Goal: Task Accomplishment & Management: Use online tool/utility

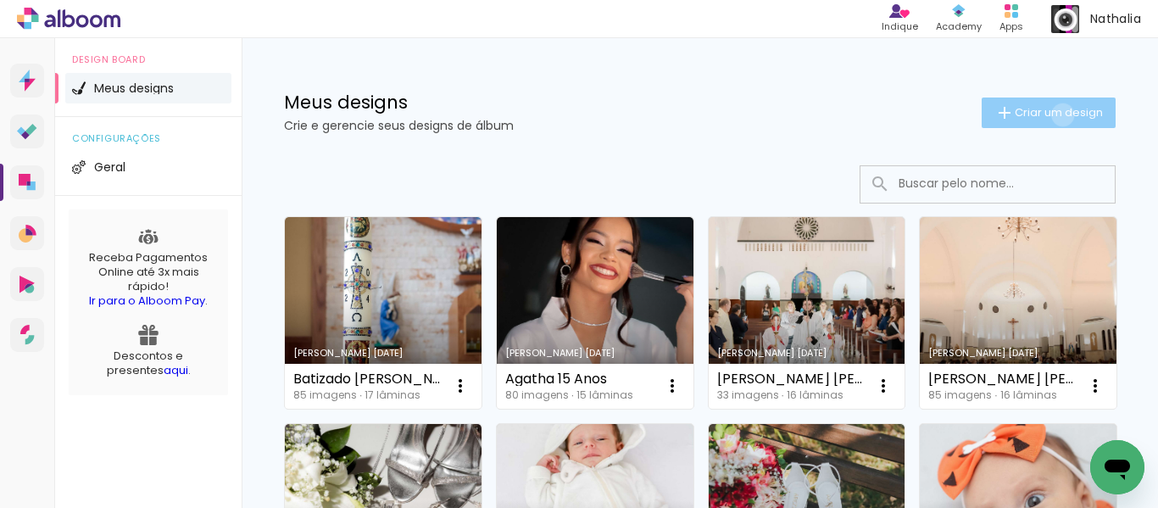
click at [1047, 114] on span "Criar um design" at bounding box center [1059, 112] width 88 height 11
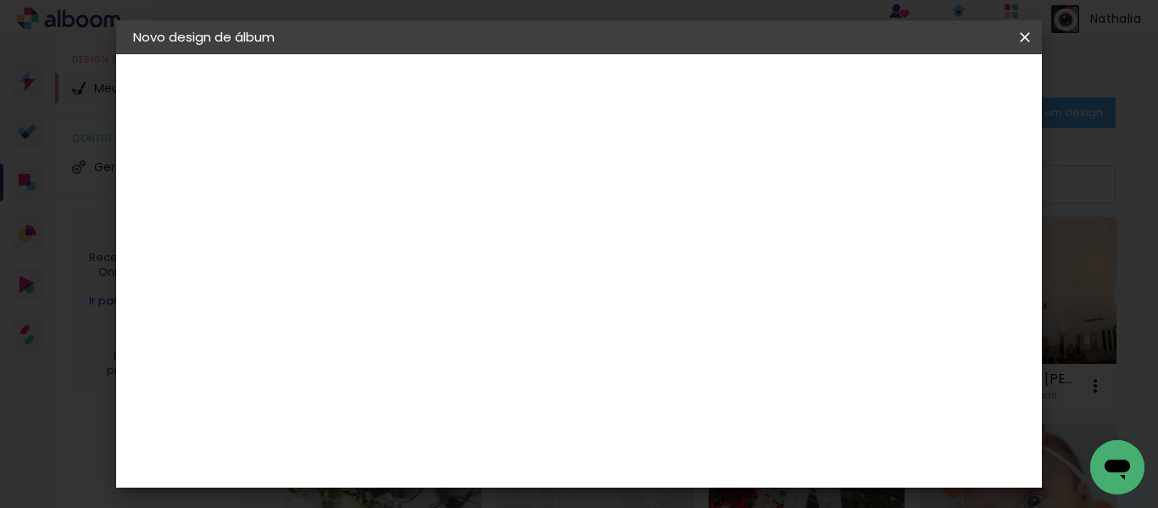
click at [410, 225] on input at bounding box center [410, 227] width 0 height 26
type input "[PERSON_NAME] e Maicon"
type paper-input "[PERSON_NAME] e Maicon"
click at [584, 101] on paper-button "Avançar" at bounding box center [542, 89] width 83 height 29
click at [727, 269] on paper-item "Tamanho Livre" at bounding box center [646, 257] width 163 height 37
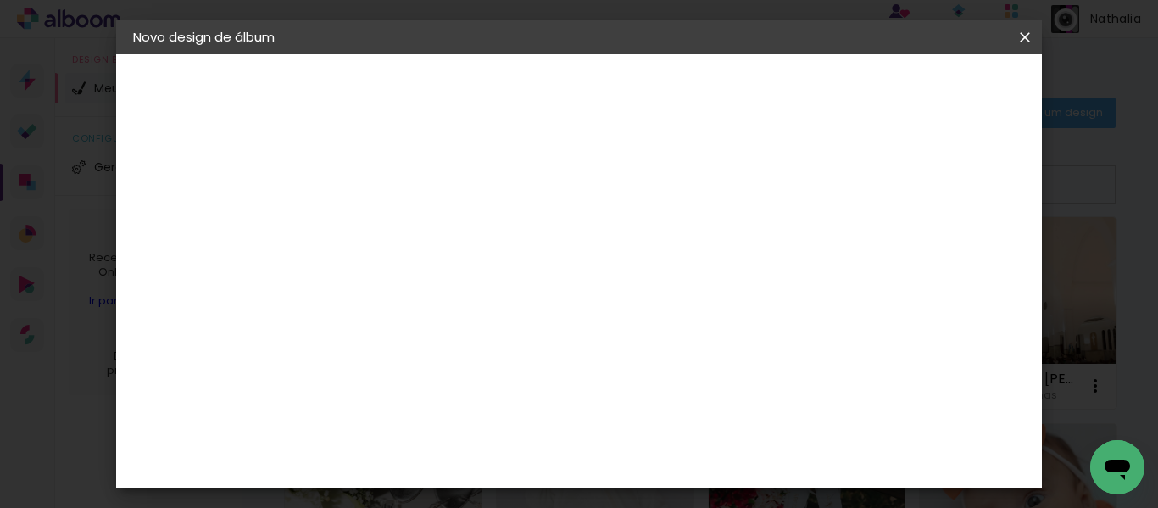
click at [0, 0] on slot "Avançar" at bounding box center [0, 0] width 0 height 0
drag, startPoint x: 377, startPoint y: 267, endPoint x: 347, endPoint y: 269, distance: 30.6
click at [347, 269] on input "30" at bounding box center [357, 275] width 44 height 25
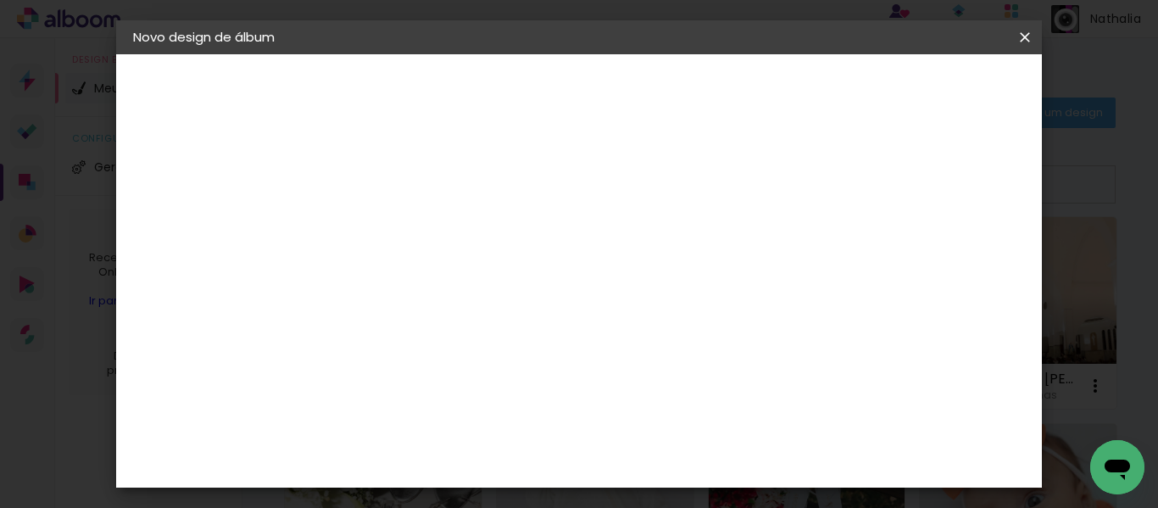
type input "25"
type paper-input "25"
click at [936, 103] on paper-button "Iniciar design" at bounding box center [880, 89] width 111 height 29
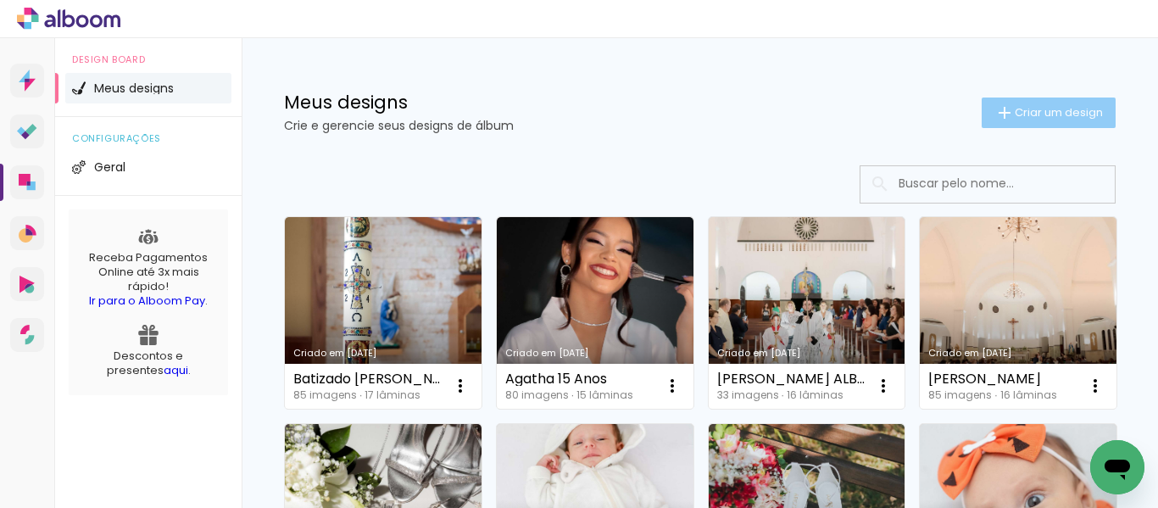
click at [1037, 108] on span "Criar um design" at bounding box center [1059, 112] width 88 height 11
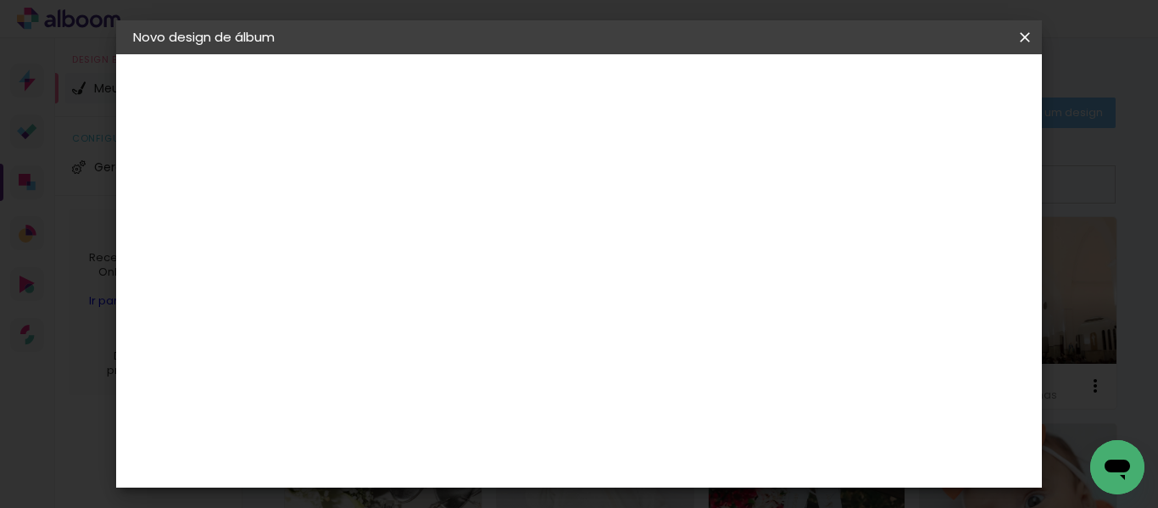
click at [410, 216] on input at bounding box center [410, 227] width 0 height 26
type input "Ana Clara e Fernando"
type paper-input "Ana Clara e Fernando"
click at [584, 101] on paper-button "Avançar" at bounding box center [542, 89] width 83 height 29
click at [727, 261] on paper-item "Tamanho Livre" at bounding box center [646, 257] width 163 height 37
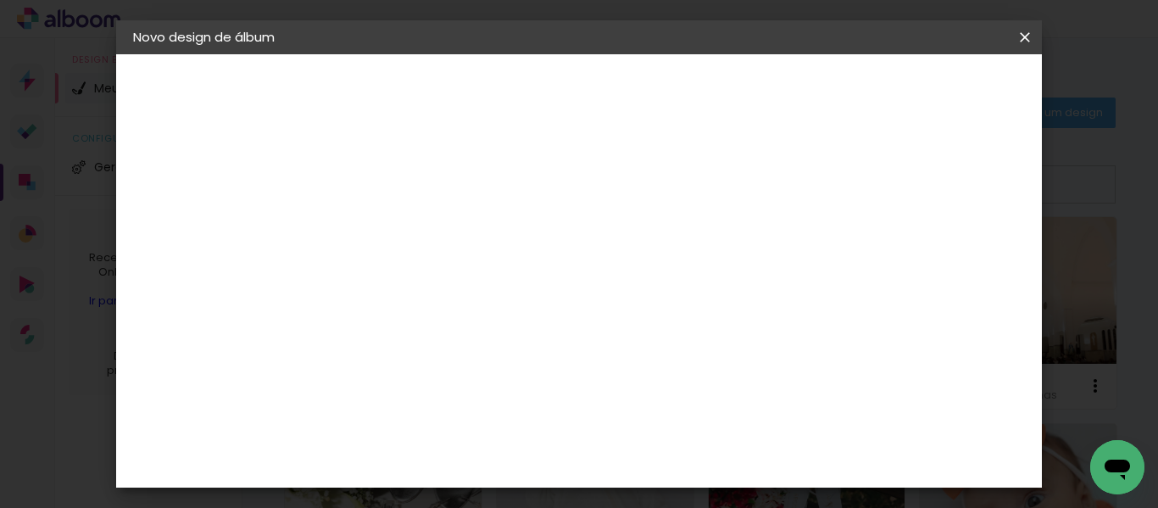
click at [727, 88] on paper-button "Avançar" at bounding box center [685, 89] width 83 height 29
click at [897, 204] on paper-checkbox "Mostrar sangria" at bounding box center [884, 195] width 128 height 21
type paper-checkbox "on"
drag, startPoint x: 376, startPoint y: 348, endPoint x: 349, endPoint y: 352, distance: 26.5
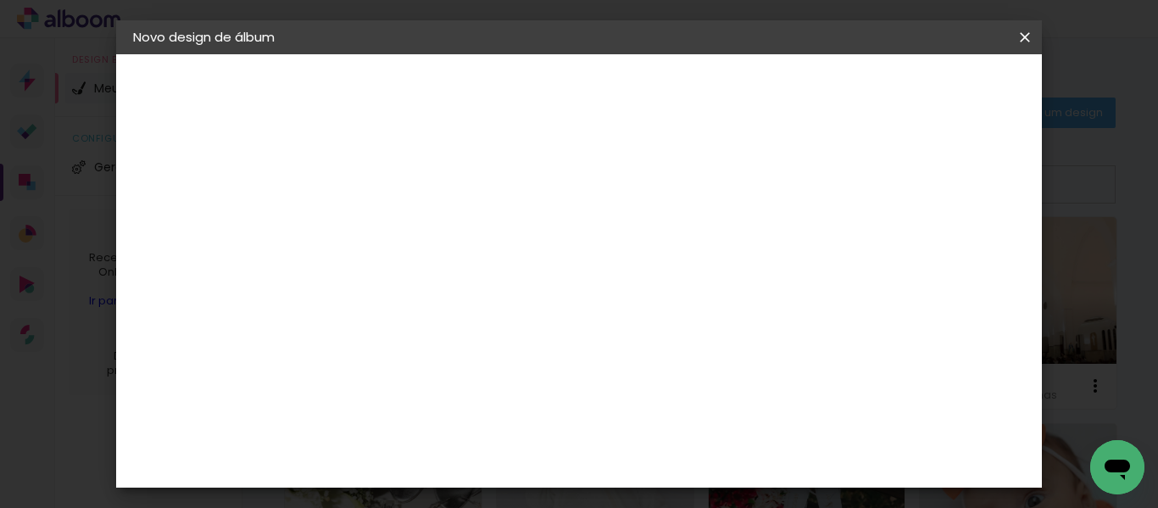
click at [349, 352] on input "30" at bounding box center [357, 352] width 44 height 25
type input "25"
type paper-input "25"
click at [919, 94] on span "Iniciar design" at bounding box center [880, 90] width 77 height 12
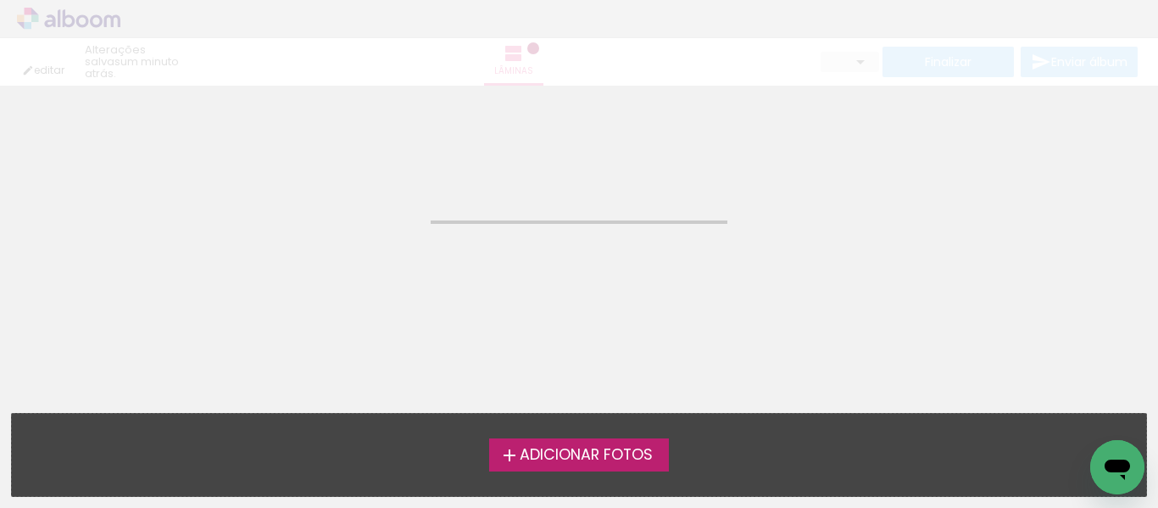
click at [564, 448] on span "Adicionar Fotos" at bounding box center [586, 455] width 133 height 15
click at [0, 0] on input "file" at bounding box center [0, 0] width 0 height 0
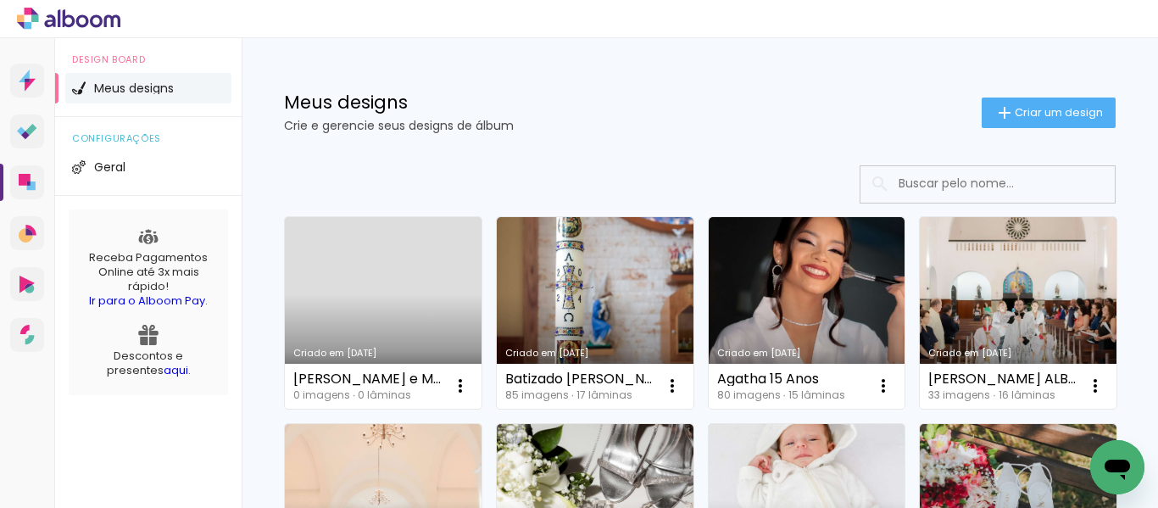
click at [403, 295] on link "Criado em [DATE]" at bounding box center [383, 313] width 197 height 192
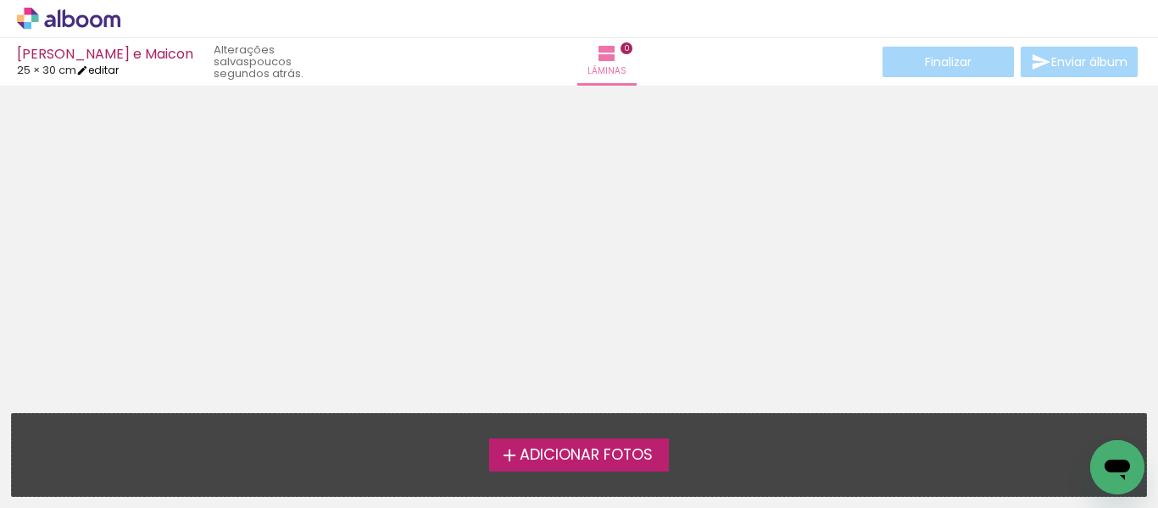
click at [104, 64] on link "editar" at bounding box center [97, 70] width 42 height 14
type input "25"
type input "60"
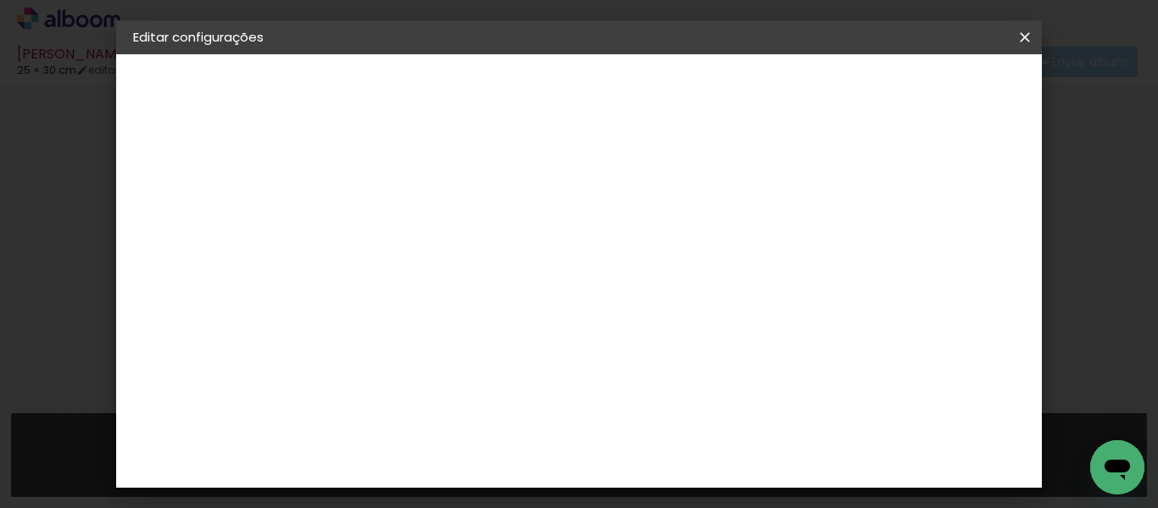
click at [700, 197] on div "Mostrar sangria" at bounding box center [643, 195] width 113 height 21
type paper-checkbox "on"
click at [671, 84] on span "Salvar configurações" at bounding box center [628, 96] width 86 height 24
click at [671, 93] on span "Salvar configurações" at bounding box center [628, 96] width 86 height 24
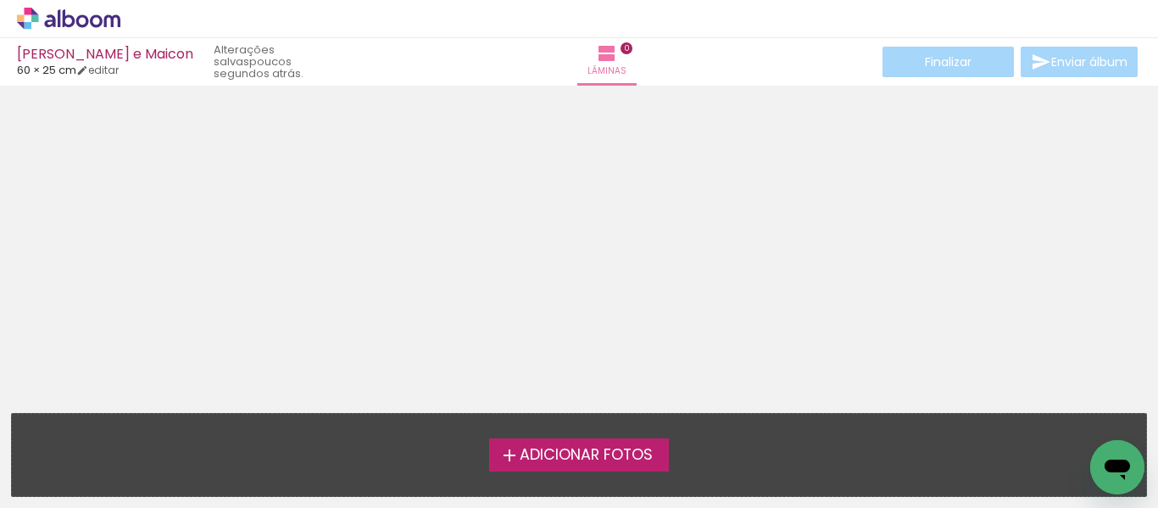
click at [637, 454] on span "Adicionar Fotos" at bounding box center [586, 455] width 133 height 15
click at [0, 0] on input "file" at bounding box center [0, 0] width 0 height 0
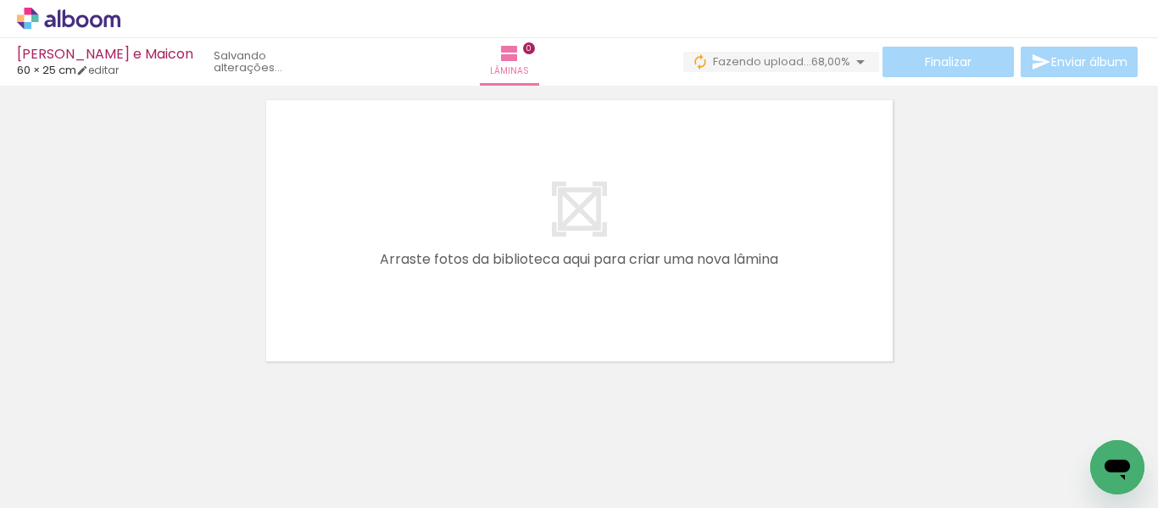
scroll to position [53, 0]
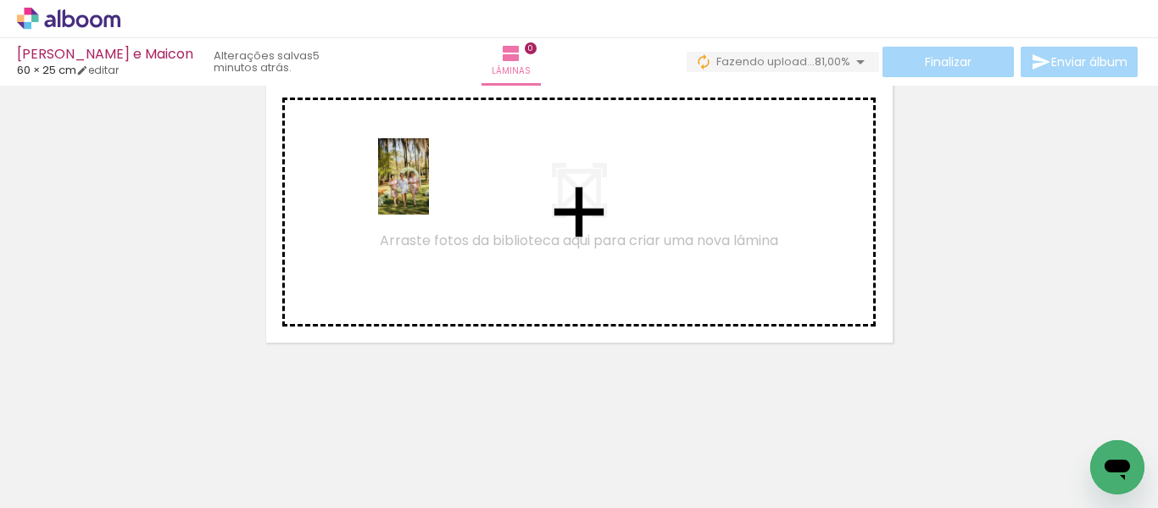
drag, startPoint x: 175, startPoint y: 456, endPoint x: 429, endPoint y: 189, distance: 368.2
click at [429, 189] on quentale-workspace at bounding box center [579, 254] width 1158 height 508
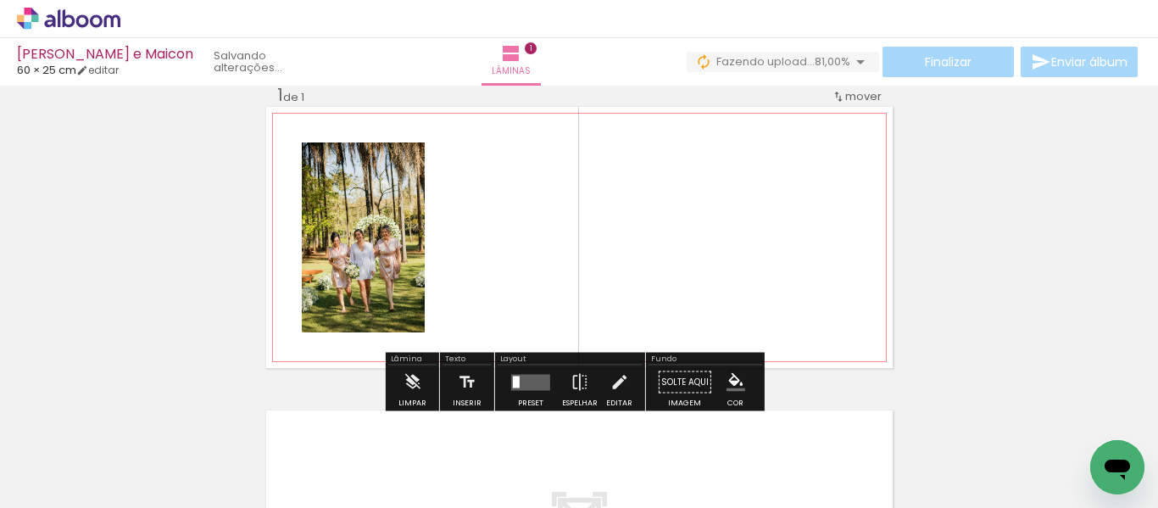
scroll to position [22, 0]
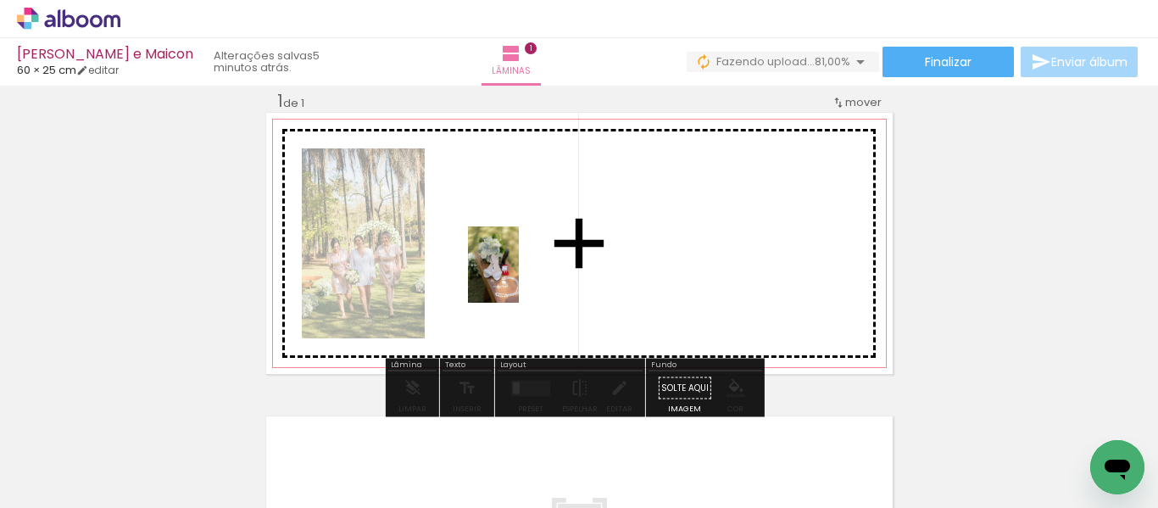
drag, startPoint x: 280, startPoint y: 452, endPoint x: 520, endPoint y: 276, distance: 297.9
click at [520, 276] on quentale-workspace at bounding box center [579, 254] width 1158 height 508
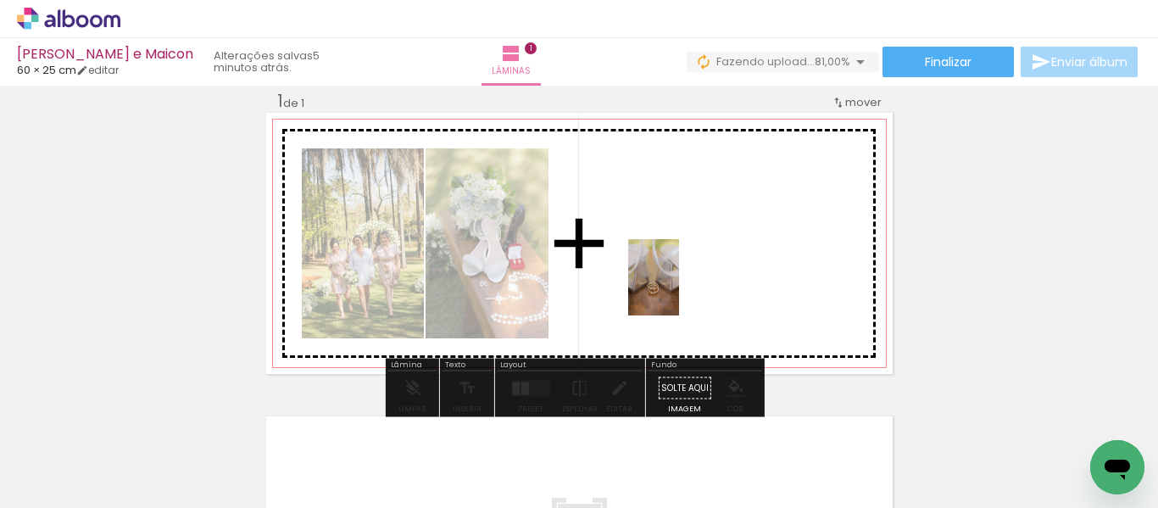
drag, startPoint x: 381, startPoint y: 455, endPoint x: 679, endPoint y: 290, distance: 341.1
click at [679, 290] on quentale-workspace at bounding box center [579, 254] width 1158 height 508
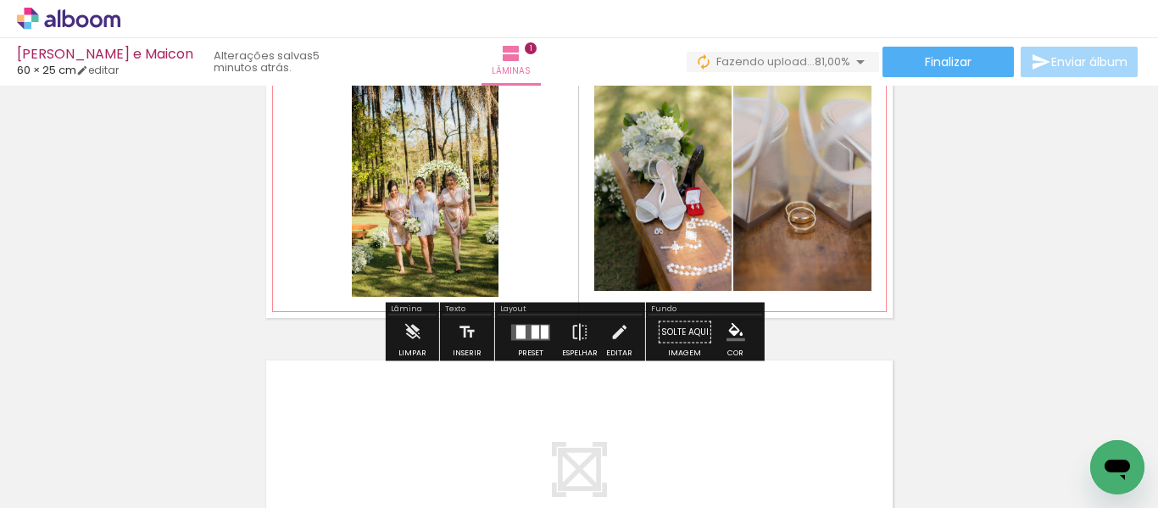
scroll to position [107, 0]
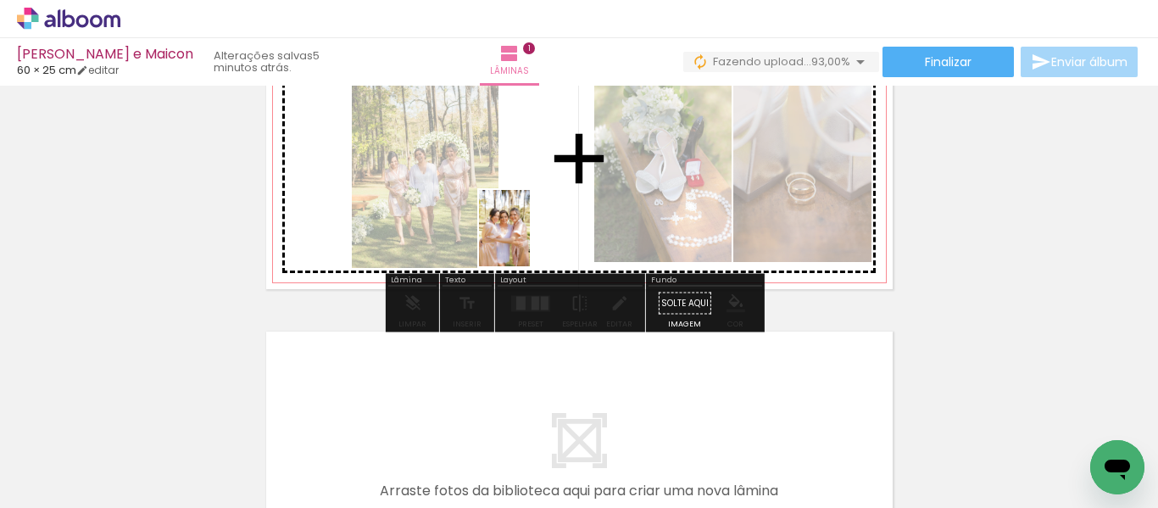
drag, startPoint x: 470, startPoint y: 476, endPoint x: 530, endPoint y: 241, distance: 242.2
click at [530, 241] on quentale-workspace at bounding box center [579, 254] width 1158 height 508
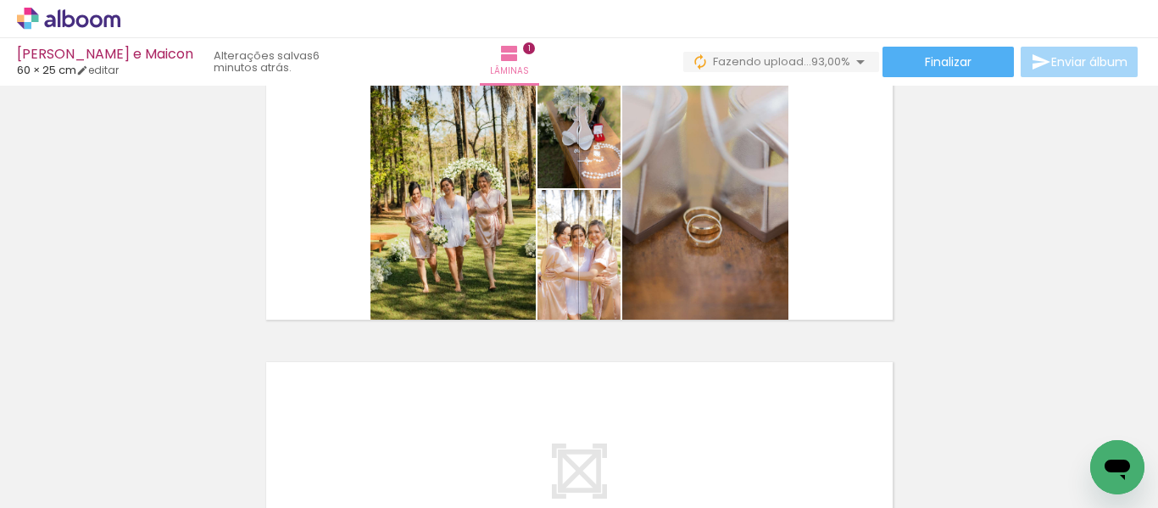
scroll to position [22, 0]
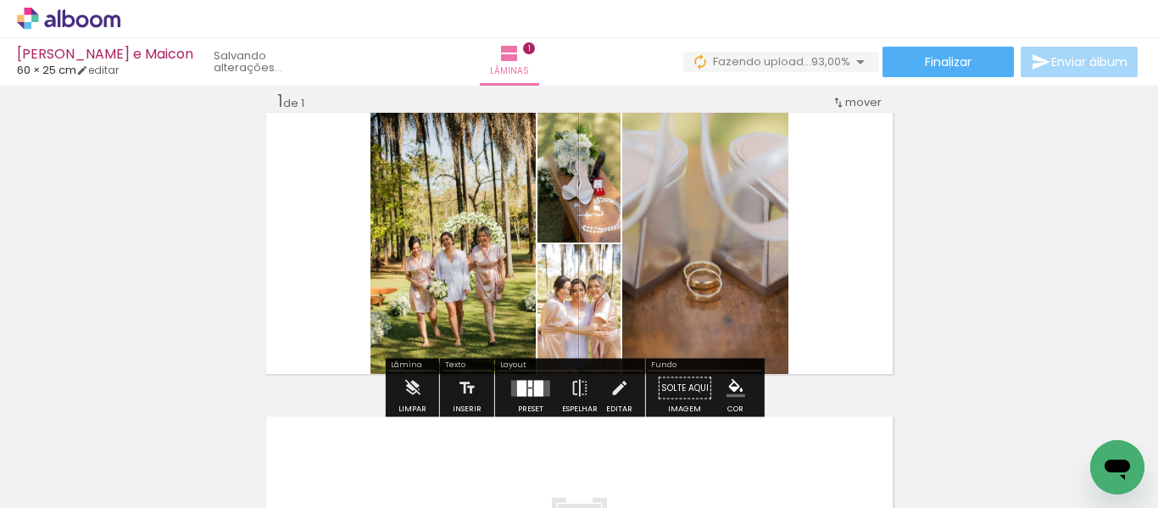
click at [527, 387] on quentale-layouter at bounding box center [530, 388] width 39 height 16
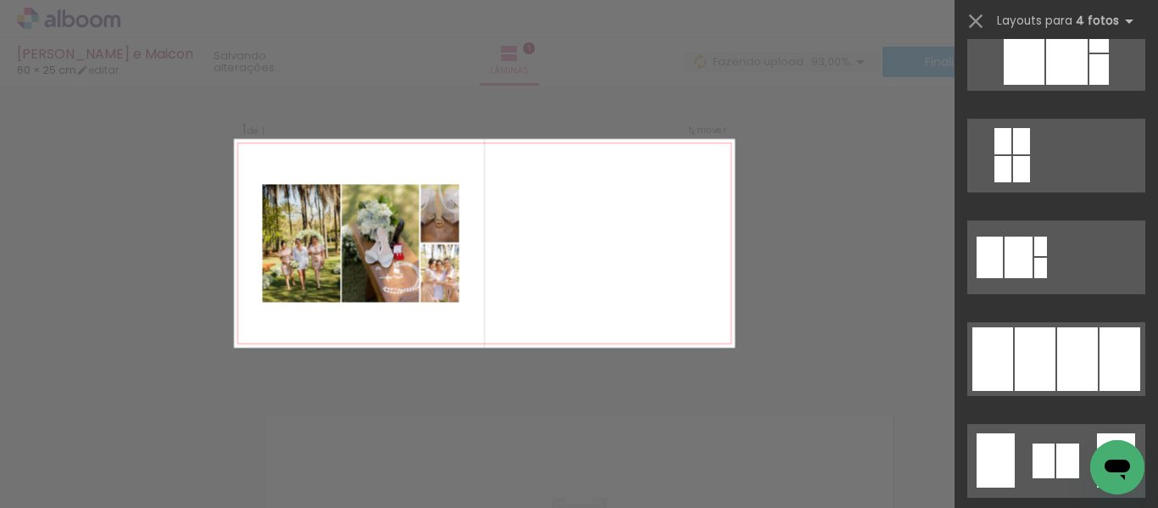
scroll to position [1017, 0]
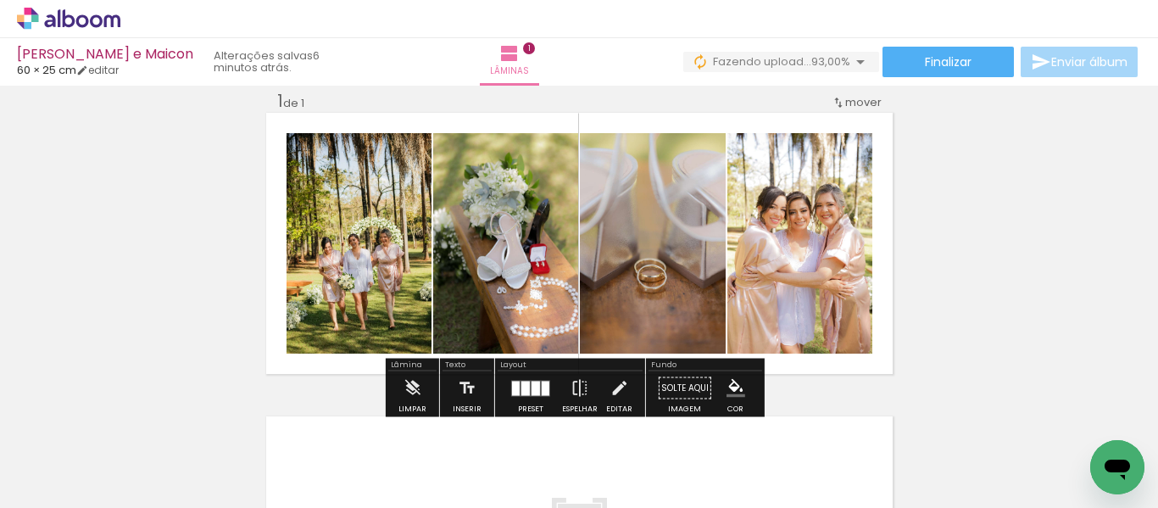
click at [536, 389] on div at bounding box center [536, 388] width 8 height 14
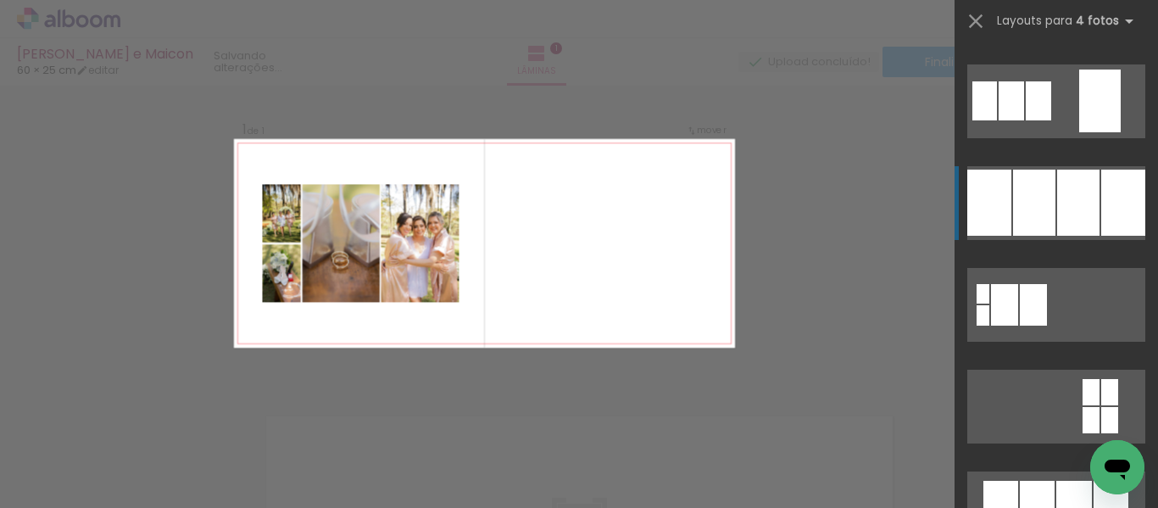
scroll to position [1729, 0]
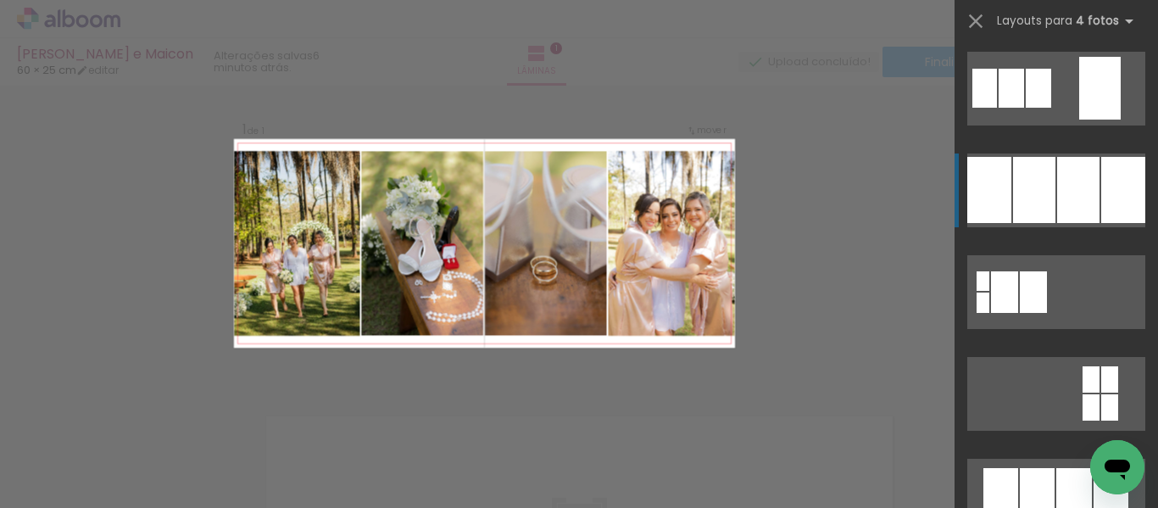
click at [1123, 168] on div at bounding box center [1123, 190] width 44 height 66
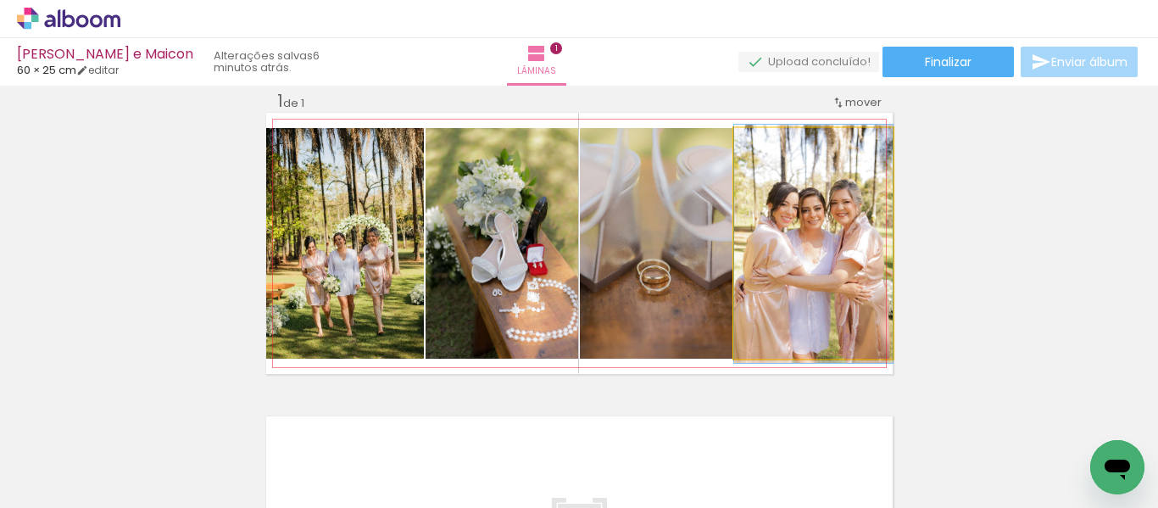
drag, startPoint x: 788, startPoint y: 265, endPoint x: 773, endPoint y: 266, distance: 14.4
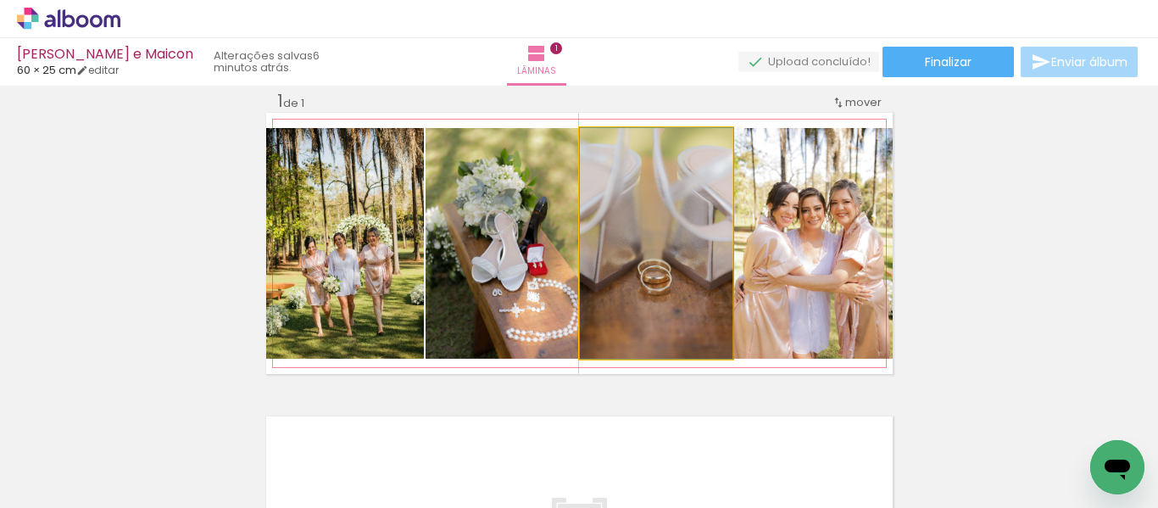
drag, startPoint x: 656, startPoint y: 275, endPoint x: 662, endPoint y: 254, distance: 22.0
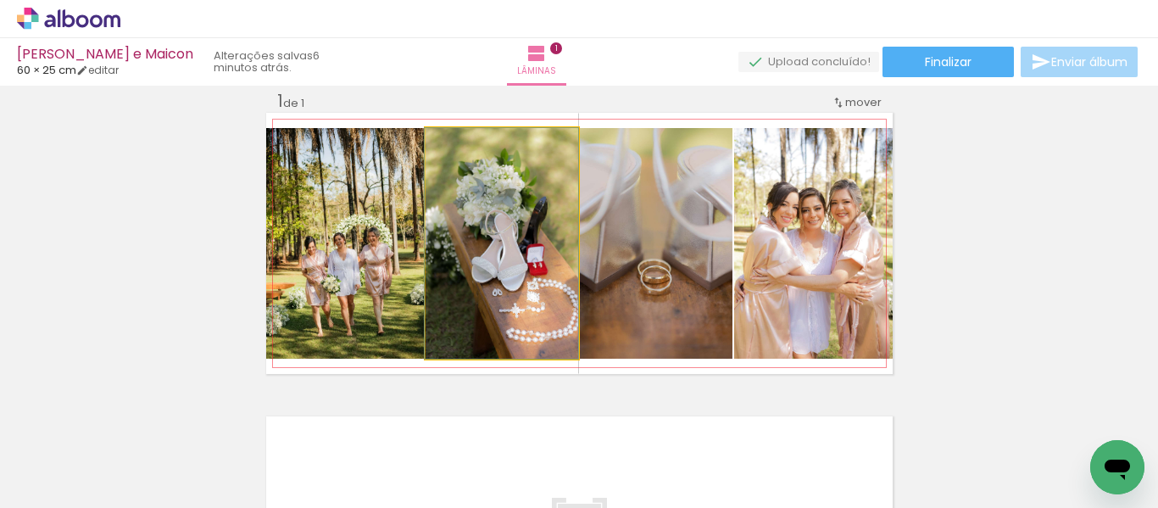
click at [512, 282] on quentale-photo at bounding box center [502, 243] width 153 height 231
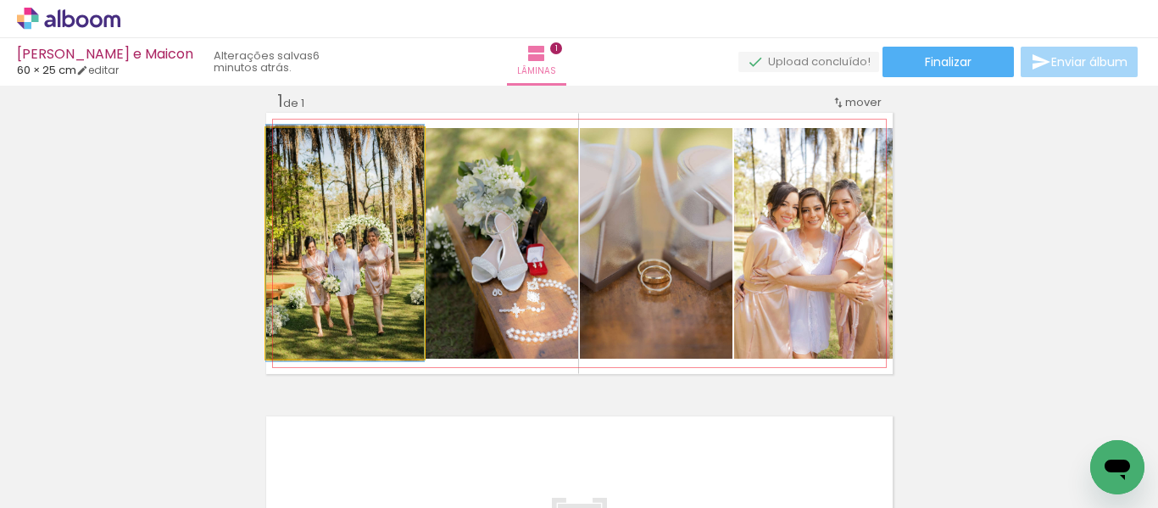
click at [303, 289] on quentale-photo at bounding box center [345, 243] width 158 height 231
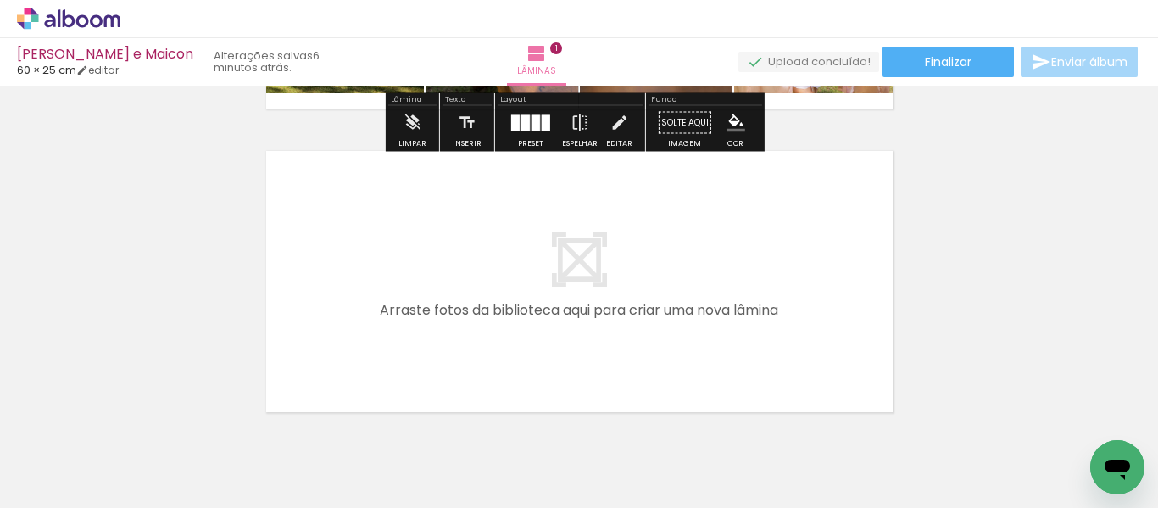
scroll to position [357, 0]
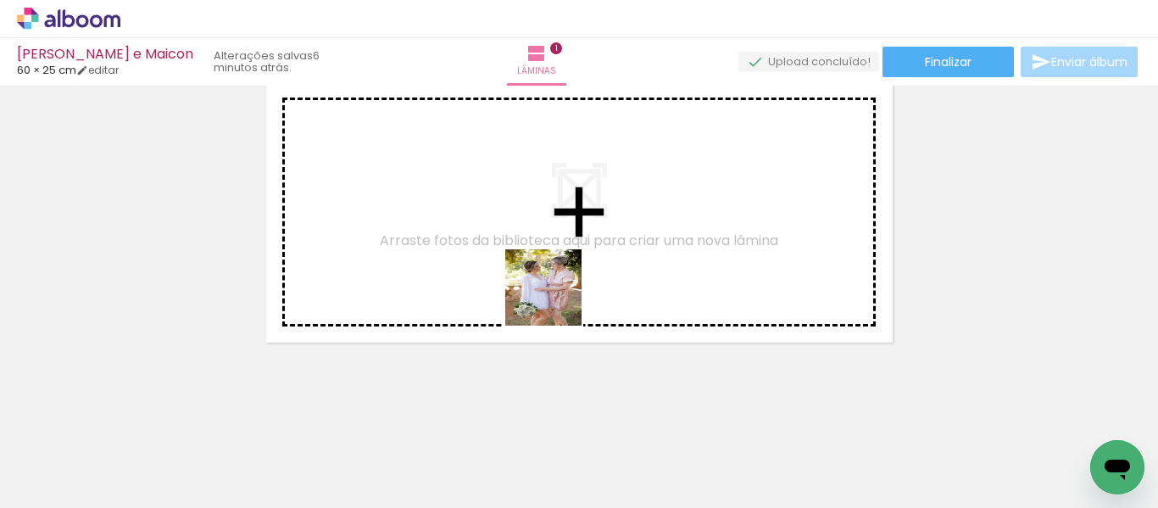
drag, startPoint x: 550, startPoint y: 449, endPoint x: 595, endPoint y: 351, distance: 108.1
click at [556, 242] on quentale-workspace at bounding box center [579, 254] width 1158 height 508
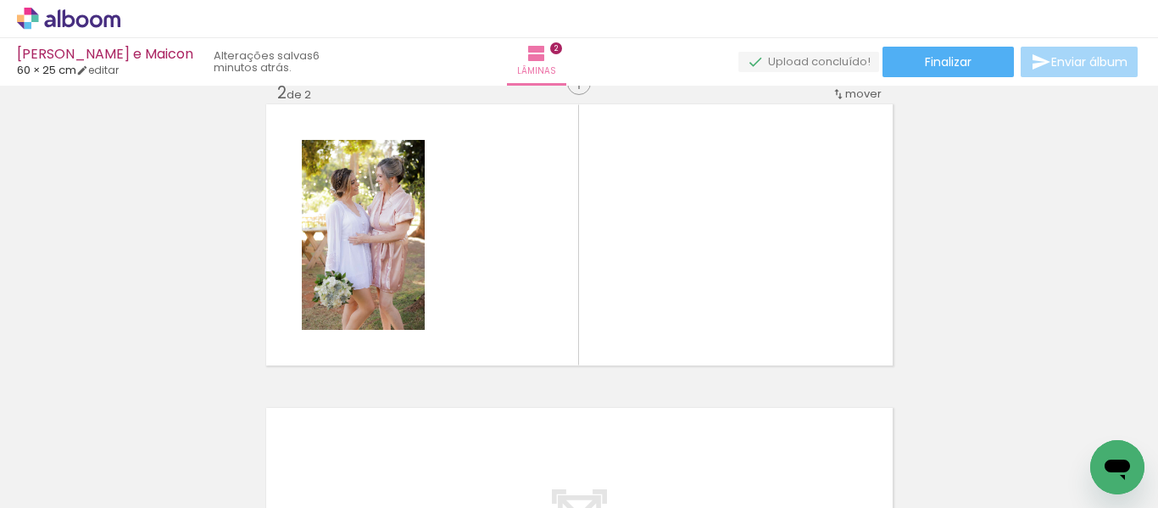
scroll to position [326, 0]
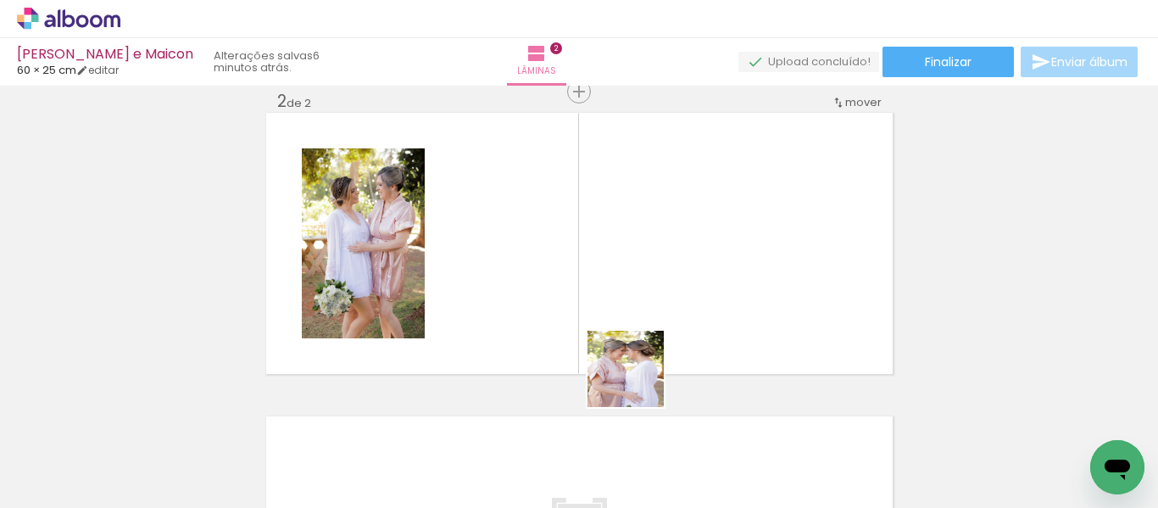
drag, startPoint x: 638, startPoint y: 452, endPoint x: 733, endPoint y: 443, distance: 95.3
click at [636, 281] on quentale-workspace at bounding box center [579, 254] width 1158 height 508
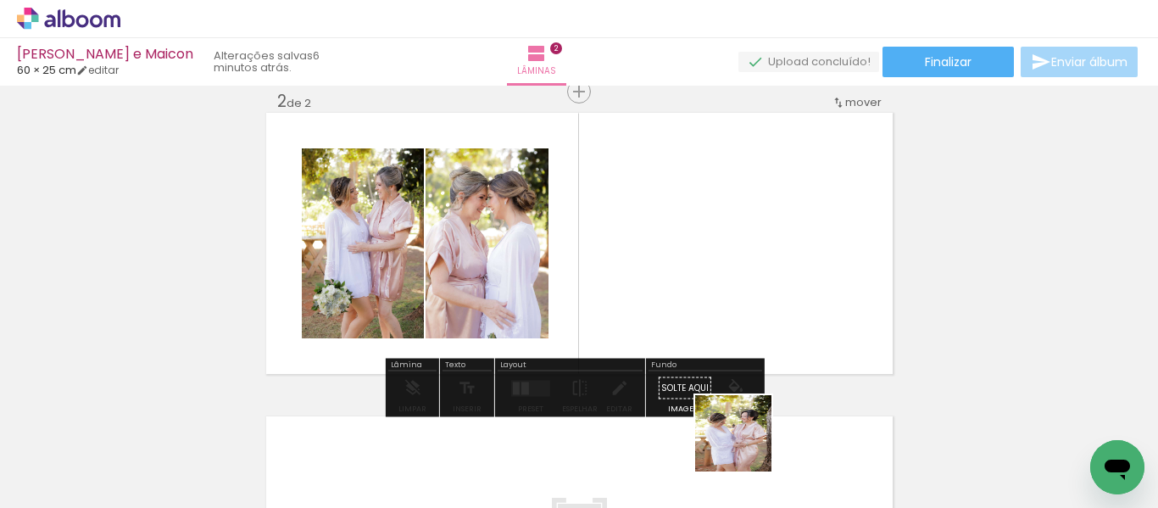
drag, startPoint x: 746, startPoint y: 446, endPoint x: 754, endPoint y: 298, distance: 147.7
click at [754, 298] on quentale-workspace at bounding box center [579, 254] width 1158 height 508
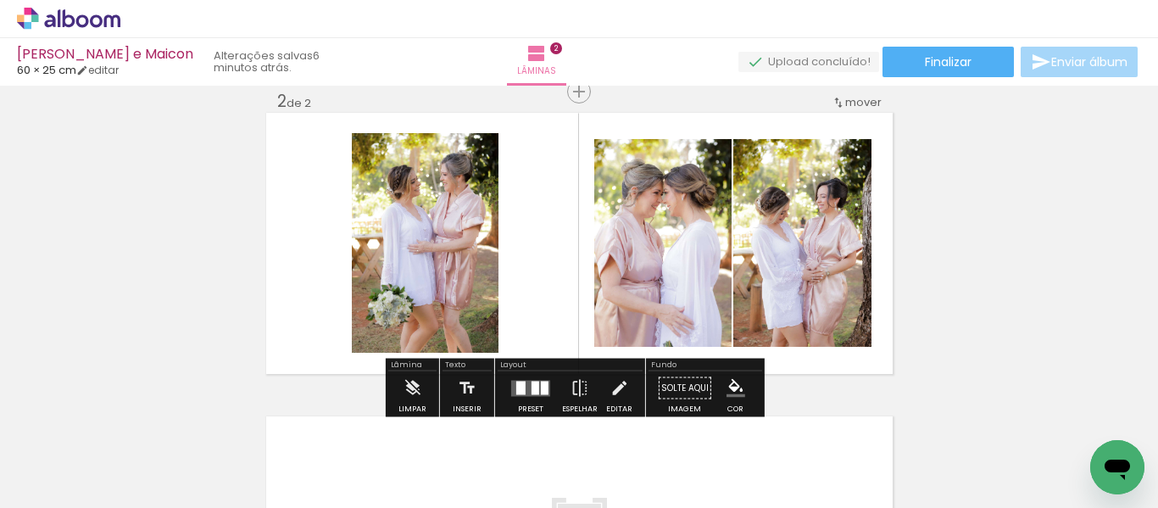
click at [526, 381] on quentale-layouter at bounding box center [530, 388] width 39 height 16
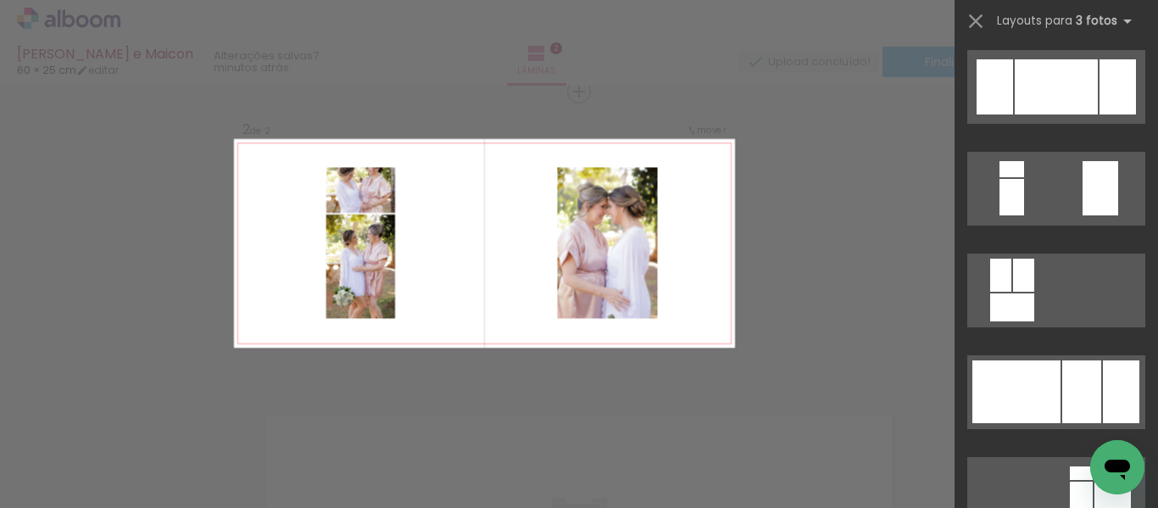
scroll to position [4662, 0]
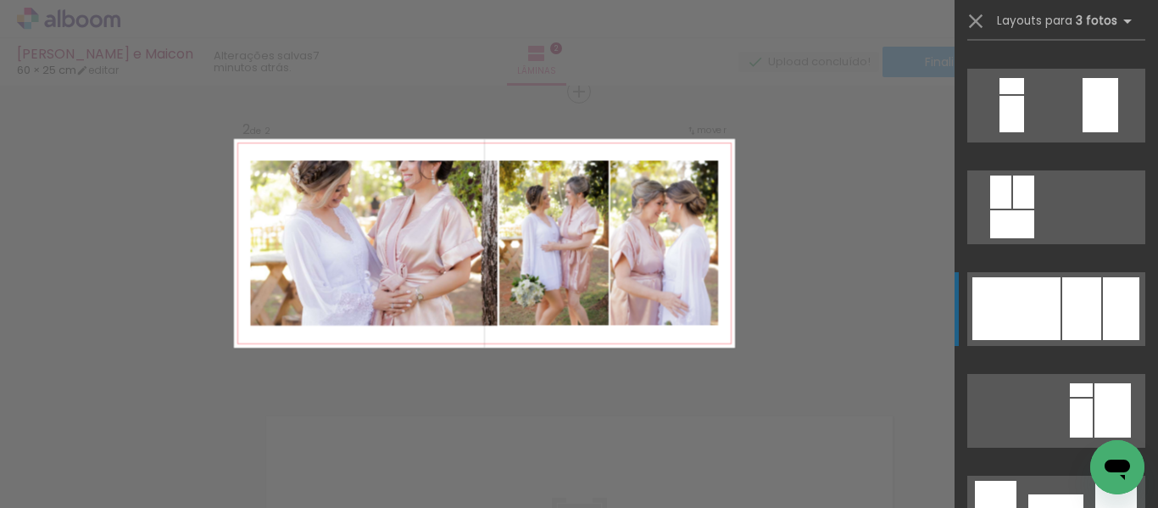
click at [1088, 398] on div at bounding box center [1081, 417] width 23 height 39
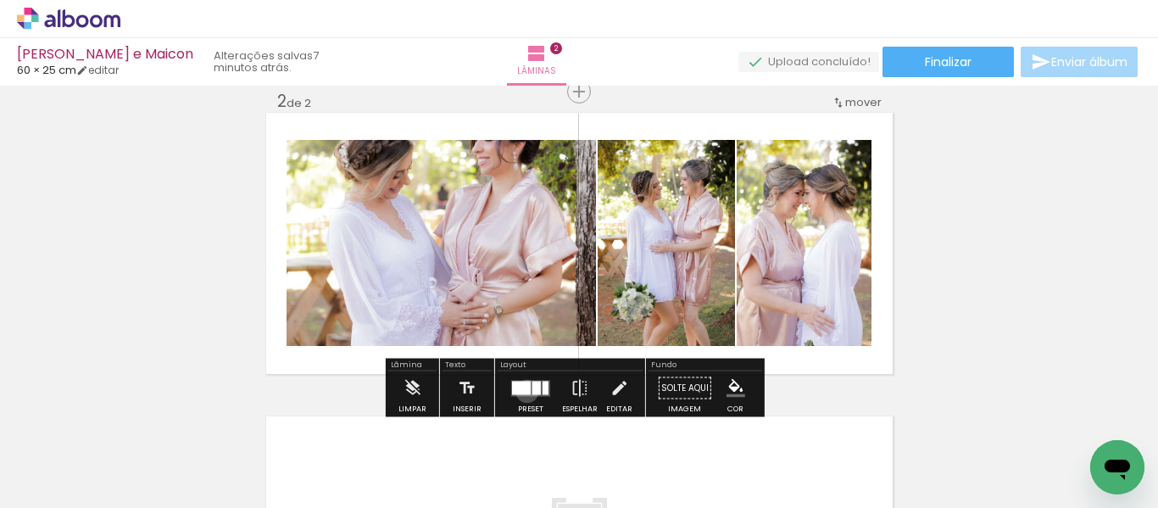
click at [523, 391] on div at bounding box center [521, 388] width 19 height 14
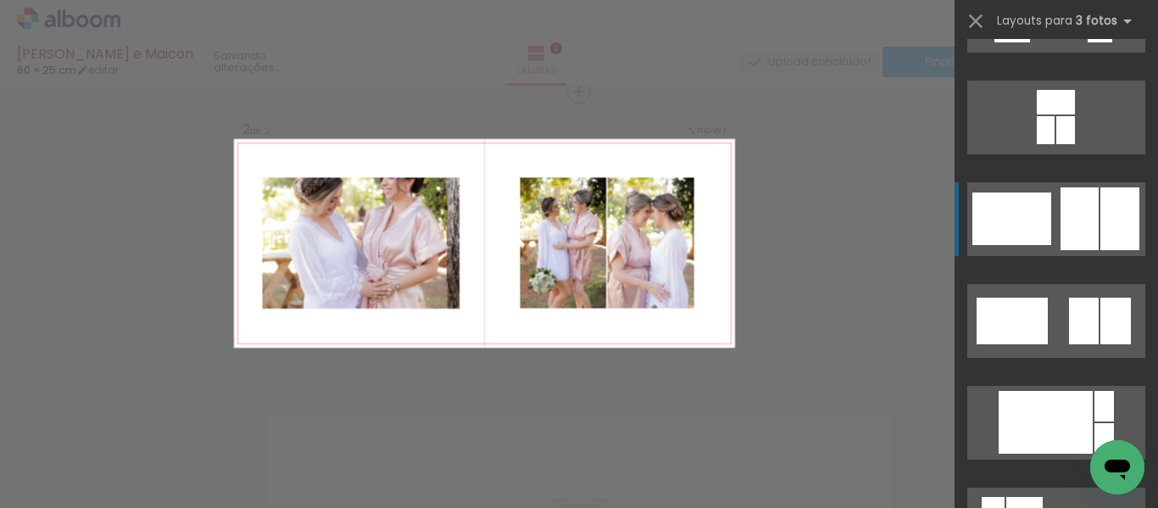
scroll to position [5391, 0]
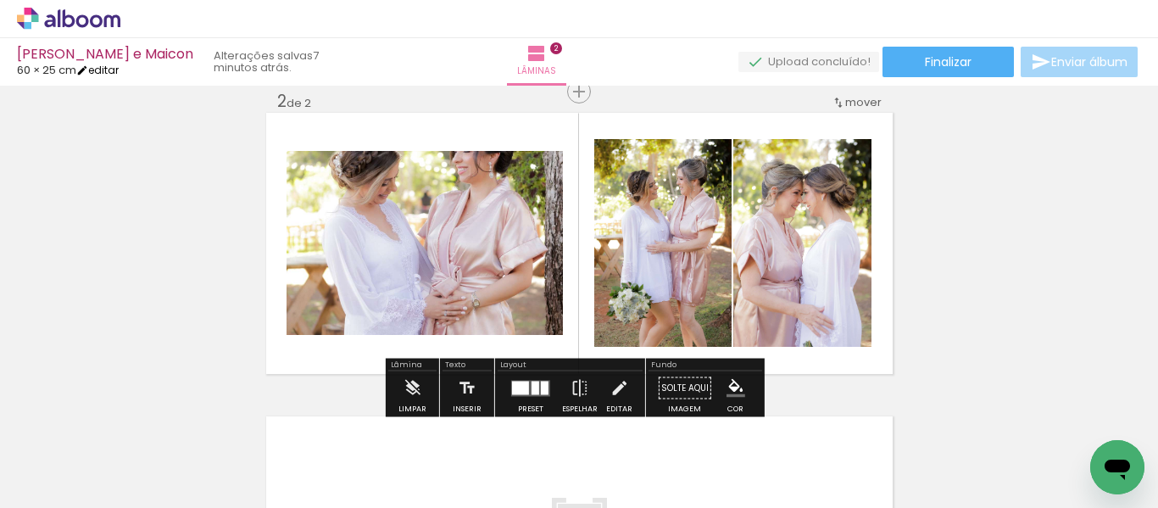
click at [117, 75] on link "editar" at bounding box center [97, 70] width 42 height 14
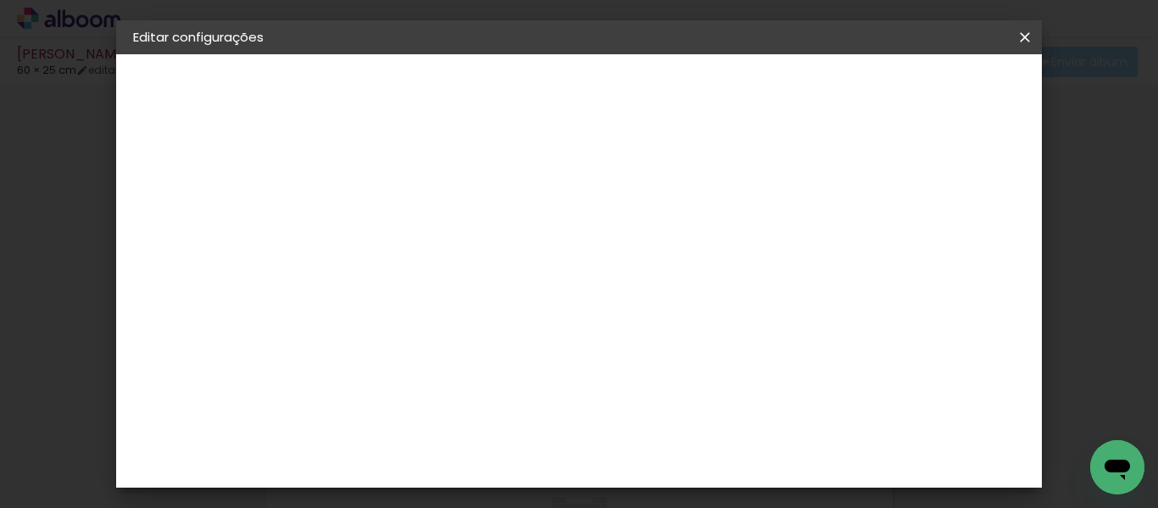
click at [587, 192] on div at bounding box center [579, 194] width 15 height 15
click at [671, 92] on span "Salvar configurações" at bounding box center [628, 96] width 86 height 24
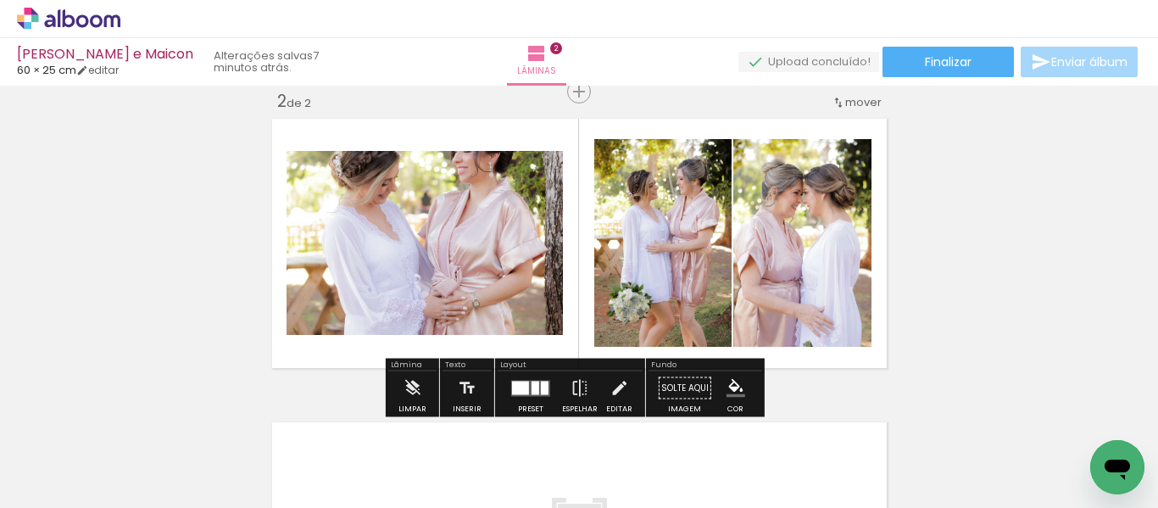
click at [535, 381] on div at bounding box center [536, 388] width 8 height 14
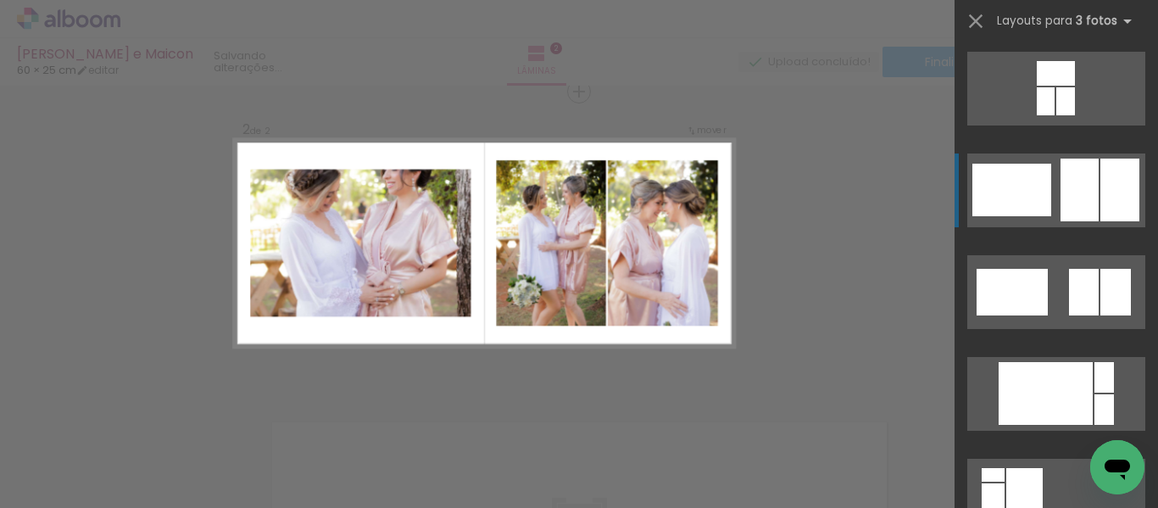
scroll to position [5493, 0]
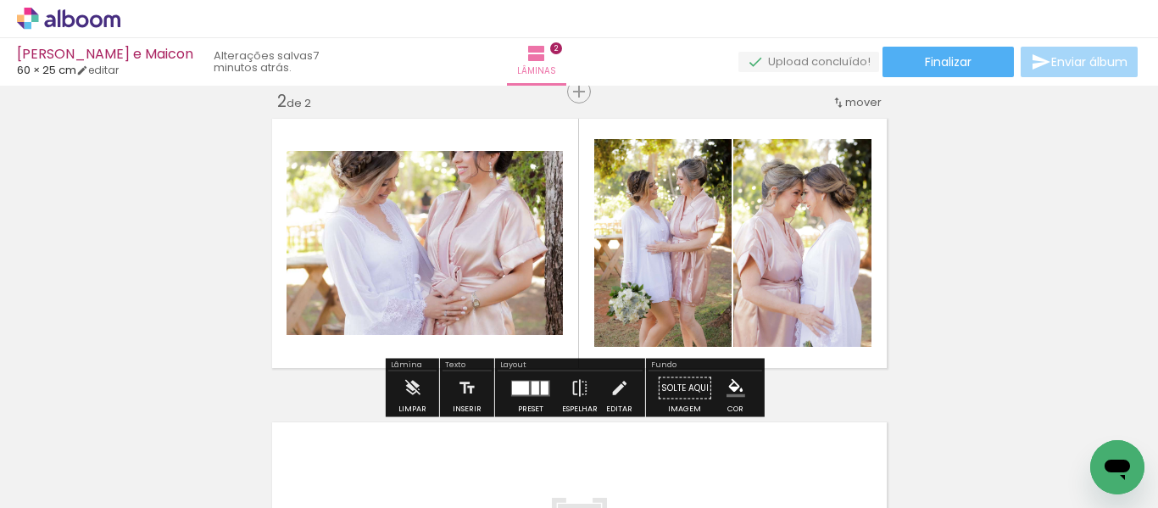
click at [871, 270] on quentale-layouter at bounding box center [579, 243] width 626 height 261
click at [113, 70] on link "editar" at bounding box center [97, 70] width 42 height 14
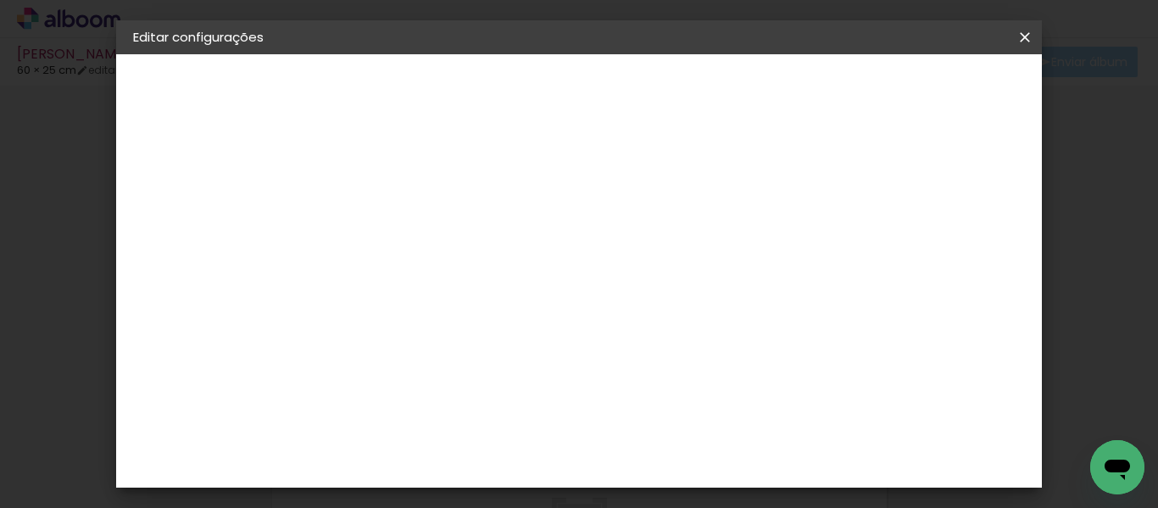
click at [587, 196] on div at bounding box center [579, 194] width 15 height 15
click at [671, 87] on span "Salvar configurações" at bounding box center [628, 96] width 86 height 24
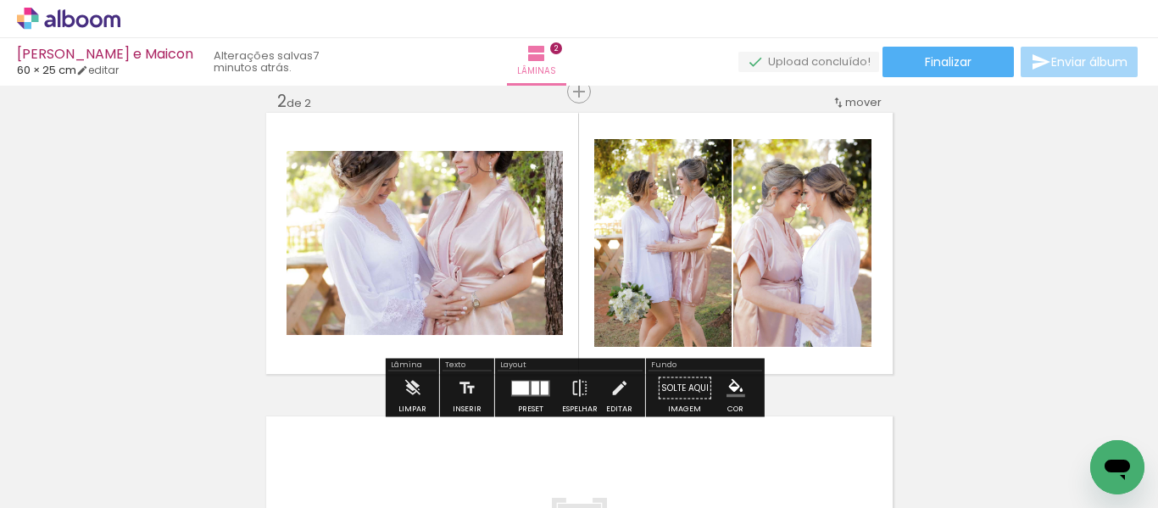
click at [1020, 322] on div "Inserir lâmina 1 de 2 Inserir lâmina 2 de 2" at bounding box center [579, 221] width 1158 height 911
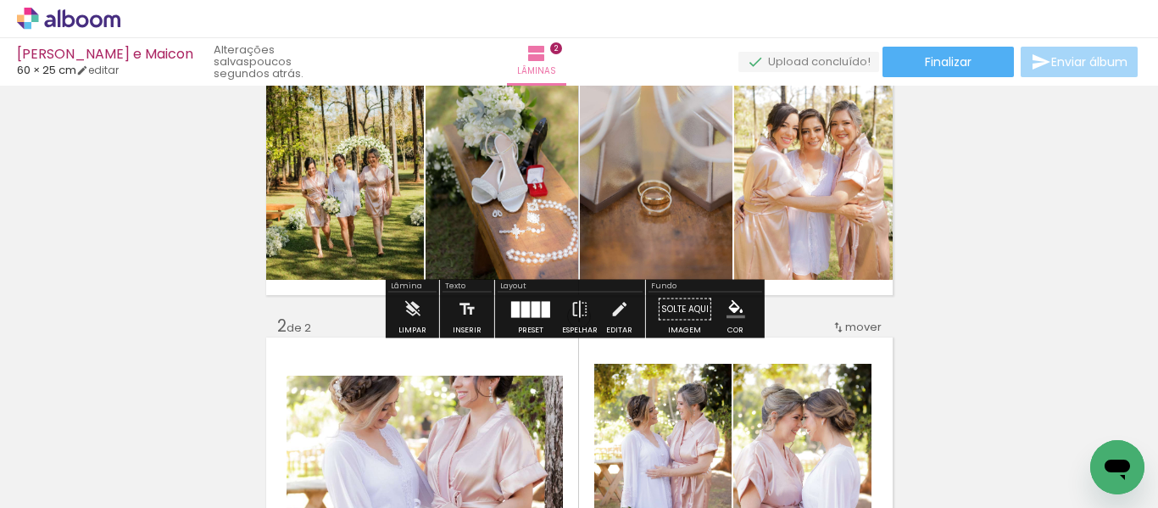
scroll to position [71, 0]
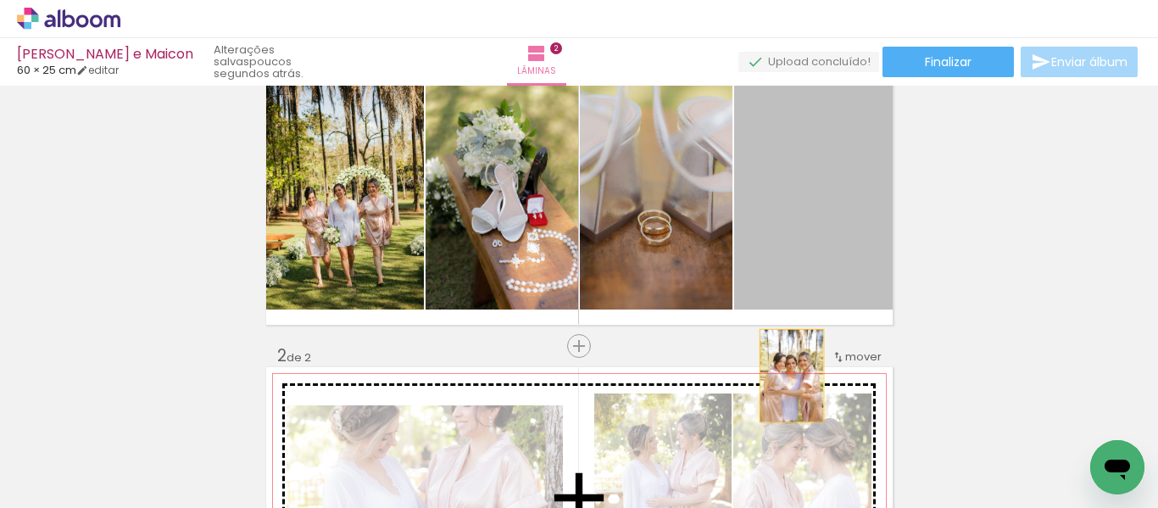
drag, startPoint x: 843, startPoint y: 218, endPoint x: 782, endPoint y: 383, distance: 176.2
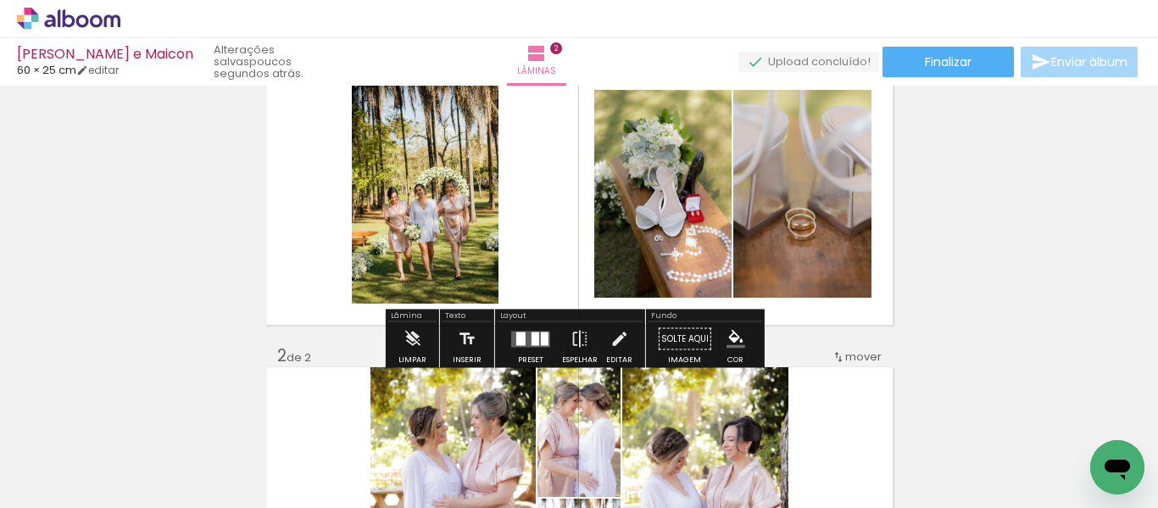
click at [534, 348] on div at bounding box center [531, 339] width 46 height 34
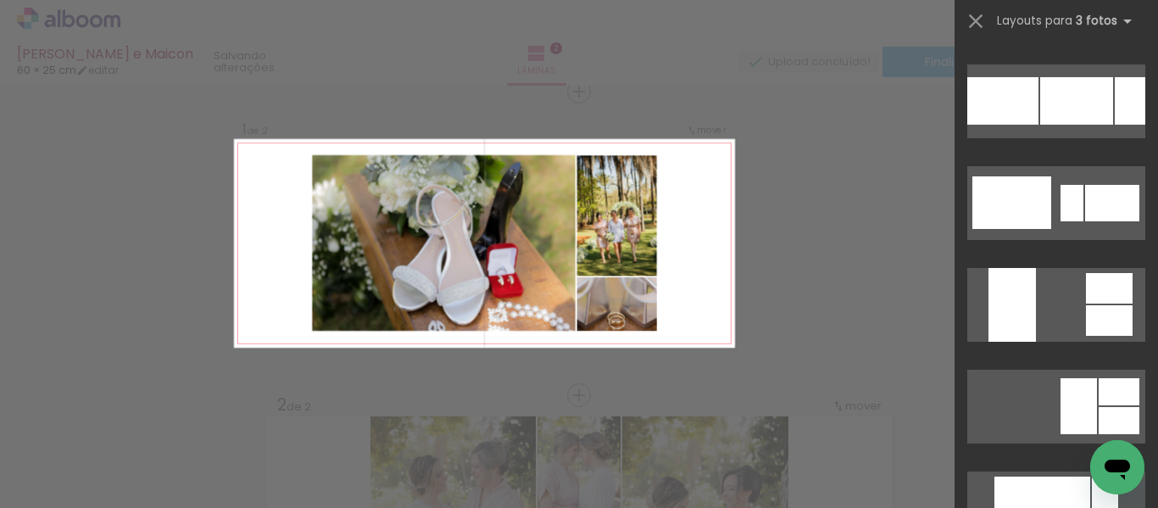
scroll to position [10427, 0]
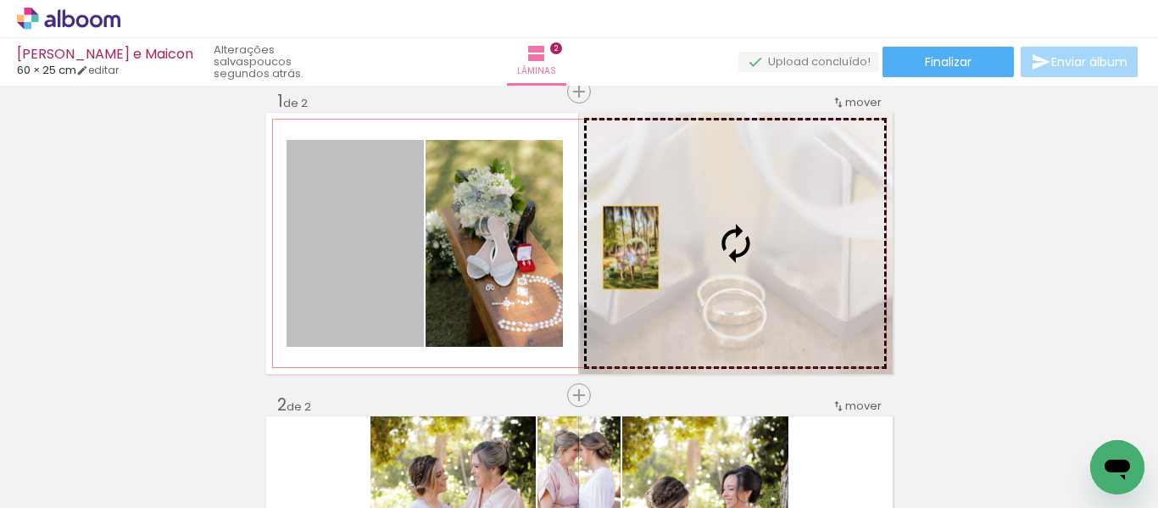
drag, startPoint x: 383, startPoint y: 264, endPoint x: 636, endPoint y: 247, distance: 253.2
click at [0, 0] on slot at bounding box center [0, 0] width 0 height 0
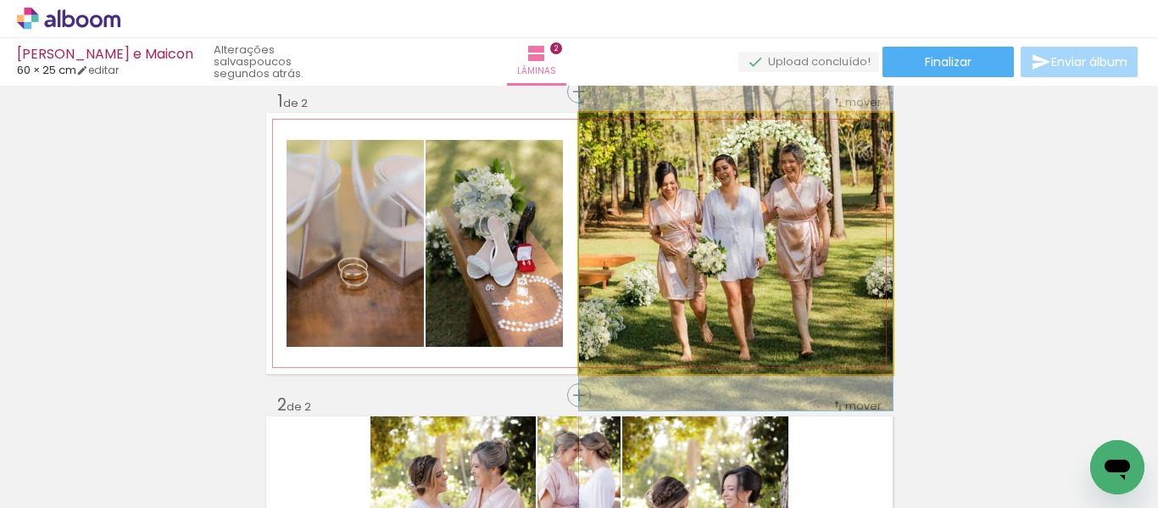
drag, startPoint x: 776, startPoint y: 251, endPoint x: 782, endPoint y: 183, distance: 68.2
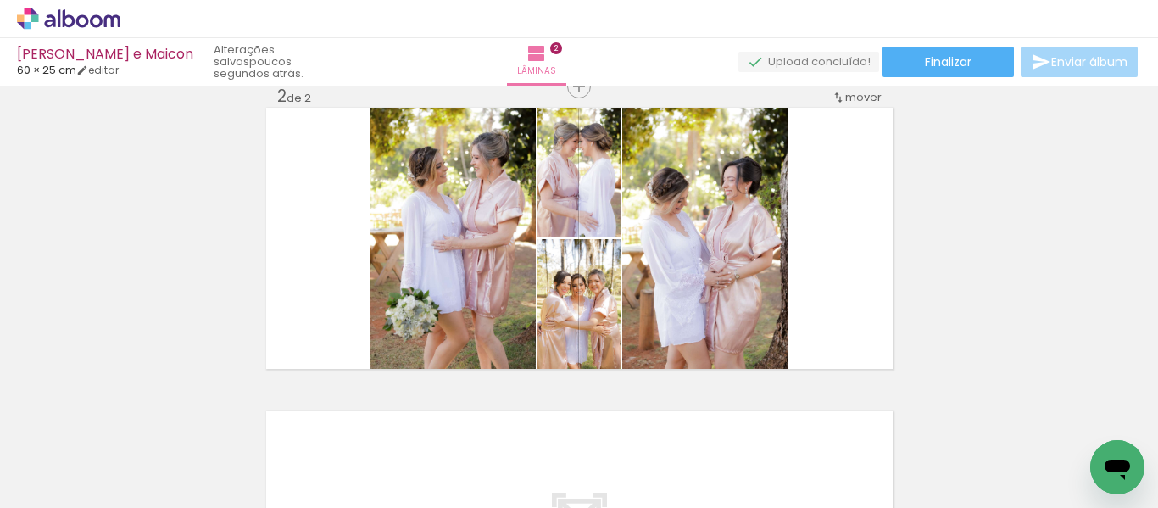
scroll to position [361, 0]
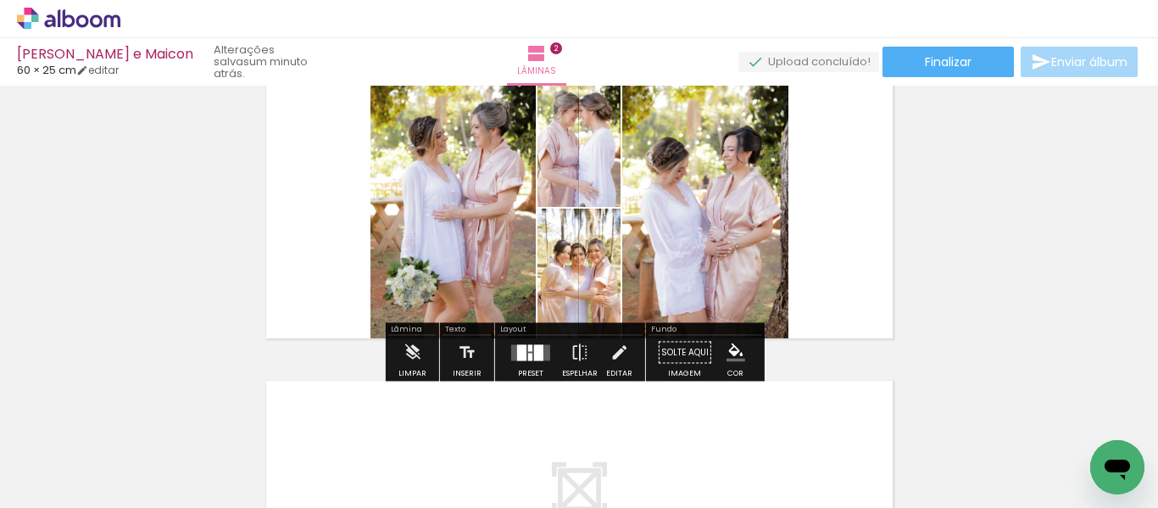
click at [522, 357] on div at bounding box center [521, 352] width 9 height 16
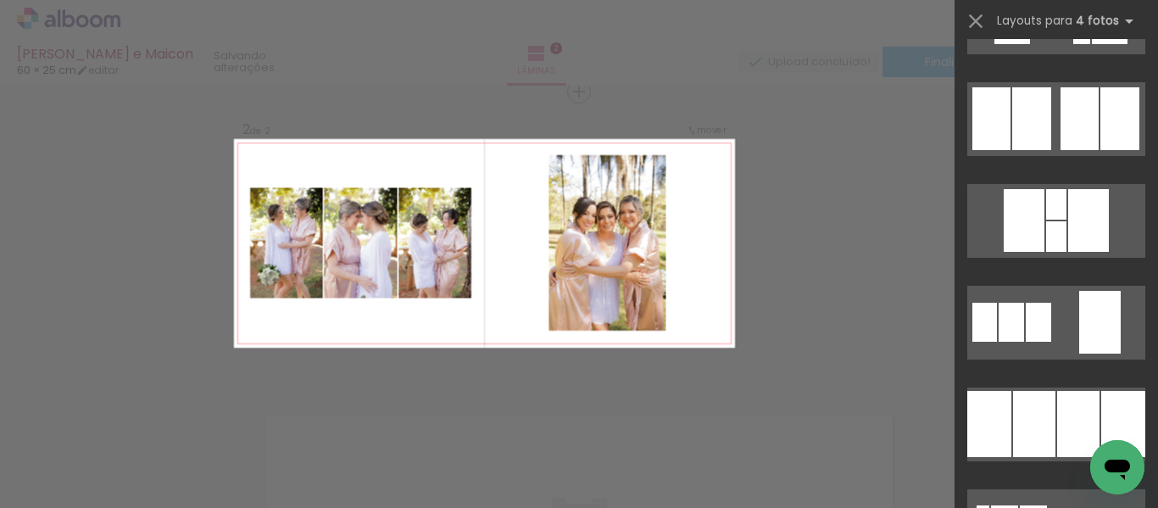
scroll to position [1526, 0]
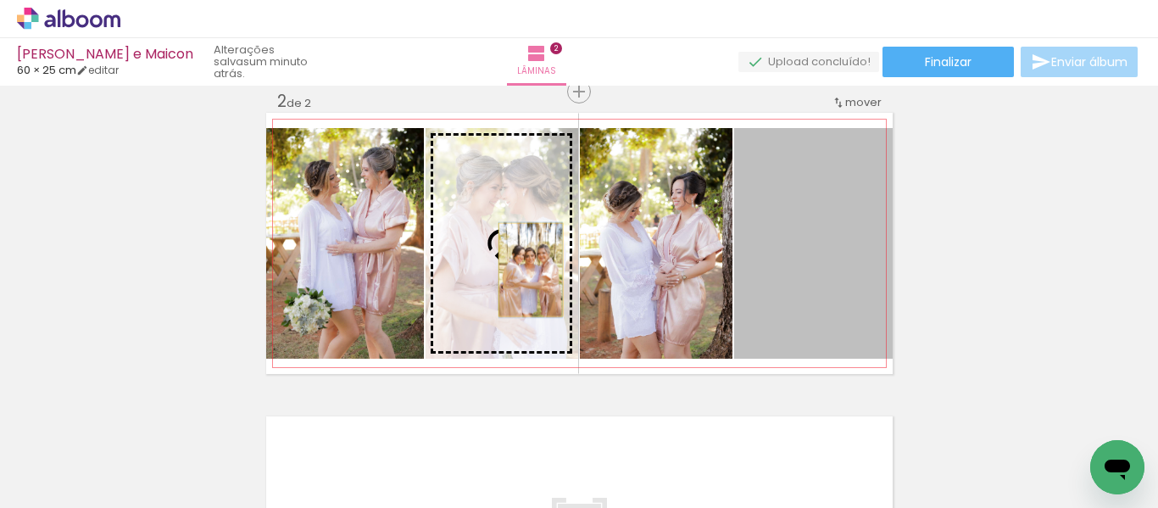
drag, startPoint x: 834, startPoint y: 272, endPoint x: 524, endPoint y: 270, distance: 310.3
click at [0, 0] on slot at bounding box center [0, 0] width 0 height 0
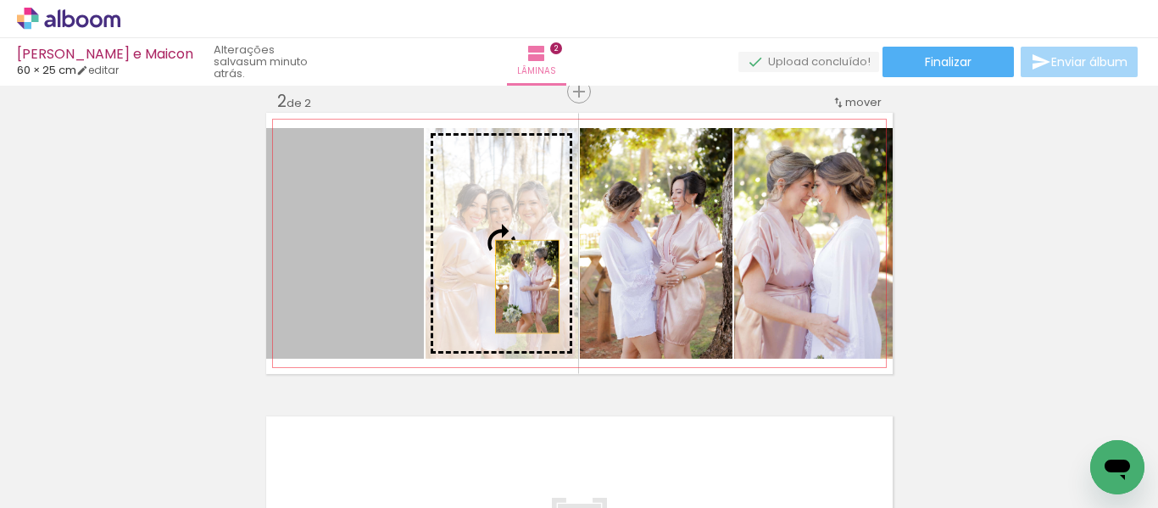
drag, startPoint x: 418, startPoint y: 290, endPoint x: 626, endPoint y: 283, distance: 208.6
click at [0, 0] on slot at bounding box center [0, 0] width 0 height 0
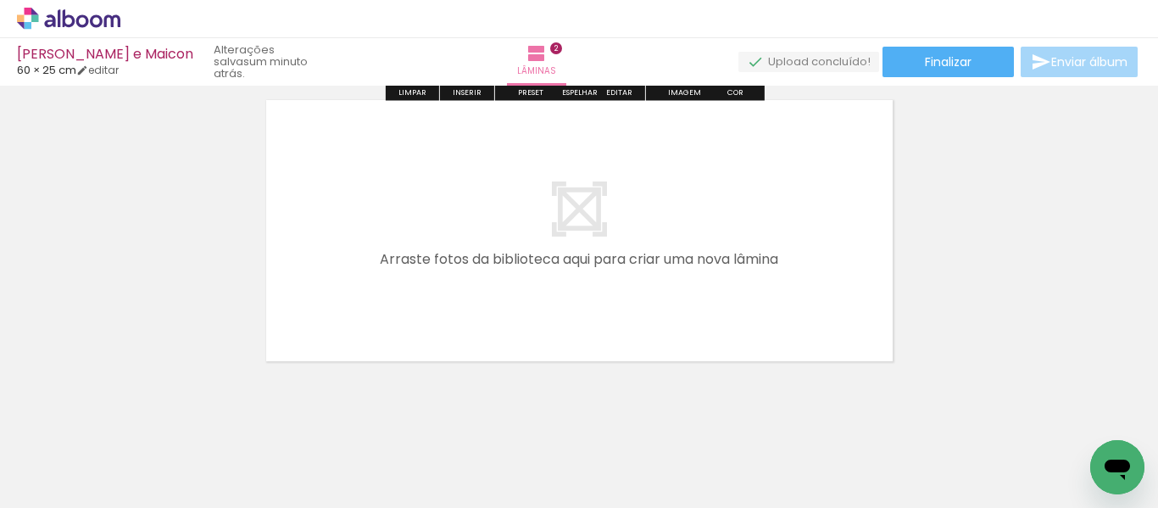
scroll to position [660, 0]
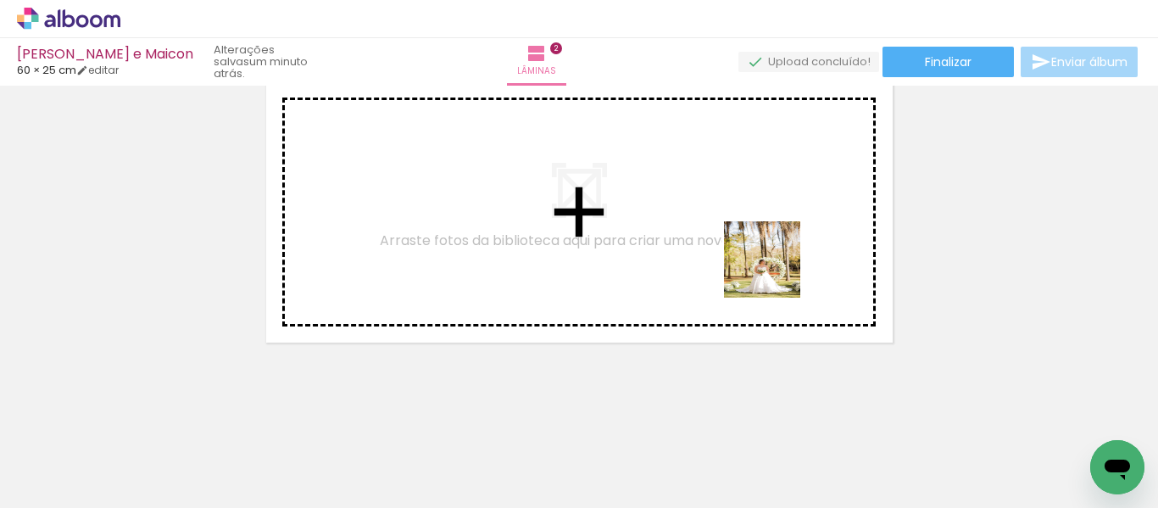
drag, startPoint x: 854, startPoint y: 458, endPoint x: 894, endPoint y: 419, distance: 55.7
click at [765, 253] on quentale-workspace at bounding box center [579, 254] width 1158 height 508
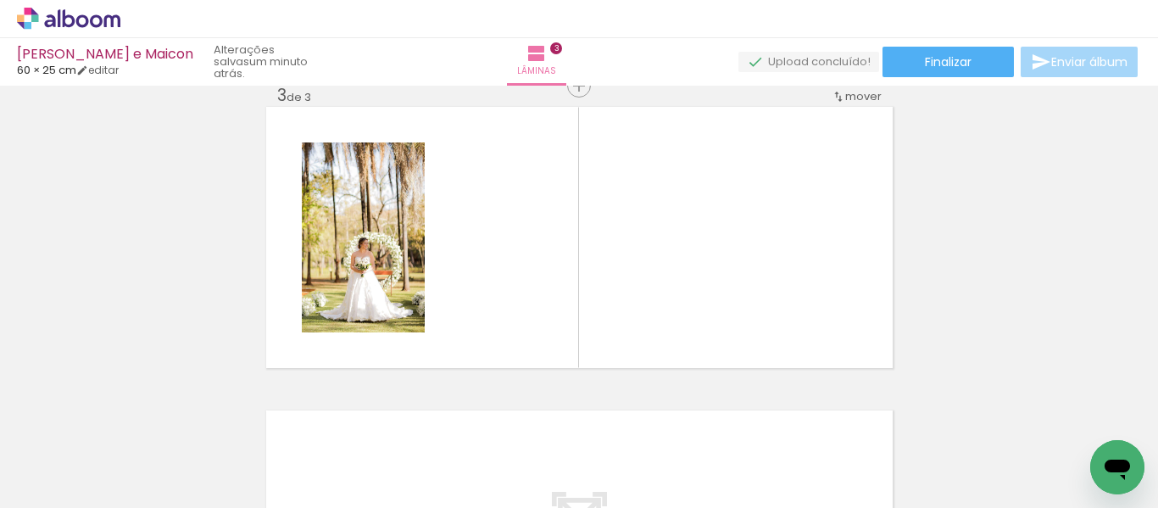
scroll to position [629, 0]
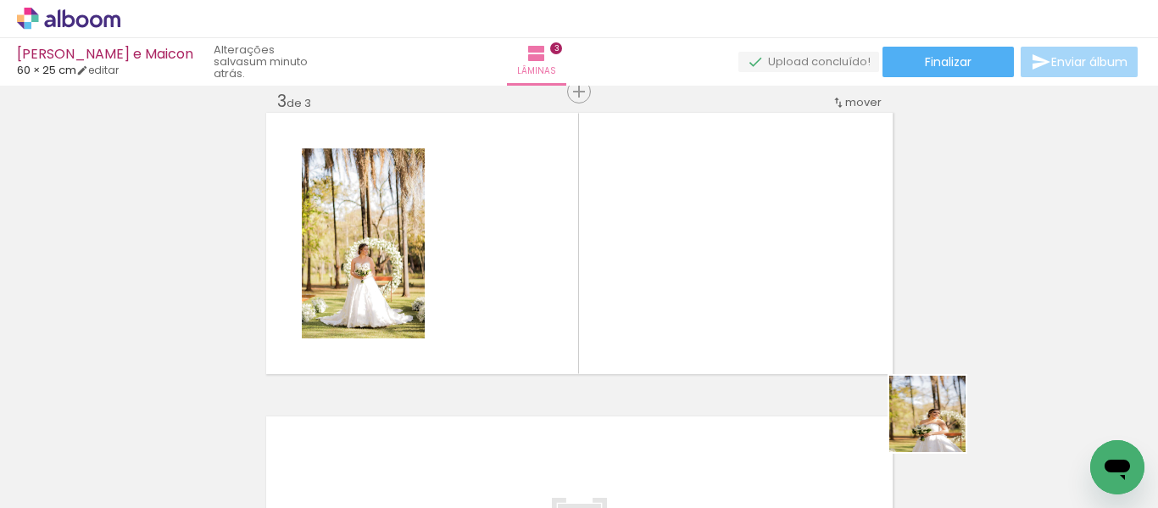
drag, startPoint x: 945, startPoint y: 442, endPoint x: 679, endPoint y: 392, distance: 270.8
click at [793, 276] on quentale-workspace at bounding box center [579, 254] width 1158 height 508
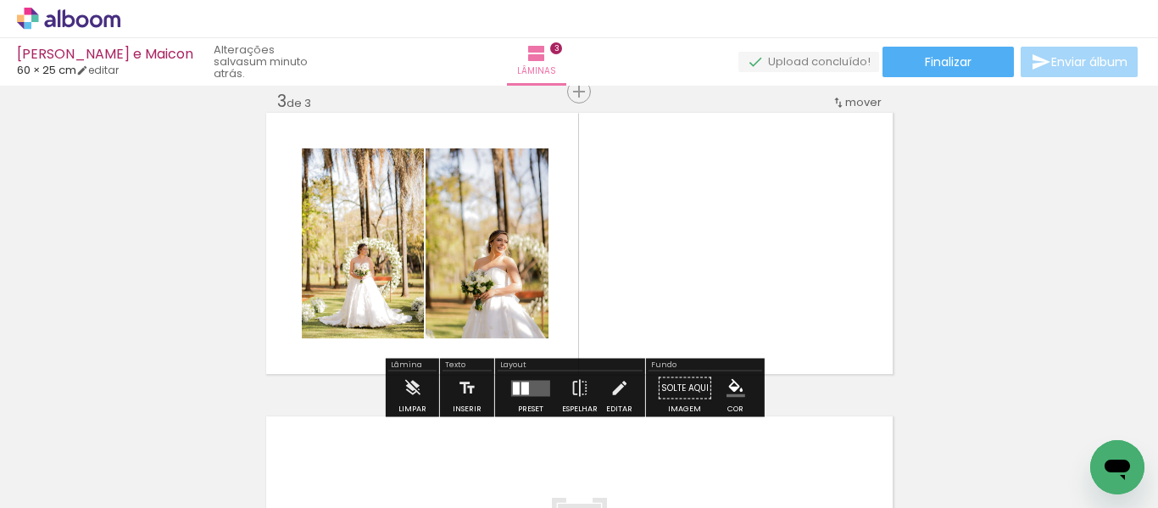
scroll to position [0, 778]
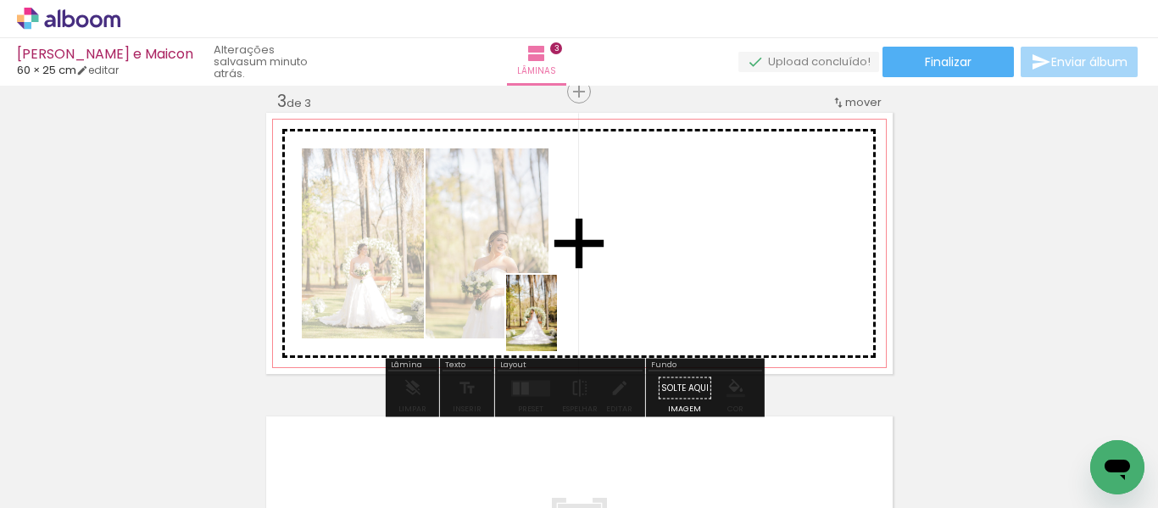
drag, startPoint x: 265, startPoint y: 463, endPoint x: 557, endPoint y: 326, distance: 322.3
click at [557, 326] on quentale-workspace at bounding box center [579, 254] width 1158 height 508
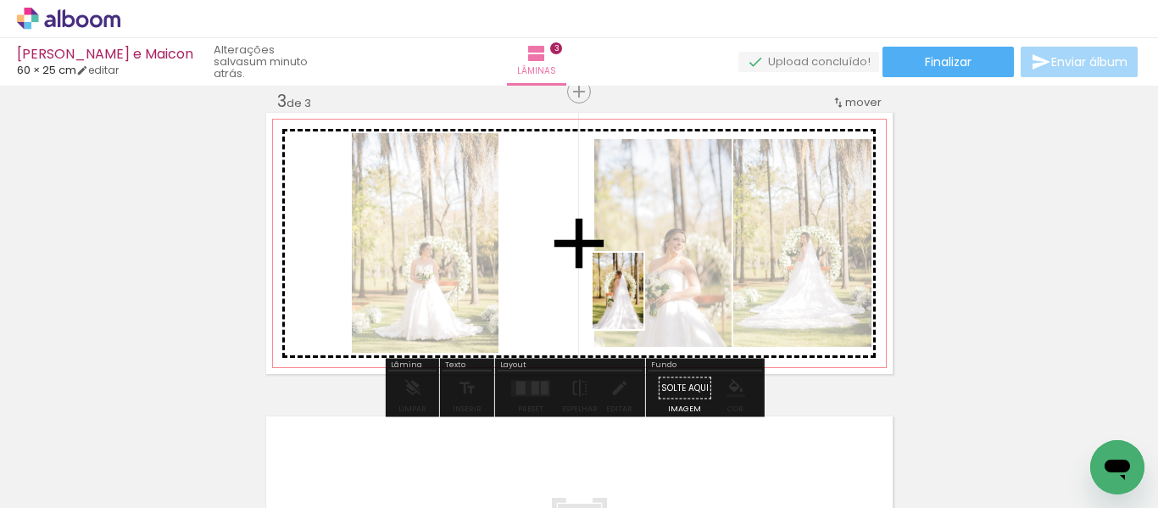
drag, startPoint x: 358, startPoint y: 472, endPoint x: 670, endPoint y: 281, distance: 365.6
click at [670, 281] on quentale-workspace at bounding box center [579, 254] width 1158 height 508
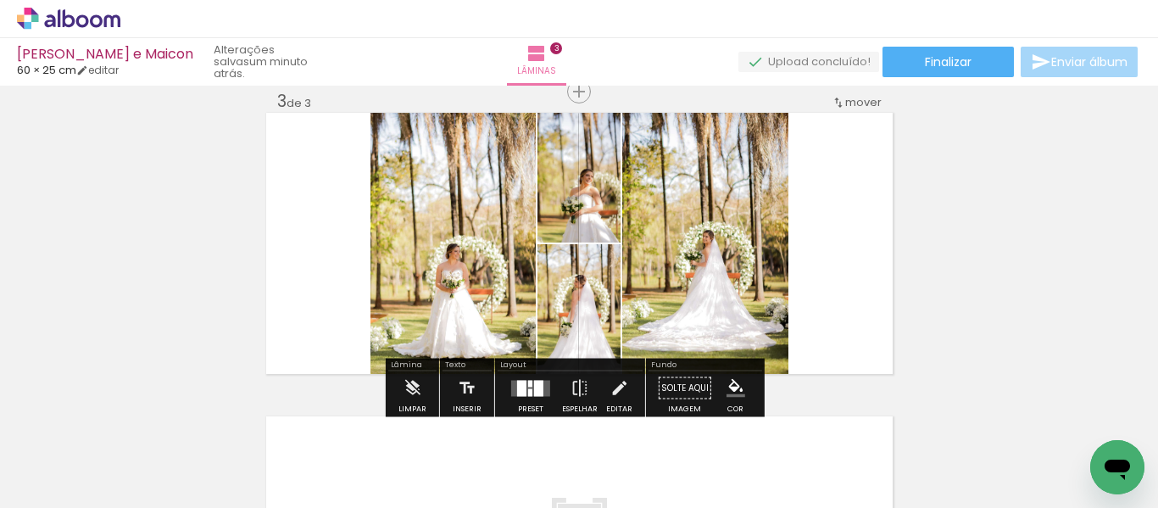
click at [534, 389] on div at bounding box center [538, 388] width 9 height 16
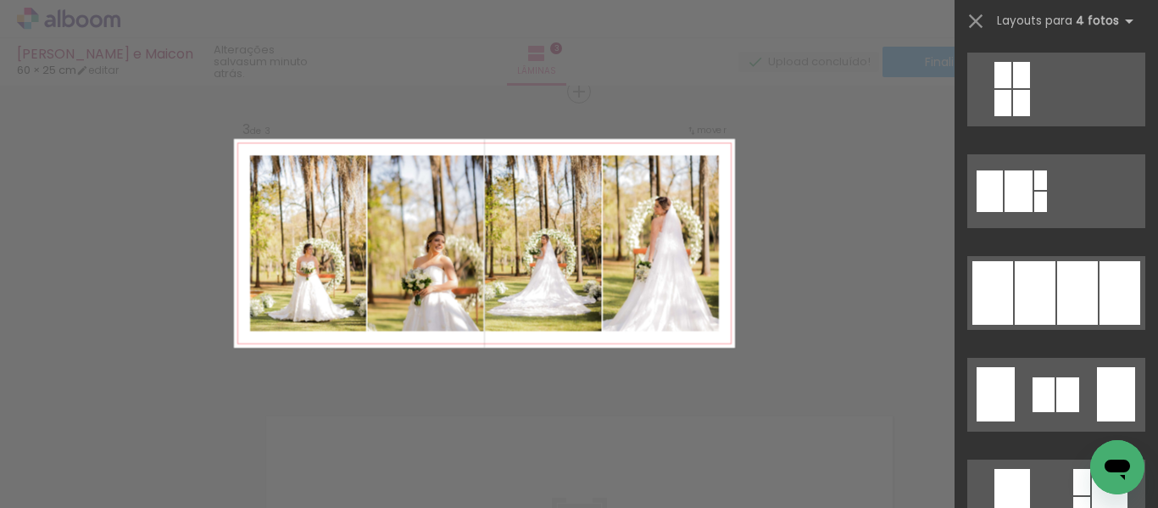
scroll to position [1017, 0]
click at [1092, 468] on div at bounding box center [1110, 495] width 36 height 54
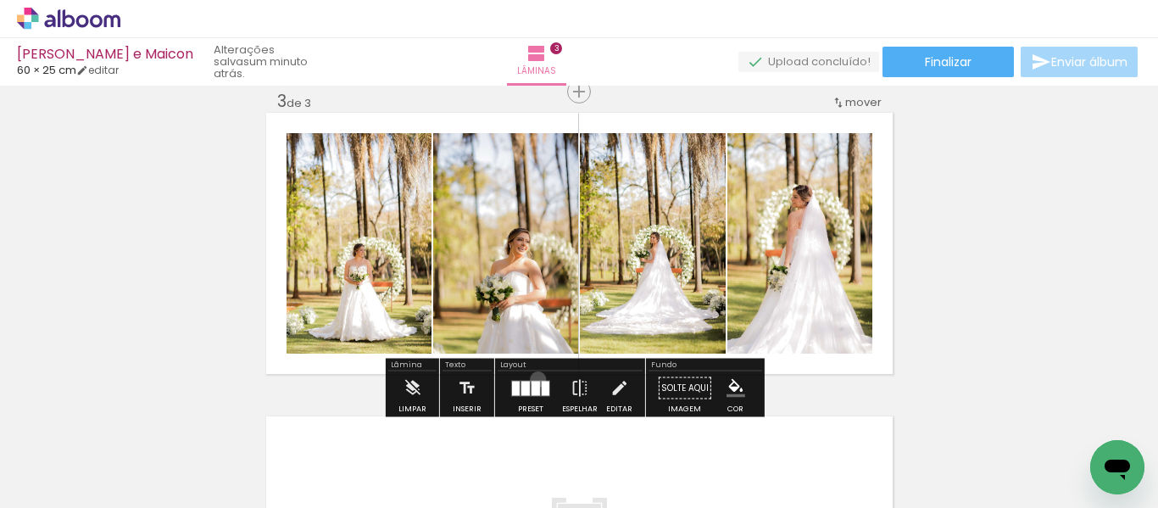
click at [534, 379] on div at bounding box center [531, 388] width 46 height 34
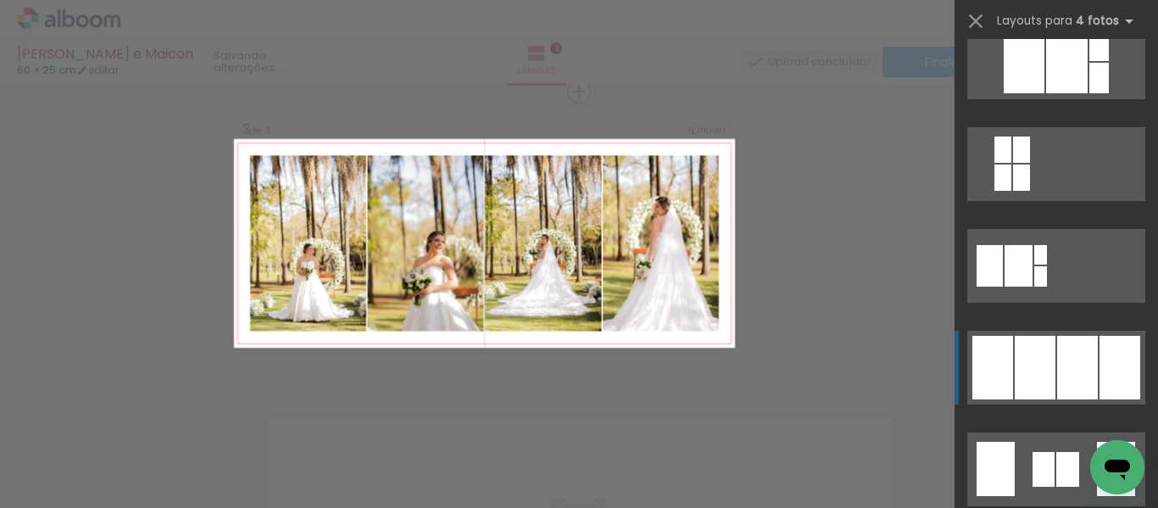
scroll to position [1102, 0]
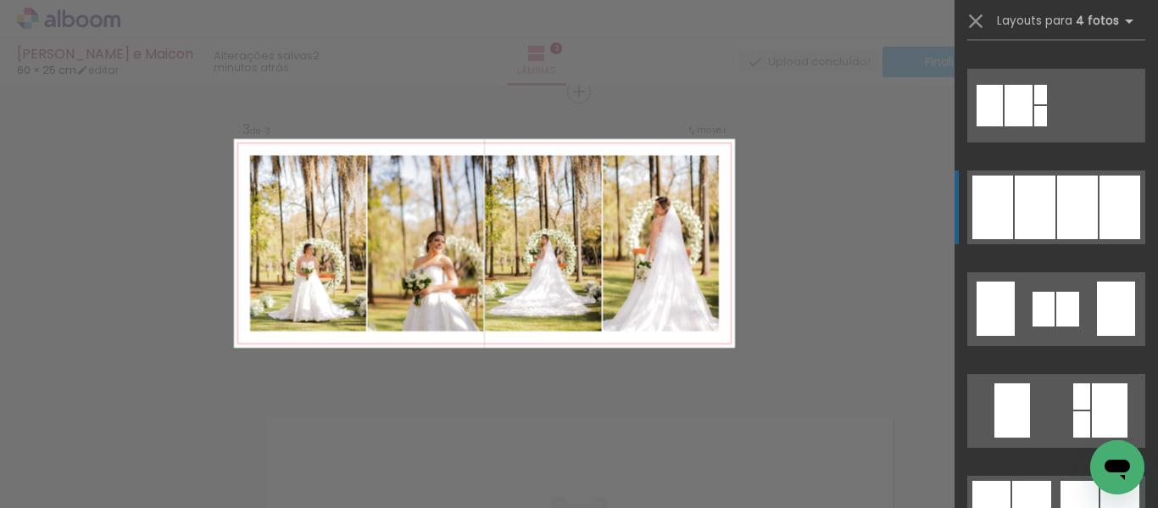
click at [1092, 383] on div at bounding box center [1110, 410] width 36 height 54
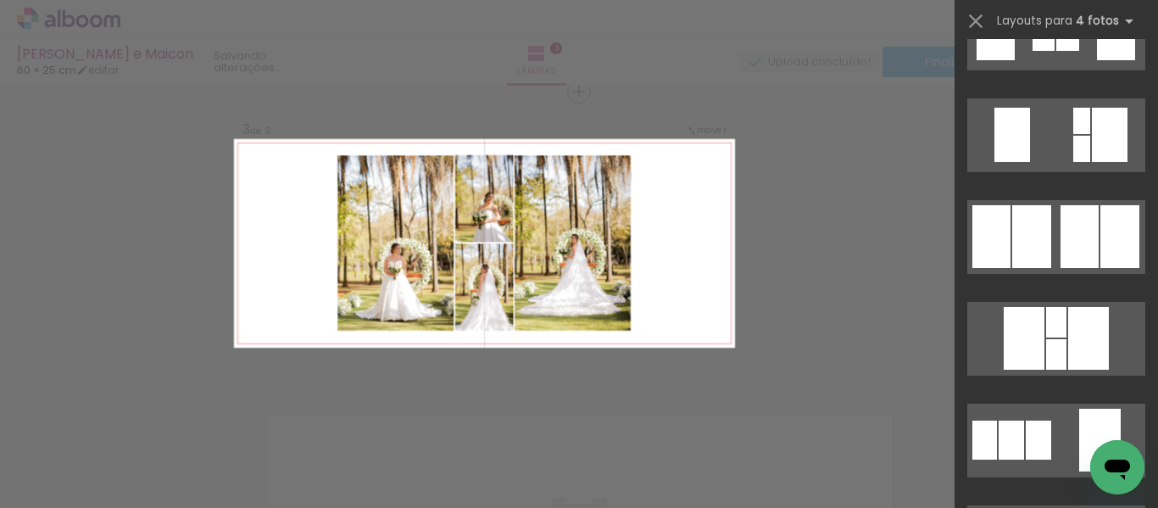
scroll to position [1441, 0]
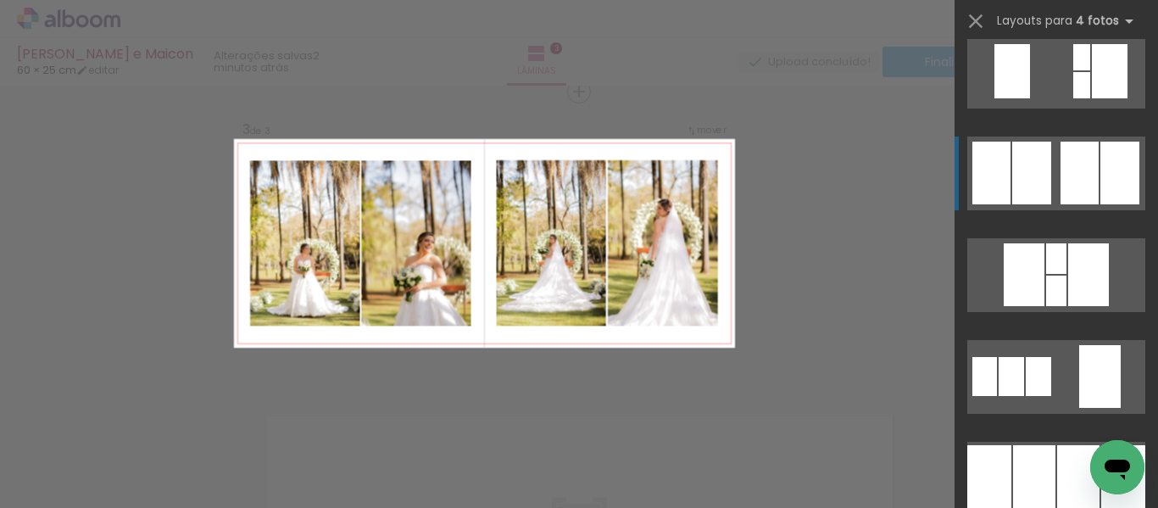
click at [1092, 98] on div at bounding box center [1110, 71] width 36 height 54
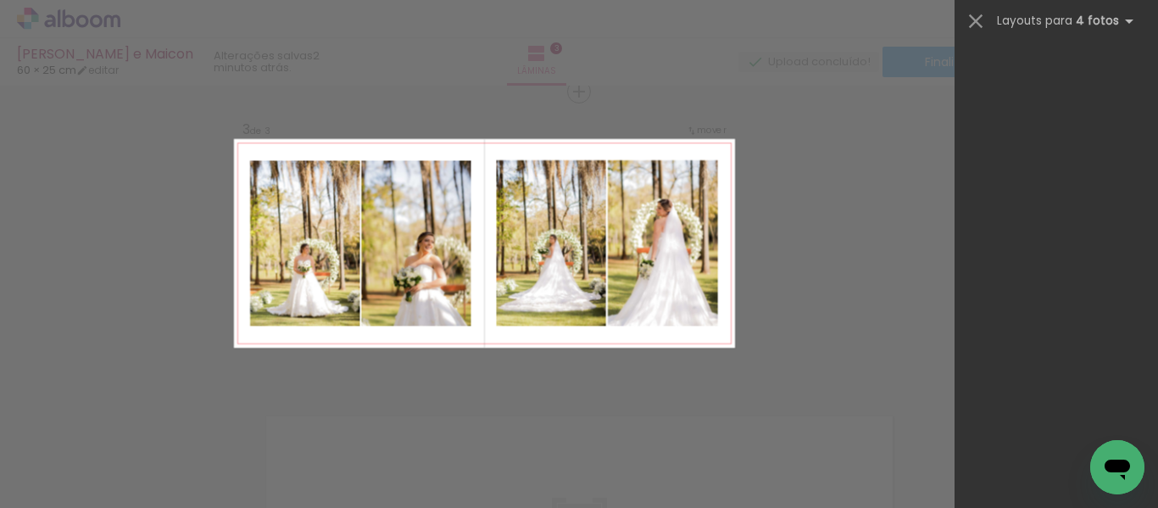
scroll to position [0, 778]
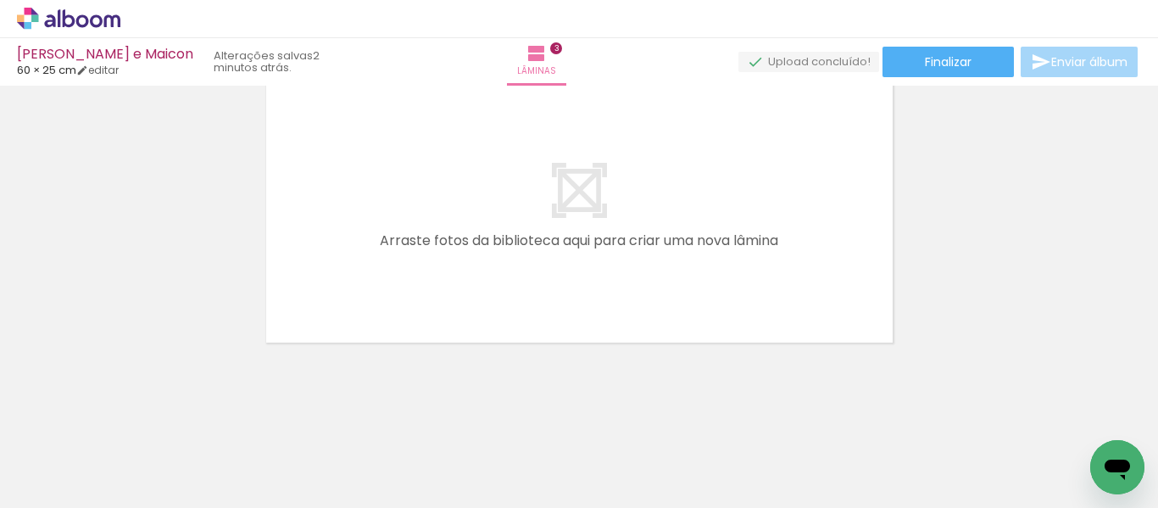
scroll to position [0, 953]
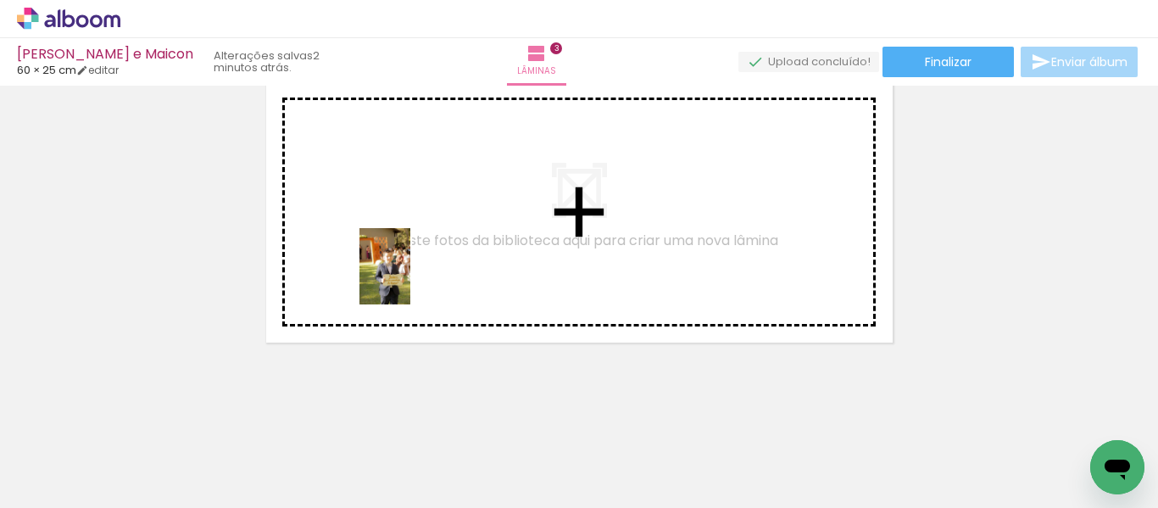
drag, startPoint x: 281, startPoint y: 479, endPoint x: 410, endPoint y: 279, distance: 238.0
click at [410, 279] on quentale-workspace at bounding box center [579, 254] width 1158 height 508
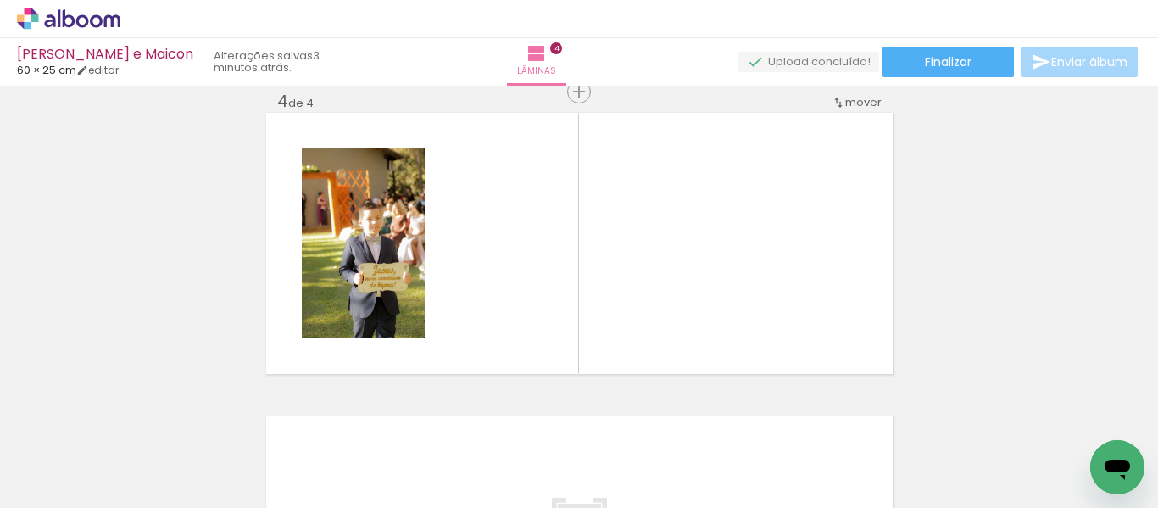
scroll to position [0, 889]
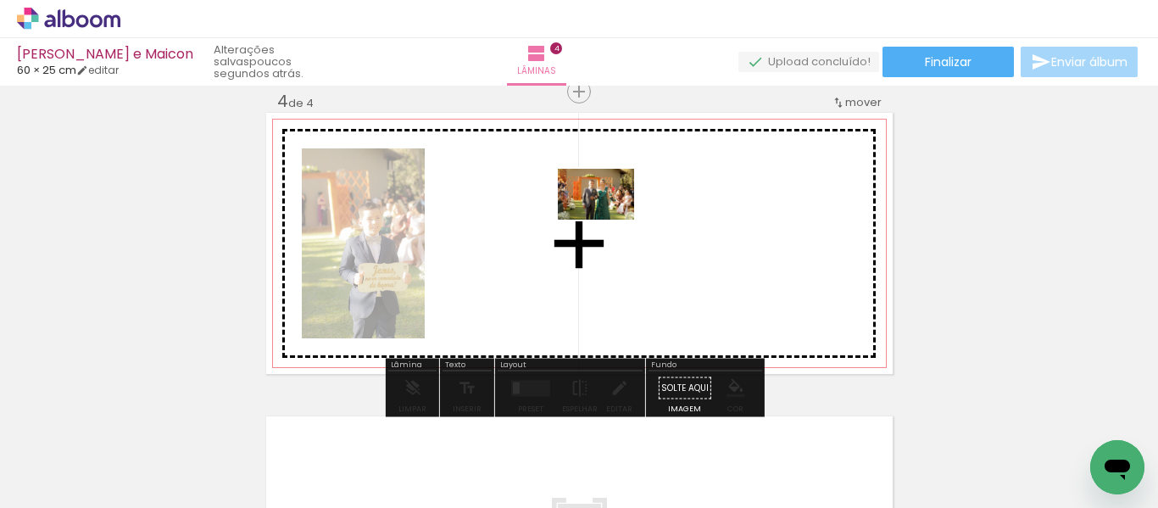
drag, startPoint x: 435, startPoint y: 469, endPoint x: 609, endPoint y: 220, distance: 303.8
click at [609, 220] on quentale-workspace at bounding box center [579, 254] width 1158 height 508
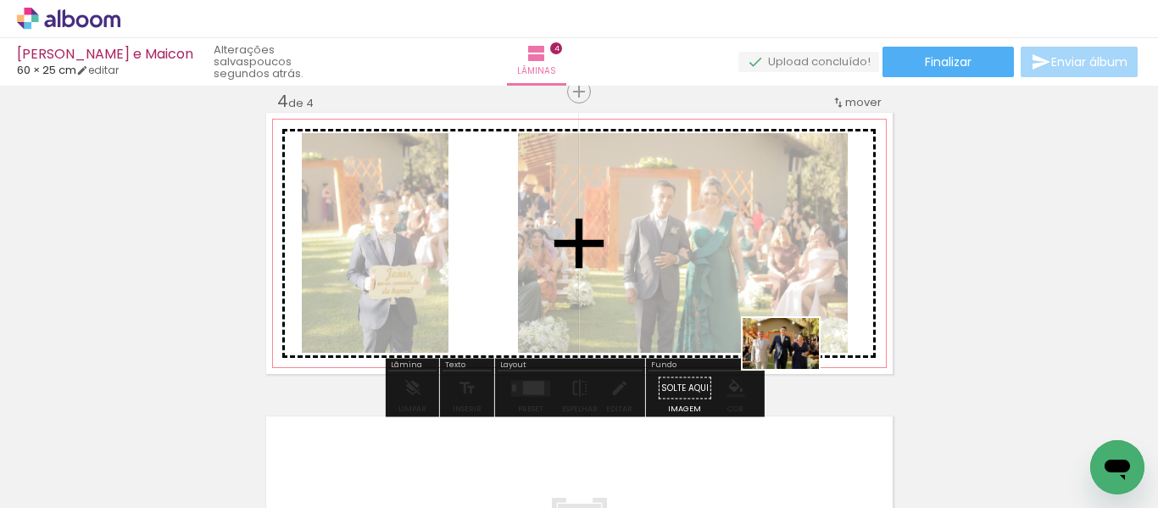
drag, startPoint x: 533, startPoint y: 465, endPoint x: 793, endPoint y: 370, distance: 277.3
click at [793, 367] on quentale-workspace at bounding box center [579, 254] width 1158 height 508
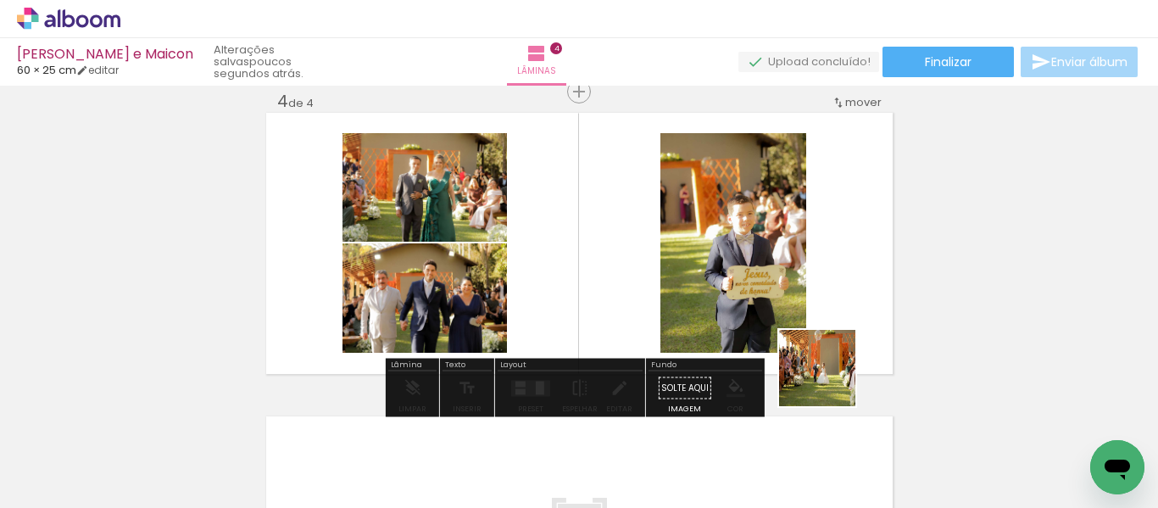
drag, startPoint x: 821, startPoint y: 458, endPoint x: 832, endPoint y: 366, distance: 92.1
click at [832, 366] on quentale-workspace at bounding box center [579, 254] width 1158 height 508
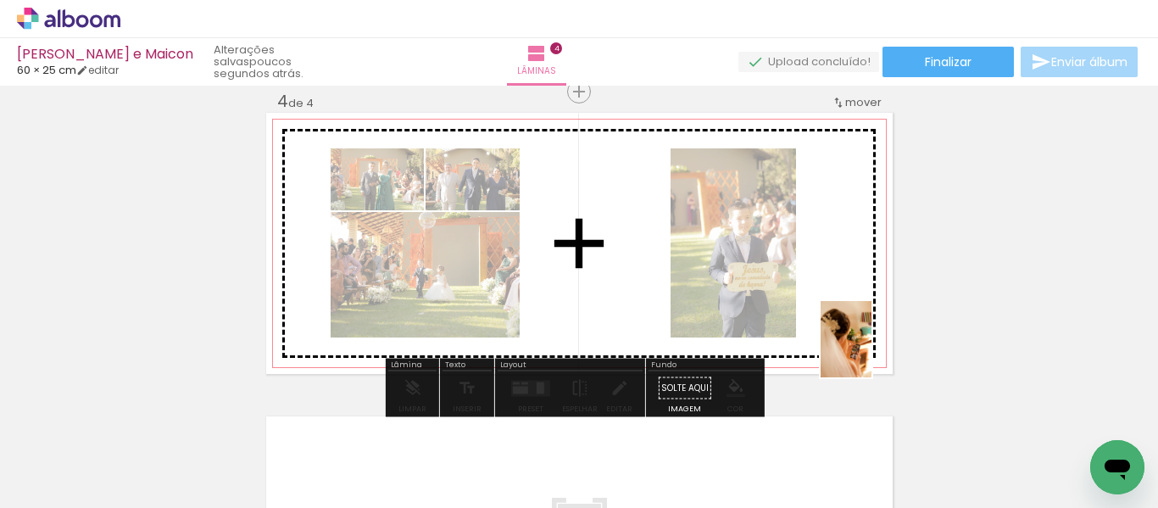
drag, startPoint x: 904, startPoint y: 472, endPoint x: 871, endPoint y: 346, distance: 130.6
click at [871, 346] on quentale-workspace at bounding box center [579, 254] width 1158 height 508
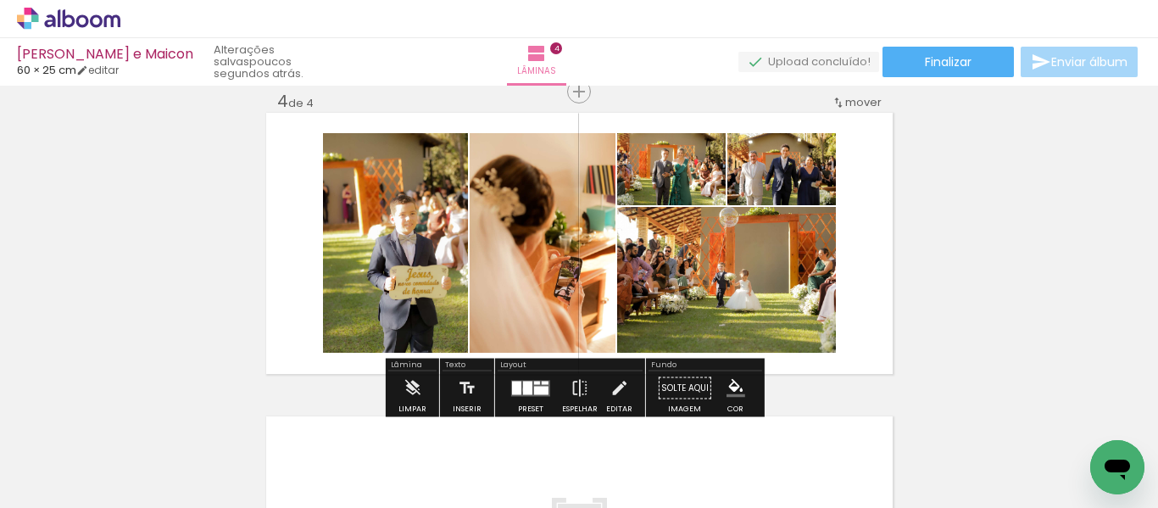
click at [523, 389] on div at bounding box center [527, 388] width 9 height 14
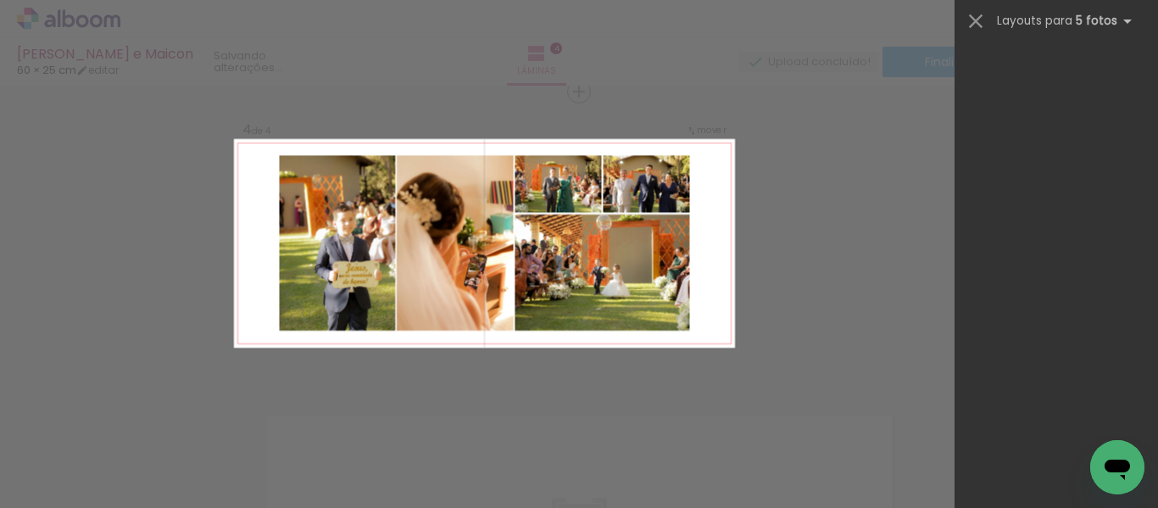
scroll to position [0, 0]
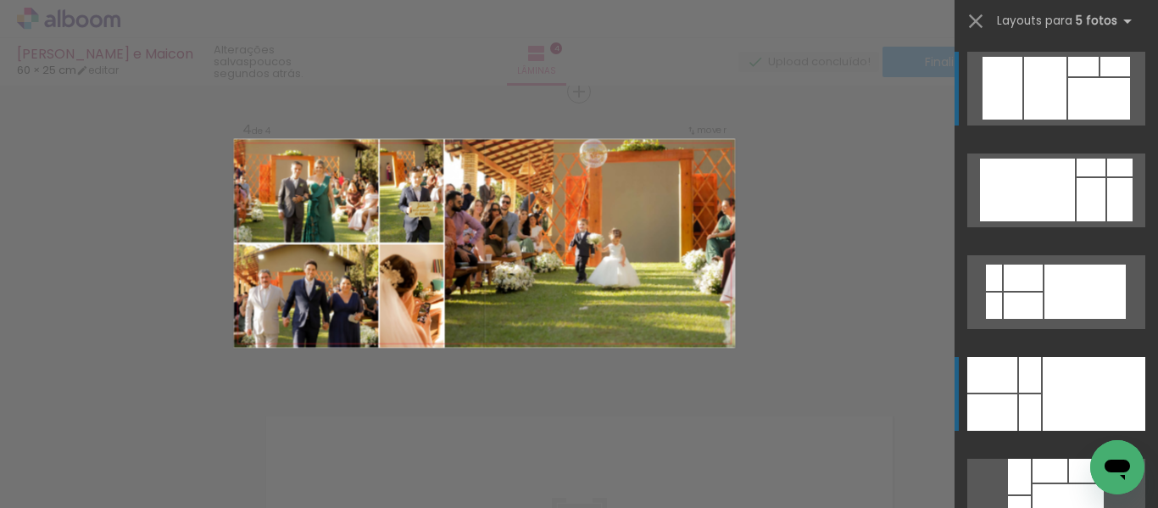
click at [1035, 227] on quentale-layouter at bounding box center [1056, 190] width 178 height 74
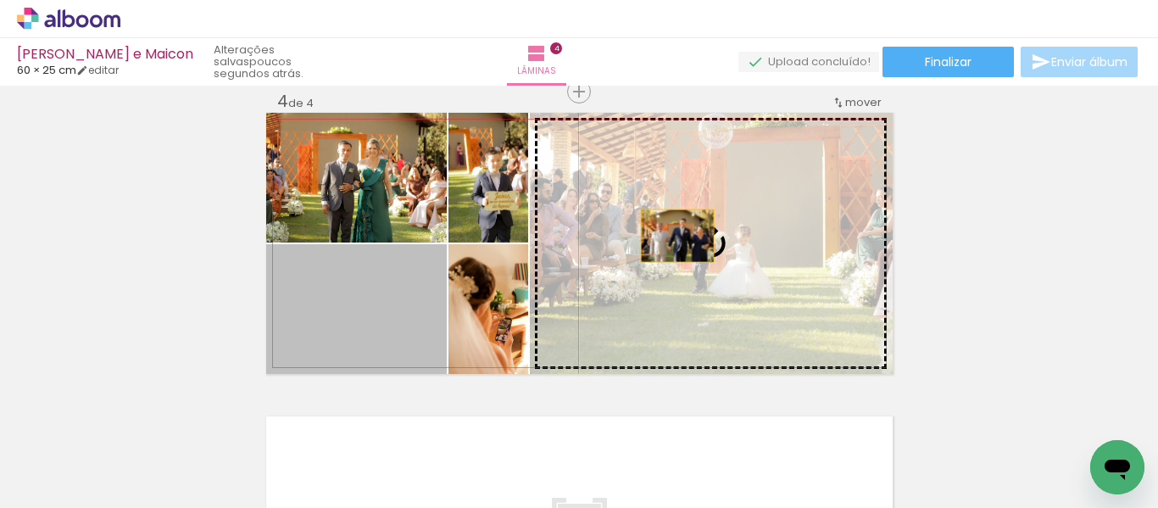
drag, startPoint x: 377, startPoint y: 309, endPoint x: 671, endPoint y: 236, distance: 302.2
click at [0, 0] on slot at bounding box center [0, 0] width 0 height 0
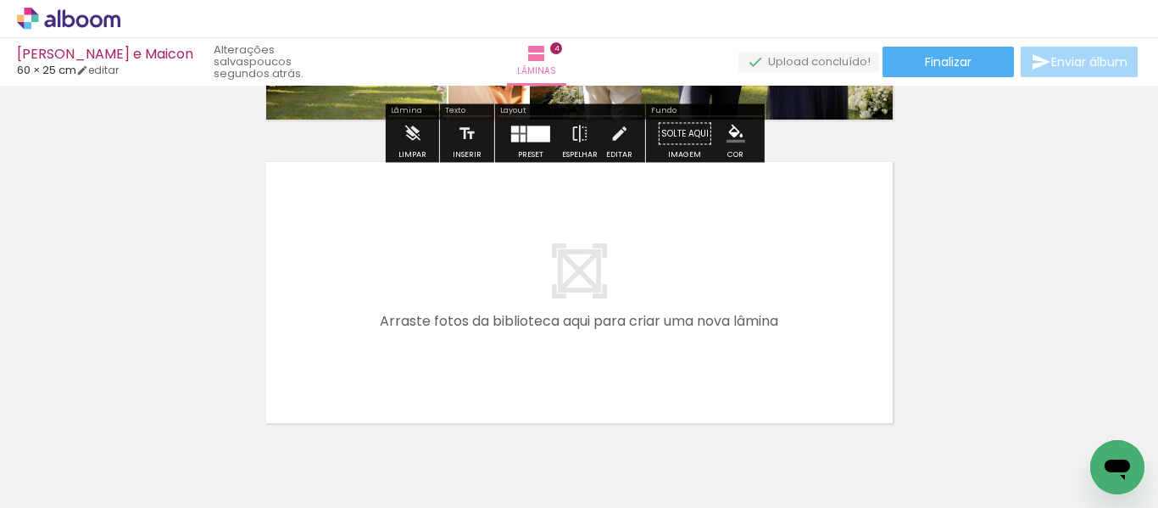
scroll to position [1267, 0]
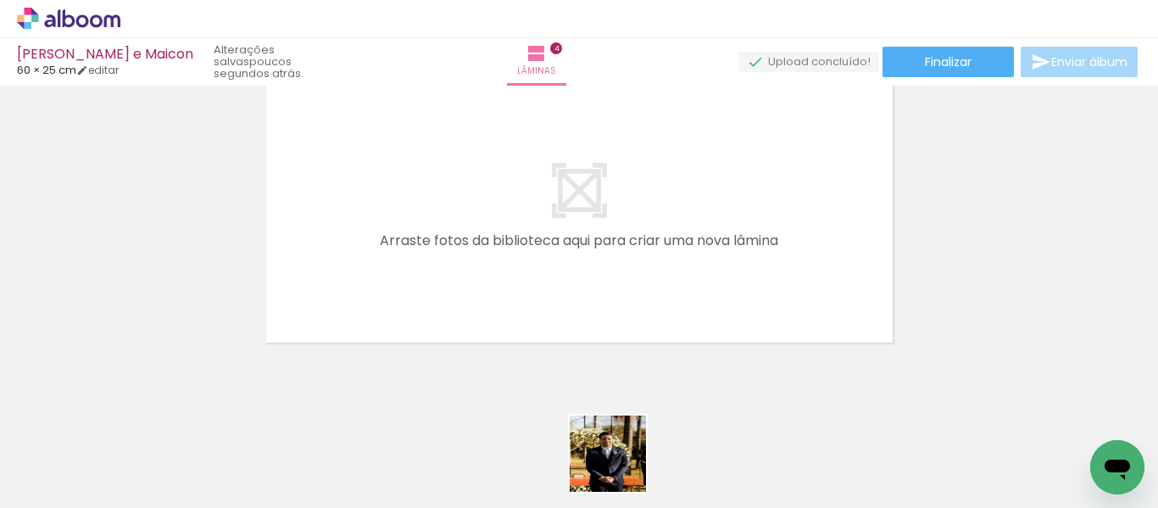
drag, startPoint x: 621, startPoint y: 466, endPoint x: 671, endPoint y: 437, distance: 58.2
click at [606, 255] on quentale-workspace at bounding box center [579, 254] width 1158 height 508
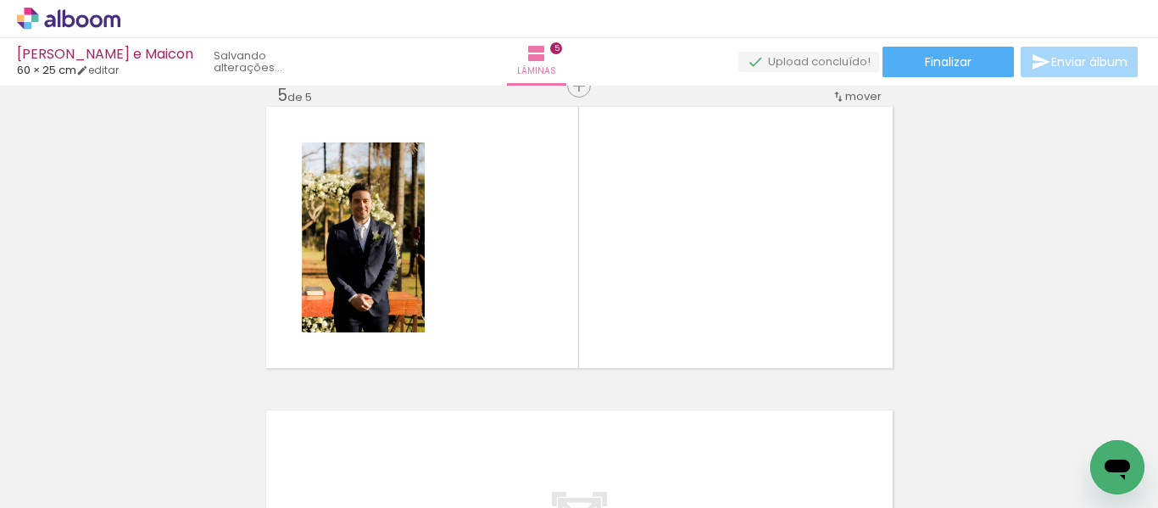
scroll to position [1236, 0]
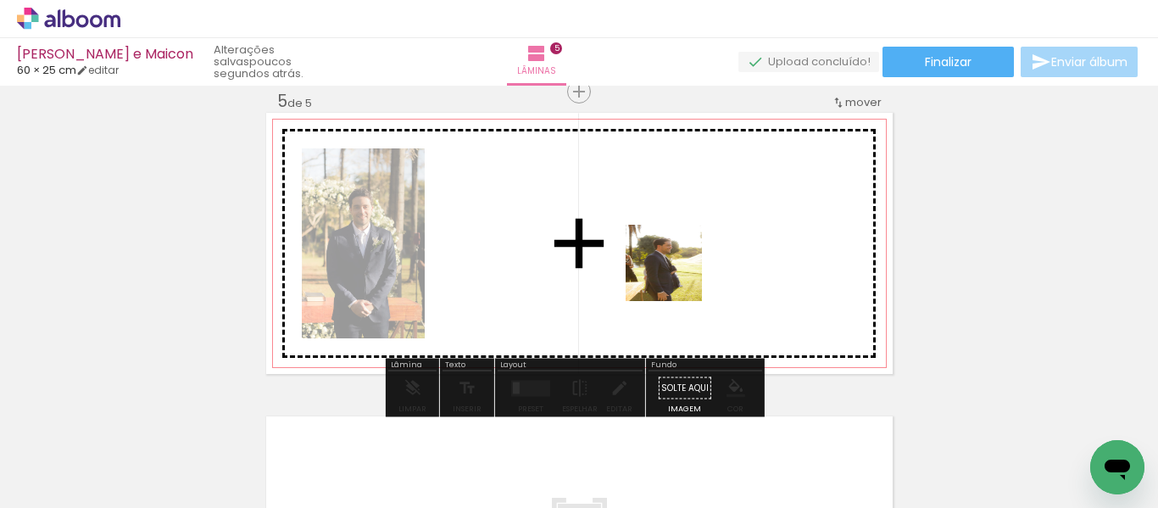
drag, startPoint x: 710, startPoint y: 463, endPoint x: 676, endPoint y: 275, distance: 190.2
click at [676, 275] on quentale-workspace at bounding box center [579, 254] width 1158 height 508
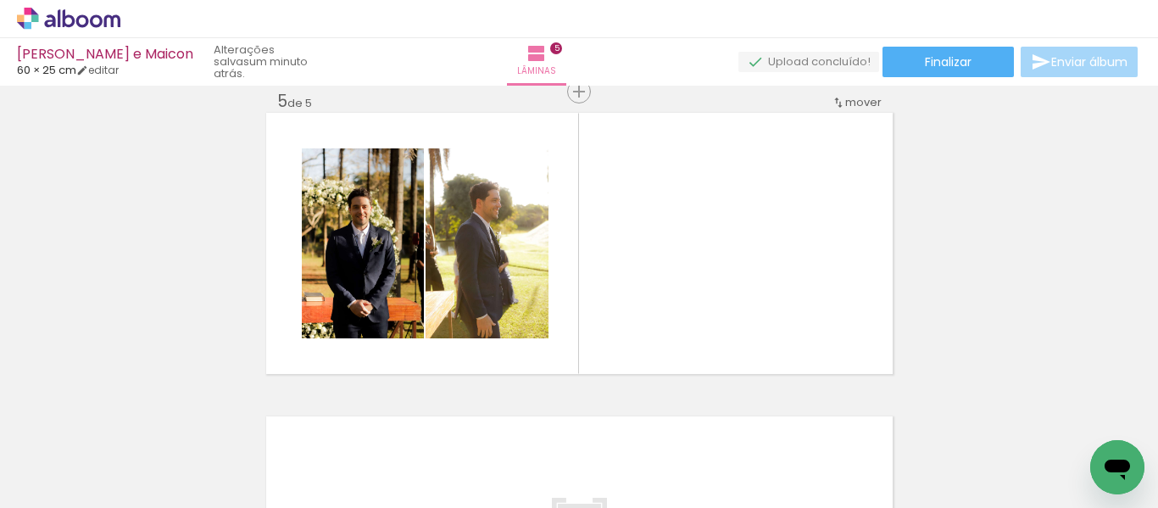
scroll to position [0, 3009]
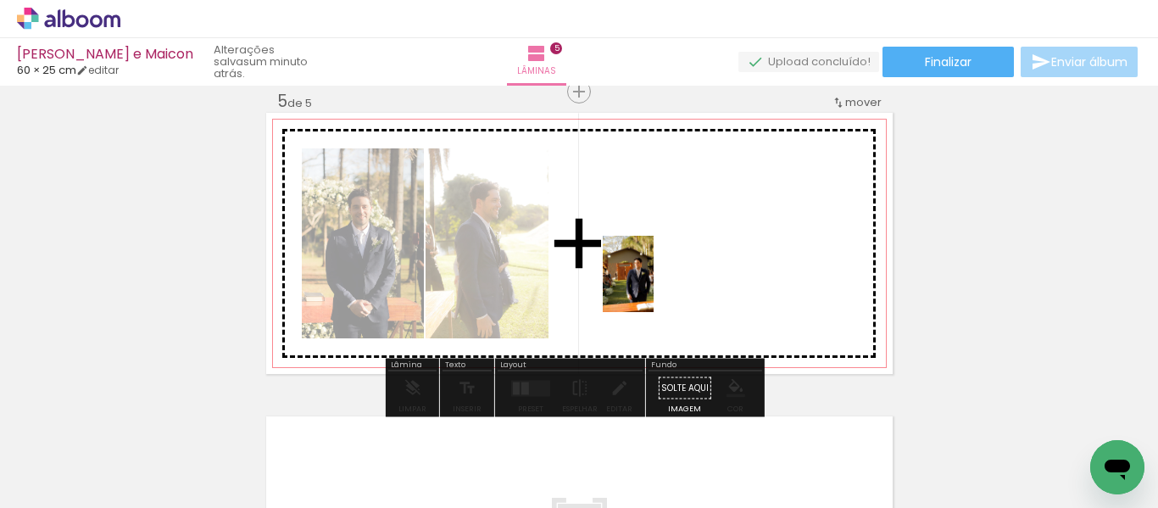
drag, startPoint x: 586, startPoint y: 445, endPoint x: 657, endPoint y: 287, distance: 173.8
click at [657, 287] on quentale-workspace at bounding box center [579, 254] width 1158 height 508
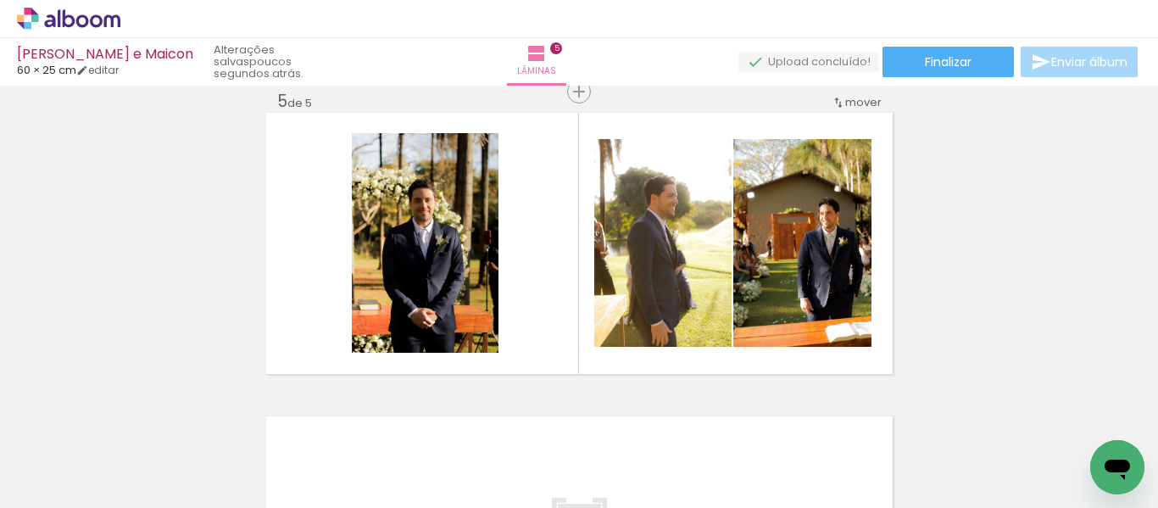
scroll to position [0, 1231]
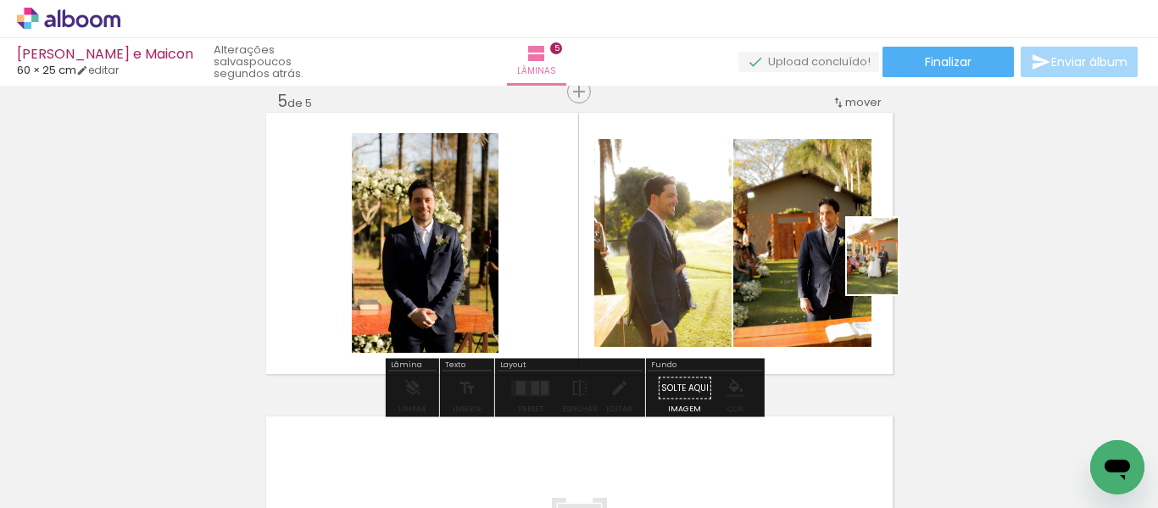
drag, startPoint x: 659, startPoint y: 456, endPoint x: 898, endPoint y: 269, distance: 303.7
click at [898, 269] on quentale-workspace at bounding box center [579, 254] width 1158 height 508
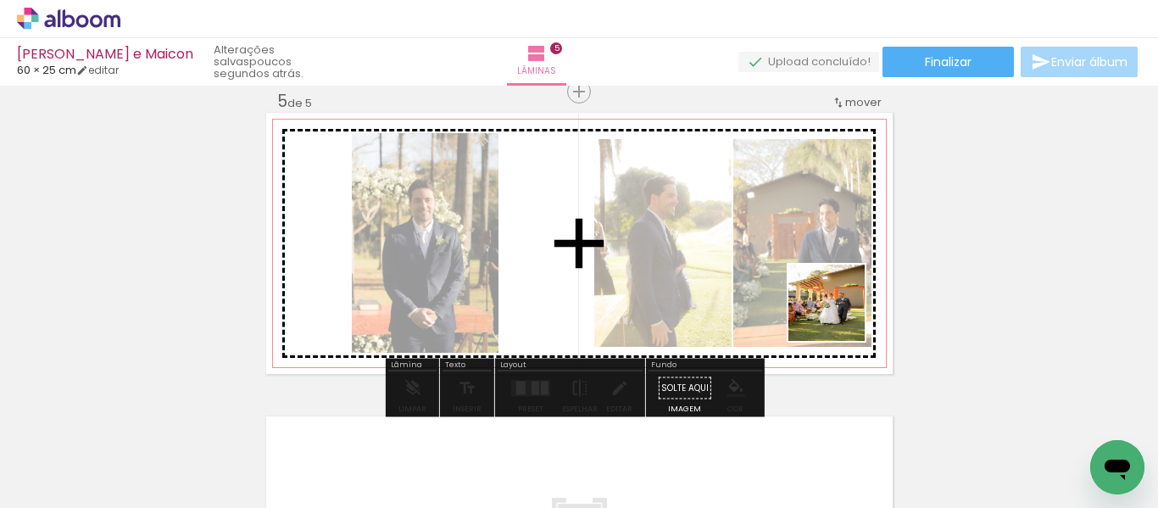
drag, startPoint x: 664, startPoint y: 457, endPoint x: 849, endPoint y: 309, distance: 236.4
click at [849, 309] on quentale-workspace at bounding box center [579, 254] width 1158 height 508
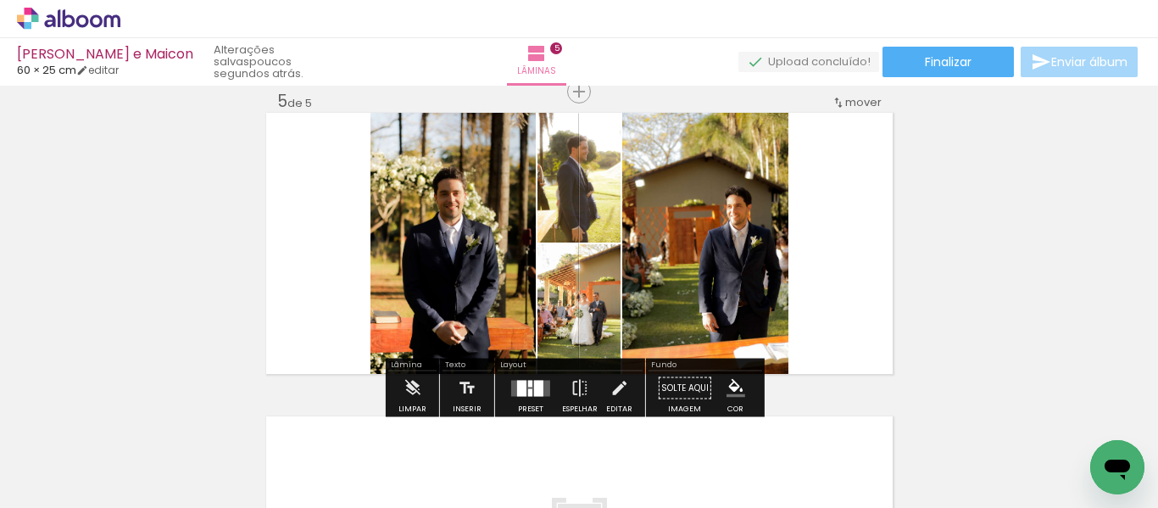
click at [522, 388] on div at bounding box center [521, 388] width 9 height 16
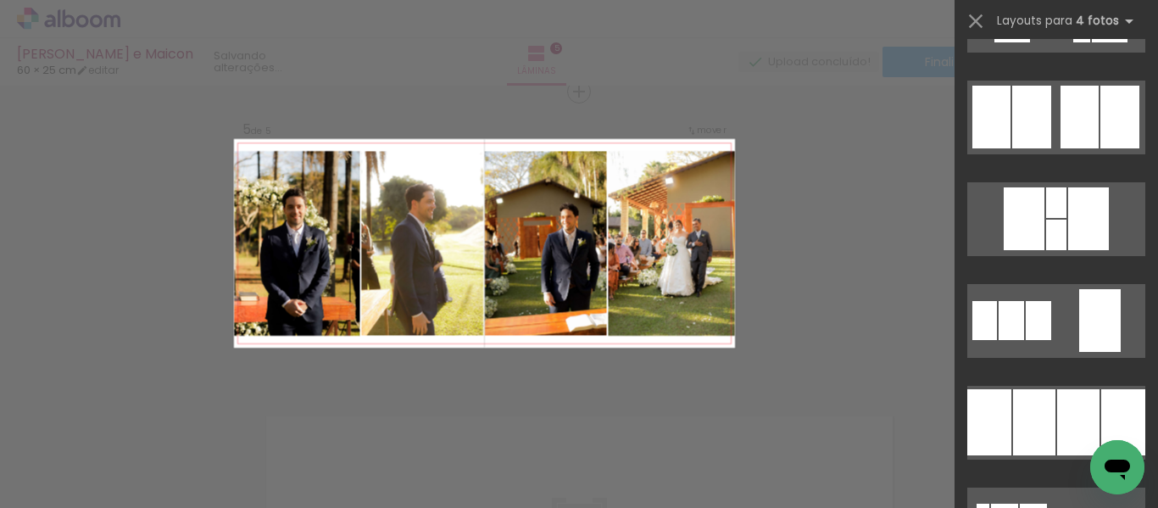
scroll to position [1611, 0]
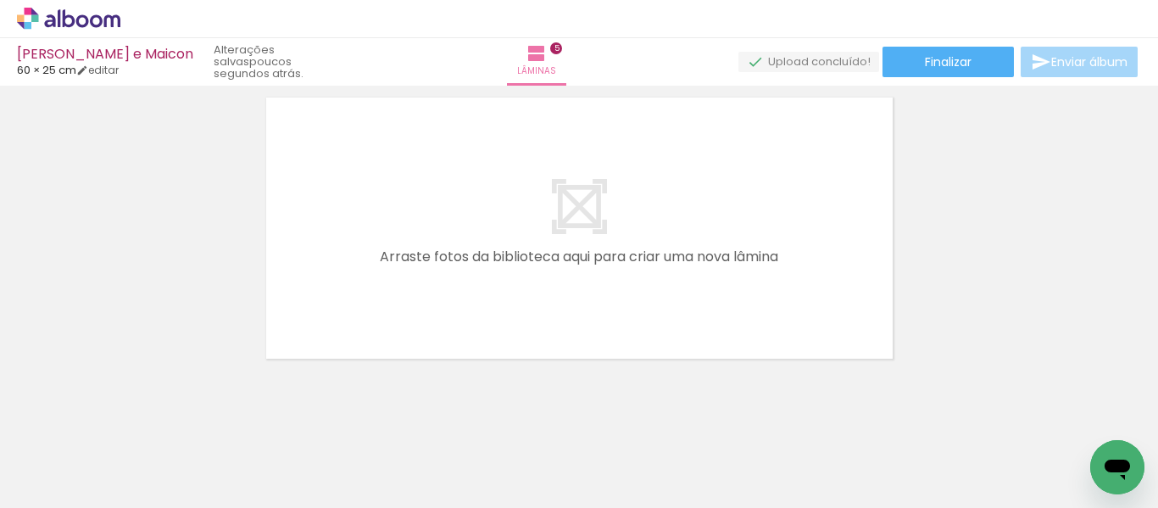
scroll to position [1571, 0]
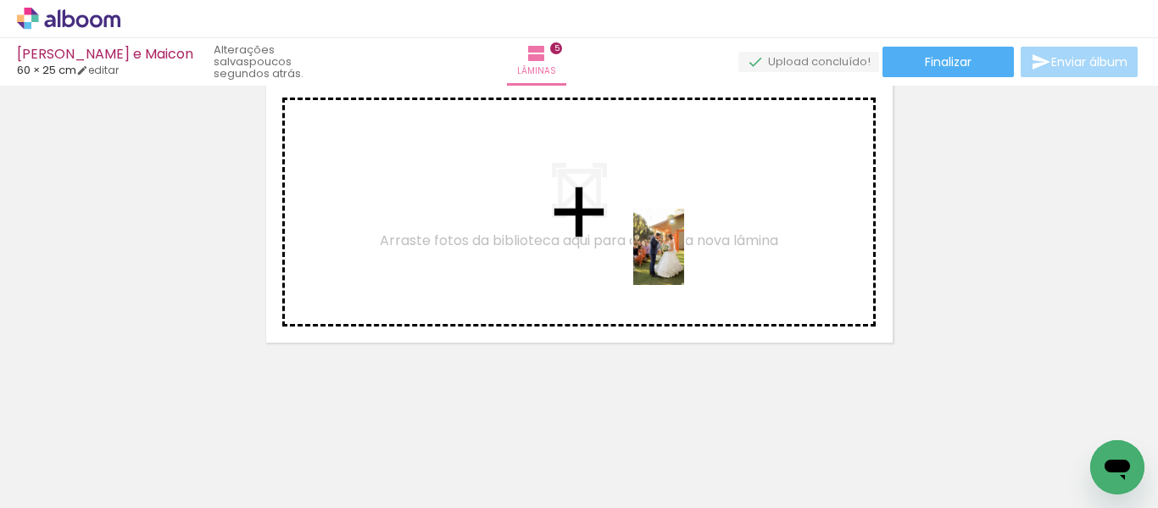
drag, startPoint x: 748, startPoint y: 467, endPoint x: 668, endPoint y: 227, distance: 252.8
click at [669, 225] on quentale-workspace at bounding box center [579, 254] width 1158 height 508
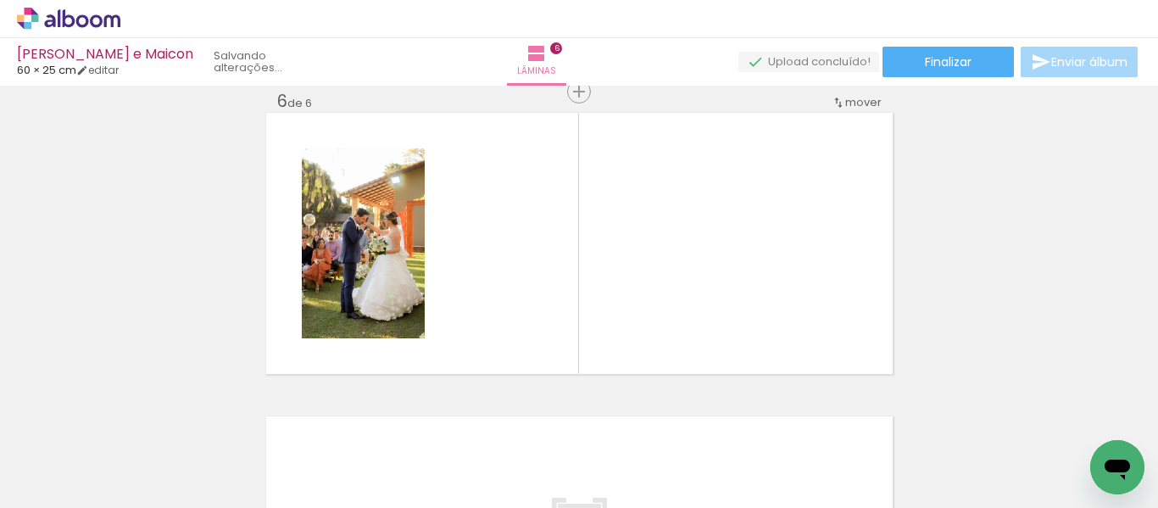
scroll to position [0, 3120]
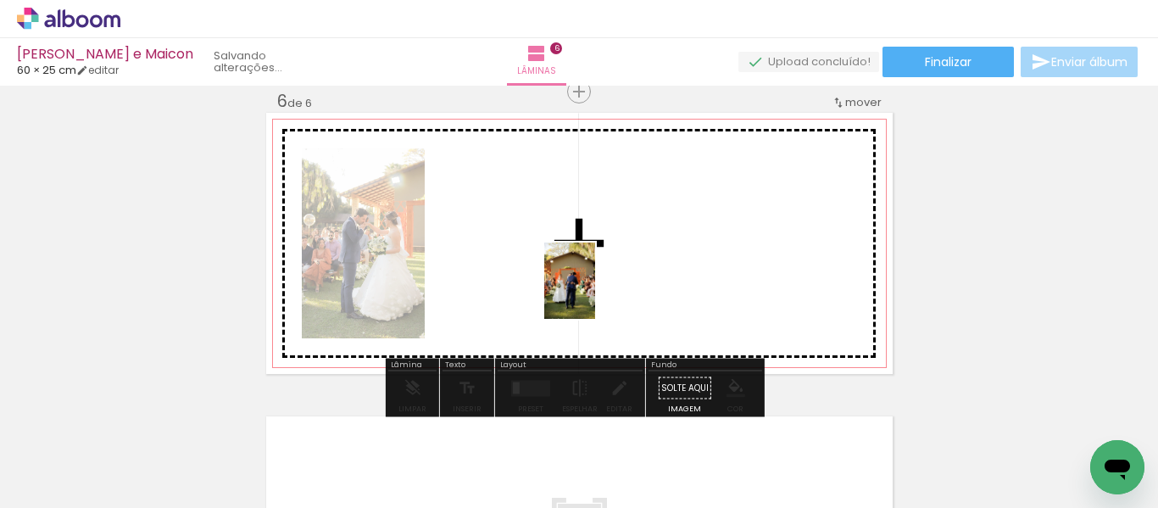
drag, startPoint x: 567, startPoint y: 452, endPoint x: 595, endPoint y: 293, distance: 161.0
click at [595, 293] on quentale-workspace at bounding box center [579, 254] width 1158 height 508
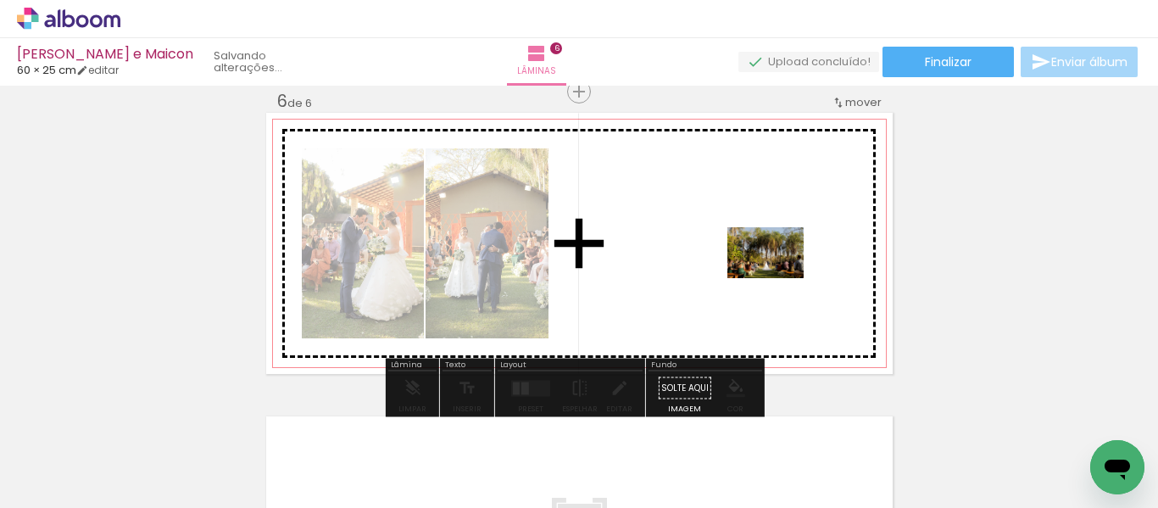
drag, startPoint x: 683, startPoint y: 461, endPoint x: 778, endPoint y: 278, distance: 206.3
click at [778, 278] on quentale-workspace at bounding box center [579, 254] width 1158 height 508
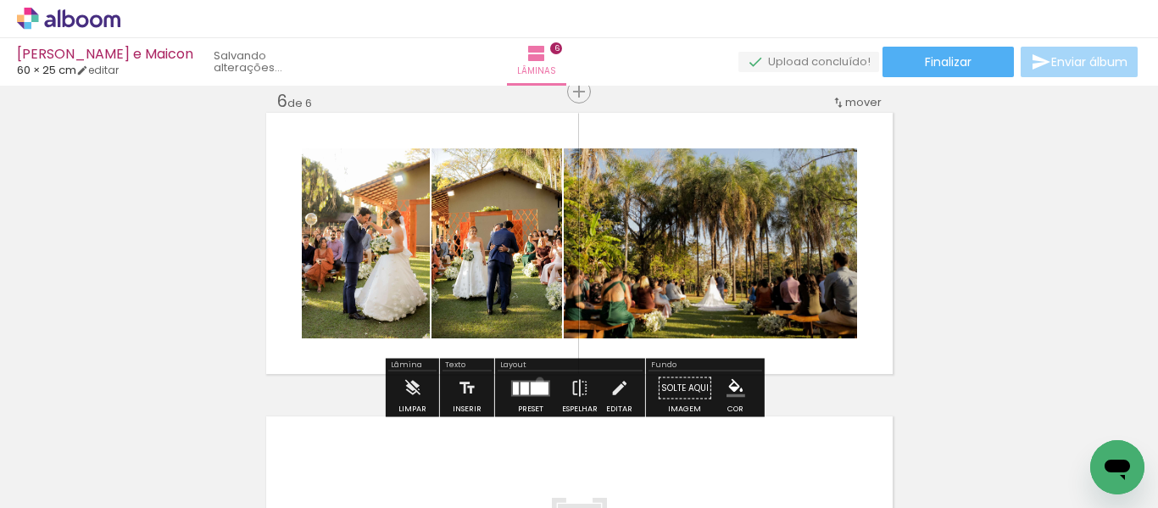
click at [536, 381] on quentale-layouter at bounding box center [530, 388] width 39 height 16
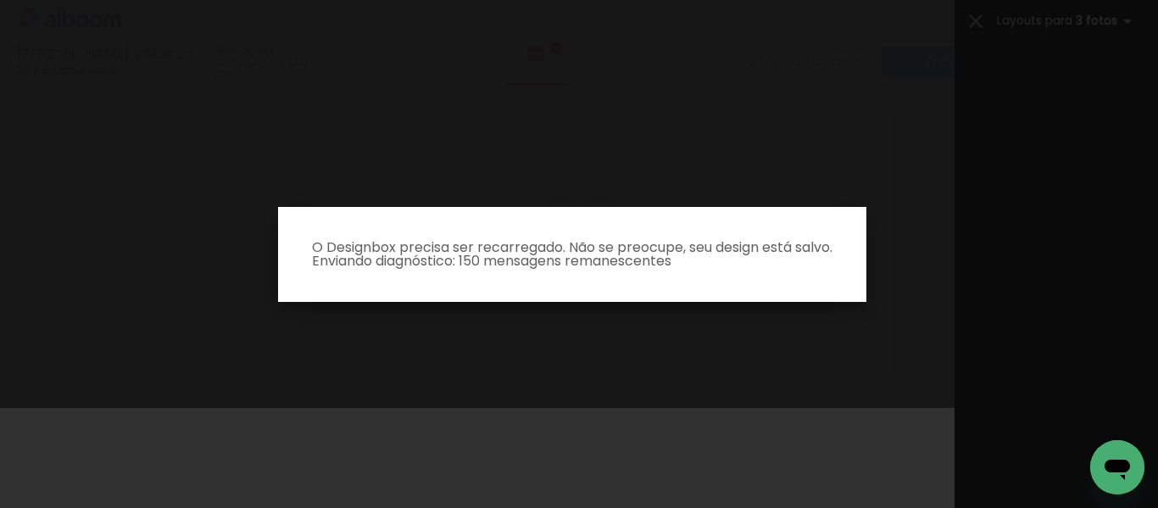
scroll to position [1236, 0]
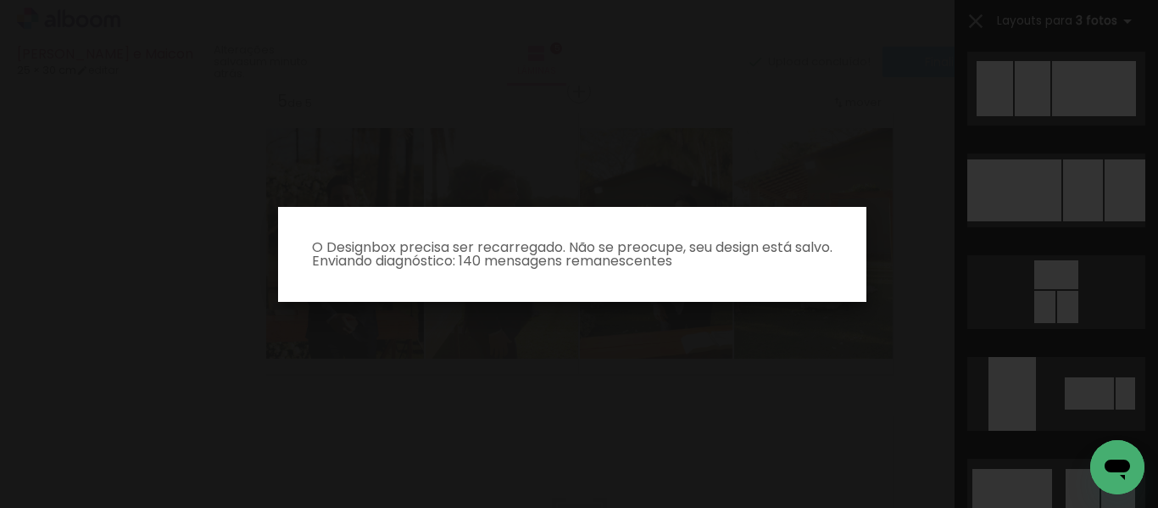
click at [1080, 321] on iron-overlay-backdrop at bounding box center [579, 254] width 1158 height 508
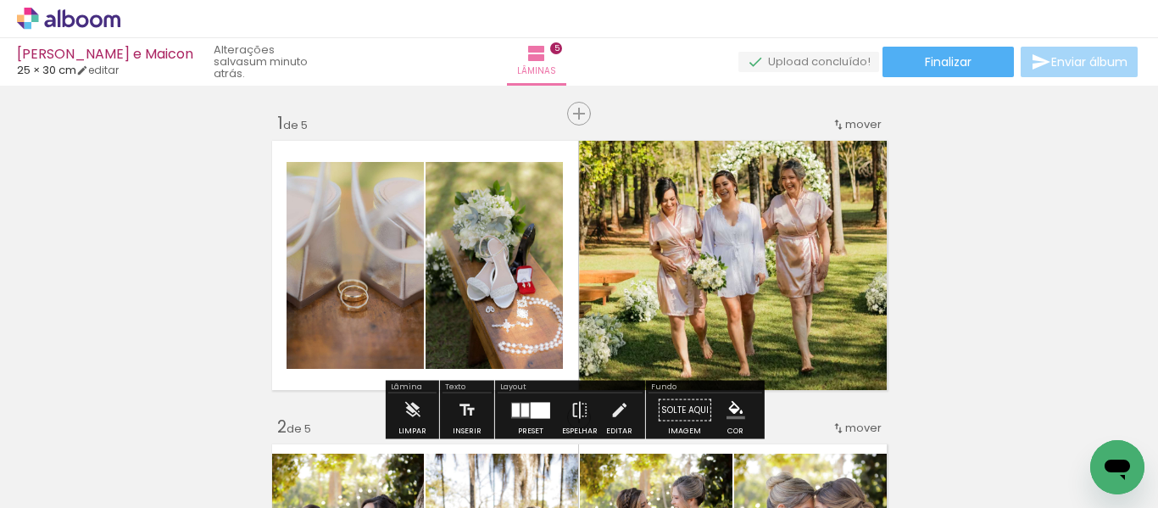
click at [837, 248] on quentale-photo at bounding box center [736, 265] width 314 height 261
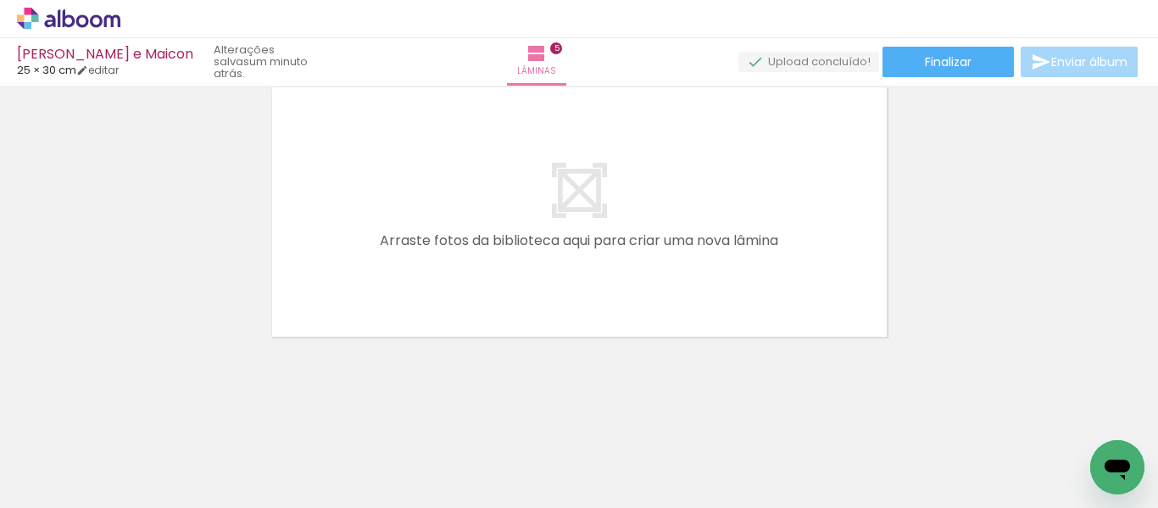
scroll to position [0, 1500]
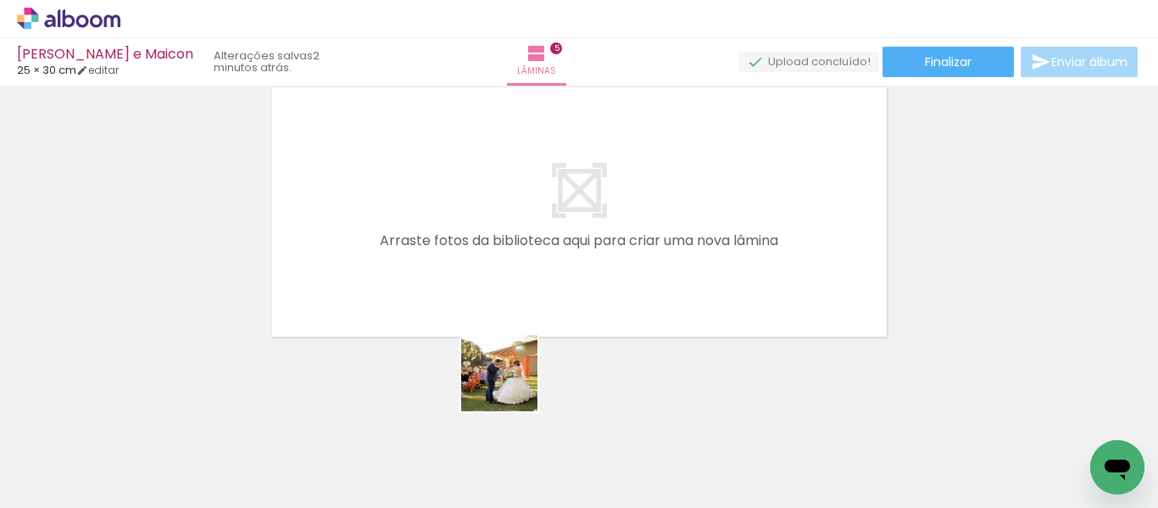
drag, startPoint x: 487, startPoint y: 477, endPoint x: 392, endPoint y: 493, distance: 95.5
click at [542, 295] on quentale-workspace at bounding box center [579, 254] width 1158 height 508
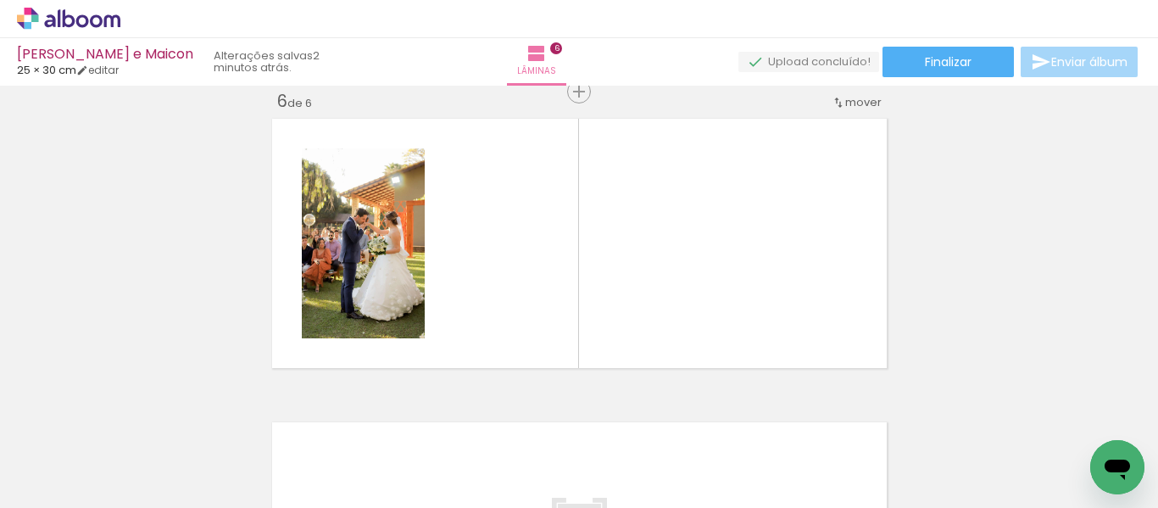
scroll to position [0, 3105]
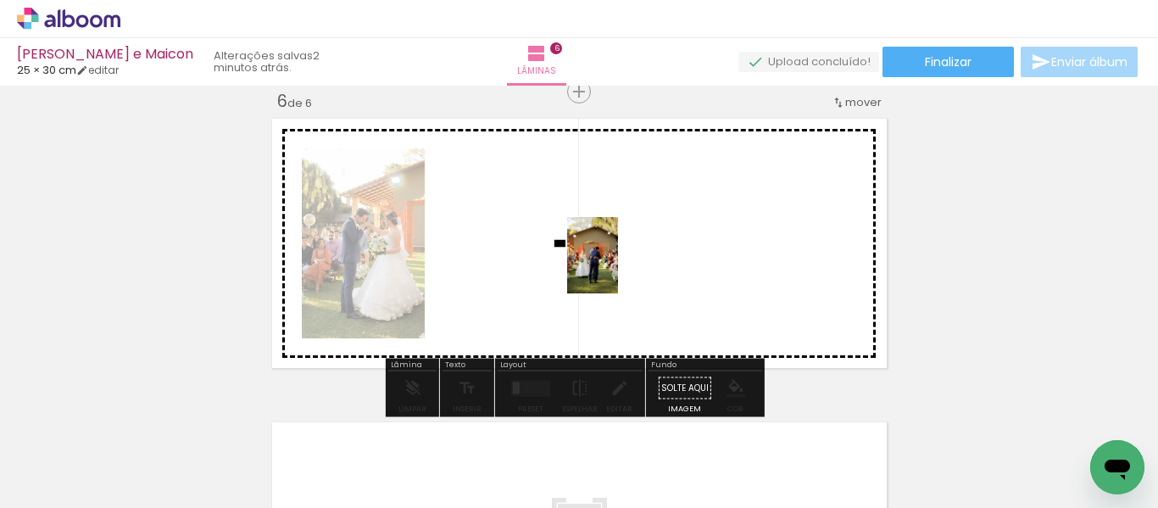
drag, startPoint x: 576, startPoint y: 465, endPoint x: 618, endPoint y: 268, distance: 201.2
click at [618, 268] on quentale-workspace at bounding box center [579, 254] width 1158 height 508
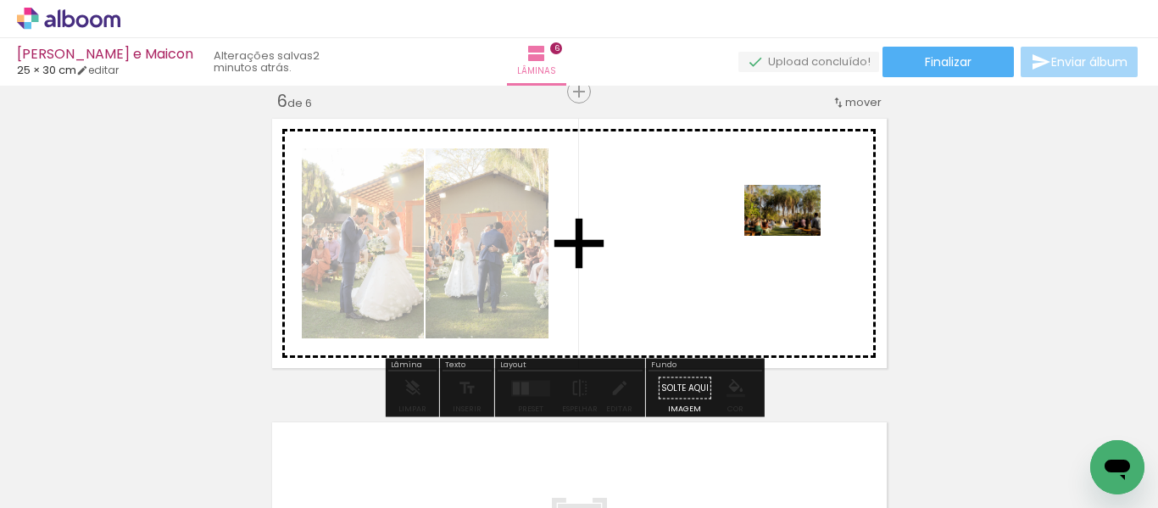
drag, startPoint x: 689, startPoint y: 458, endPoint x: 795, endPoint y: 236, distance: 246.1
click at [795, 236] on quentale-workspace at bounding box center [579, 254] width 1158 height 508
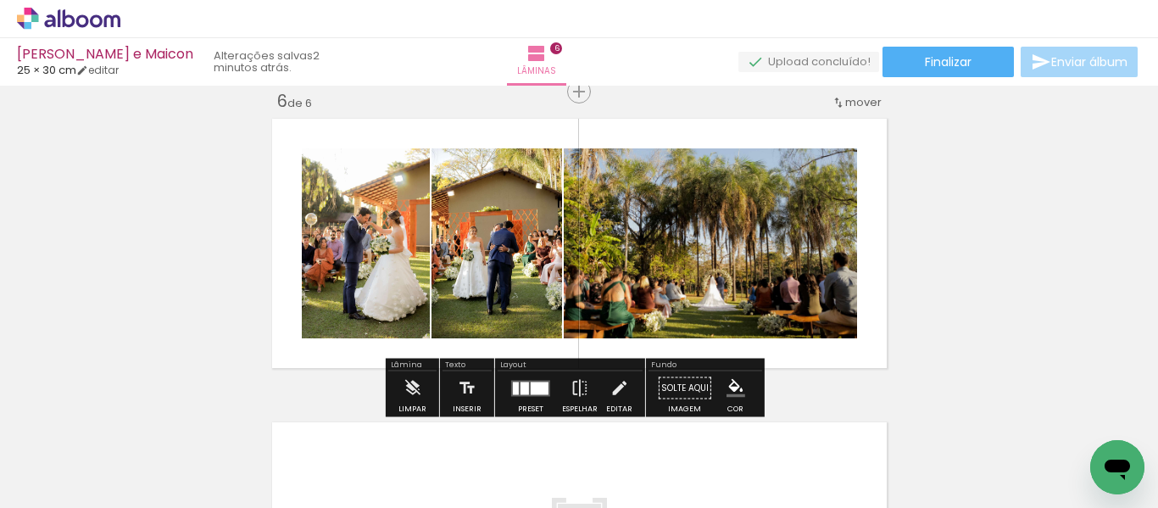
click at [524, 385] on div at bounding box center [524, 387] width 8 height 13
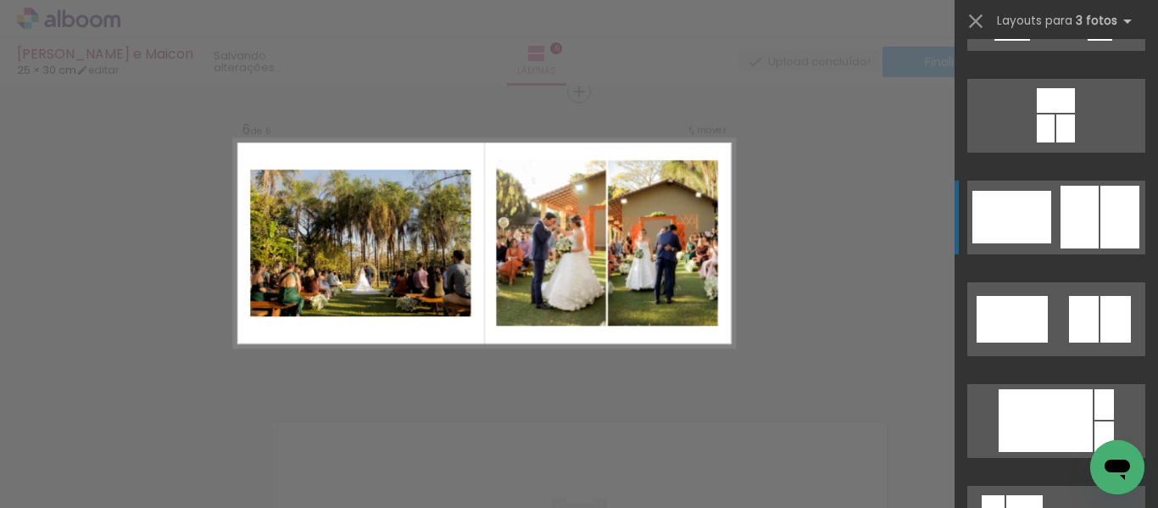
scroll to position [2543, 0]
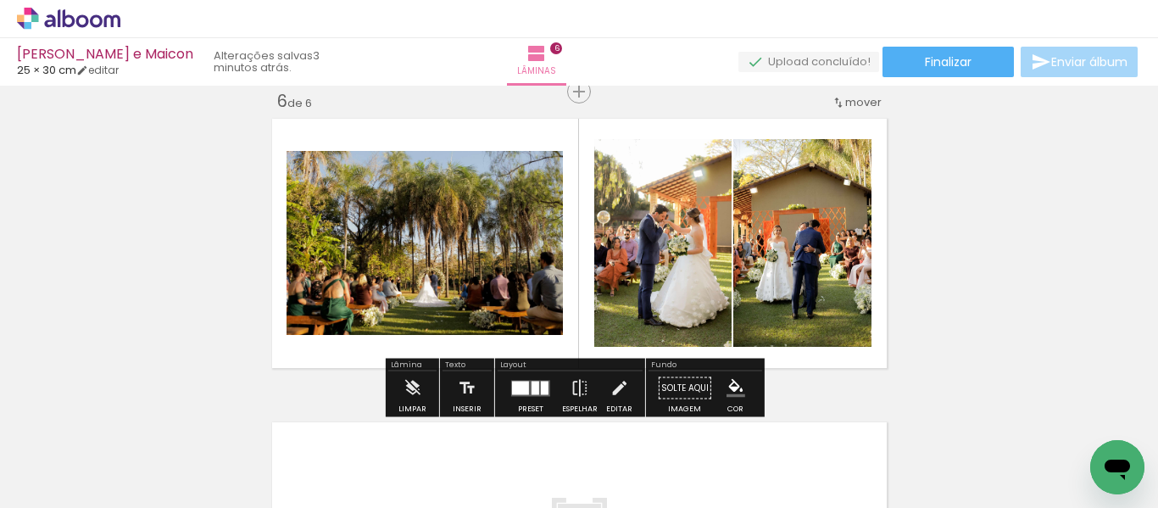
click at [408, 247] on quentale-photo at bounding box center [425, 243] width 276 height 184
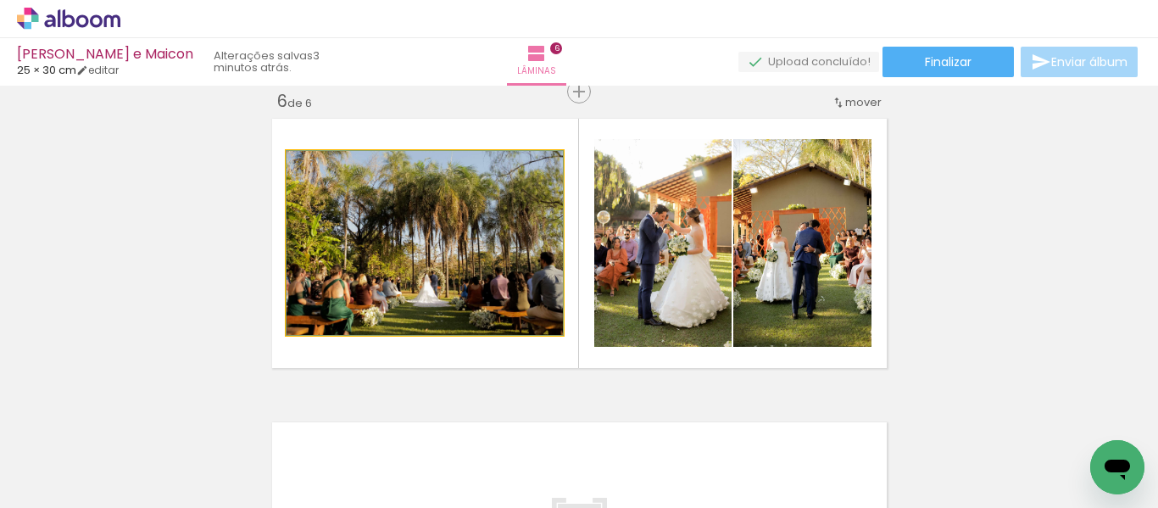
click at [408, 247] on quentale-photo at bounding box center [425, 243] width 276 height 184
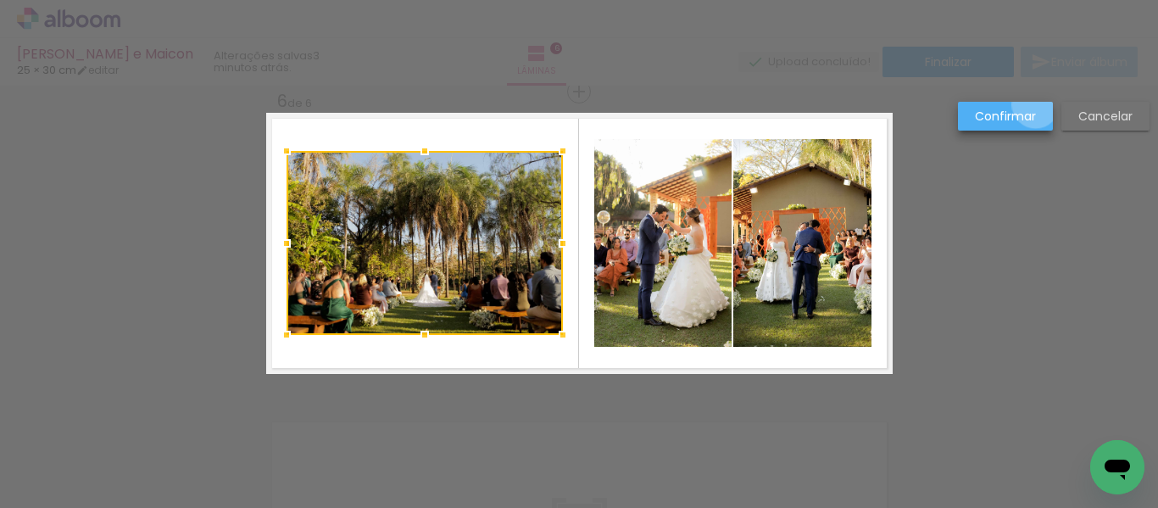
click at [1036, 105] on paper-button "Confirmar" at bounding box center [1005, 116] width 95 height 29
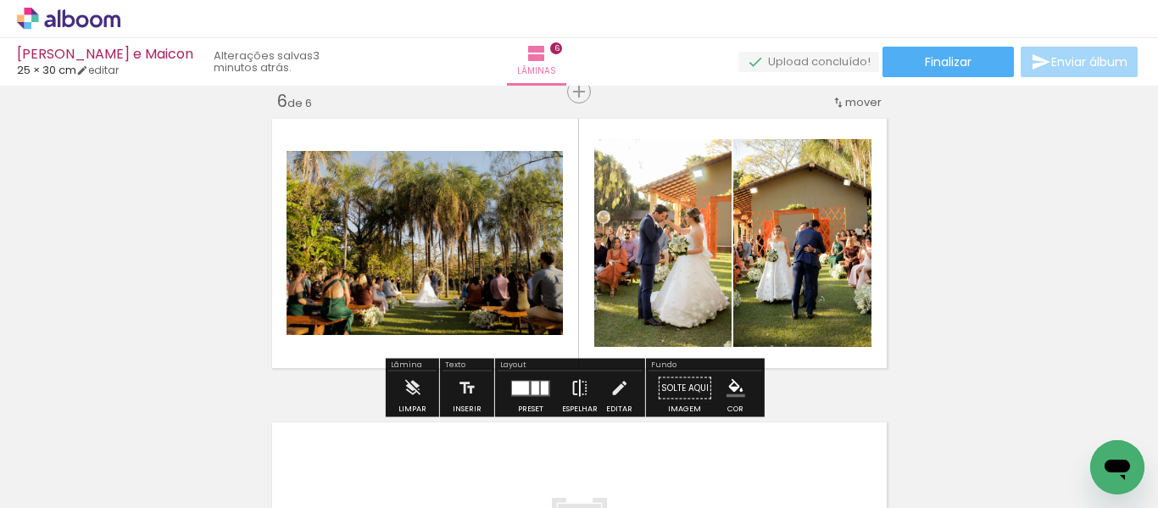
click at [573, 381] on iron-icon at bounding box center [579, 388] width 19 height 34
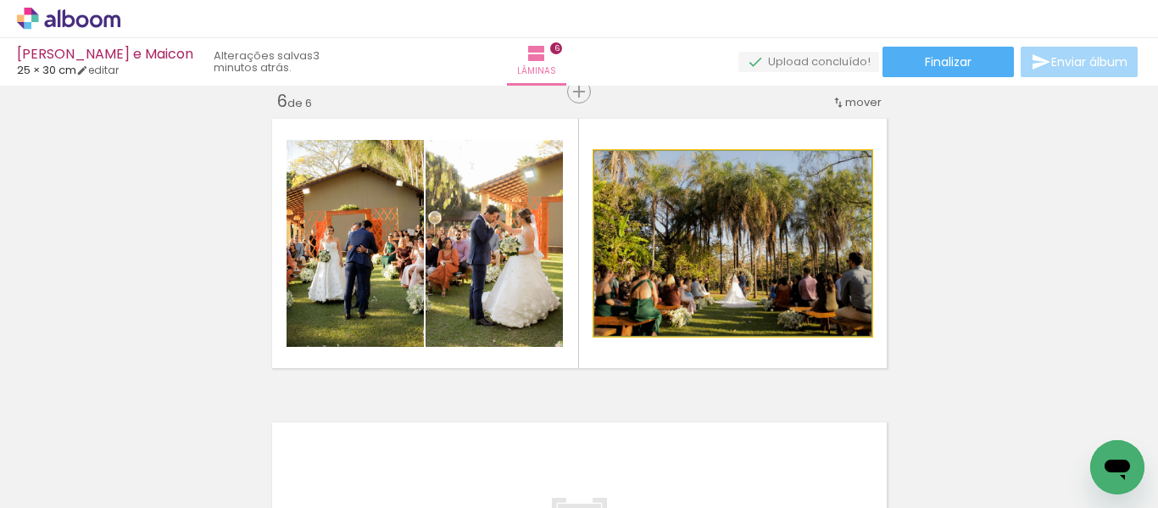
click at [684, 265] on quentale-photo at bounding box center [732, 243] width 277 height 185
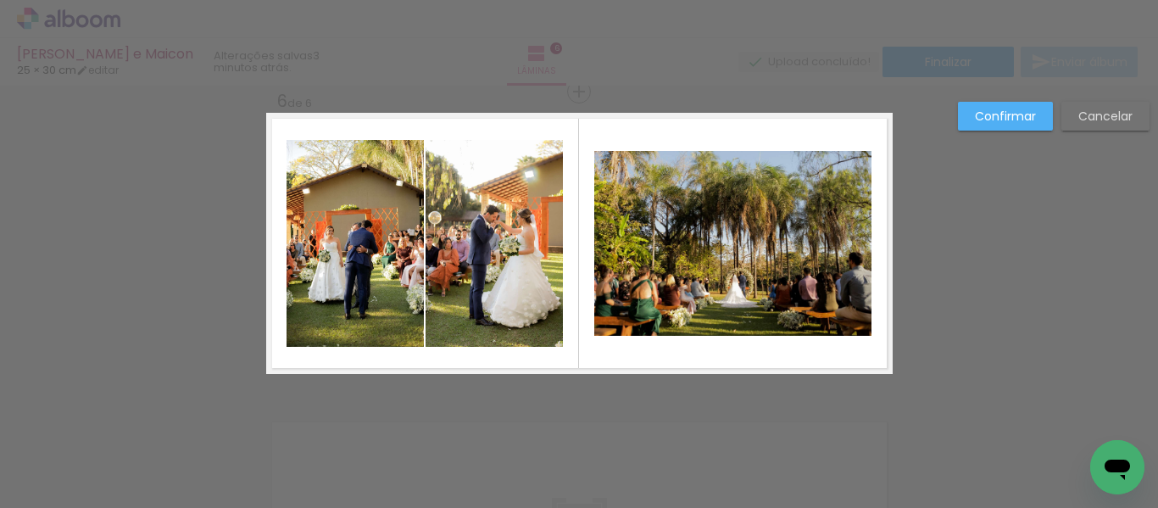
click at [644, 182] on quentale-photo at bounding box center [732, 243] width 277 height 185
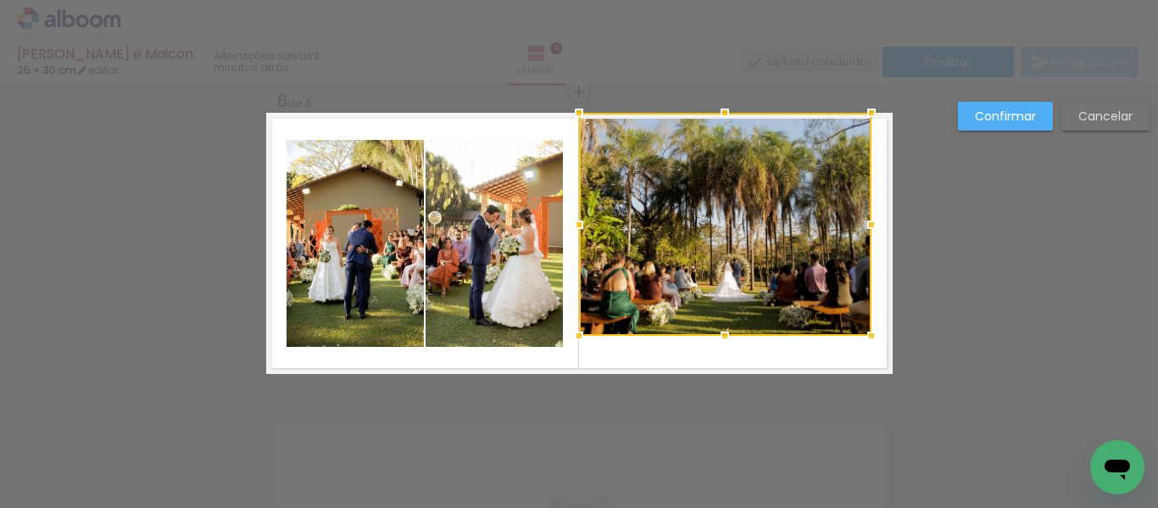
drag, startPoint x: 586, startPoint y: 151, endPoint x: 570, endPoint y: 109, distance: 44.3
click at [570, 109] on div at bounding box center [579, 113] width 34 height 34
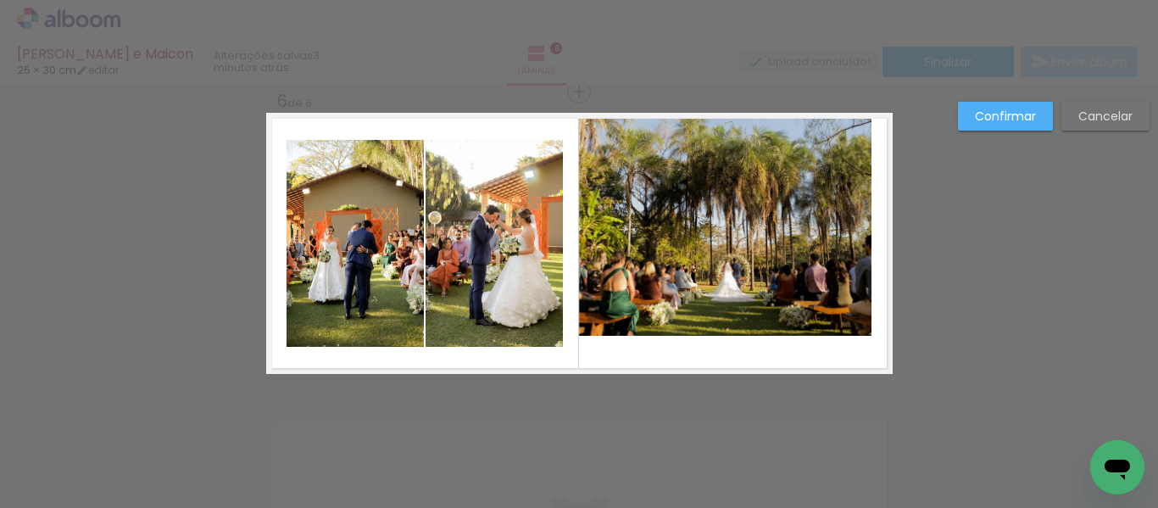
click at [845, 228] on quentale-photo at bounding box center [725, 224] width 292 height 223
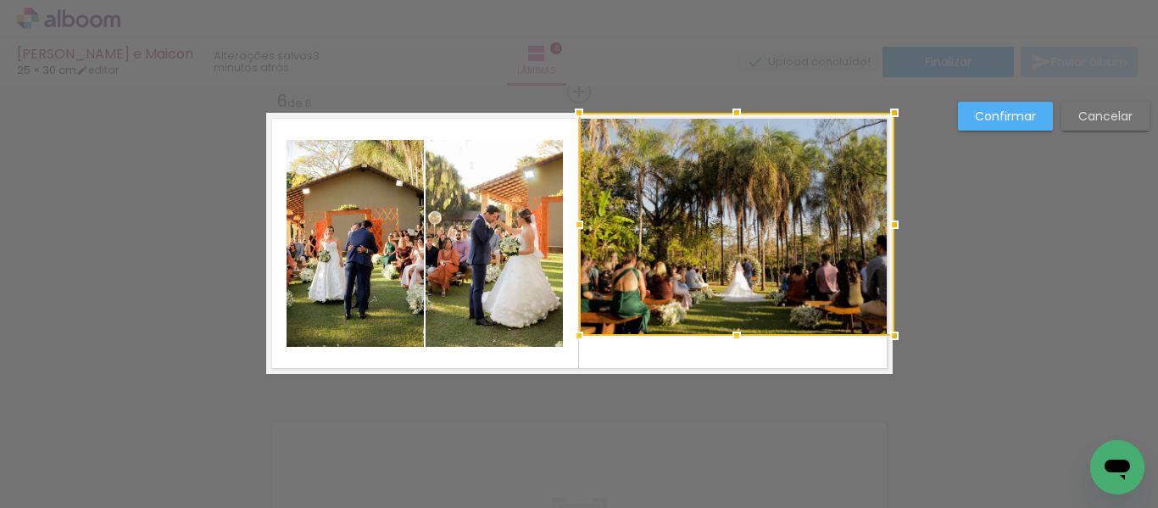
drag, startPoint x: 863, startPoint y: 228, endPoint x: 887, endPoint y: 227, distance: 23.8
click at [887, 227] on div at bounding box center [894, 225] width 34 height 34
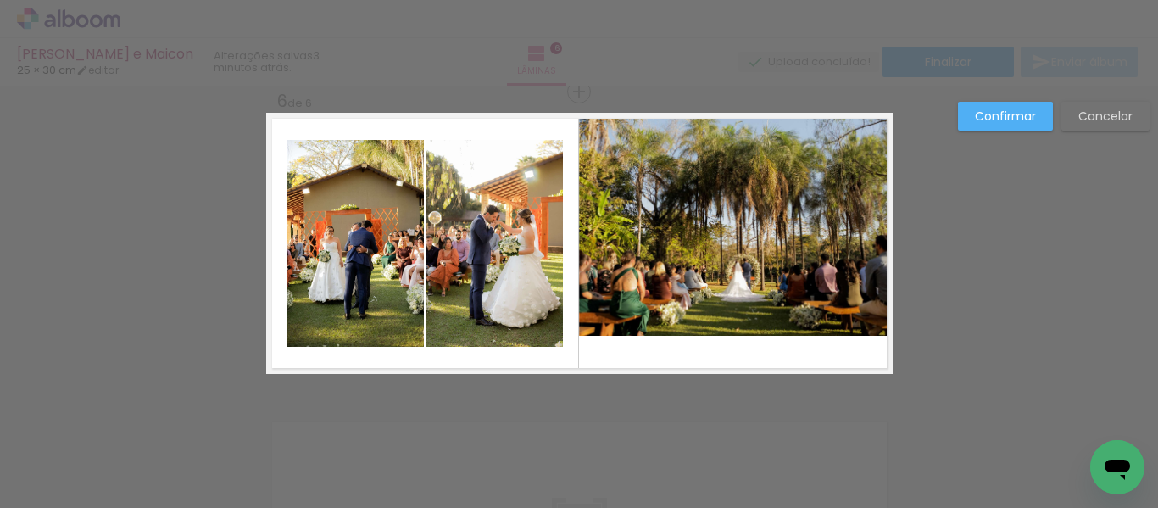
click at [726, 330] on quentale-photo at bounding box center [736, 224] width 314 height 223
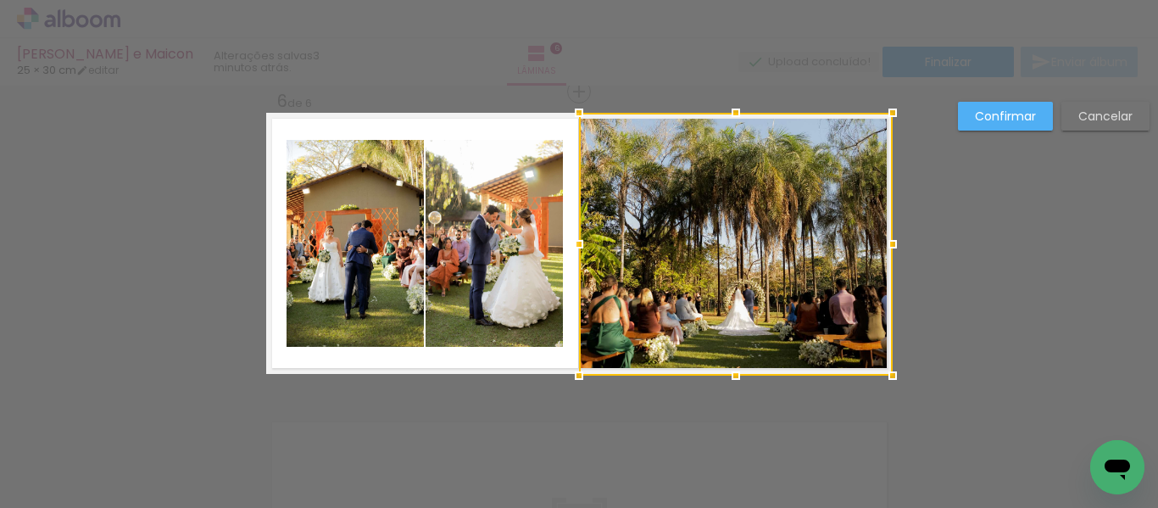
drag, startPoint x: 726, startPoint y: 334, endPoint x: 731, endPoint y: 372, distance: 38.4
click at [731, 372] on div at bounding box center [736, 376] width 34 height 34
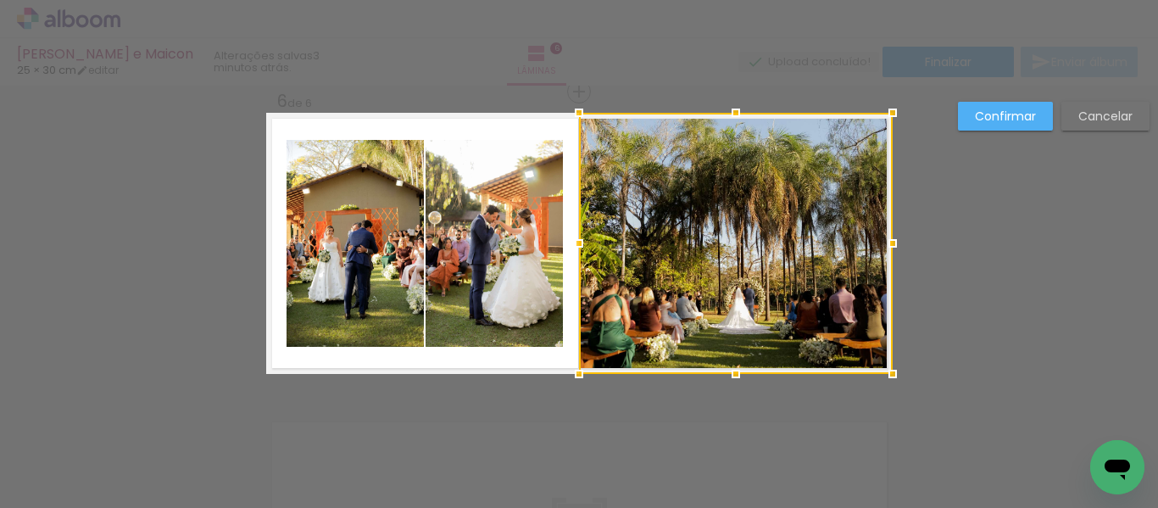
click at [0, 0] on slot "Confirmar" at bounding box center [0, 0] width 0 height 0
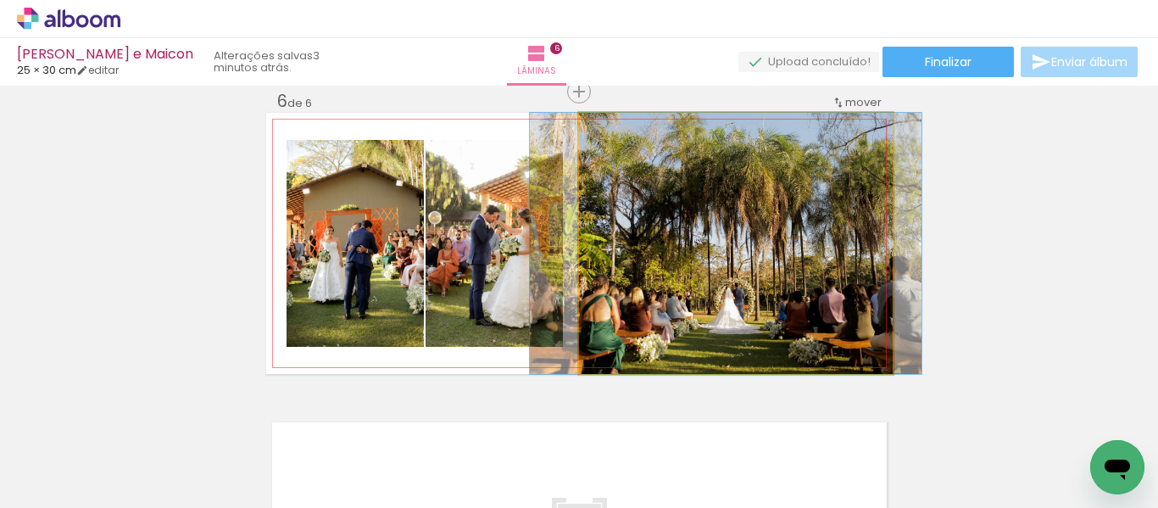
drag, startPoint x: 711, startPoint y: 264, endPoint x: 701, endPoint y: 266, distance: 10.3
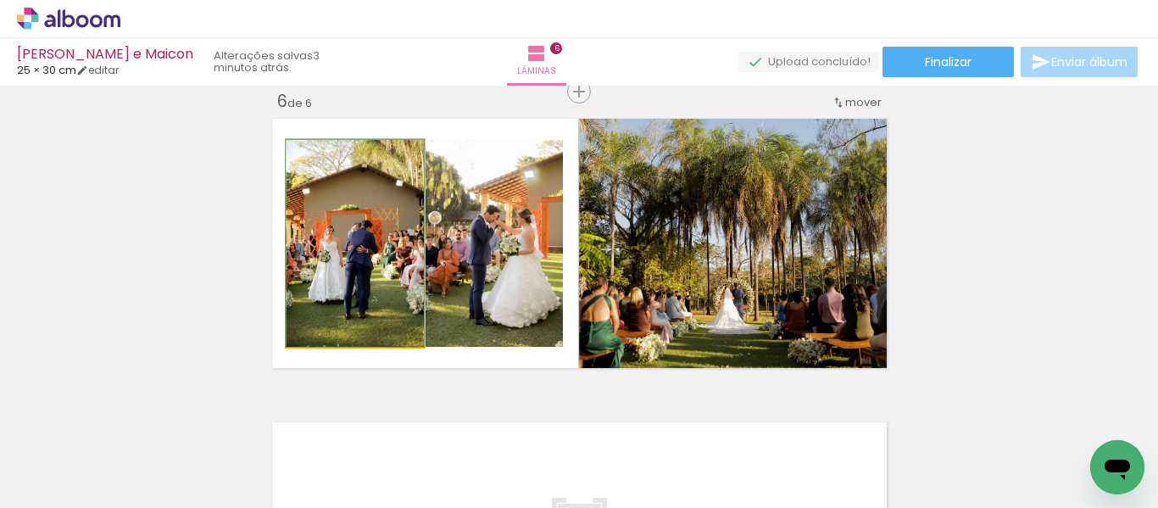
click at [371, 254] on quentale-photo at bounding box center [355, 243] width 137 height 207
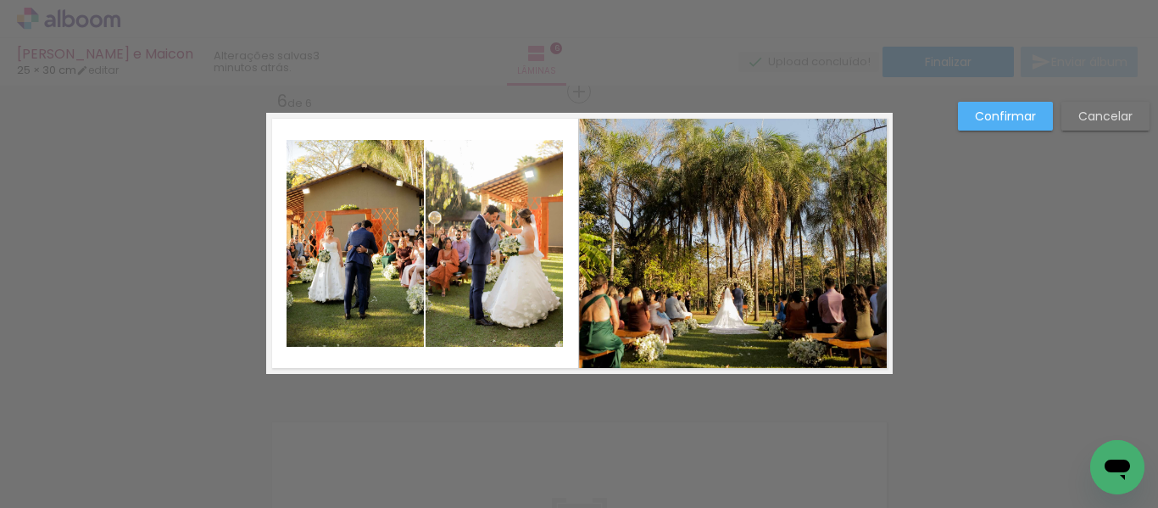
click at [357, 181] on quentale-photo at bounding box center [355, 243] width 137 height 207
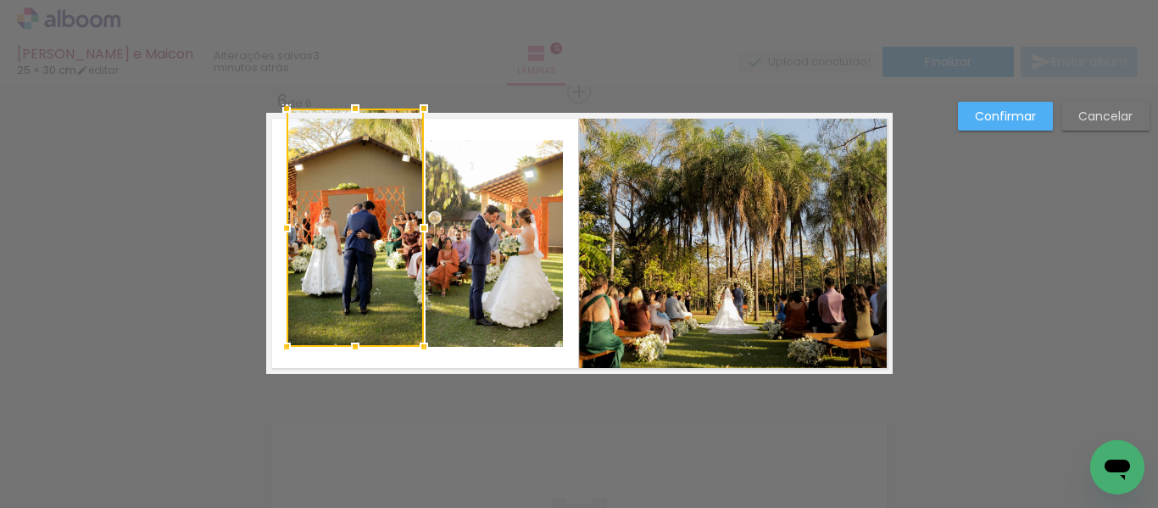
drag, startPoint x: 347, startPoint y: 142, endPoint x: 347, endPoint y: 118, distance: 24.6
click at [347, 118] on div at bounding box center [355, 109] width 34 height 34
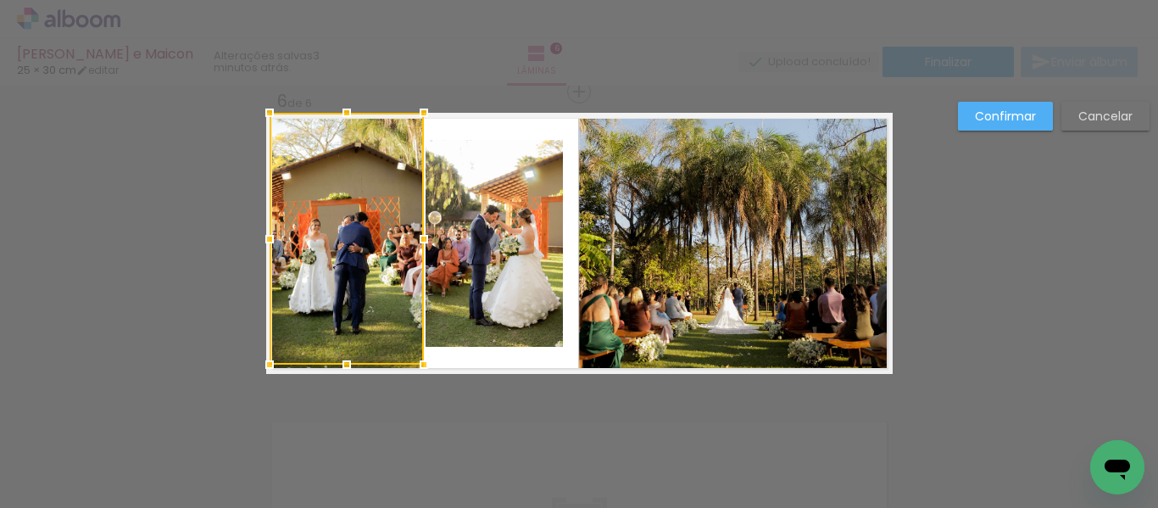
drag, startPoint x: 276, startPoint y: 232, endPoint x: 246, endPoint y: 233, distance: 30.5
click at [253, 233] on div at bounding box center [270, 239] width 34 height 34
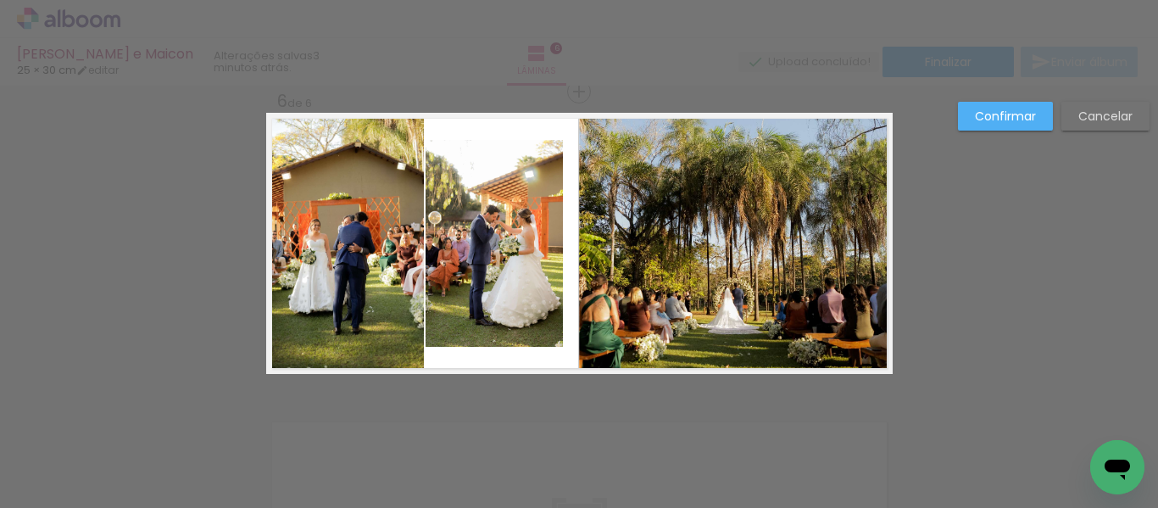
click at [288, 229] on quentale-photo at bounding box center [347, 241] width 154 height 256
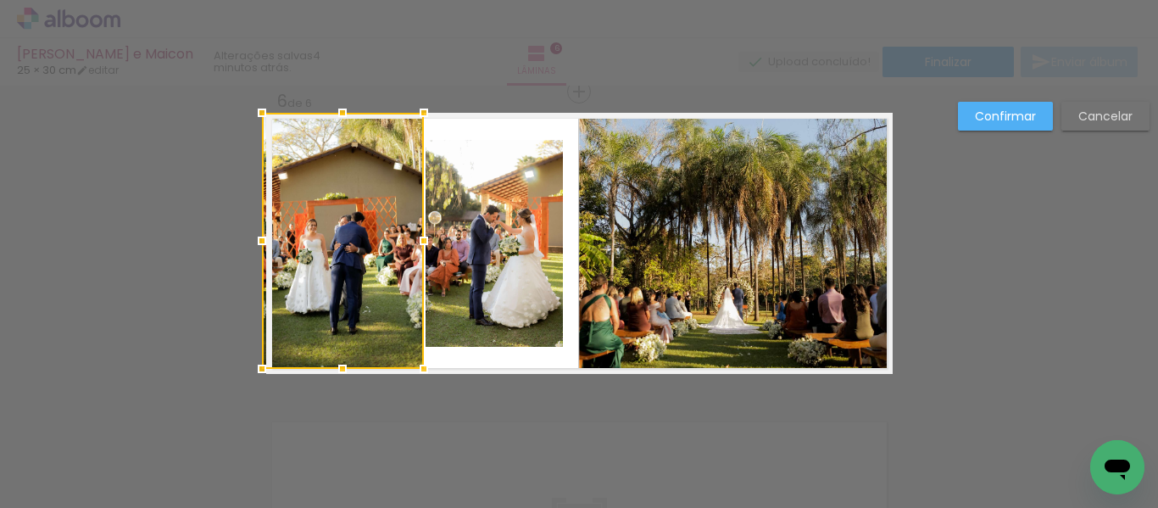
click at [269, 239] on div at bounding box center [262, 241] width 34 height 34
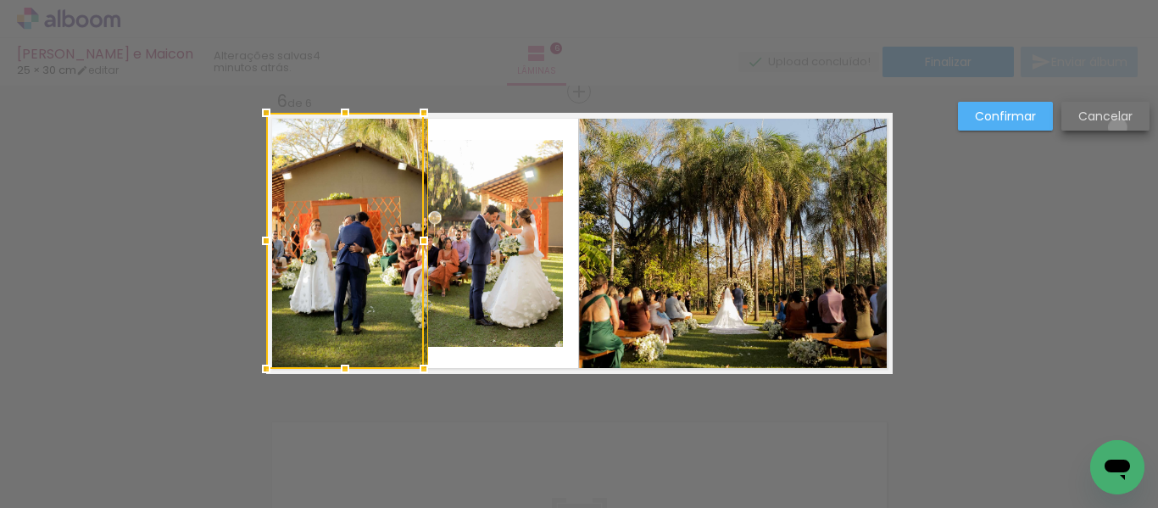
click at [1117, 127] on paper-button "Cancelar" at bounding box center [1105, 116] width 88 height 29
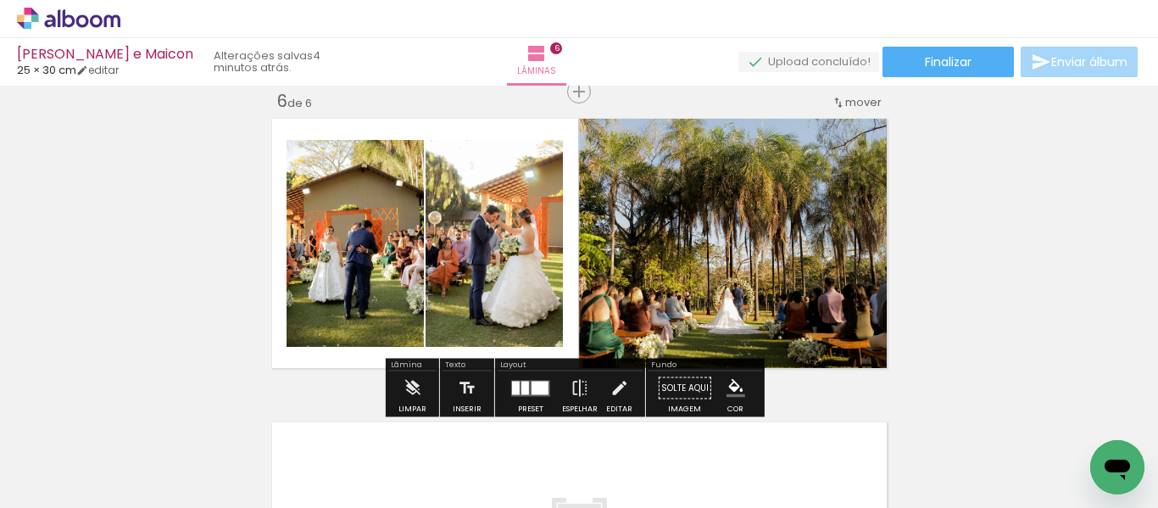
click at [374, 232] on quentale-photo at bounding box center [355, 243] width 137 height 207
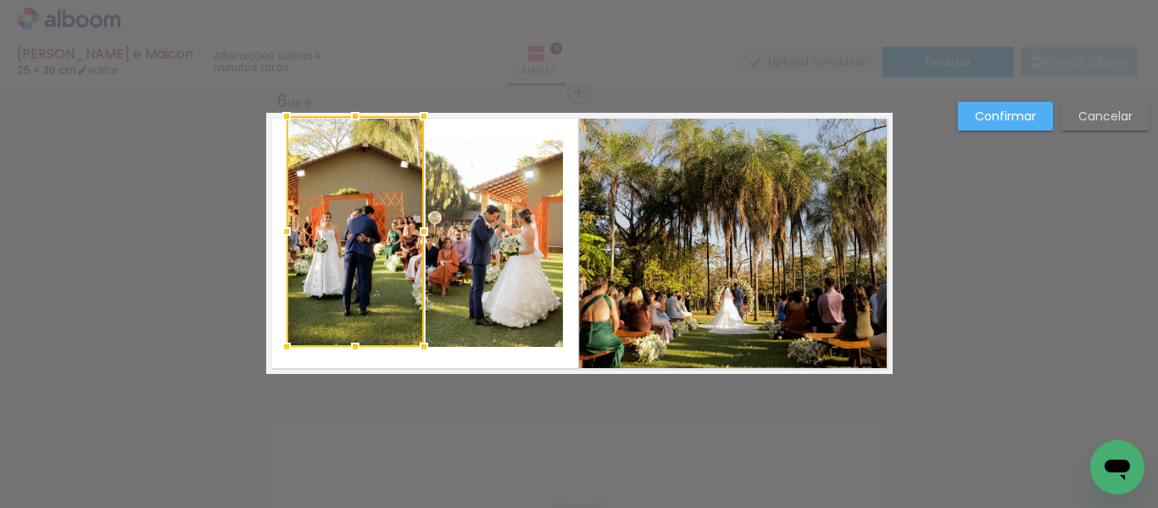
drag, startPoint x: 351, startPoint y: 136, endPoint x: 351, endPoint y: 111, distance: 25.4
click at [351, 111] on div at bounding box center [355, 116] width 34 height 34
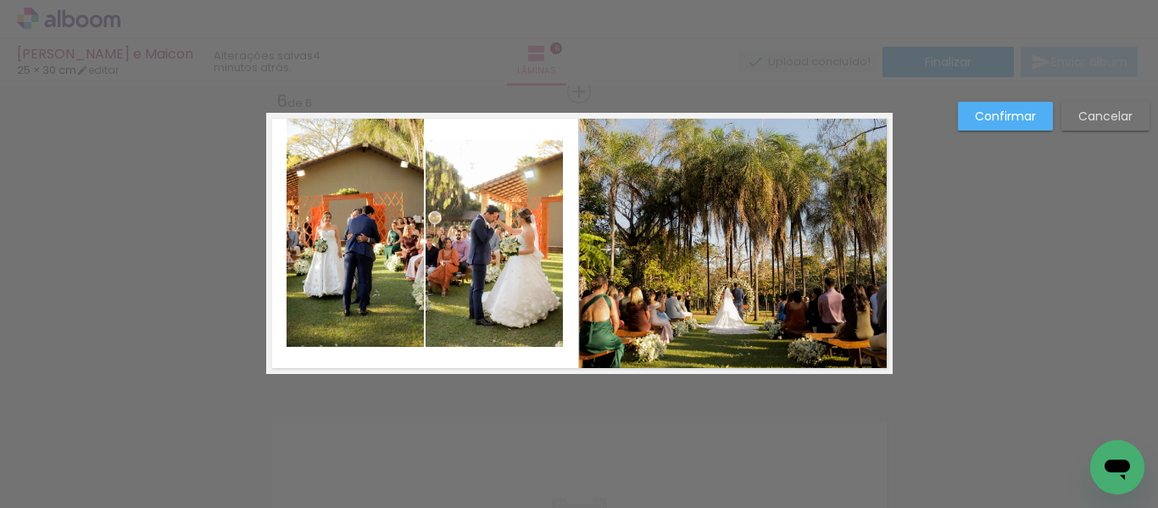
click at [309, 245] on quentale-photo at bounding box center [355, 231] width 137 height 231
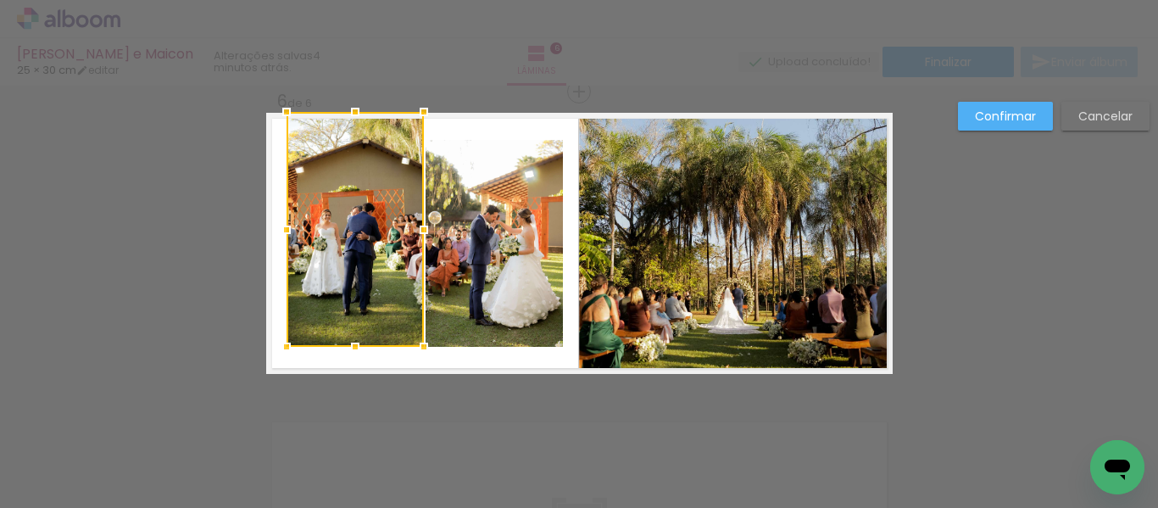
click at [353, 114] on div at bounding box center [355, 112] width 34 height 34
click at [337, 225] on div at bounding box center [355, 230] width 137 height 234
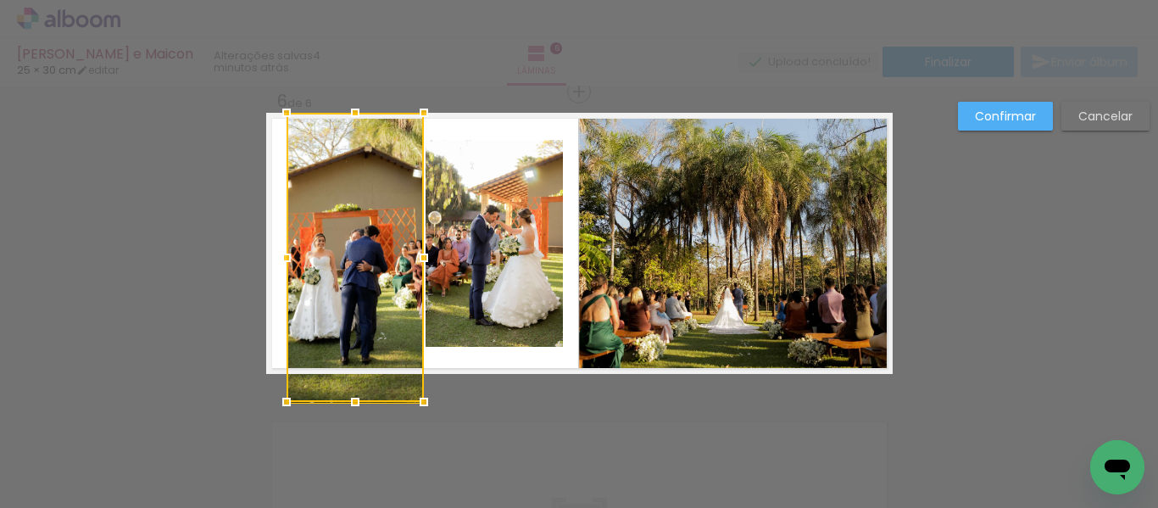
drag, startPoint x: 348, startPoint y: 350, endPoint x: 347, endPoint y: 359, distance: 8.5
click at [347, 359] on div at bounding box center [355, 257] width 137 height 289
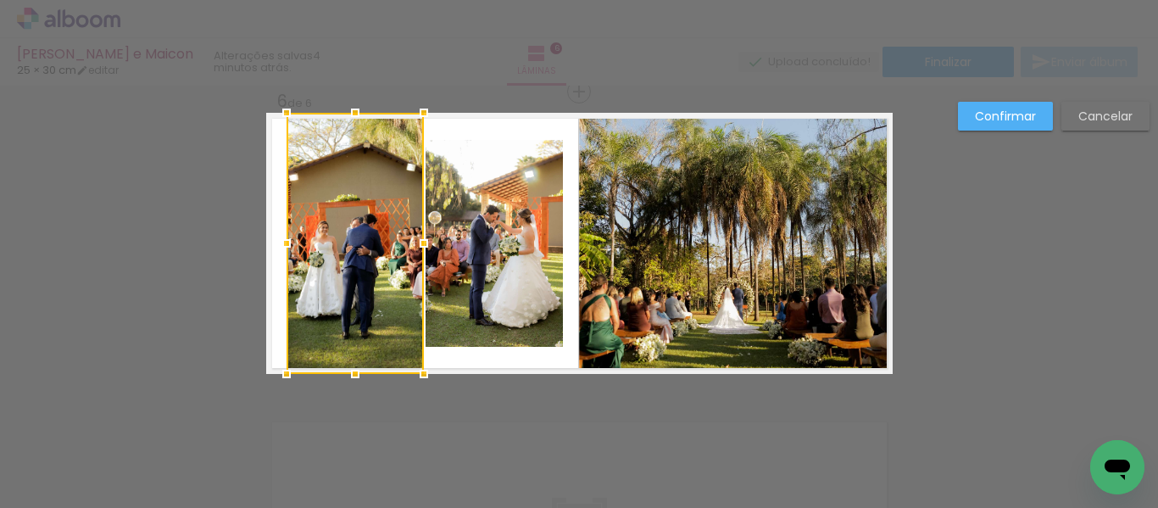
click at [320, 242] on div at bounding box center [355, 243] width 137 height 261
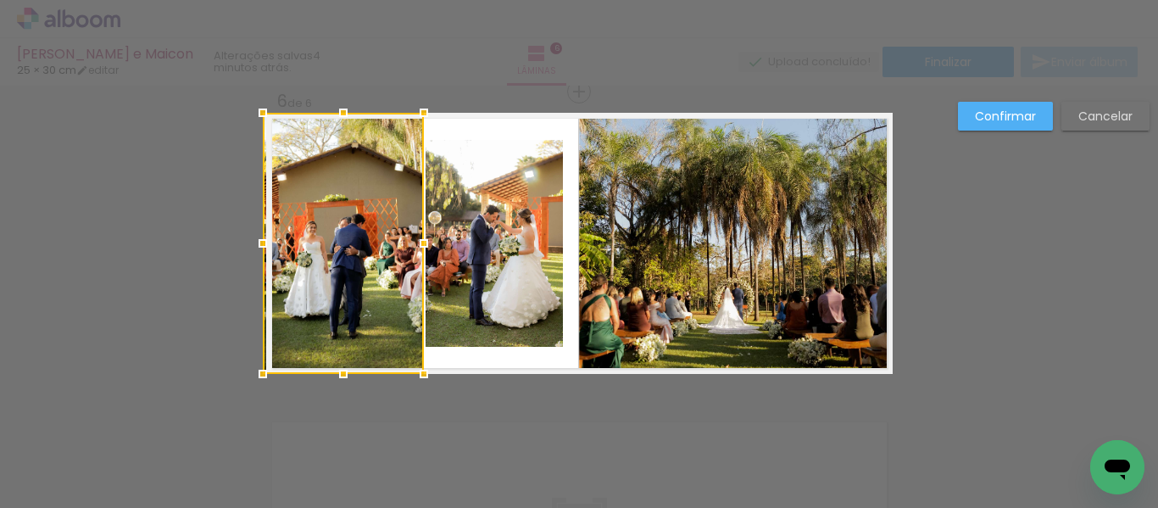
drag, startPoint x: 282, startPoint y: 242, endPoint x: 263, endPoint y: 242, distance: 19.5
click at [263, 242] on div at bounding box center [263, 243] width 34 height 34
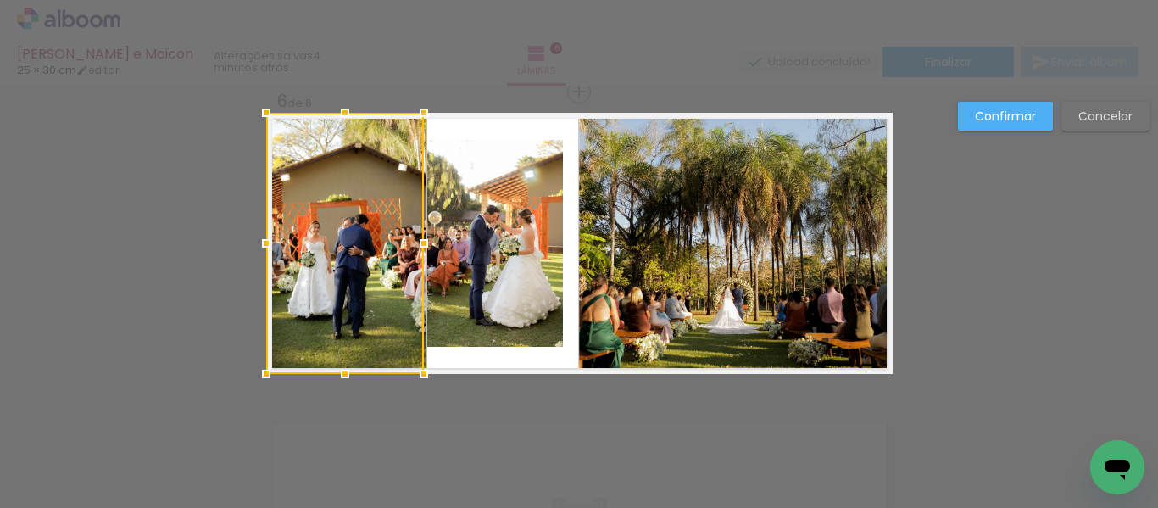
click at [0, 0] on slot "Cancelar" at bounding box center [0, 0] width 0 height 0
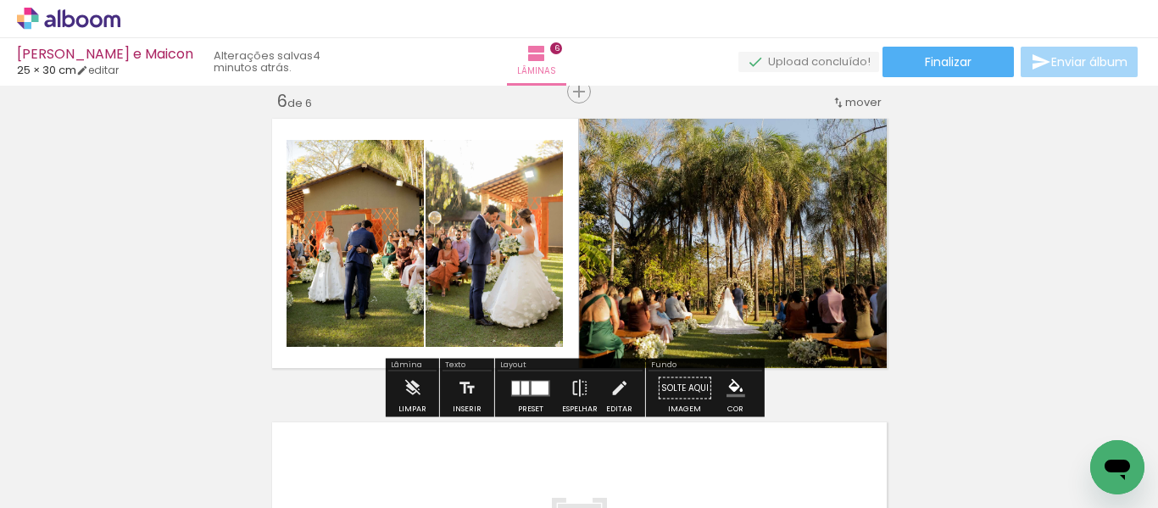
click at [460, 216] on quentale-photo at bounding box center [494, 243] width 137 height 207
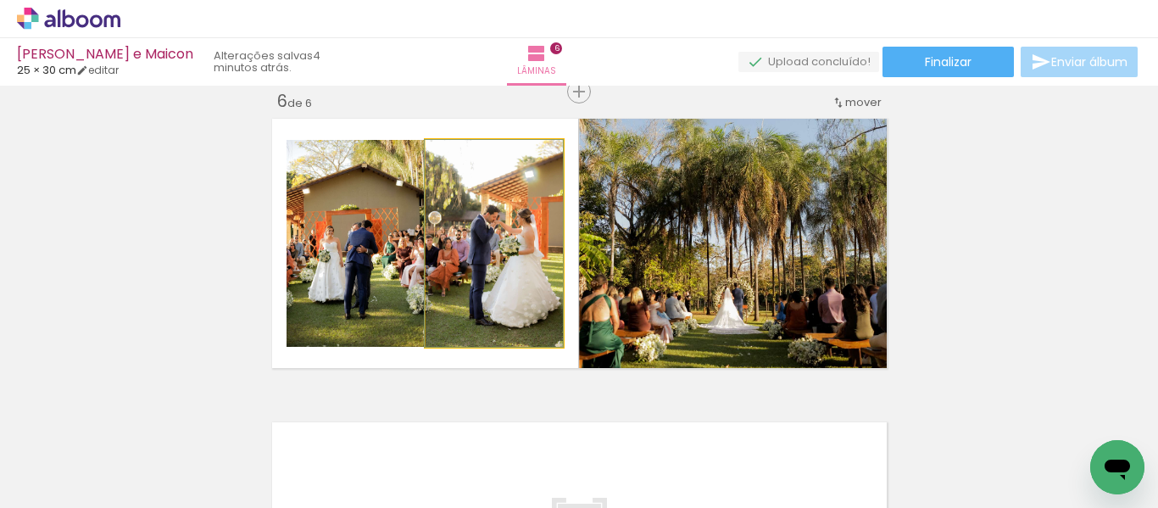
click at [460, 216] on quentale-photo at bounding box center [494, 243] width 137 height 207
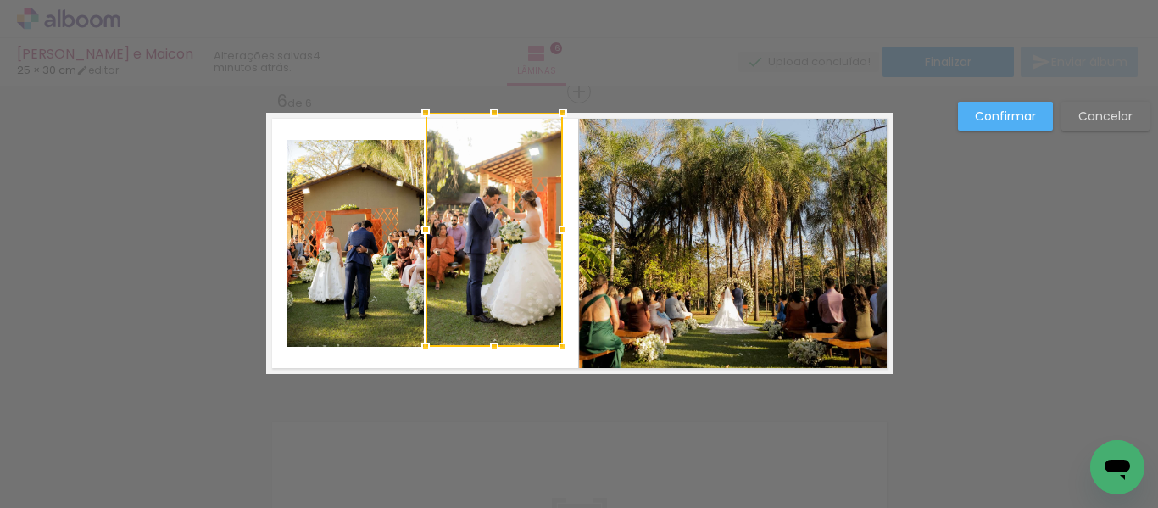
drag, startPoint x: 491, startPoint y: 140, endPoint x: 493, endPoint y: 113, distance: 27.2
click at [493, 113] on div at bounding box center [494, 113] width 34 height 34
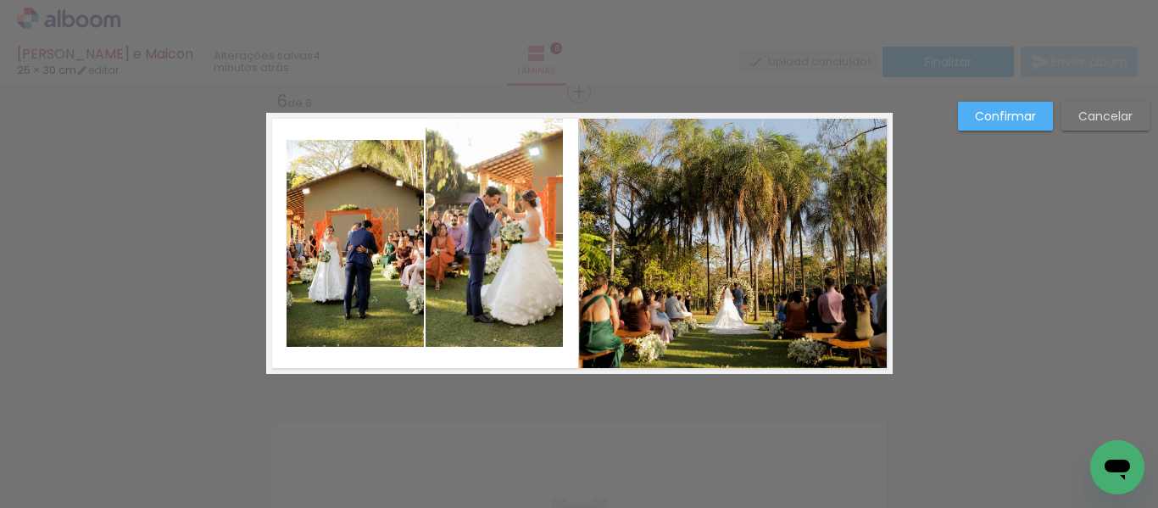
click at [488, 305] on quentale-photo at bounding box center [494, 230] width 137 height 234
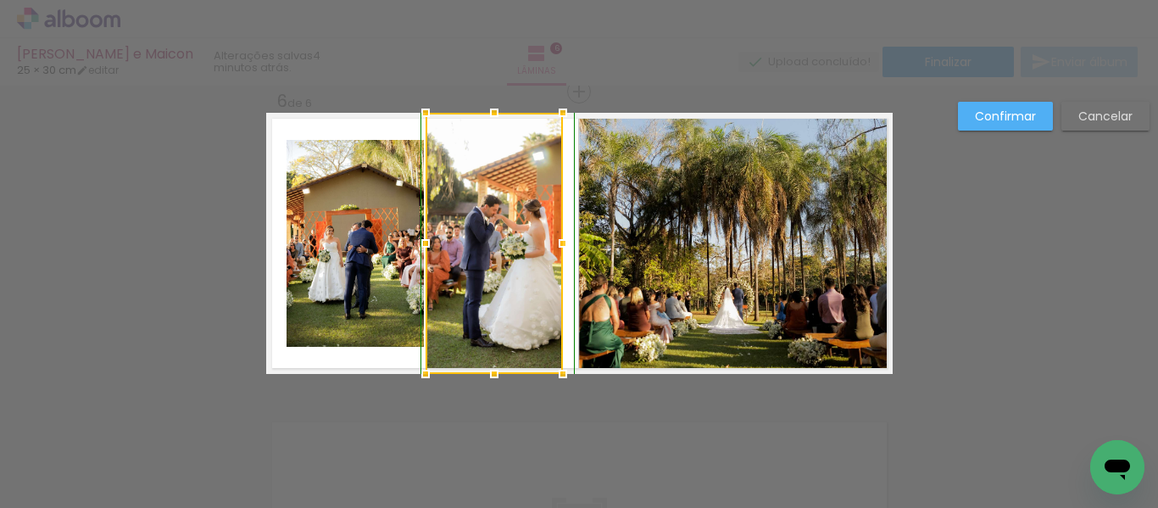
drag, startPoint x: 490, startPoint y: 342, endPoint x: 490, endPoint y: 369, distance: 26.3
click at [490, 369] on div at bounding box center [494, 374] width 34 height 34
click at [0, 0] on slot "Confirmar" at bounding box center [0, 0] width 0 height 0
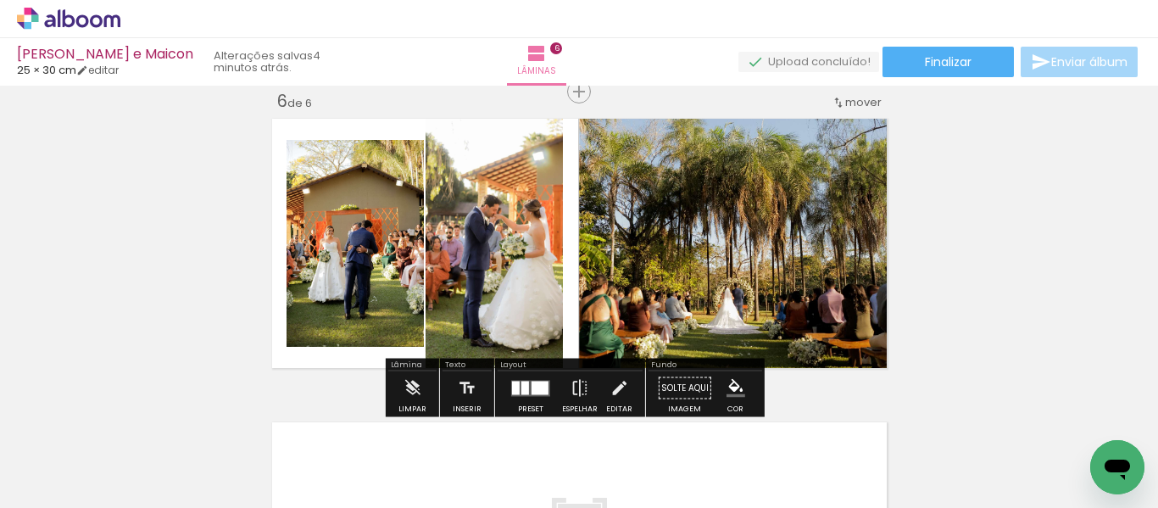
click at [499, 262] on quentale-photo at bounding box center [494, 243] width 137 height 261
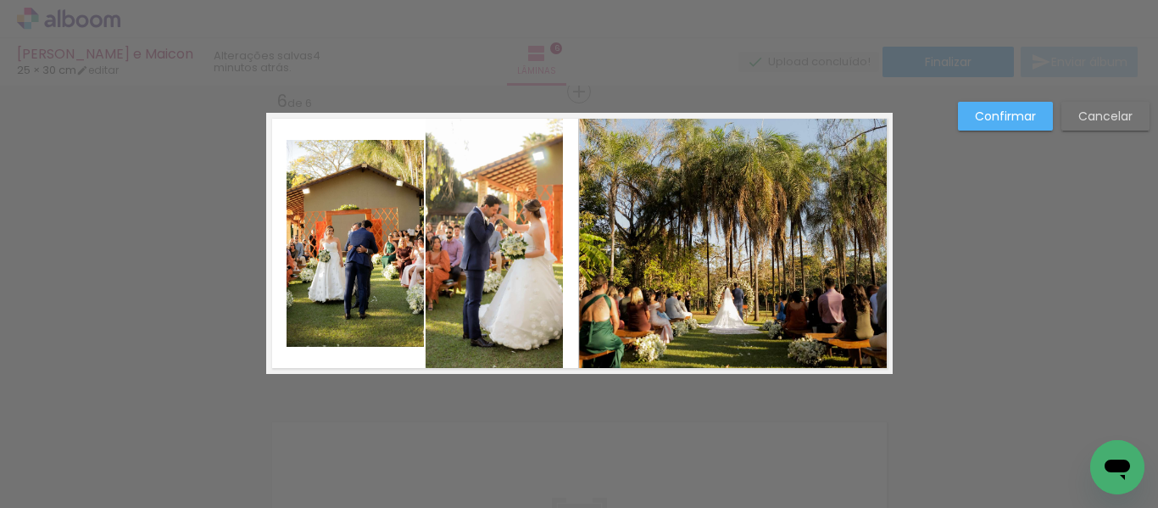
click at [527, 248] on quentale-photo at bounding box center [494, 243] width 137 height 261
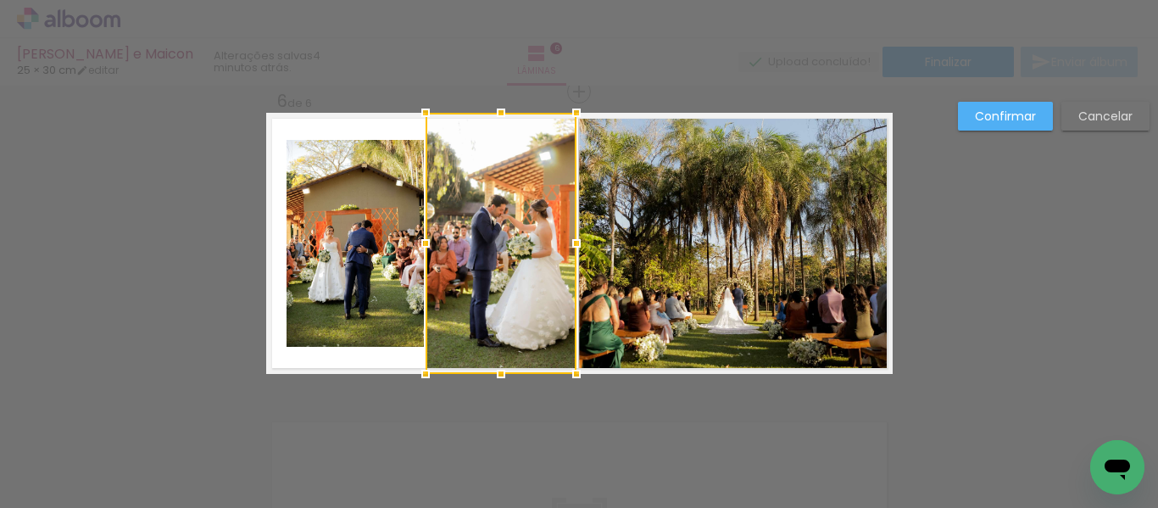
drag, startPoint x: 556, startPoint y: 241, endPoint x: 570, endPoint y: 240, distance: 13.6
click at [570, 240] on div at bounding box center [576, 243] width 34 height 34
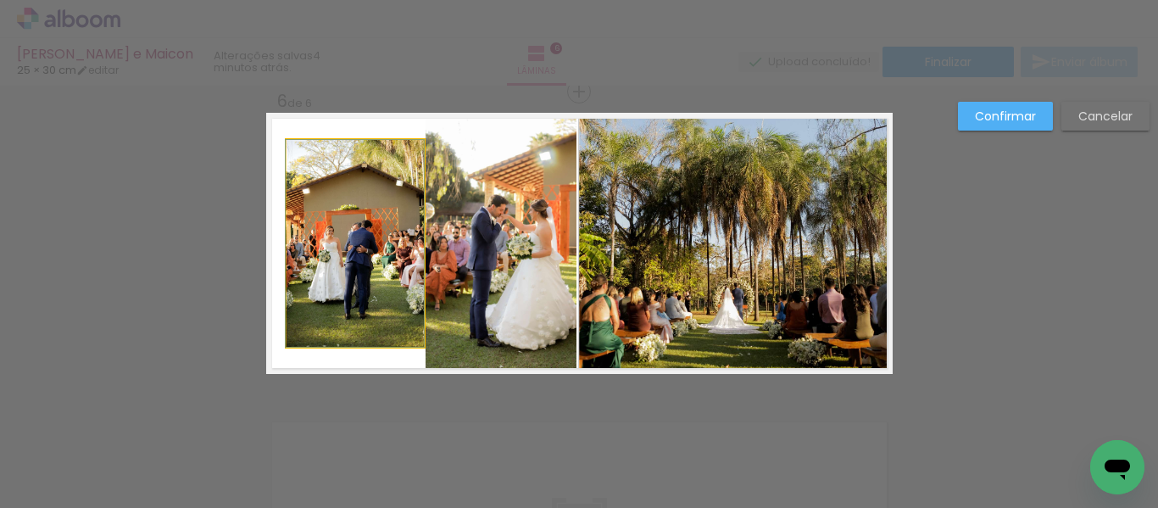
click at [342, 222] on quentale-photo at bounding box center [355, 243] width 137 height 207
click at [426, 222] on div at bounding box center [501, 243] width 151 height 261
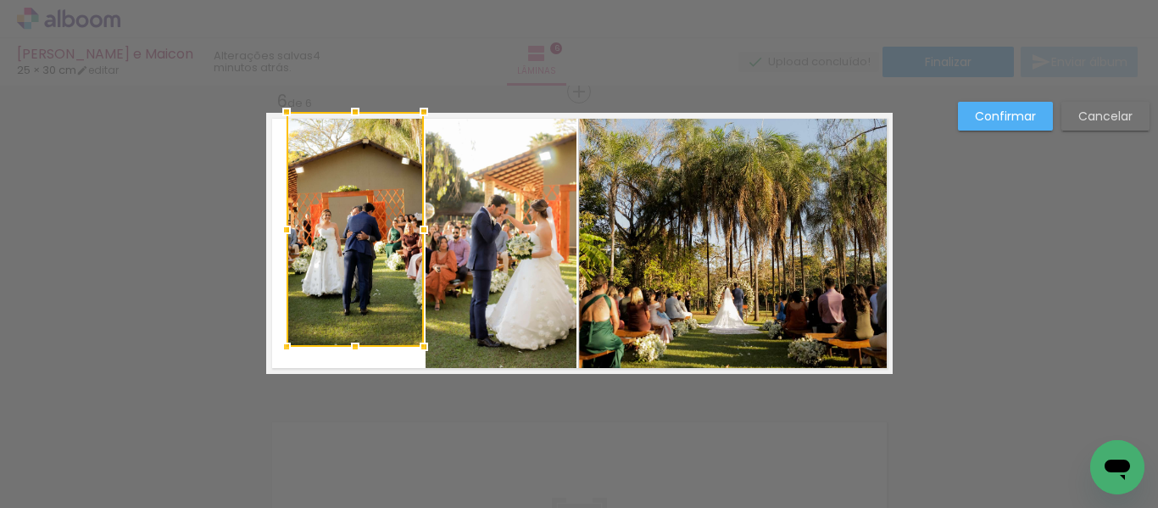
drag, startPoint x: 346, startPoint y: 141, endPoint x: 347, endPoint y: 117, distance: 23.8
click at [347, 117] on div at bounding box center [355, 112] width 34 height 34
click at [0, 0] on slot "Confirmar" at bounding box center [0, 0] width 0 height 0
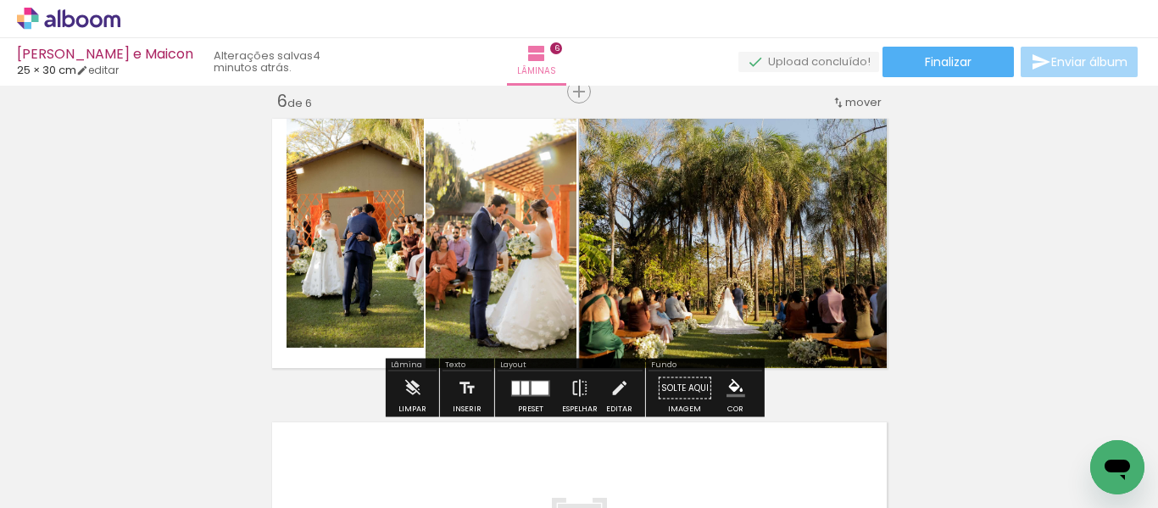
click at [371, 223] on quentale-photo at bounding box center [355, 230] width 137 height 235
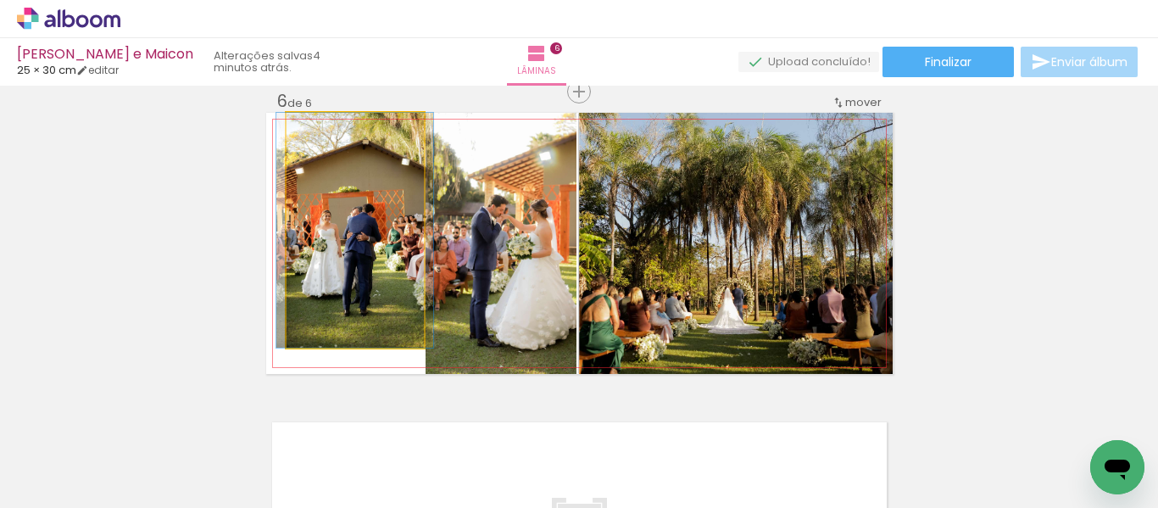
click at [371, 223] on quentale-photo at bounding box center [355, 230] width 137 height 235
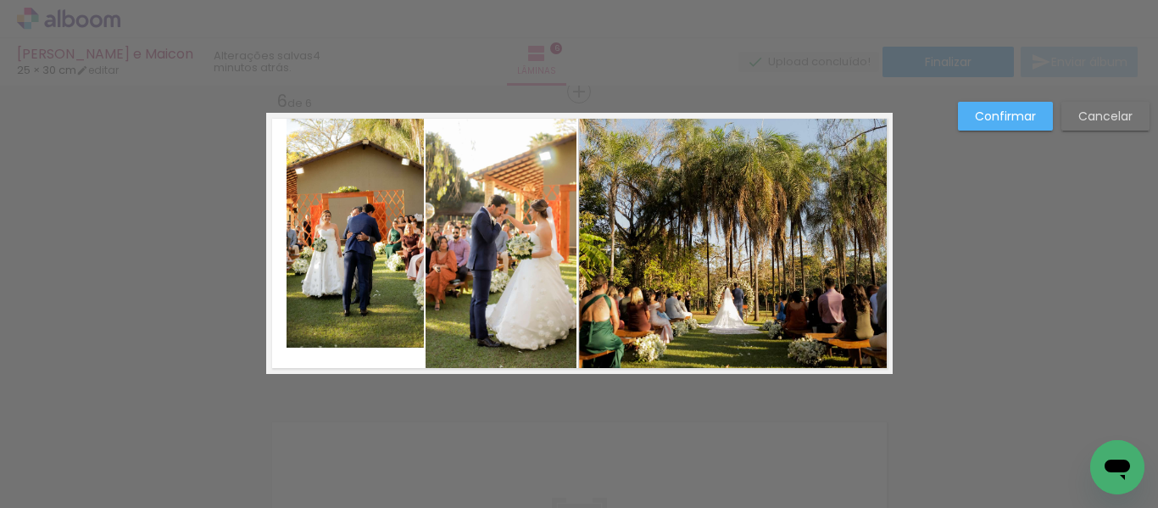
click at [370, 292] on quentale-photo at bounding box center [355, 230] width 137 height 235
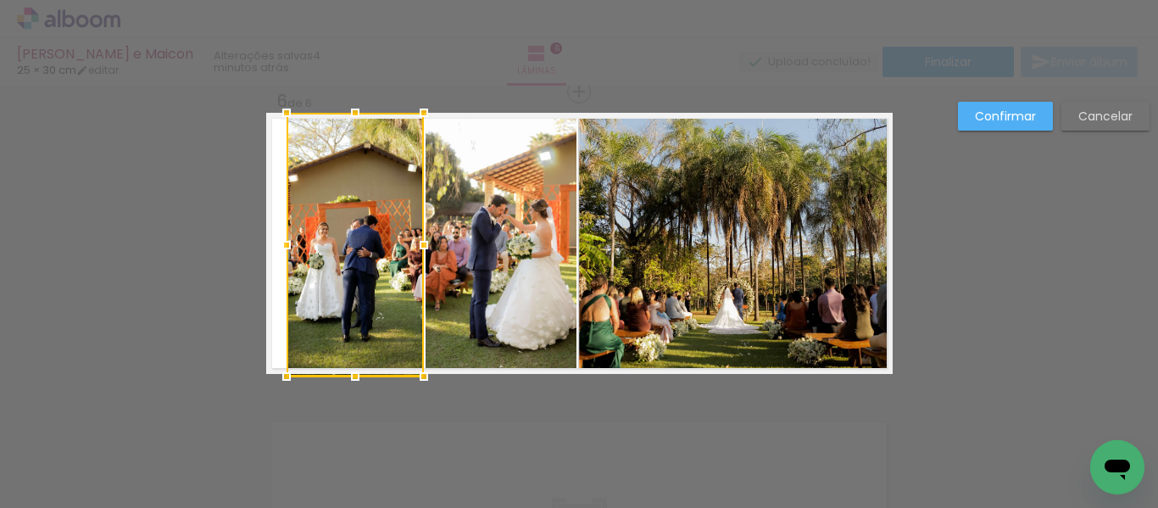
drag, startPoint x: 351, startPoint y: 343, endPoint x: 351, endPoint y: 358, distance: 14.4
click at [351, 358] on div at bounding box center [355, 245] width 137 height 264
click at [0, 0] on slot "Confirmar" at bounding box center [0, 0] width 0 height 0
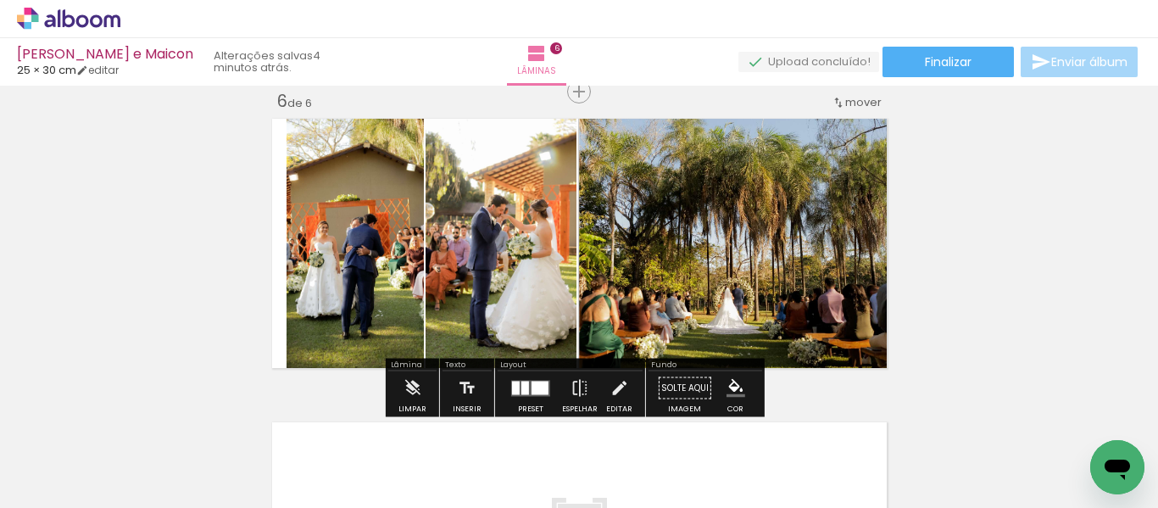
click at [364, 225] on quentale-photo at bounding box center [355, 243] width 137 height 261
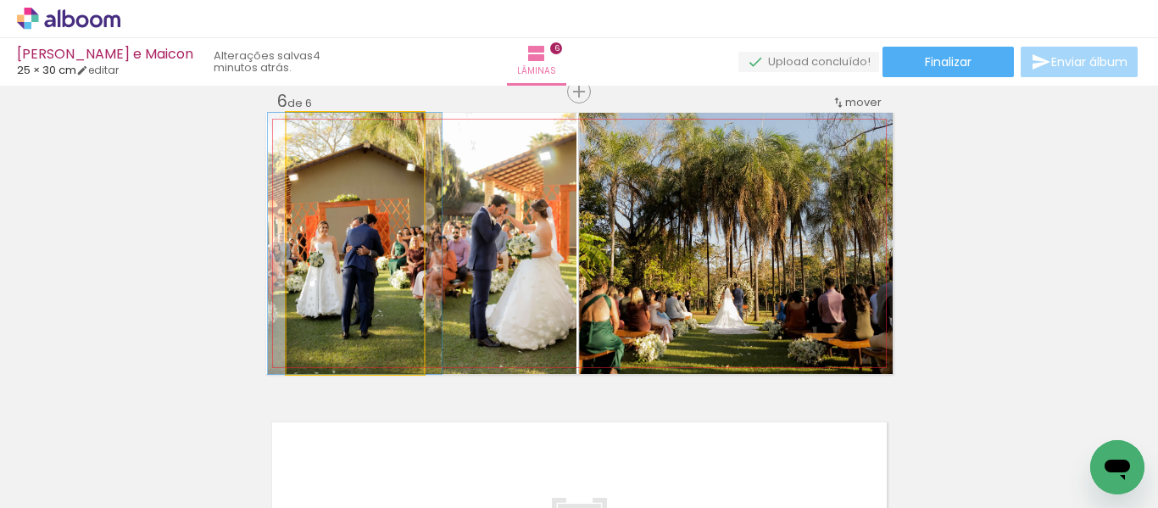
click at [364, 225] on quentale-photo at bounding box center [355, 243] width 137 height 261
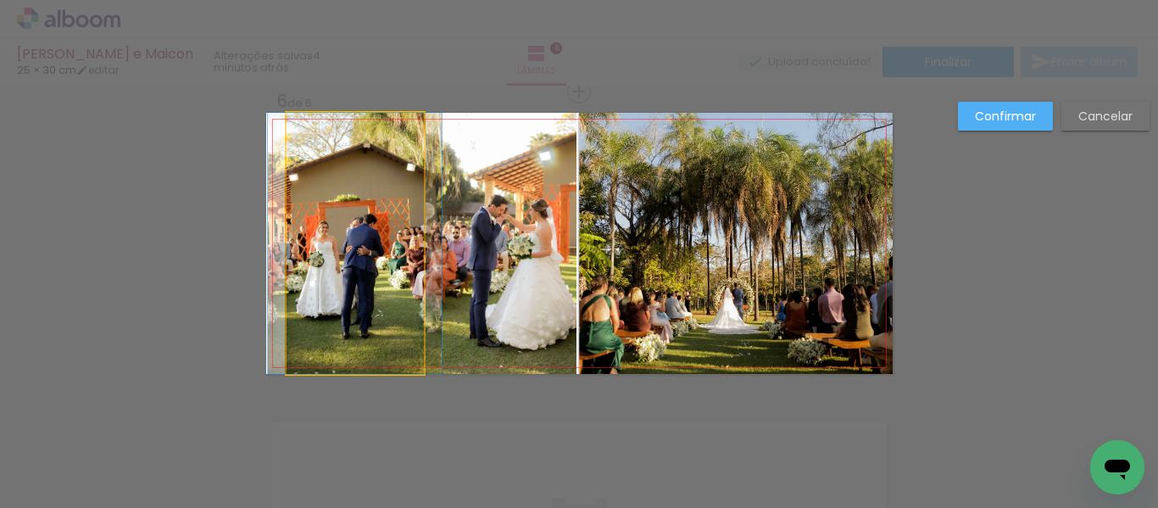
click at [330, 229] on quentale-photo at bounding box center [355, 243] width 137 height 261
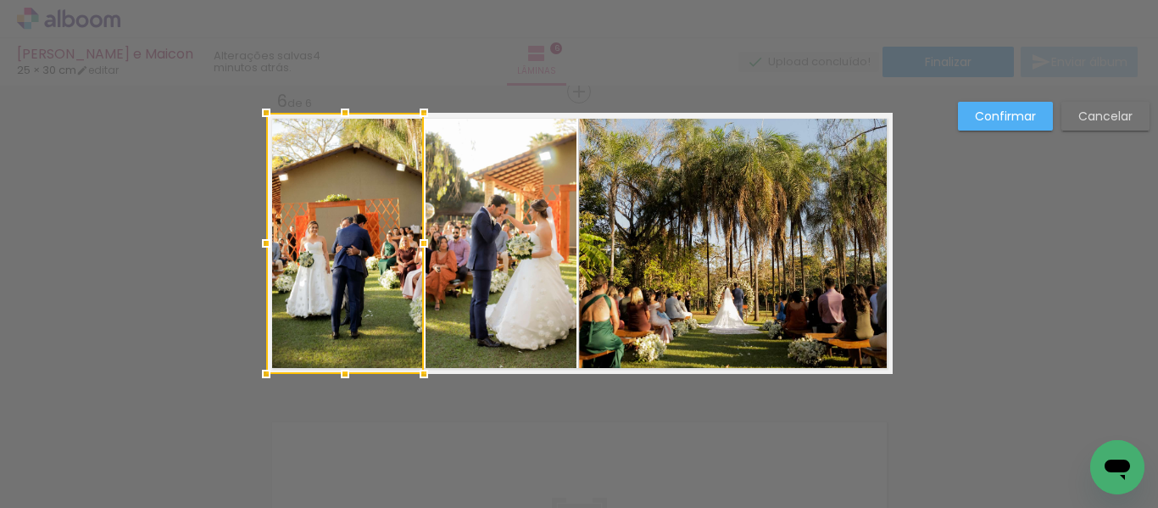
drag, startPoint x: 280, startPoint y: 239, endPoint x: 259, endPoint y: 239, distance: 20.3
click at [259, 239] on div at bounding box center [266, 243] width 34 height 34
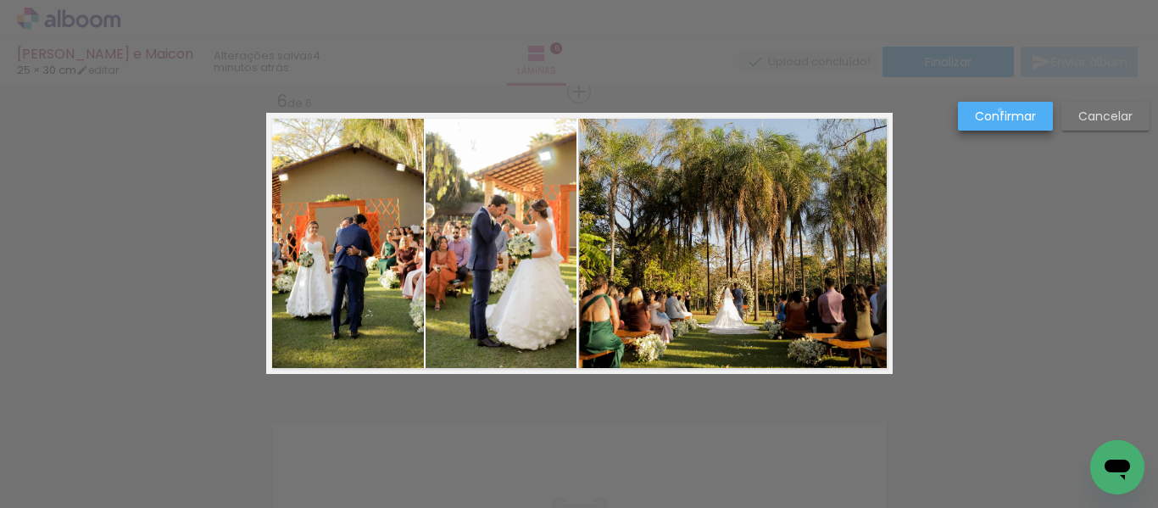
click at [0, 0] on slot "Confirmar" at bounding box center [0, 0] width 0 height 0
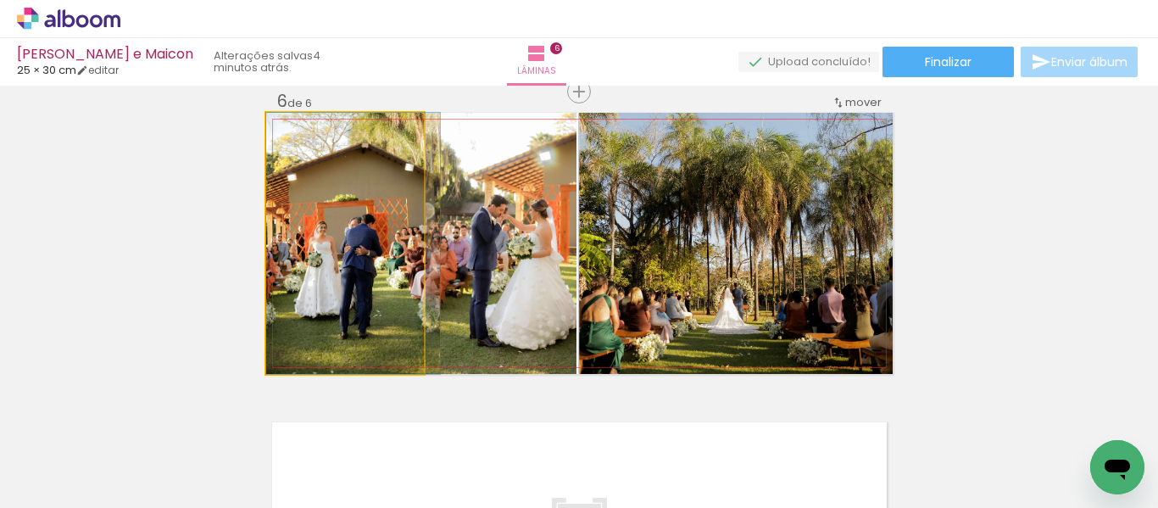
drag, startPoint x: 339, startPoint y: 270, endPoint x: 357, endPoint y: 270, distance: 17.8
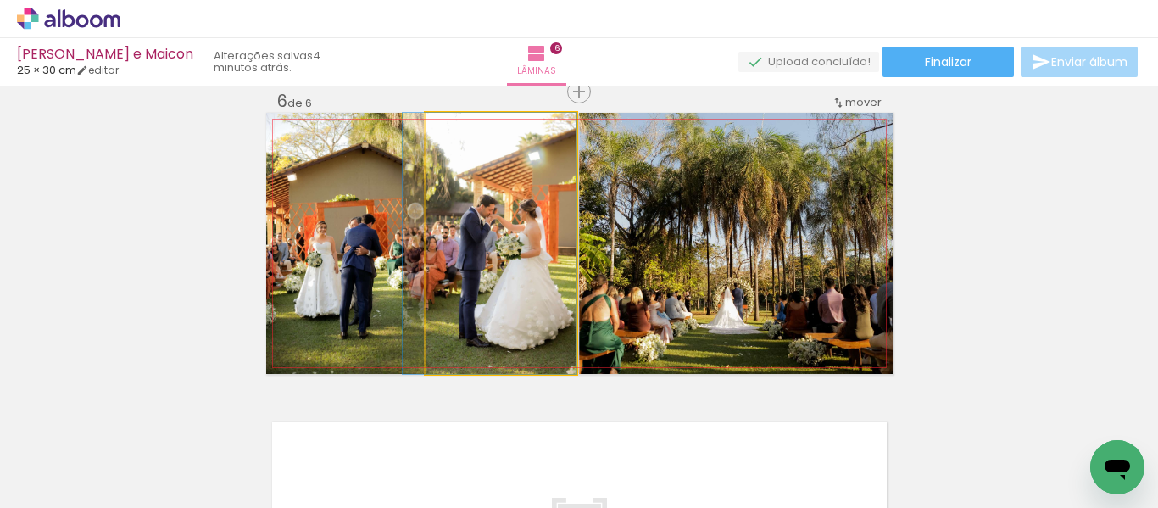
drag, startPoint x: 520, startPoint y: 281, endPoint x: 505, endPoint y: 281, distance: 15.3
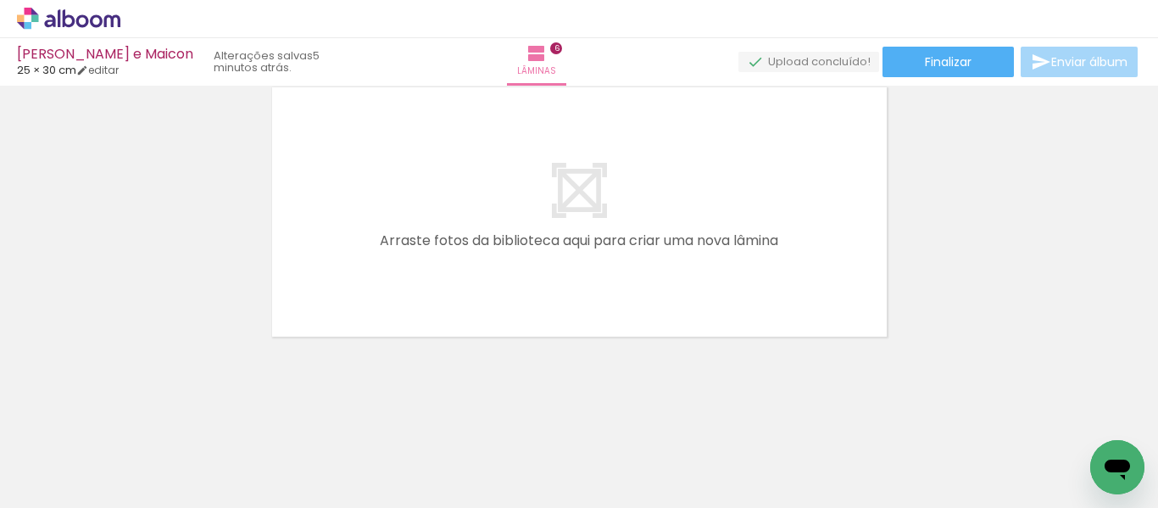
scroll to position [0, 1675]
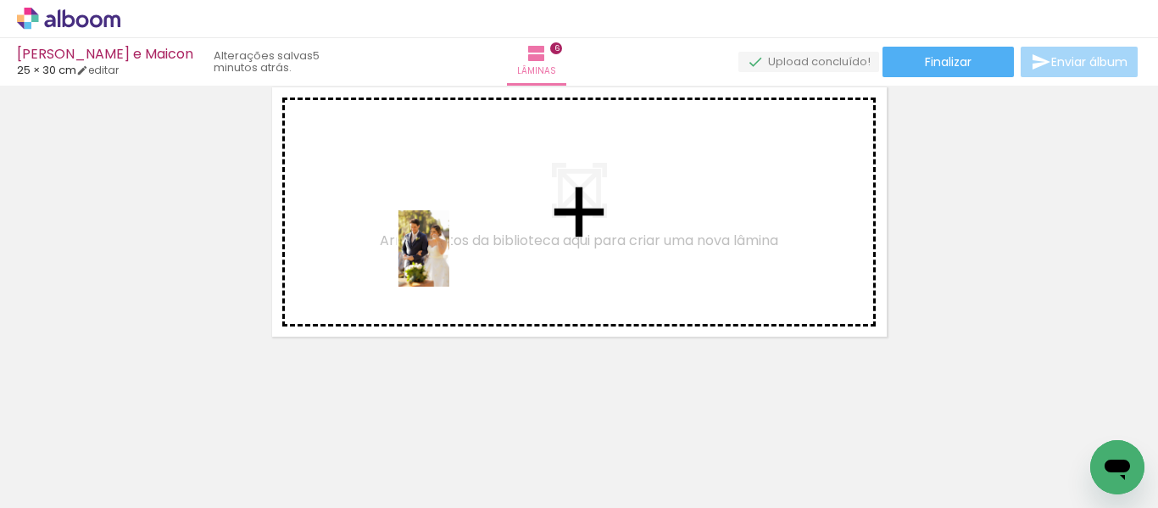
drag, startPoint x: 392, startPoint y: 476, endPoint x: 449, endPoint y: 261, distance: 222.1
click at [449, 261] on quentale-workspace at bounding box center [579, 254] width 1158 height 508
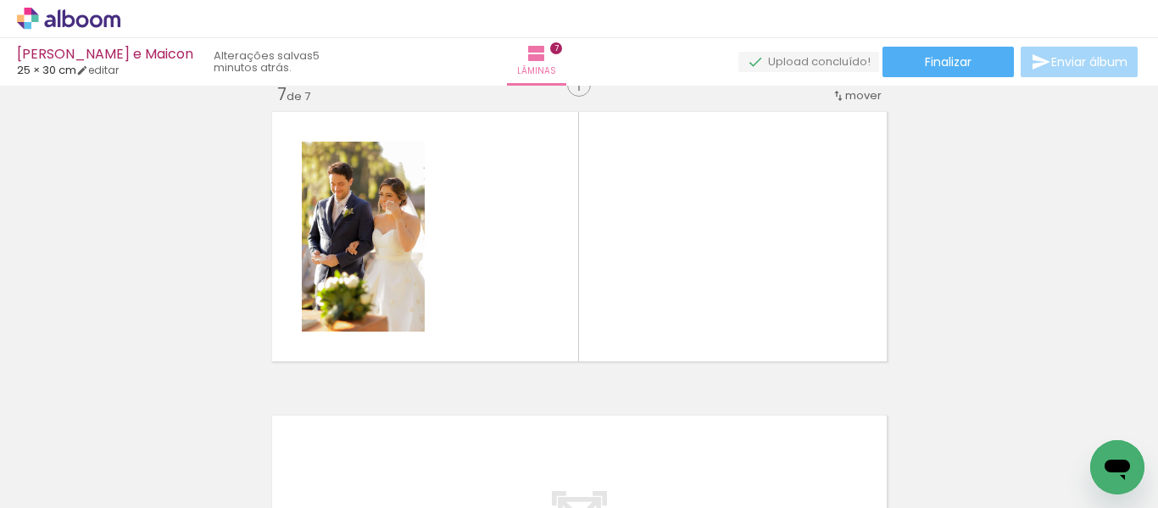
scroll to position [1843, 0]
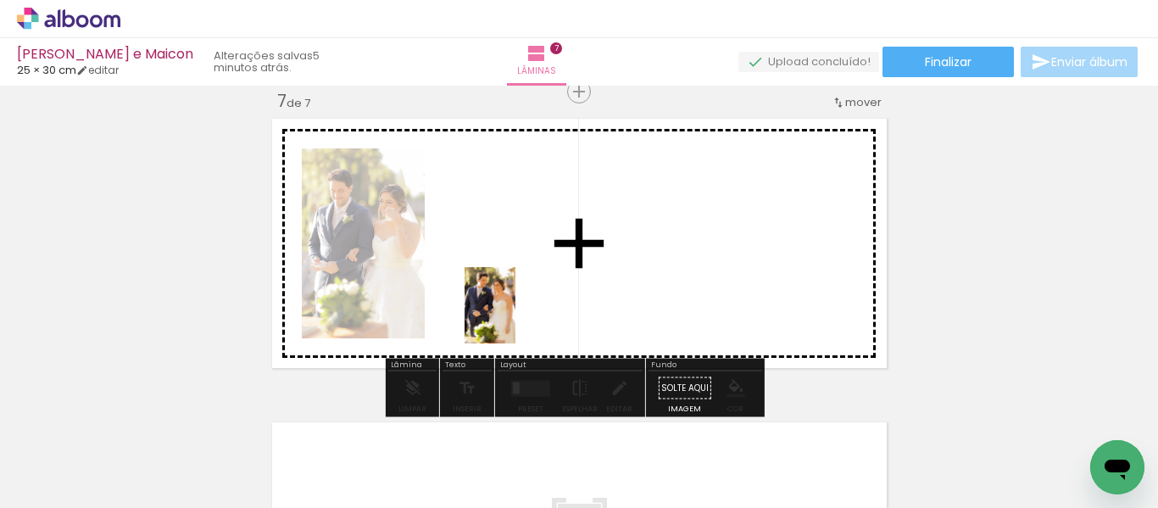
drag, startPoint x: 491, startPoint y: 459, endPoint x: 515, endPoint y: 313, distance: 147.9
click at [515, 313] on quentale-workspace at bounding box center [579, 254] width 1158 height 508
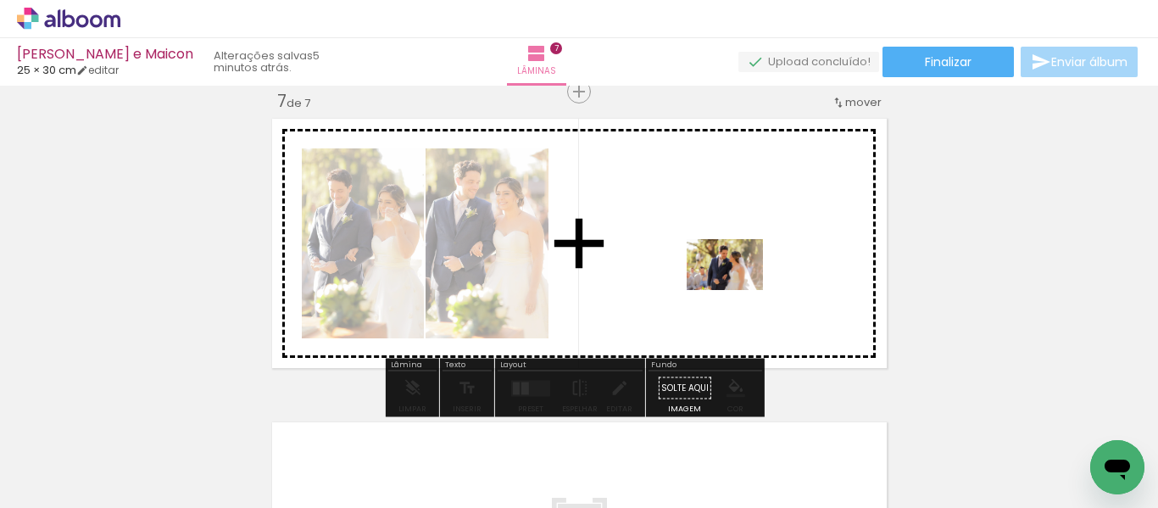
drag, startPoint x: 601, startPoint y: 465, endPoint x: 734, endPoint y: 290, distance: 220.2
click at [734, 290] on quentale-workspace at bounding box center [579, 254] width 1158 height 508
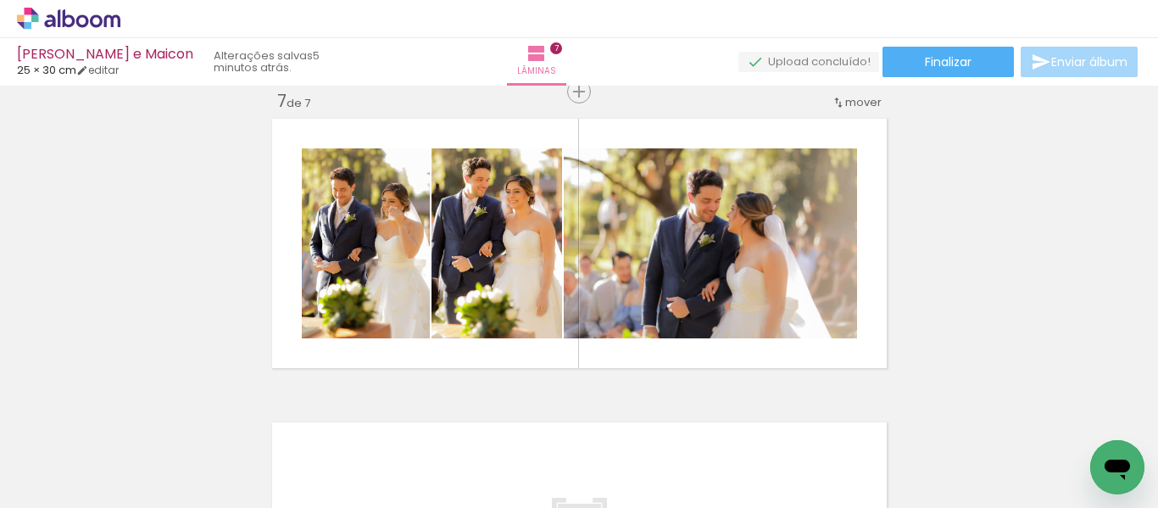
scroll to position [0, 3454]
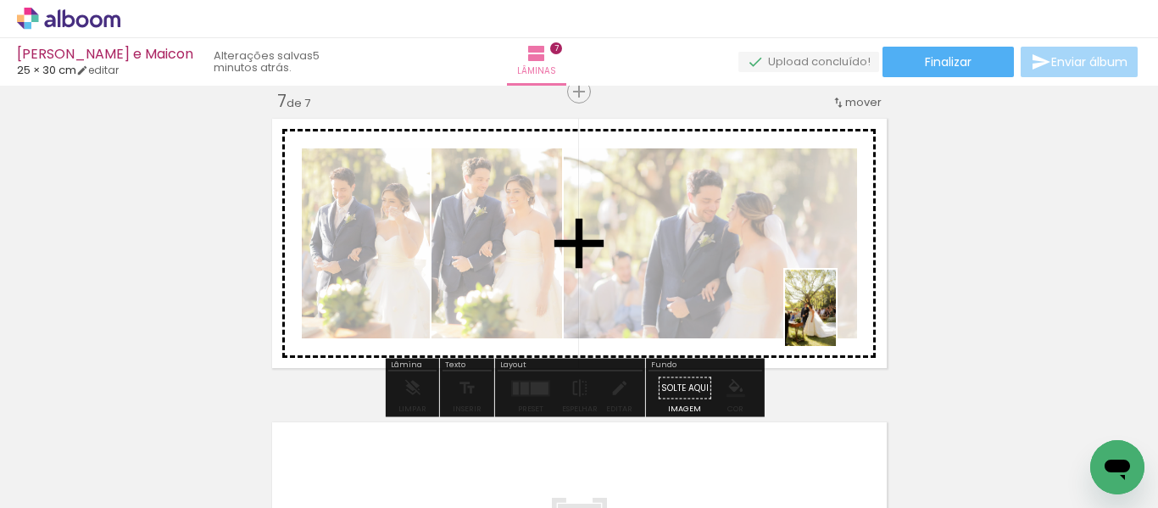
drag, startPoint x: 523, startPoint y: 467, endPoint x: 857, endPoint y: 318, distance: 365.8
click at [857, 313] on quentale-workspace at bounding box center [579, 254] width 1158 height 508
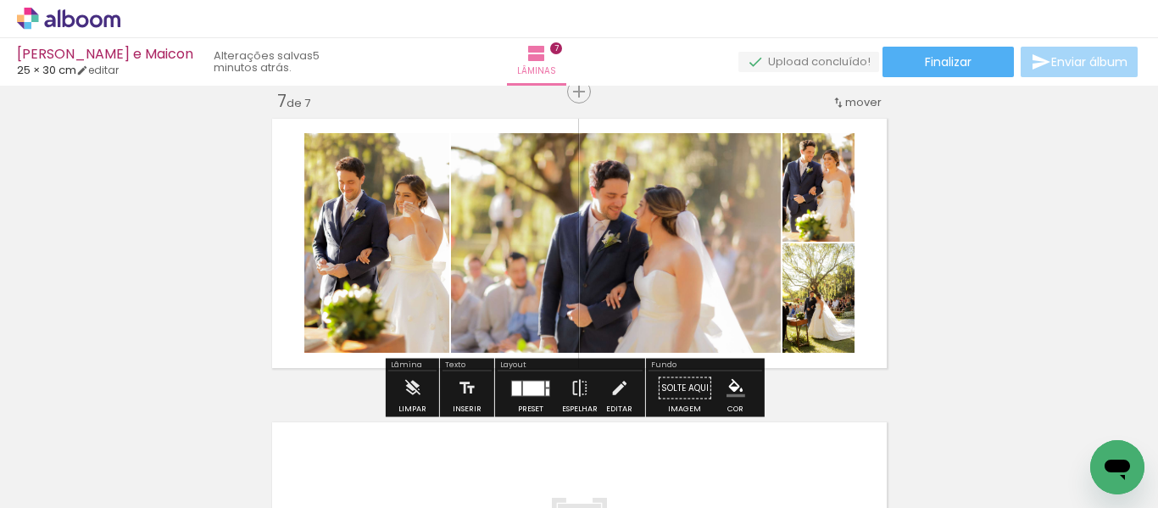
click at [533, 384] on div at bounding box center [533, 388] width 21 height 14
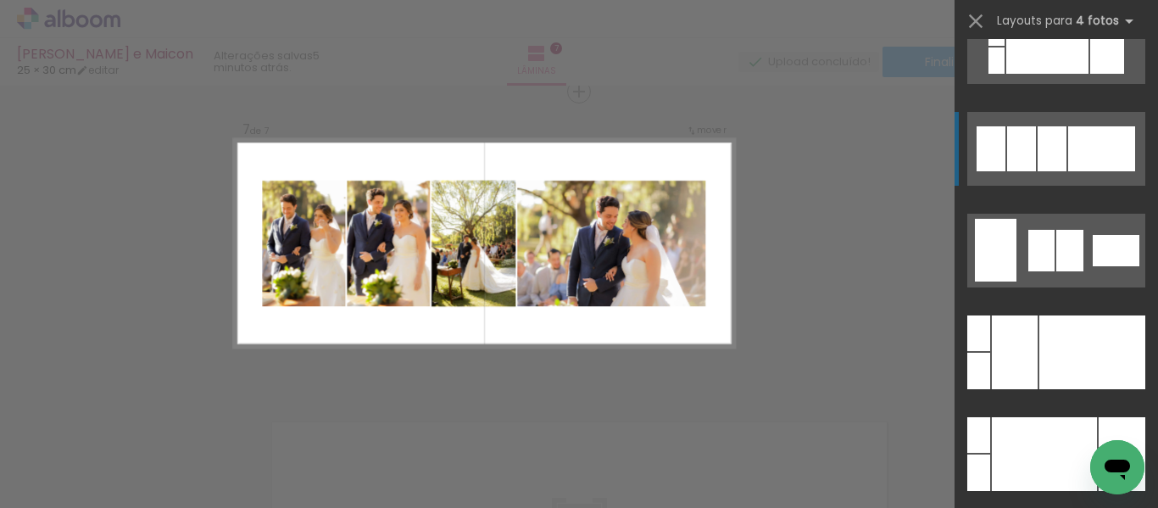
scroll to position [339, 0]
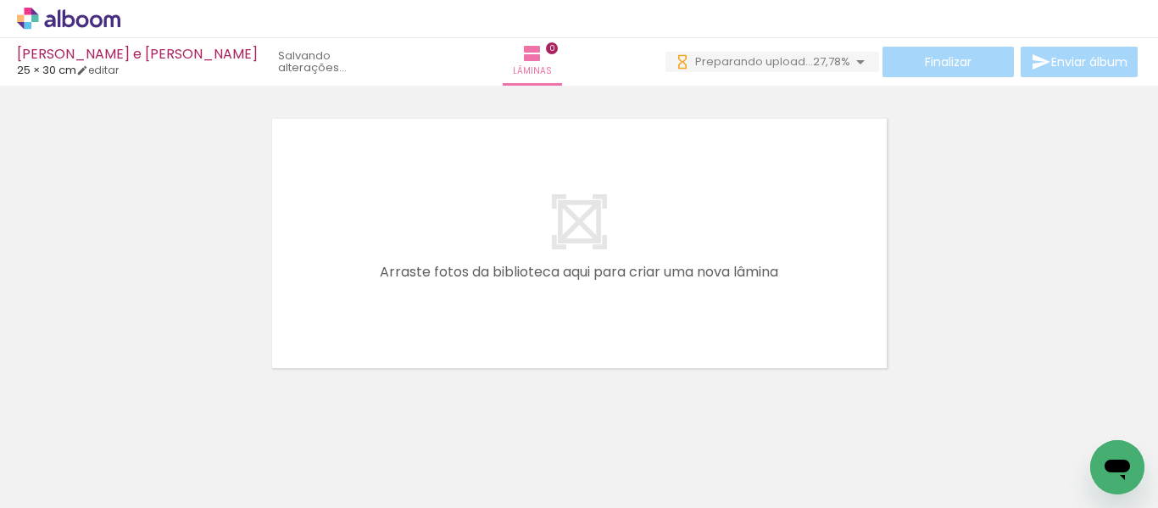
scroll to position [0, 3313]
click at [139, 493] on iron-horizontal-list at bounding box center [122, 455] width 34 height 106
drag, startPoint x: 1016, startPoint y: 498, endPoint x: 36, endPoint y: 53, distance: 1077.0
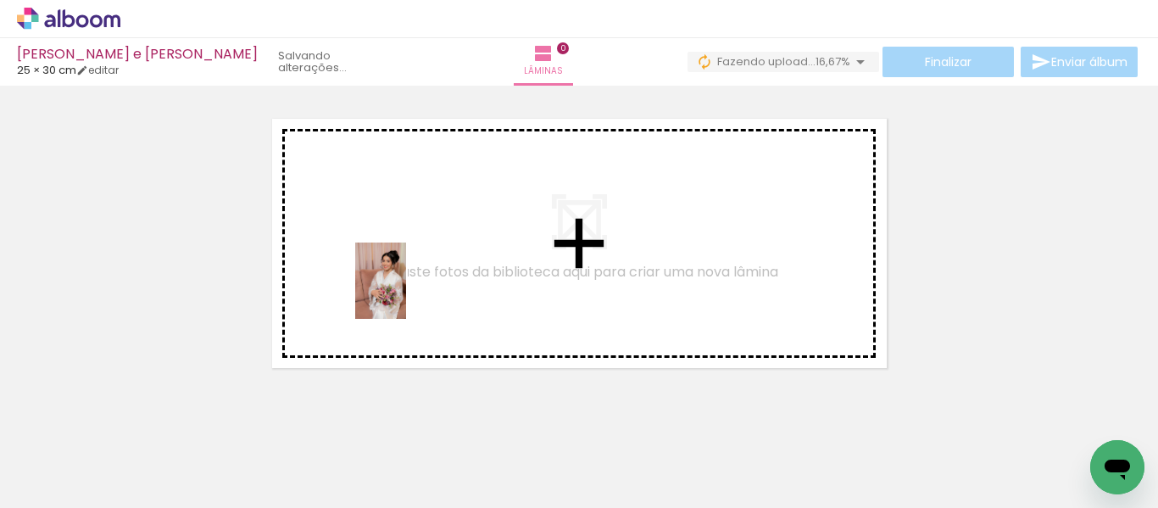
drag, startPoint x: 176, startPoint y: 453, endPoint x: 406, endPoint y: 293, distance: 279.6
click at [406, 293] on quentale-workspace at bounding box center [579, 254] width 1158 height 508
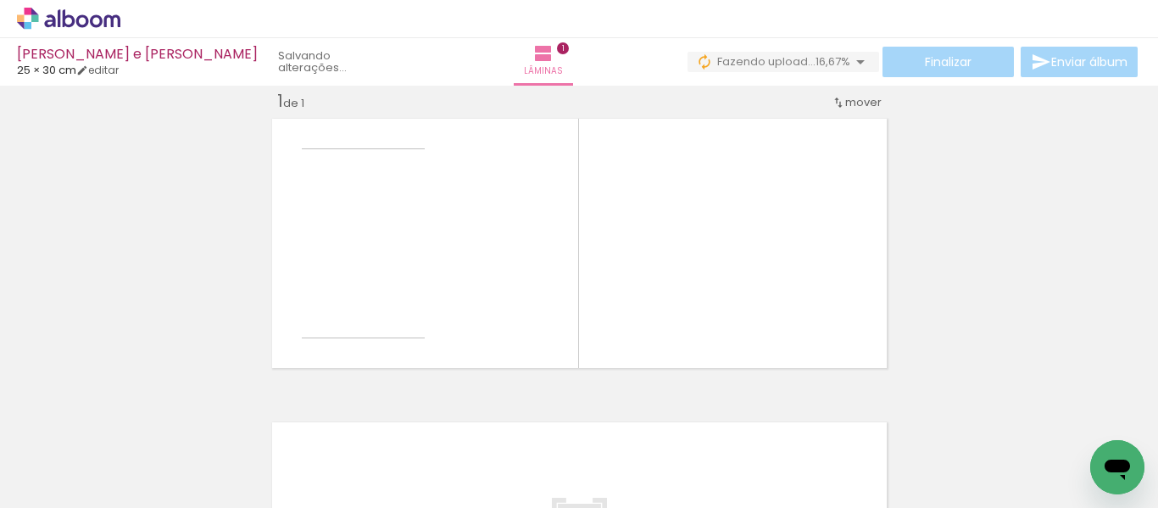
scroll to position [22, 0]
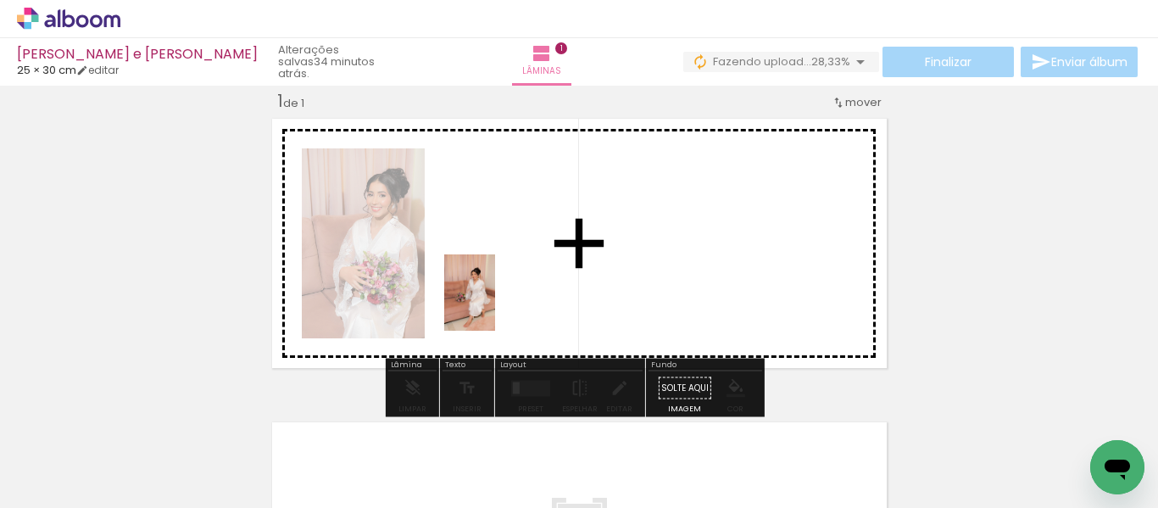
drag, startPoint x: 257, startPoint y: 467, endPoint x: 500, endPoint y: 301, distance: 294.6
click at [500, 301] on quentale-workspace at bounding box center [579, 254] width 1158 height 508
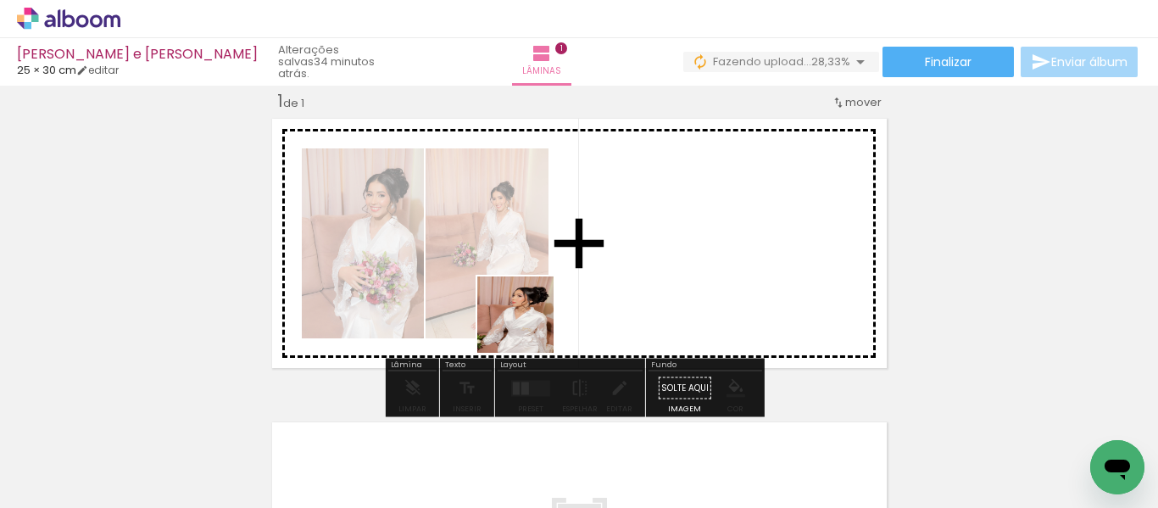
drag, startPoint x: 369, startPoint y: 456, endPoint x: 598, endPoint y: 272, distance: 294.3
click at [598, 272] on quentale-workspace at bounding box center [579, 254] width 1158 height 508
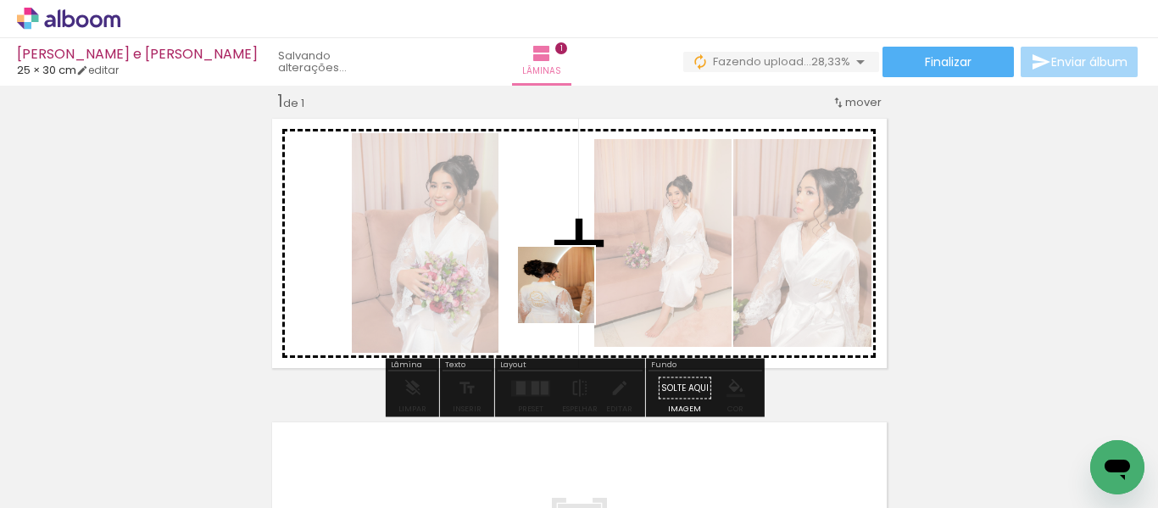
drag, startPoint x: 462, startPoint y: 448, endPoint x: 574, endPoint y: 287, distance: 195.4
click at [574, 287] on quentale-workspace at bounding box center [579, 254] width 1158 height 508
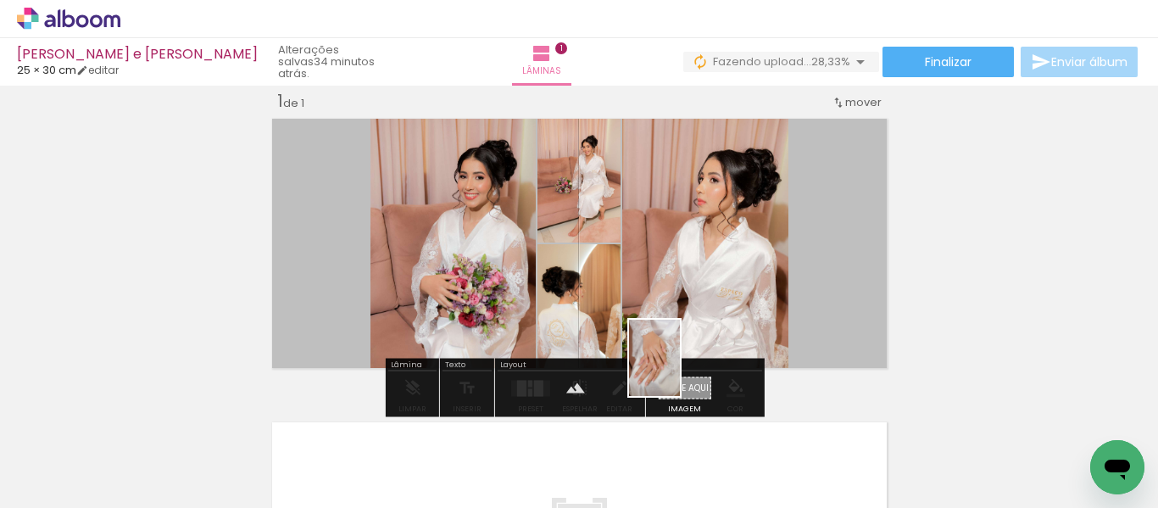
drag, startPoint x: 561, startPoint y: 447, endPoint x: 680, endPoint y: 370, distance: 141.1
click at [680, 370] on quentale-workspace at bounding box center [579, 254] width 1158 height 508
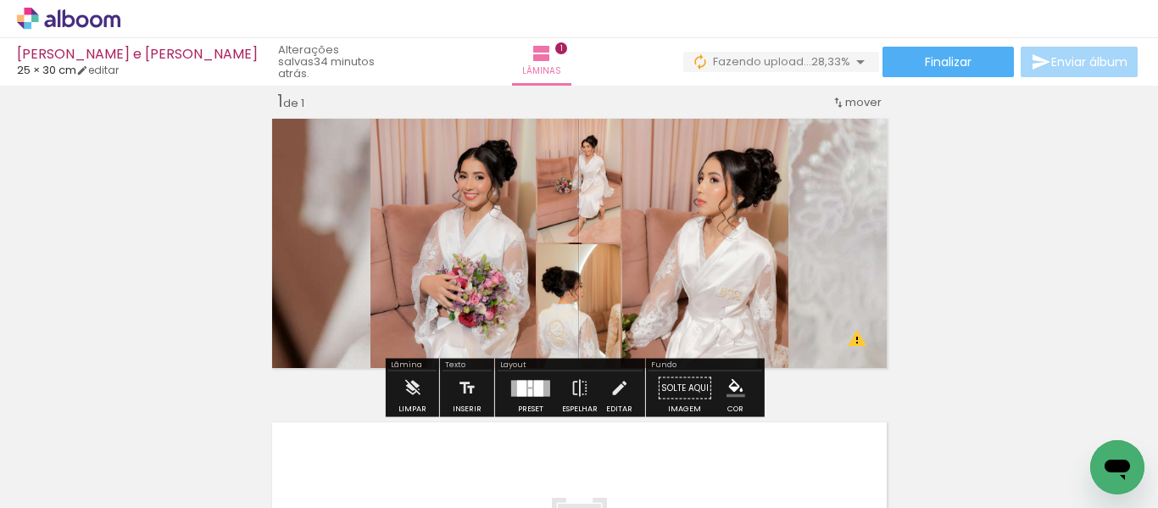
click at [856, 341] on quentale-layouter at bounding box center [579, 243] width 626 height 261
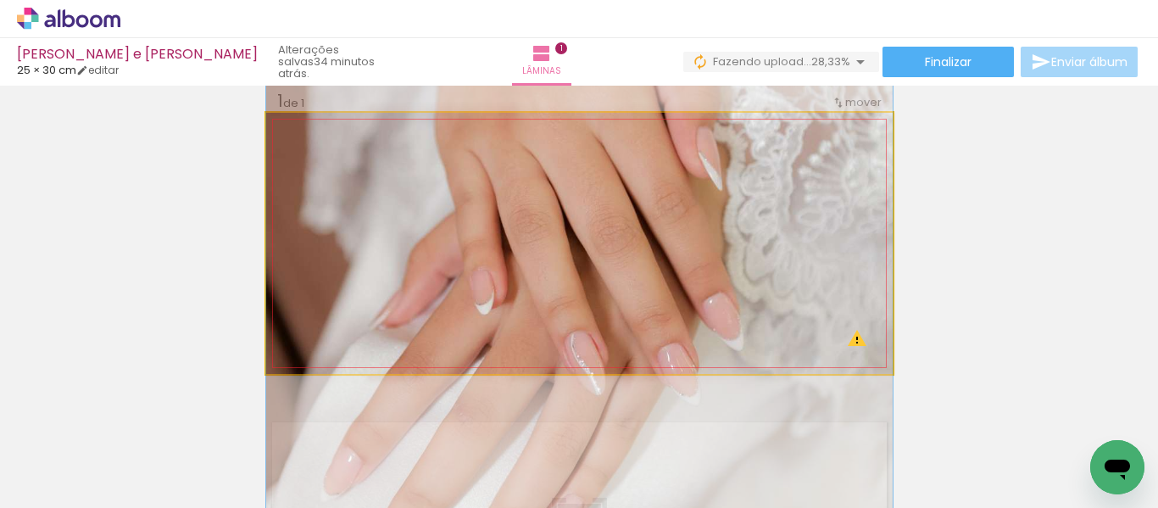
click at [851, 340] on quentale-photo at bounding box center [579, 243] width 626 height 261
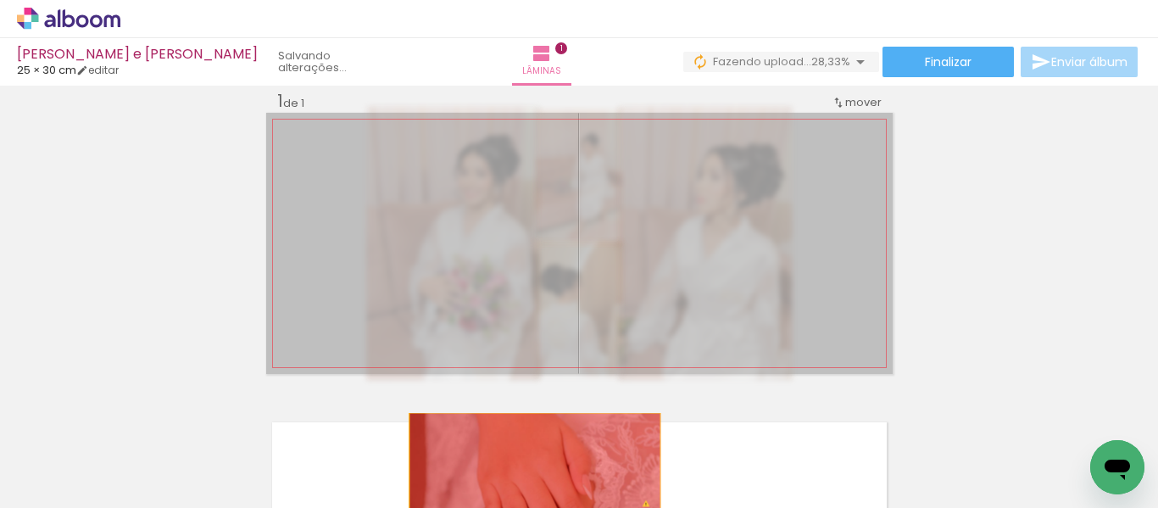
drag, startPoint x: 707, startPoint y: 244, endPoint x: 528, endPoint y: 465, distance: 284.5
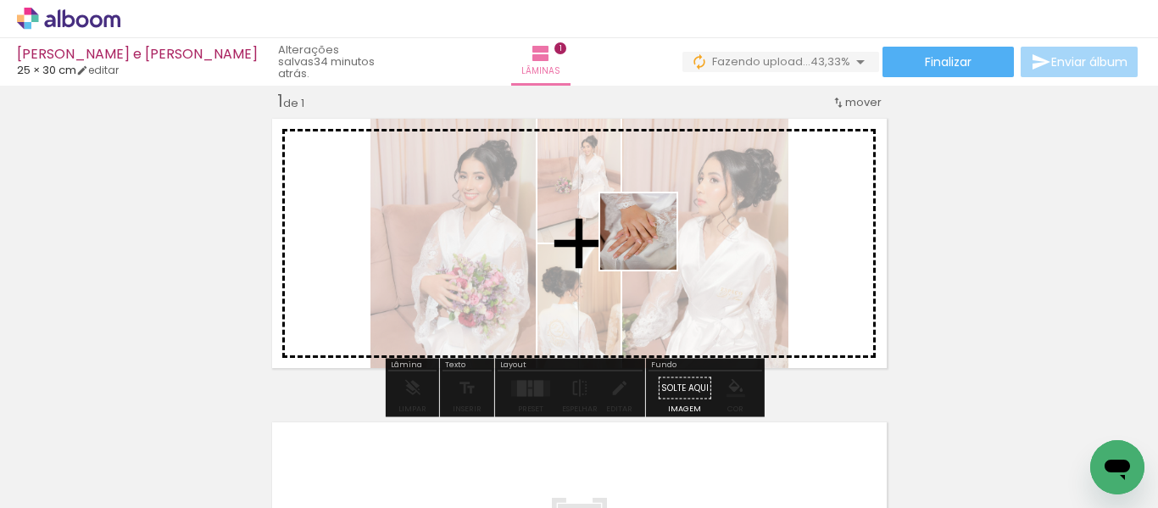
drag, startPoint x: 546, startPoint y: 459, endPoint x: 651, endPoint y: 244, distance: 238.8
click at [651, 244] on quentale-workspace at bounding box center [579, 254] width 1158 height 508
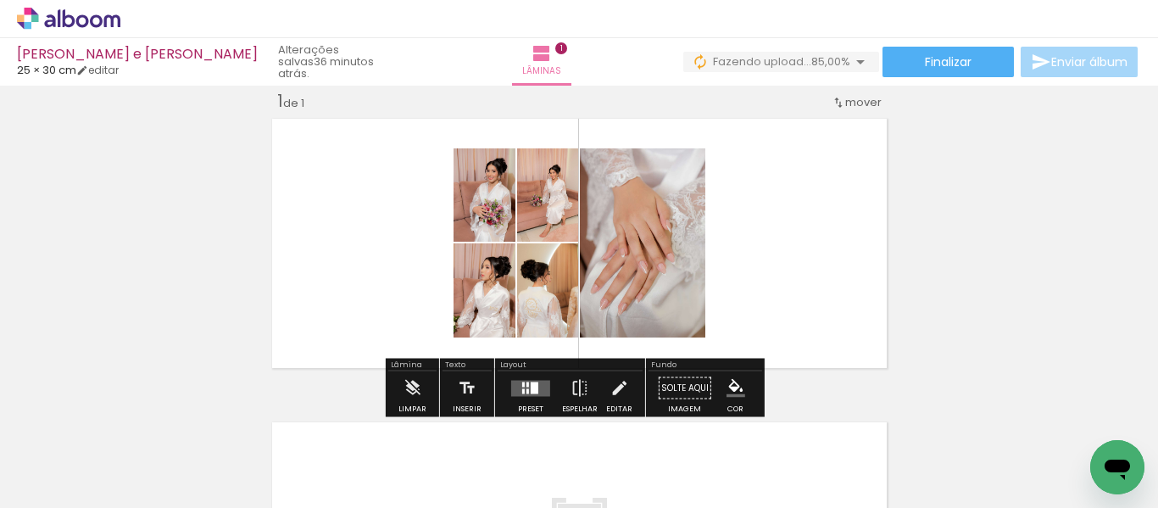
click at [531, 392] on div at bounding box center [535, 387] width 8 height 12
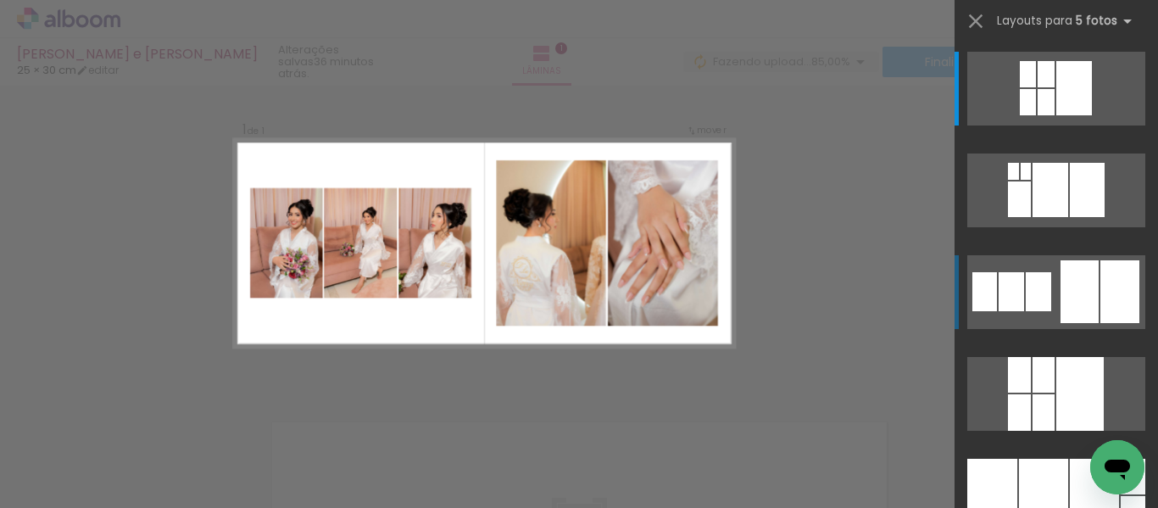
click at [1032, 115] on div at bounding box center [1028, 102] width 16 height 26
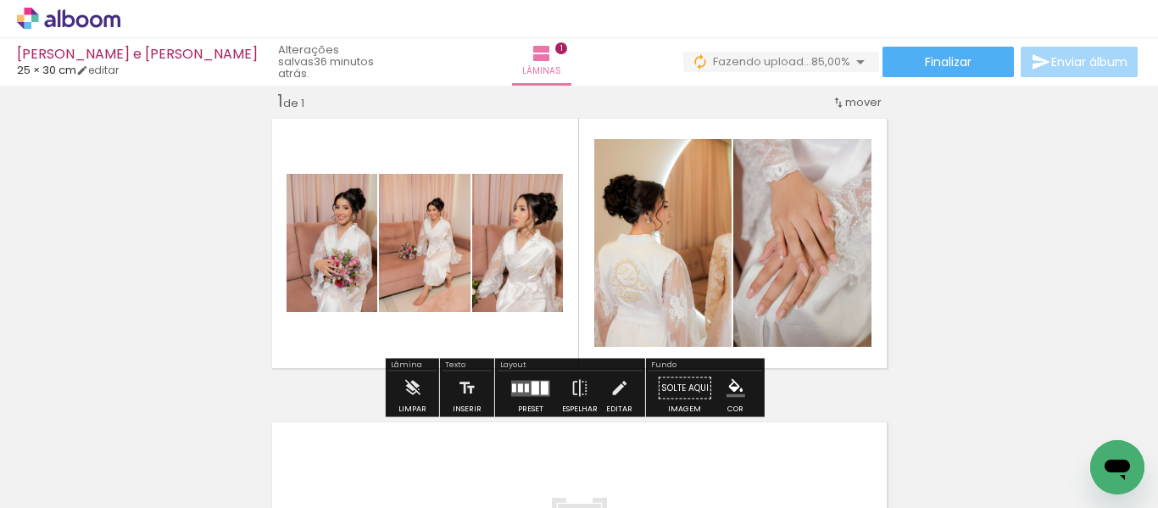
click at [525, 388] on div at bounding box center [527, 387] width 4 height 8
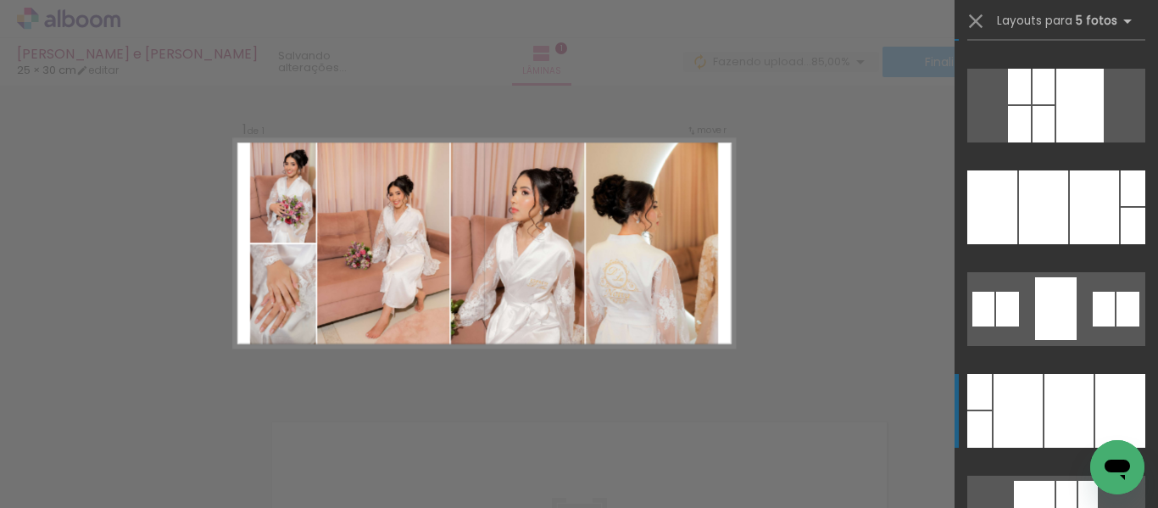
scroll to position [373, 0]
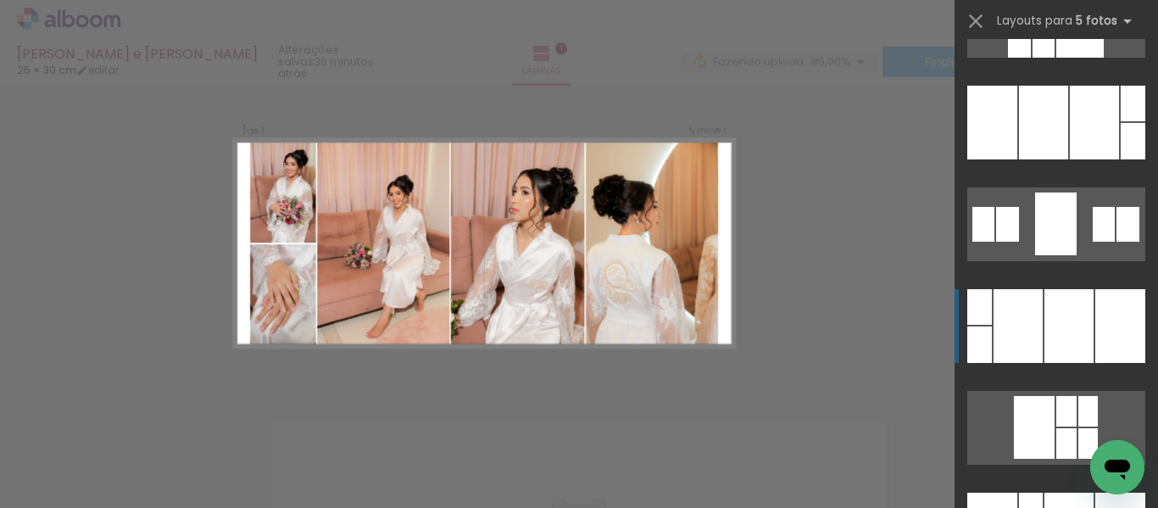
click at [1071, 338] on div at bounding box center [1068, 326] width 49 height 74
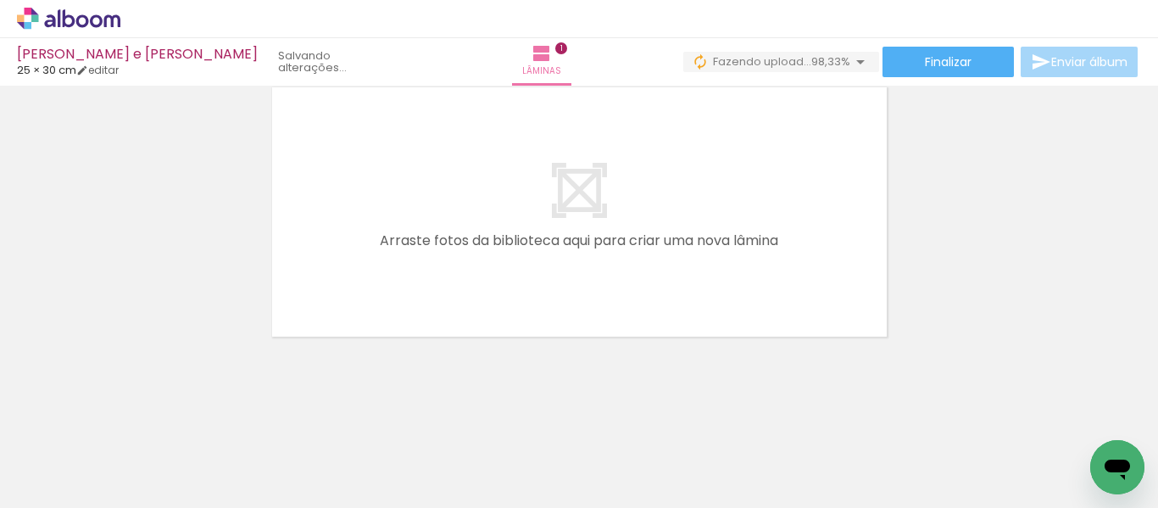
scroll to position [0, 2373]
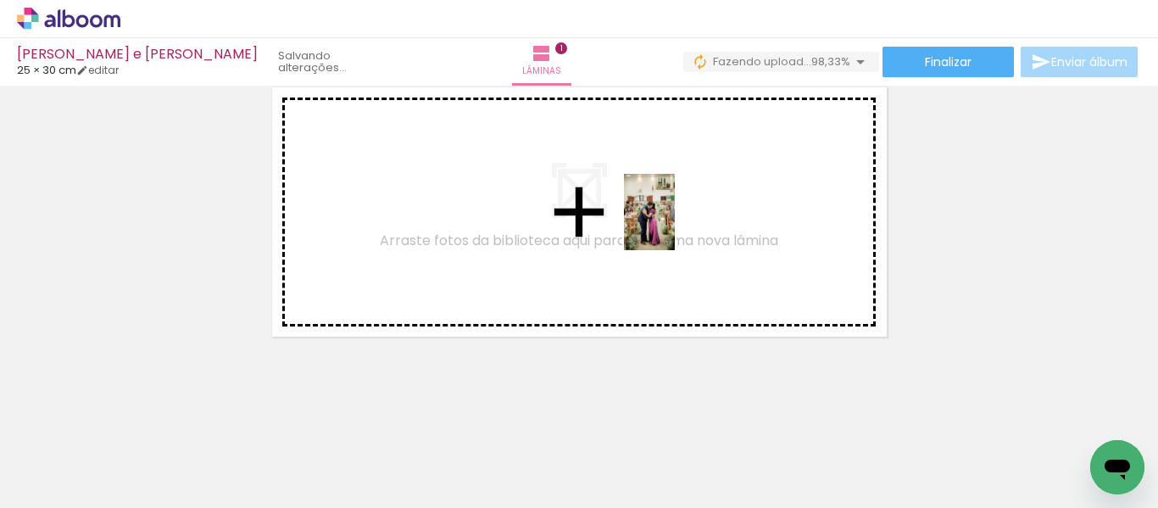
drag, startPoint x: 737, startPoint y: 468, endPoint x: 675, endPoint y: 225, distance: 251.0
click at [675, 225] on quentale-workspace at bounding box center [579, 254] width 1158 height 508
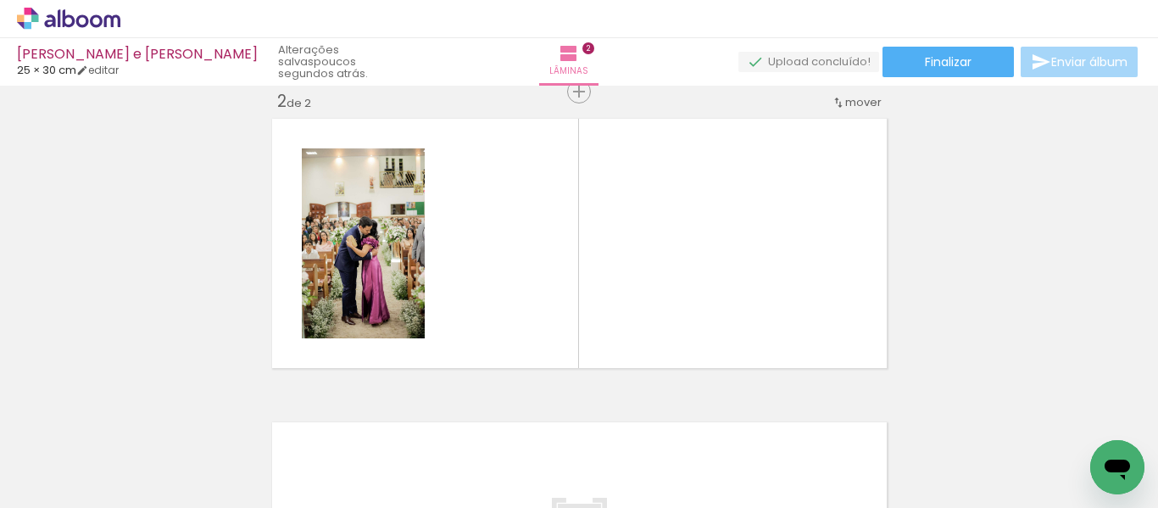
scroll to position [0, 220]
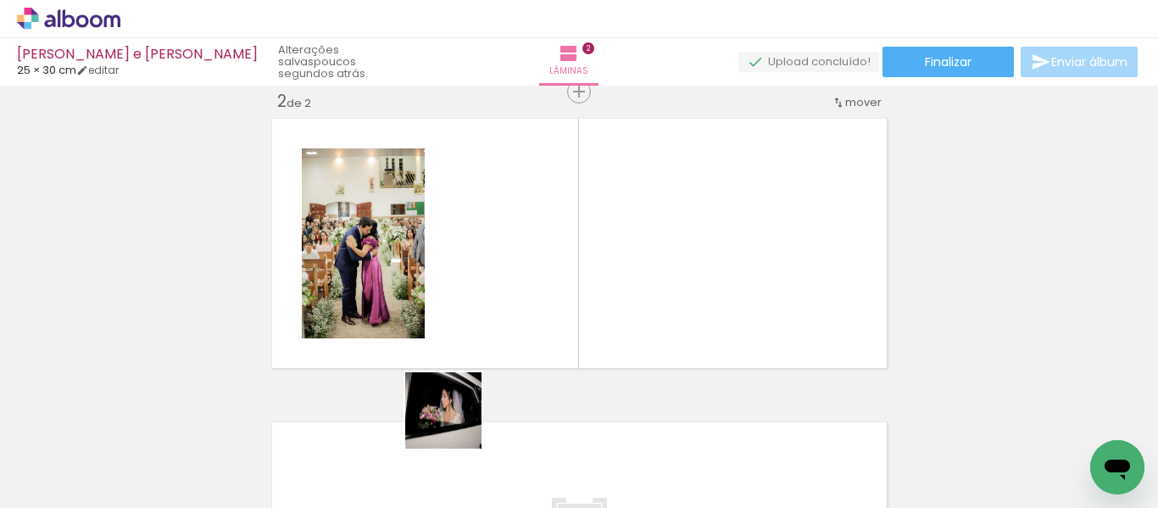
drag, startPoint x: 449, startPoint y: 458, endPoint x: 509, endPoint y: 365, distance: 109.8
click at [504, 270] on quentale-workspace at bounding box center [579, 254] width 1158 height 508
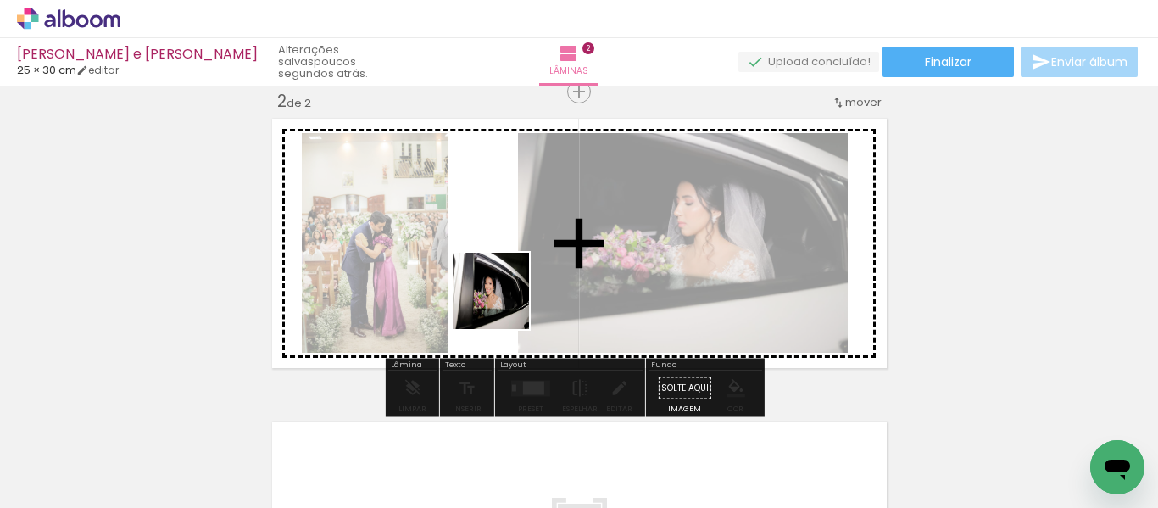
drag, startPoint x: 504, startPoint y: 450, endPoint x: 559, endPoint y: 381, distance: 87.5
click at [501, 288] on quentale-workspace at bounding box center [579, 254] width 1158 height 508
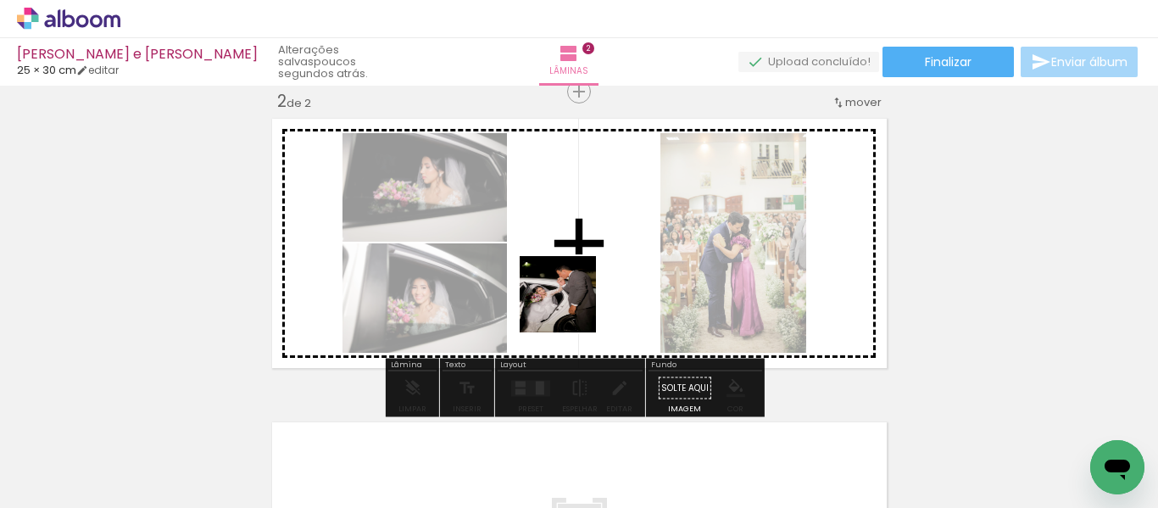
drag, startPoint x: 619, startPoint y: 453, endPoint x: 553, endPoint y: 273, distance: 191.5
click at [553, 273] on quentale-workspace at bounding box center [579, 254] width 1158 height 508
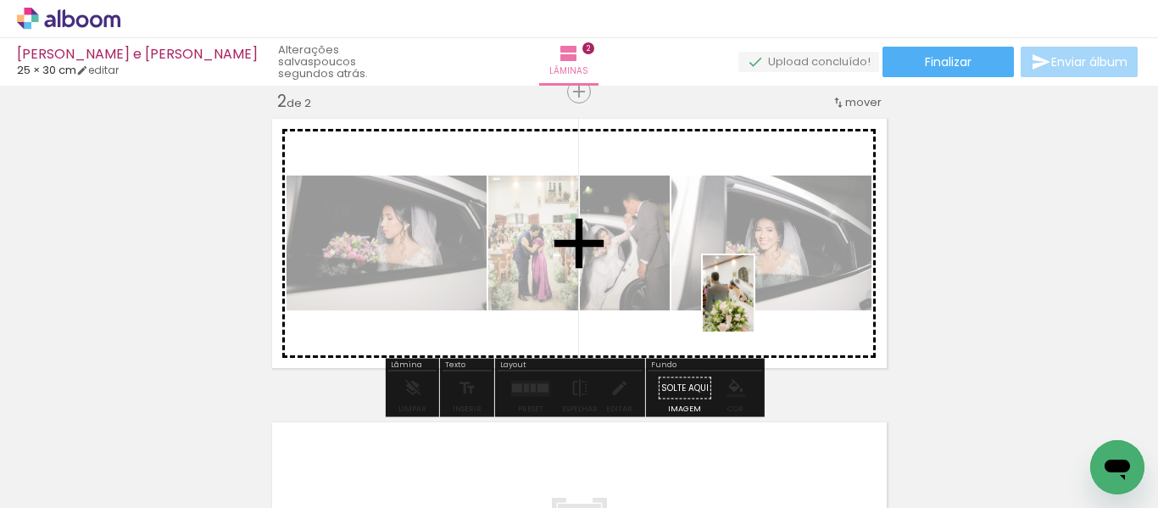
drag, startPoint x: 723, startPoint y: 457, endPoint x: 794, endPoint y: 367, distance: 114.6
click at [754, 298] on quentale-workspace at bounding box center [579, 254] width 1158 height 508
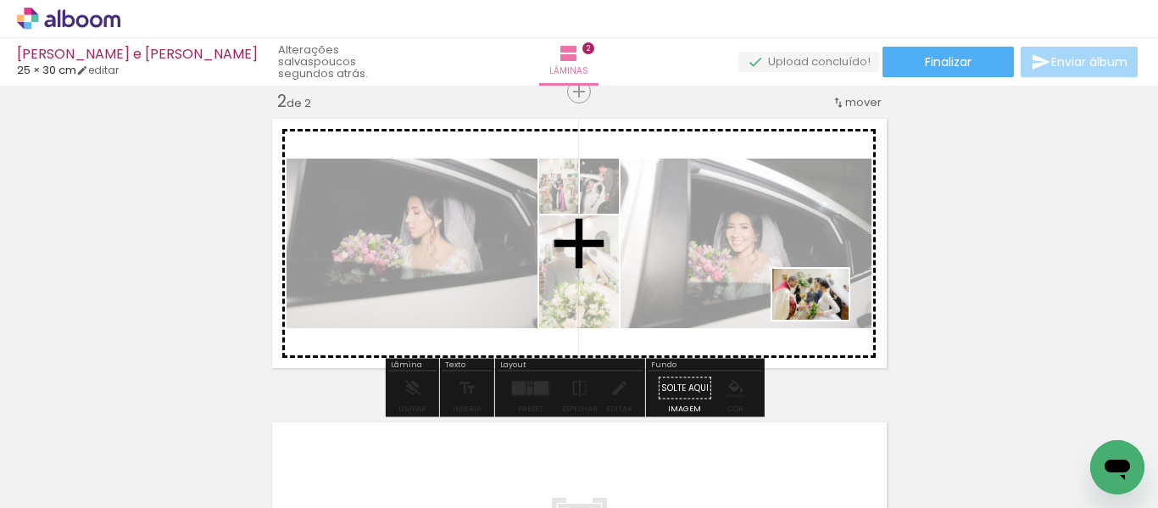
drag, startPoint x: 829, startPoint y: 459, endPoint x: 823, endPoint y: 320, distance: 139.1
click at [823, 320] on quentale-workspace at bounding box center [579, 254] width 1158 height 508
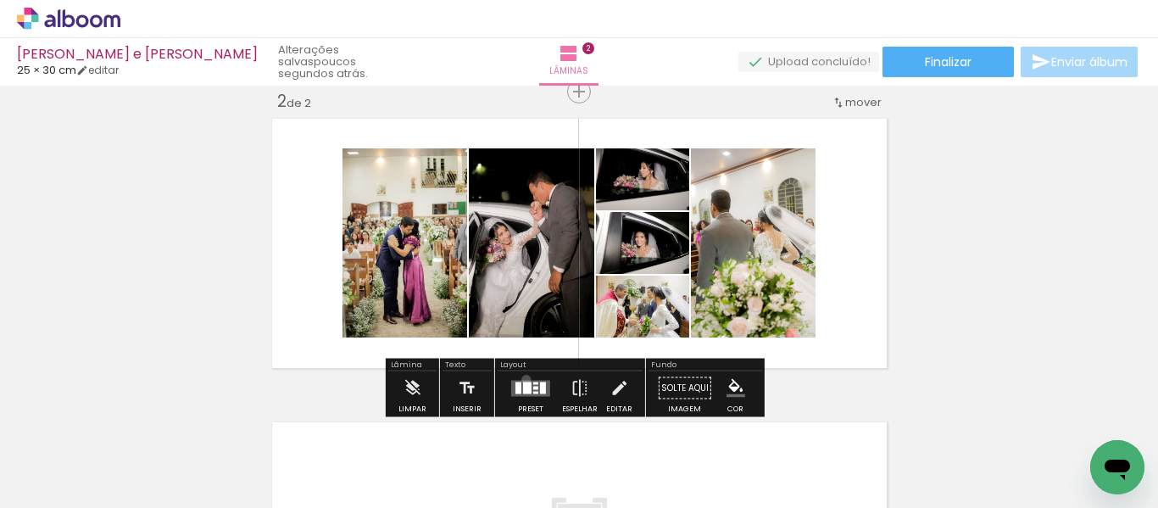
click at [522, 379] on div at bounding box center [531, 388] width 46 height 34
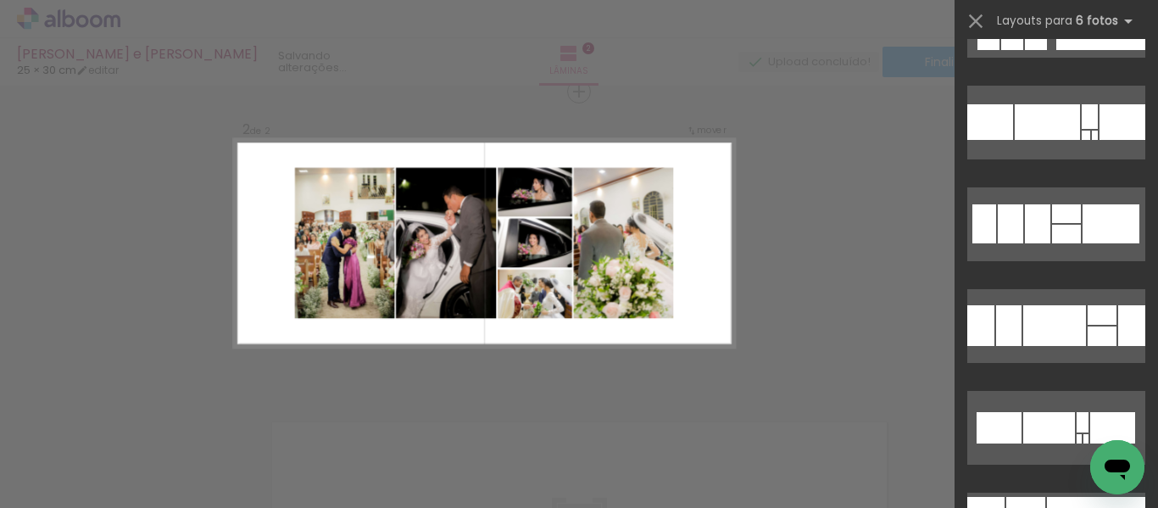
scroll to position [0, 0]
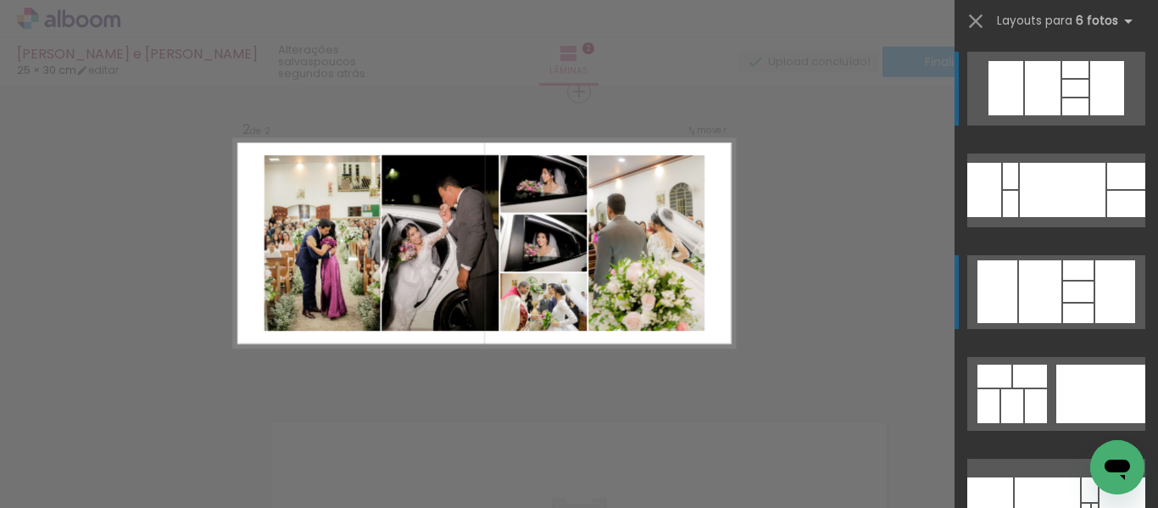
click at [1091, 115] on div at bounding box center [1107, 88] width 34 height 54
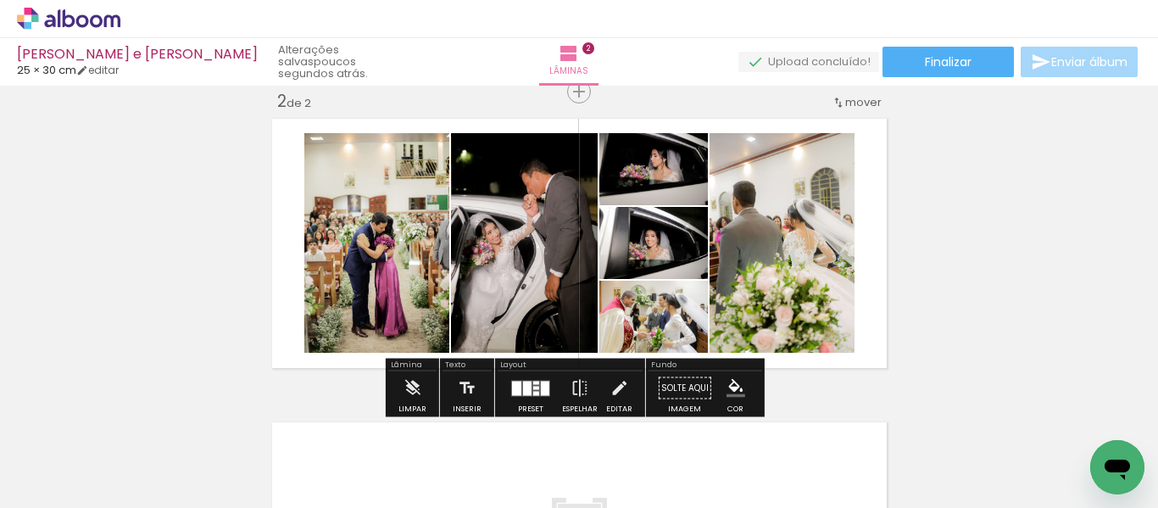
click at [533, 381] on div at bounding box center [536, 382] width 6 height 3
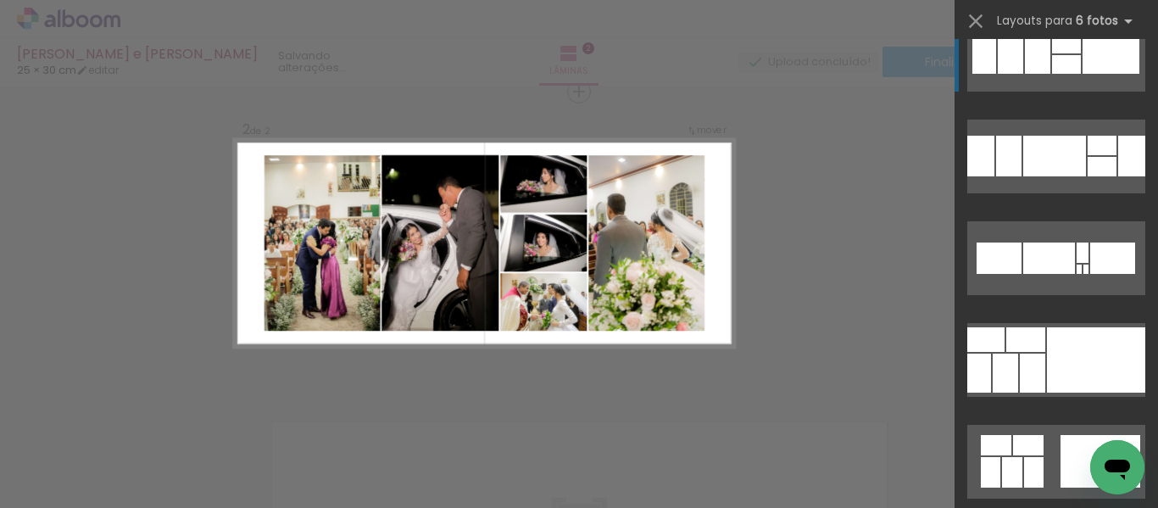
scroll to position [627, 0]
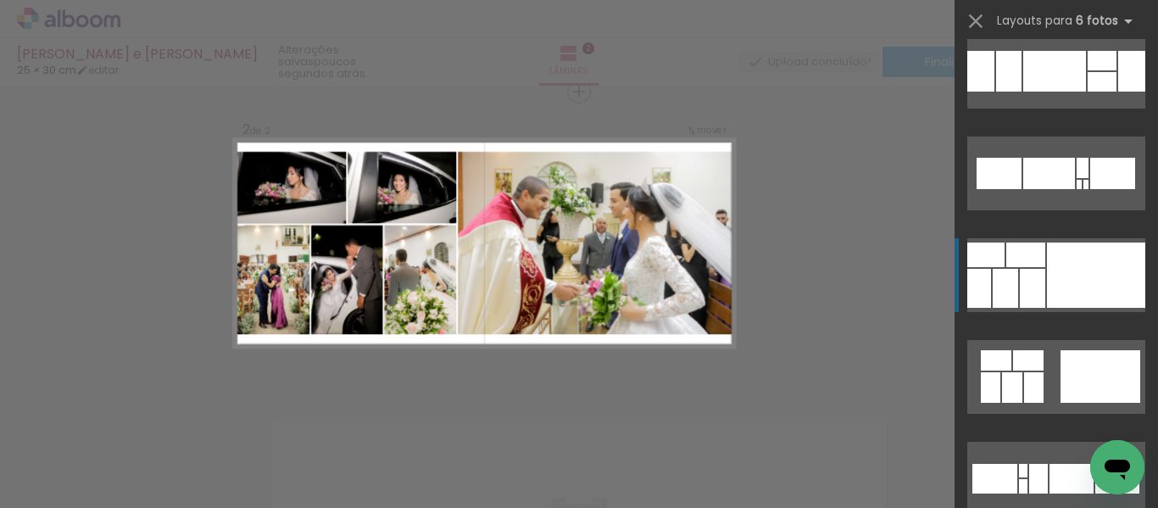
click at [1053, 259] on div at bounding box center [1096, 274] width 98 height 65
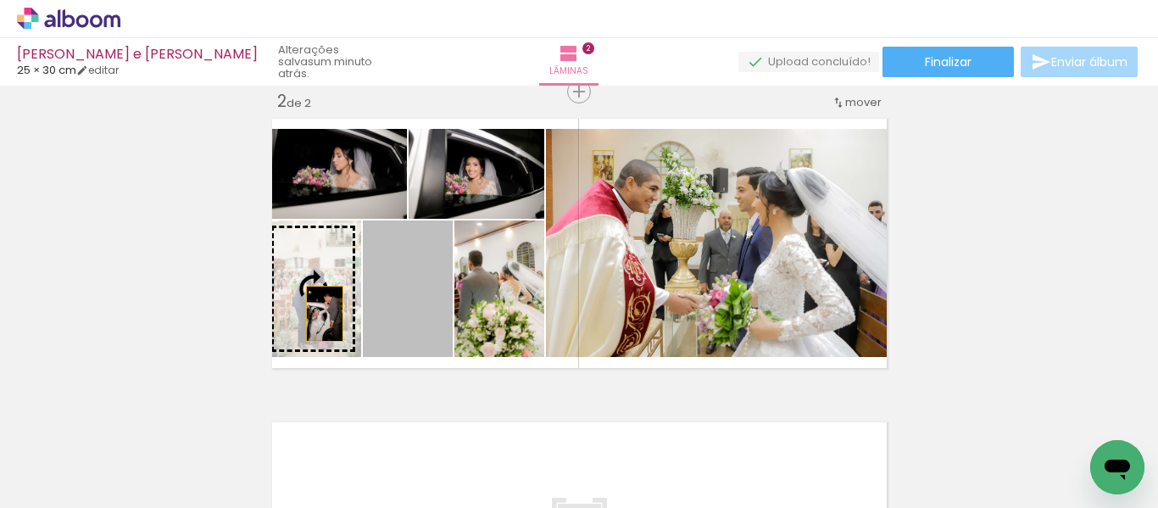
drag, startPoint x: 410, startPoint y: 311, endPoint x: 318, endPoint y: 314, distance: 92.4
click at [0, 0] on slot at bounding box center [0, 0] width 0 height 0
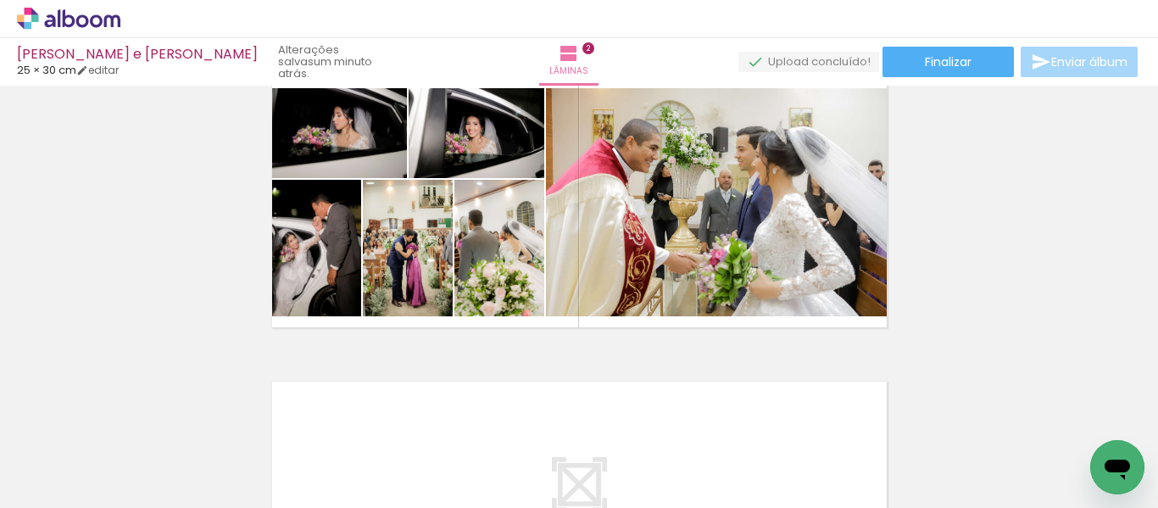
scroll to position [326, 0]
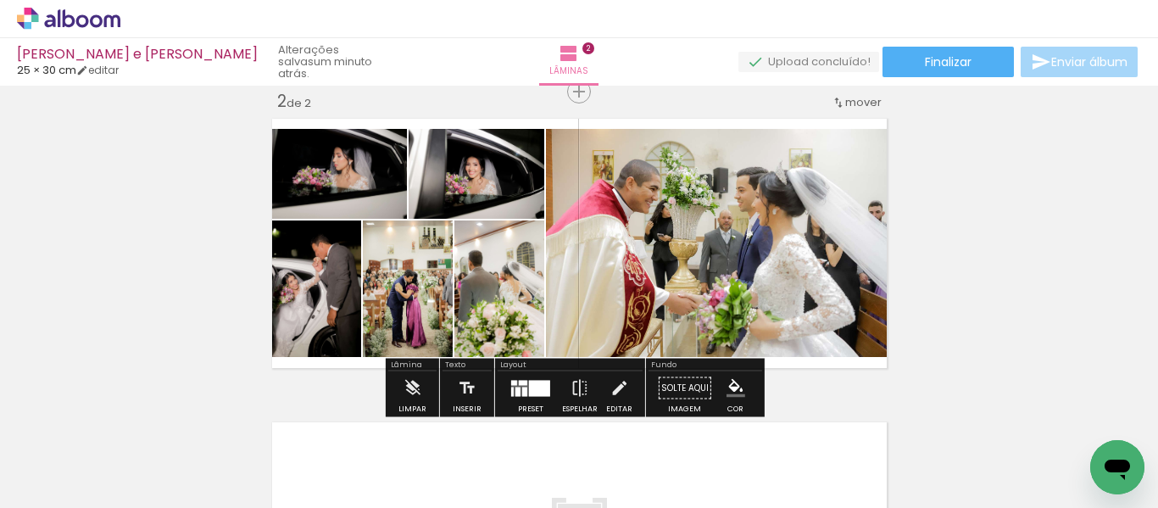
click at [536, 381] on div at bounding box center [539, 388] width 21 height 16
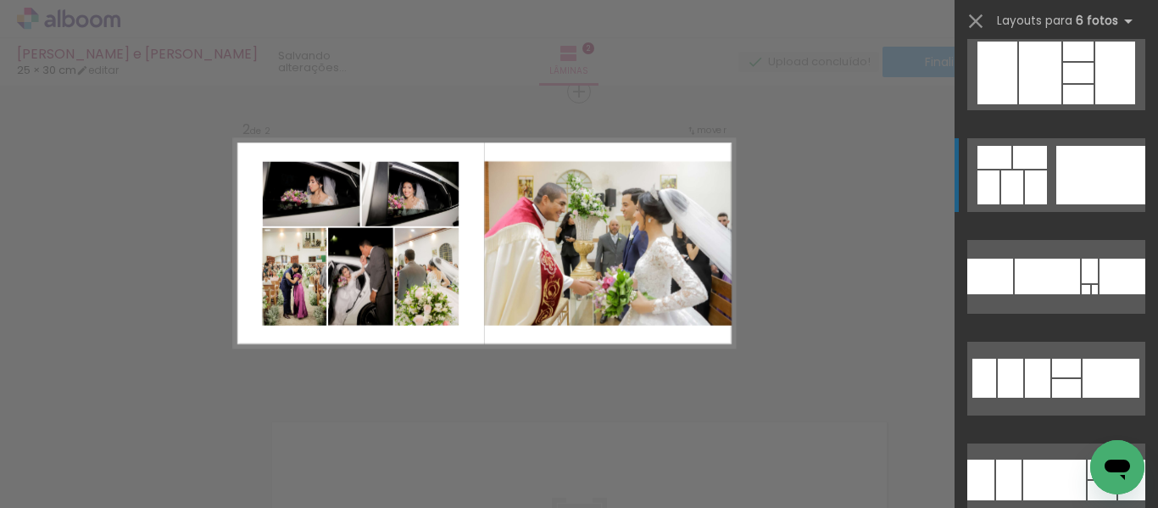
scroll to position [0, 0]
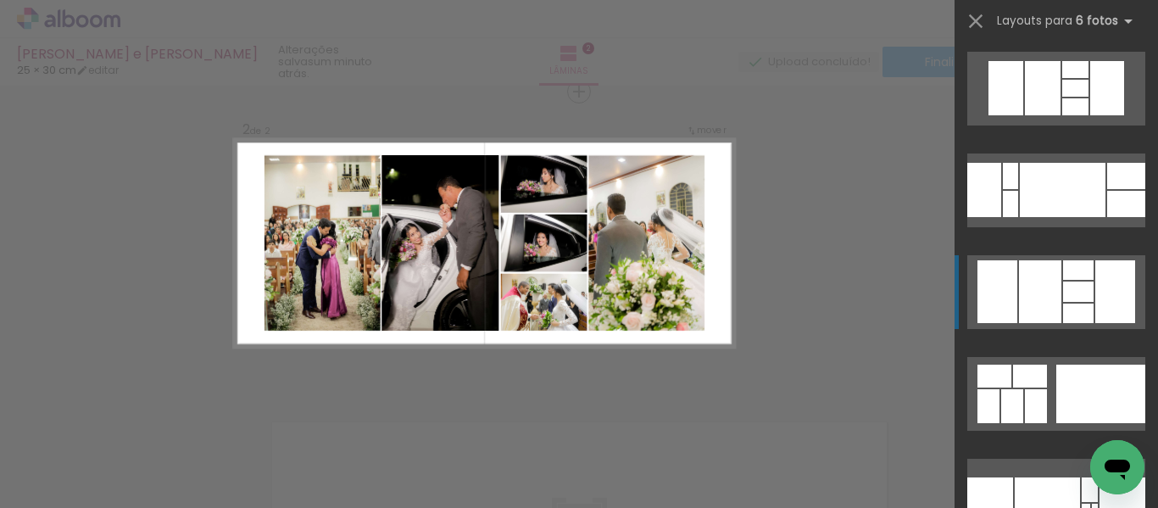
click at [1081, 97] on div at bounding box center [1075, 88] width 26 height 17
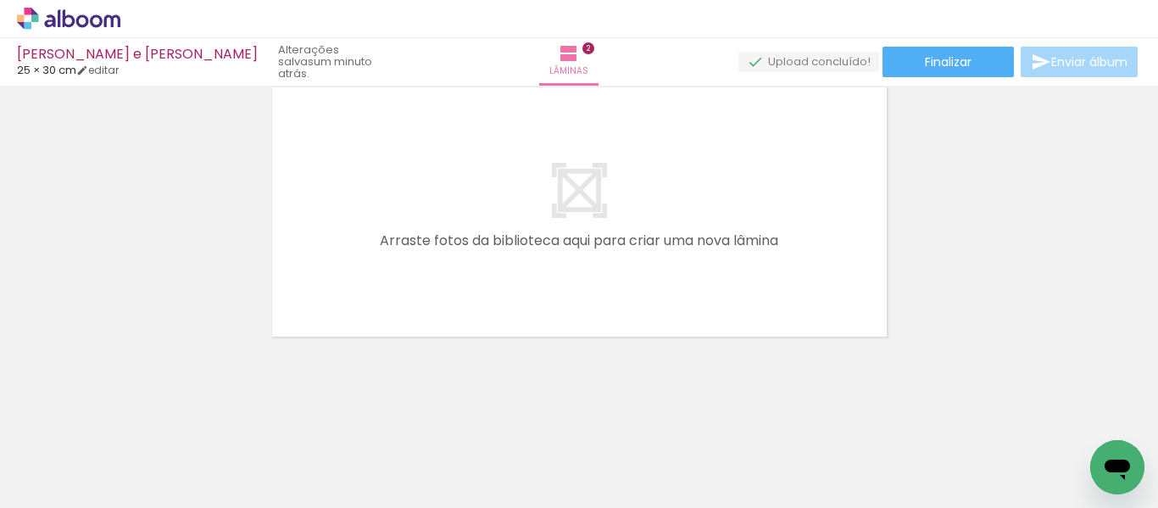
scroll to position [0, 706]
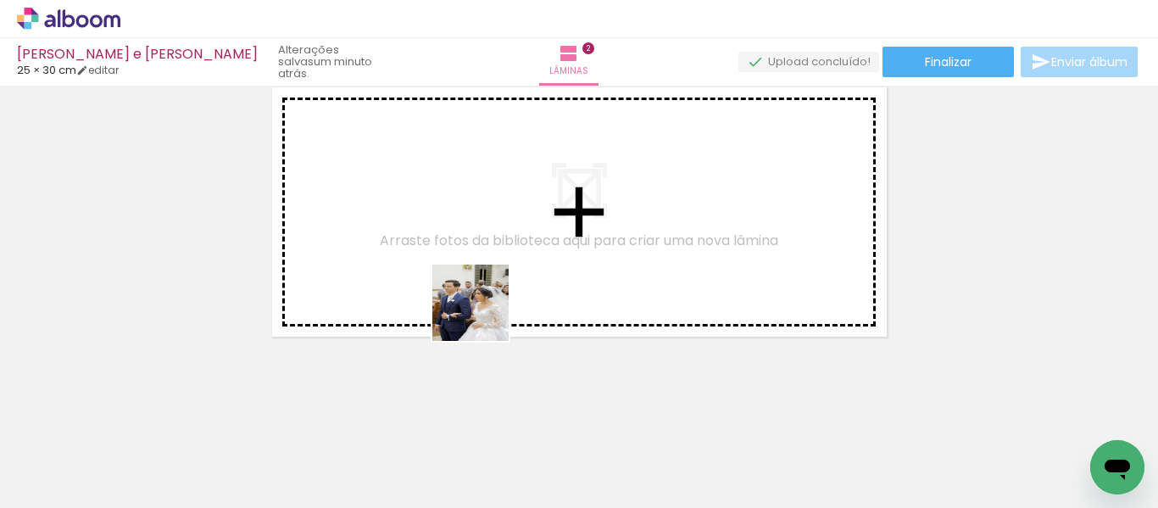
drag, startPoint x: 428, startPoint y: 458, endPoint x: 534, endPoint y: 409, distance: 116.8
click at [497, 272] on quentale-workspace at bounding box center [579, 254] width 1158 height 508
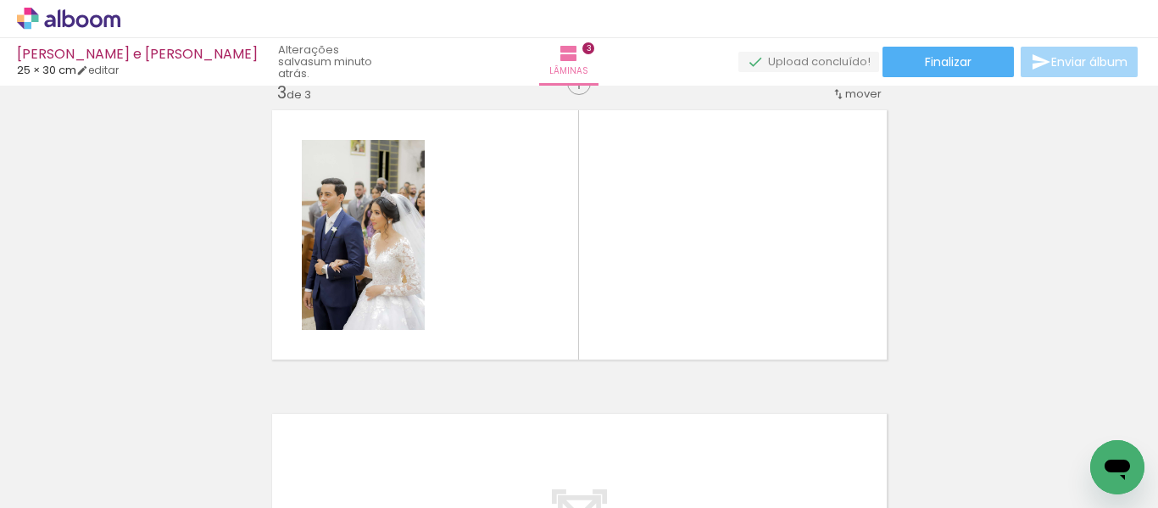
scroll to position [629, 0]
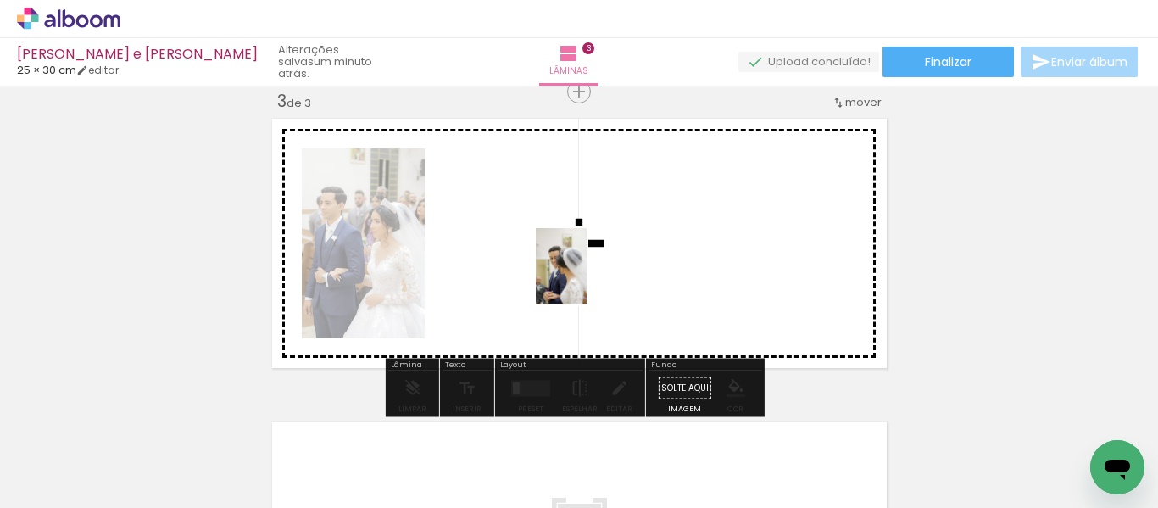
drag, startPoint x: 526, startPoint y: 469, endPoint x: 587, endPoint y: 279, distance: 199.2
click at [587, 279] on quentale-workspace at bounding box center [579, 254] width 1158 height 508
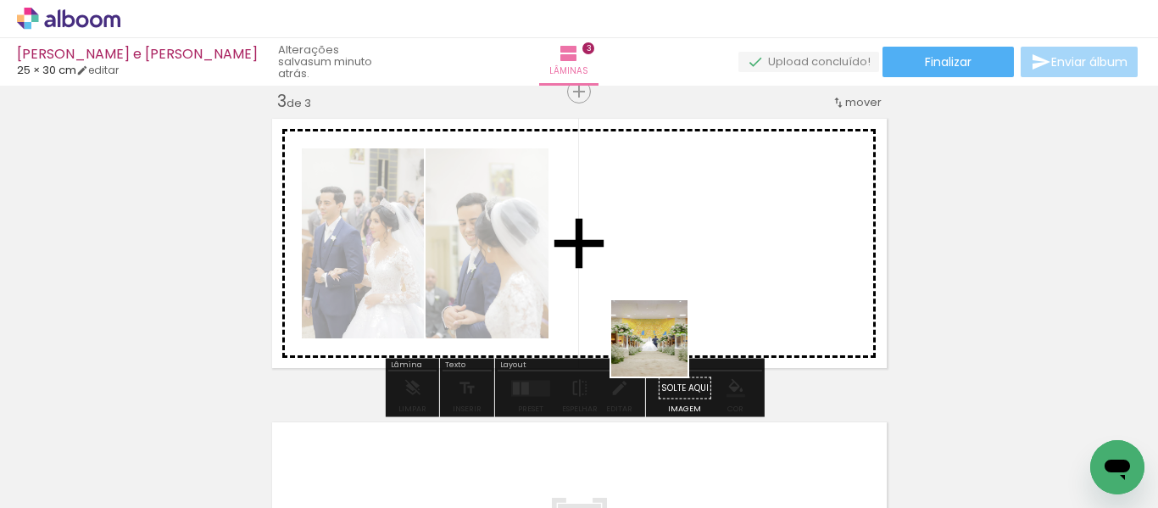
drag, startPoint x: 625, startPoint y: 459, endPoint x: 683, endPoint y: 396, distance: 86.4
click at [676, 252] on quentale-workspace at bounding box center [579, 254] width 1158 height 508
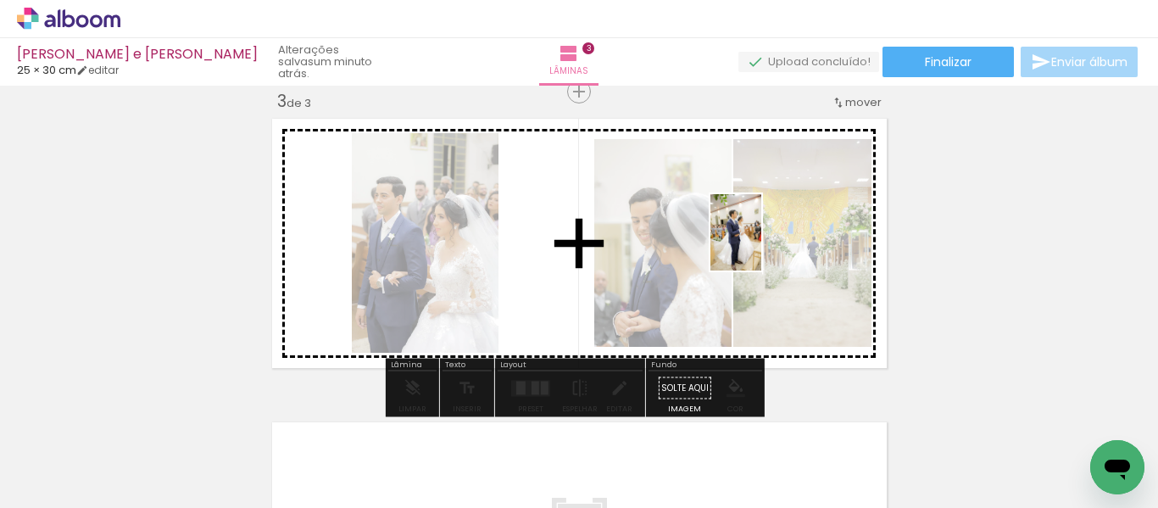
drag, startPoint x: 709, startPoint y: 450, endPoint x: 761, endPoint y: 245, distance: 211.8
click at [761, 245] on quentale-workspace at bounding box center [579, 254] width 1158 height 508
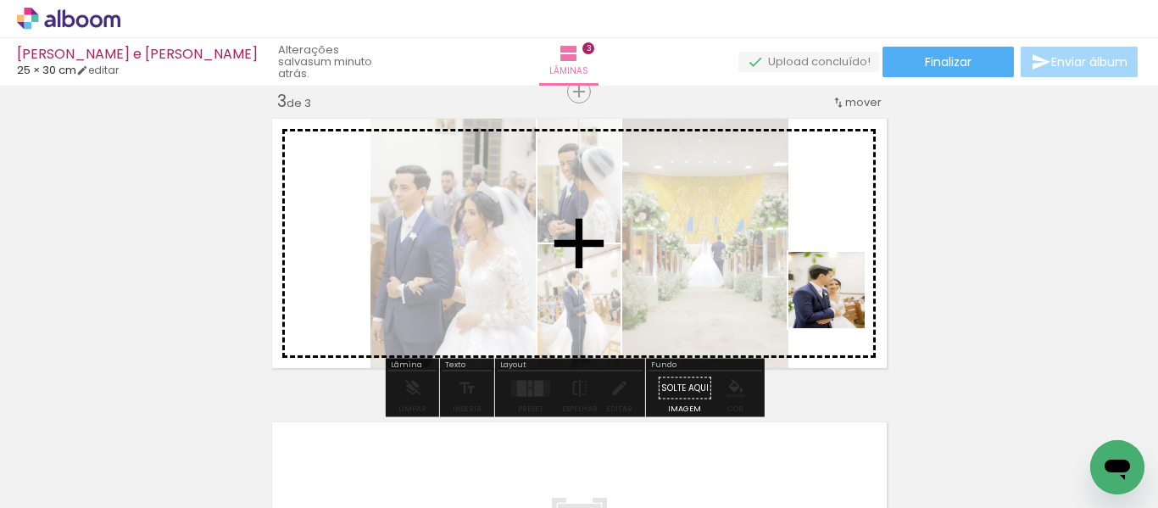
drag, startPoint x: 810, startPoint y: 464, endPoint x: 845, endPoint y: 354, distance: 115.0
click at [836, 266] on quentale-workspace at bounding box center [579, 254] width 1158 height 508
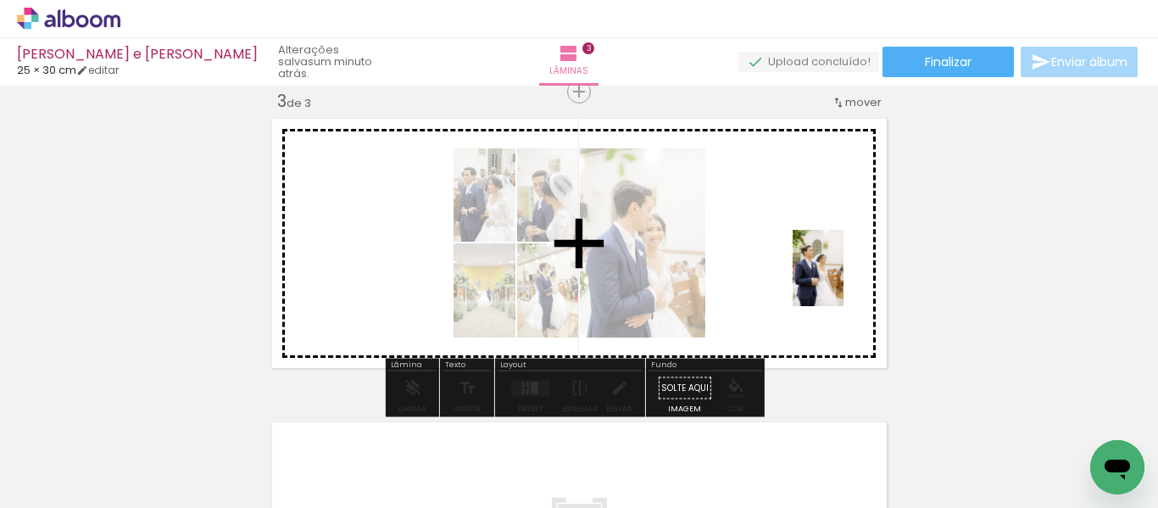
drag, startPoint x: 910, startPoint y: 478, endPoint x: 843, endPoint y: 281, distance: 208.6
click at [843, 281] on quentale-workspace at bounding box center [579, 254] width 1158 height 508
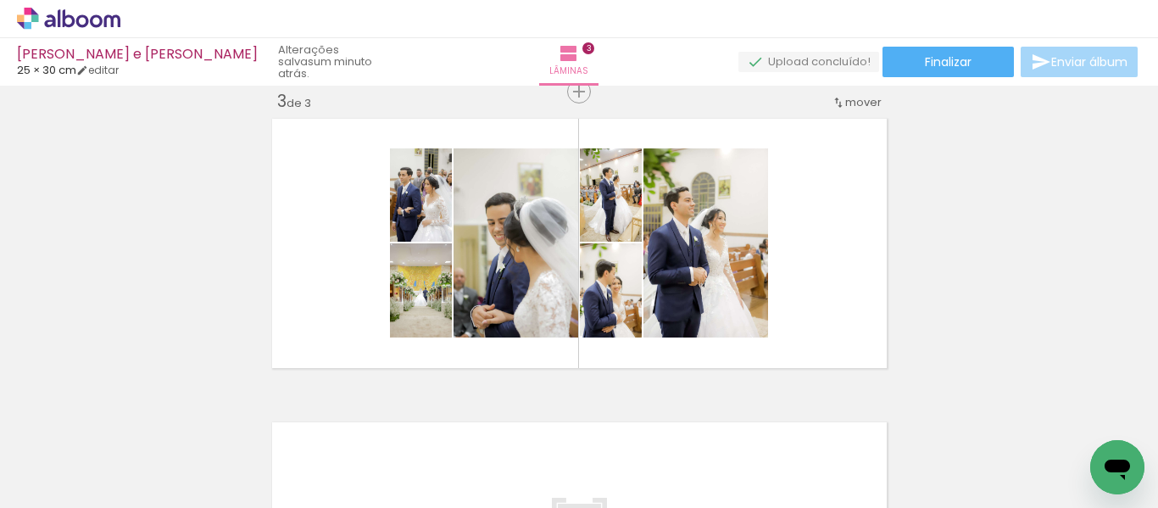
scroll to position [0, 2530]
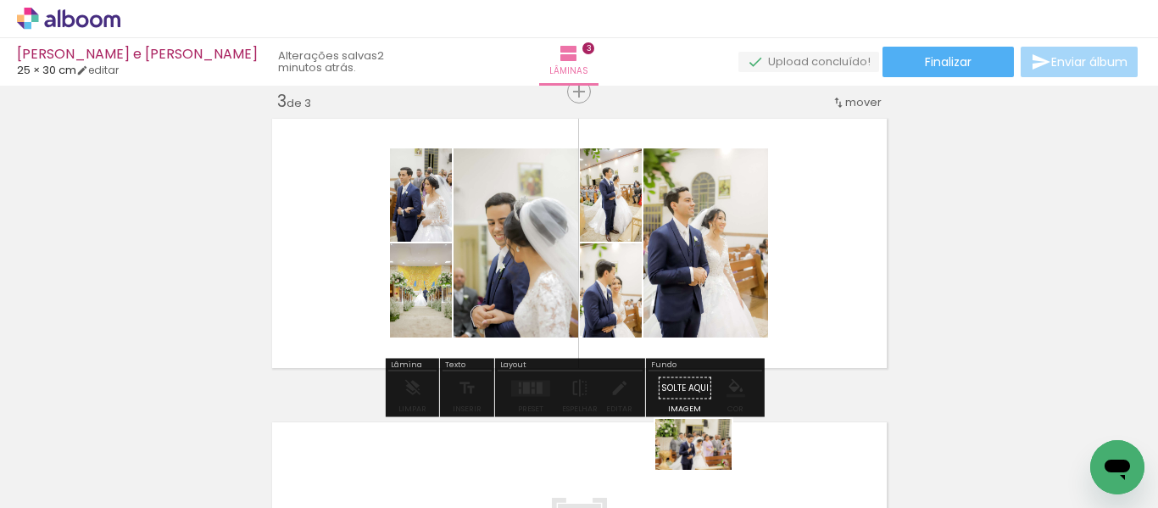
click at [701, 476] on div at bounding box center [679, 451] width 84 height 56
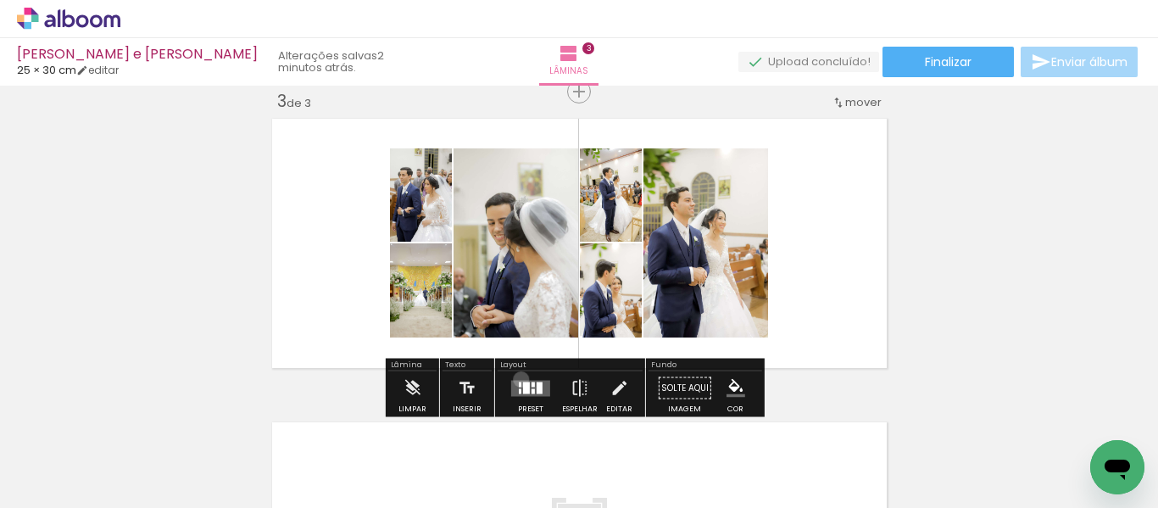
click at [517, 379] on div at bounding box center [531, 388] width 46 height 34
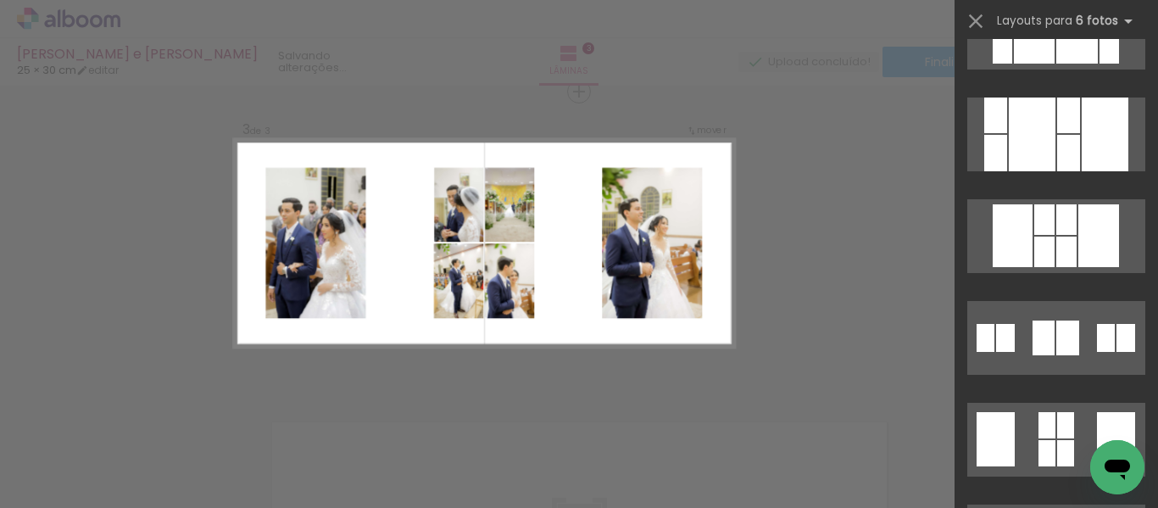
scroll to position [5001, 0]
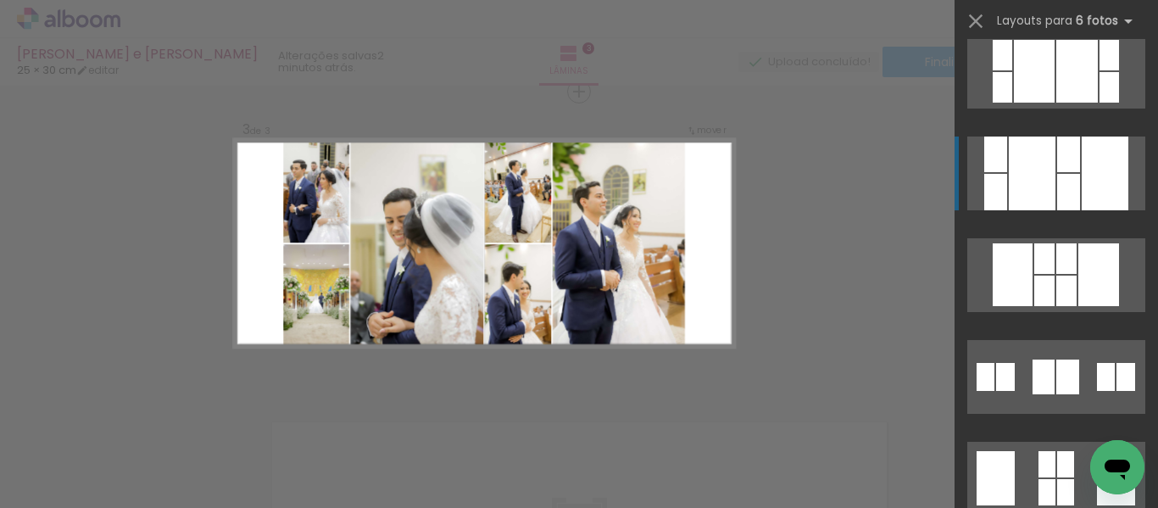
click at [1057, 163] on div at bounding box center [1068, 154] width 23 height 36
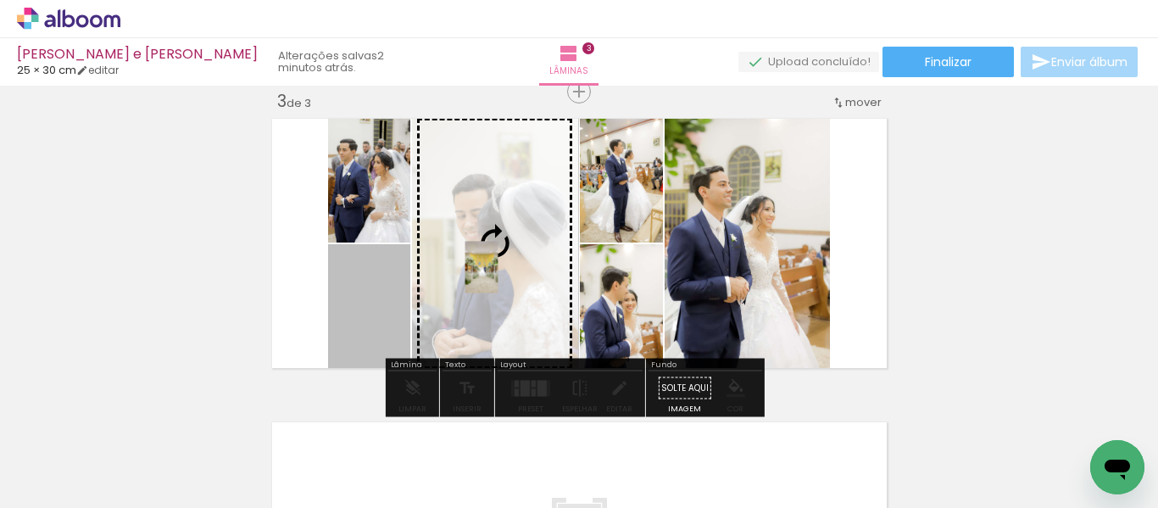
drag, startPoint x: 361, startPoint y: 325, endPoint x: 482, endPoint y: 264, distance: 135.7
click at [0, 0] on slot at bounding box center [0, 0] width 0 height 0
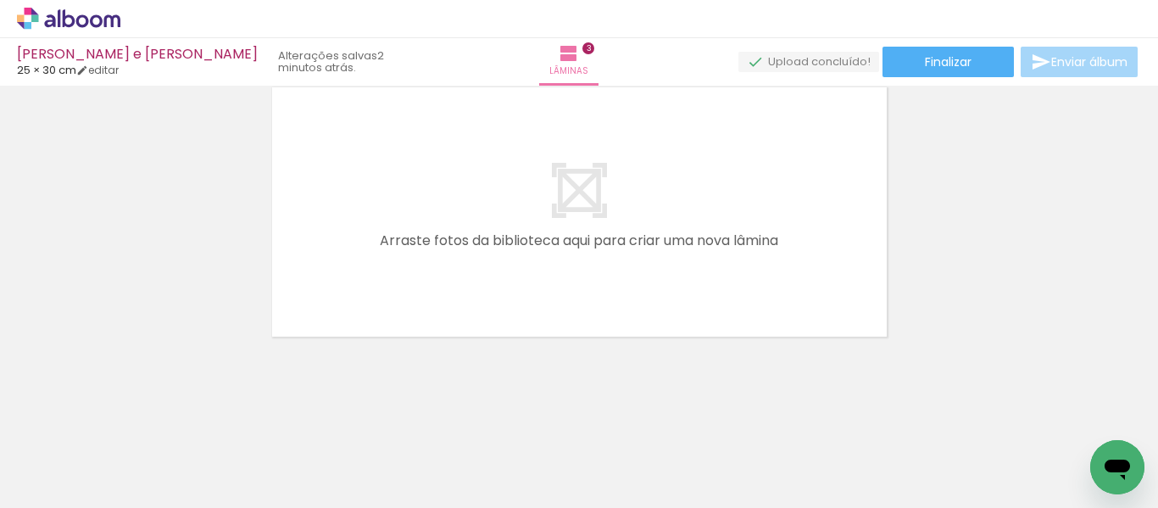
scroll to position [0, 1366]
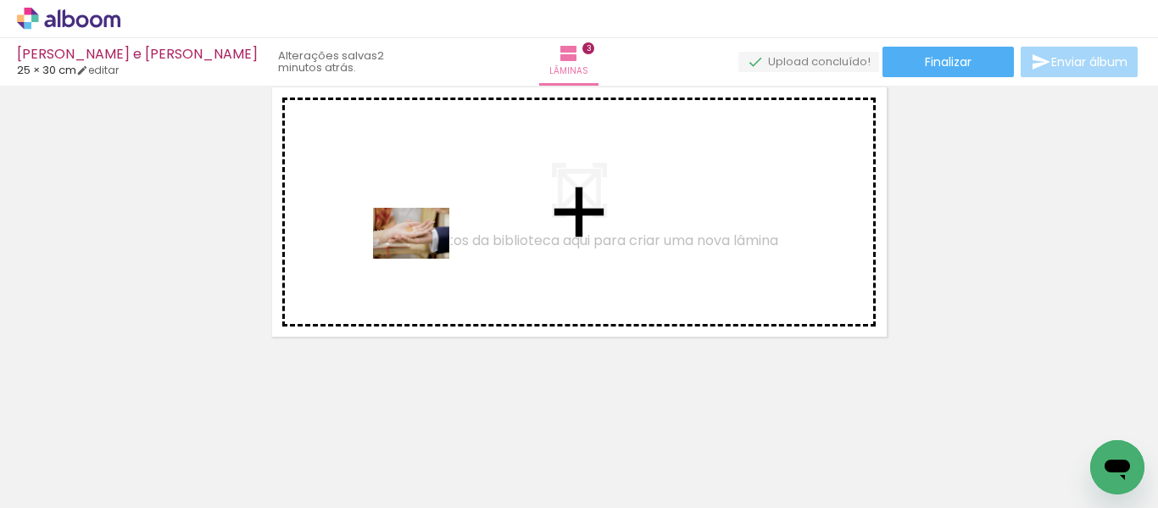
drag, startPoint x: 339, startPoint y: 465, endPoint x: 424, endPoint y: 259, distance: 222.7
click at [424, 259] on quentale-workspace at bounding box center [579, 254] width 1158 height 508
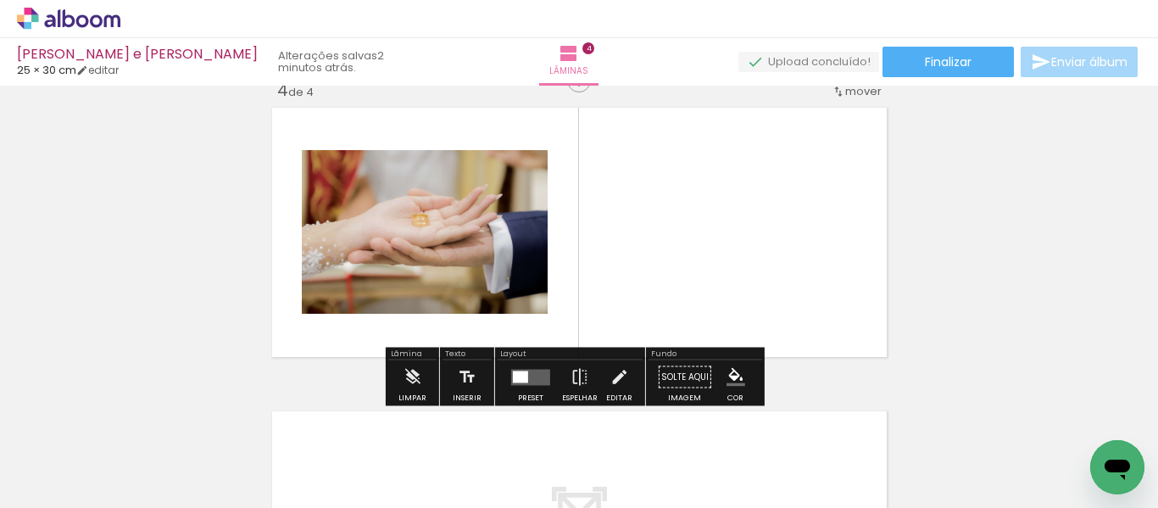
scroll to position [932, 0]
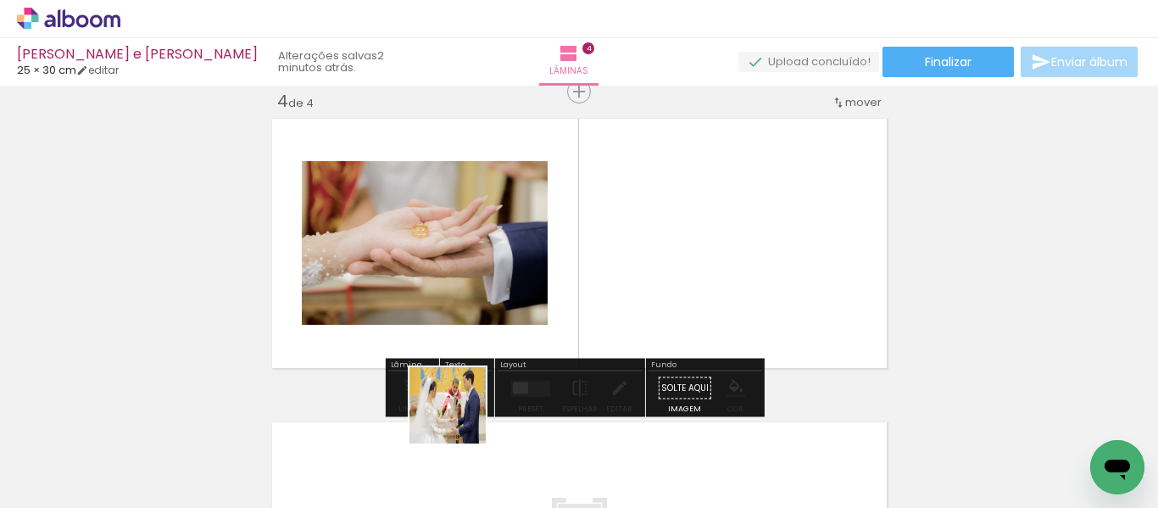
drag, startPoint x: 430, startPoint y: 450, endPoint x: 548, endPoint y: 392, distance: 131.9
click at [609, 259] on quentale-workspace at bounding box center [579, 254] width 1158 height 508
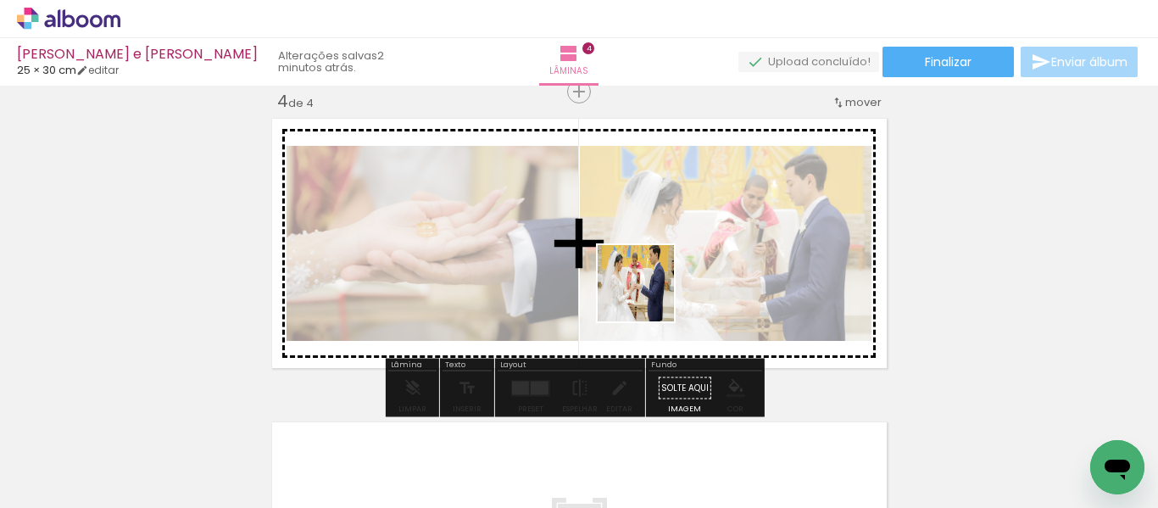
drag, startPoint x: 516, startPoint y: 445, endPoint x: 657, endPoint y: 318, distance: 189.7
click at [653, 287] on quentale-workspace at bounding box center [579, 254] width 1158 height 508
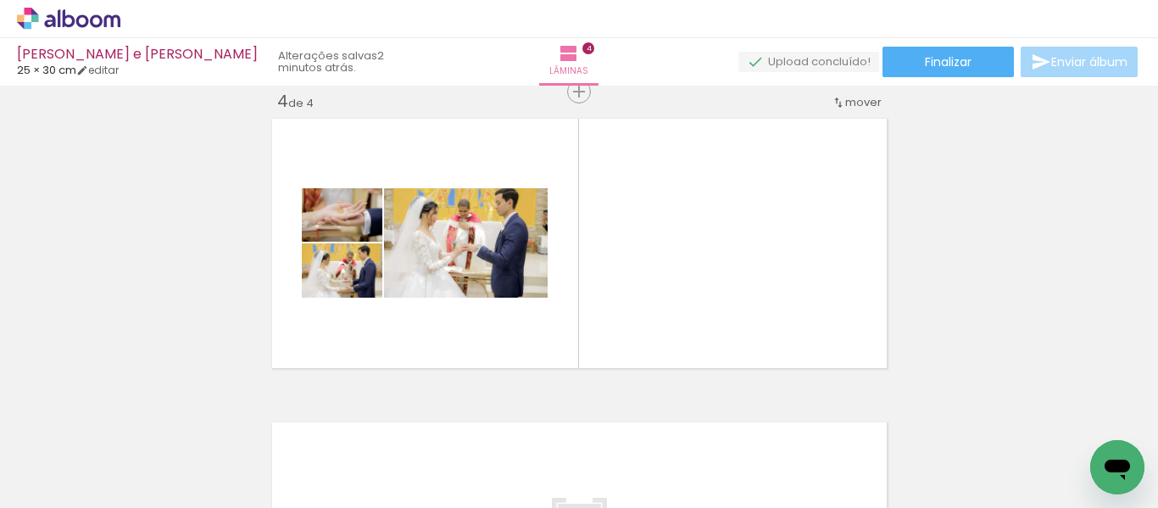
scroll to position [0, 2373]
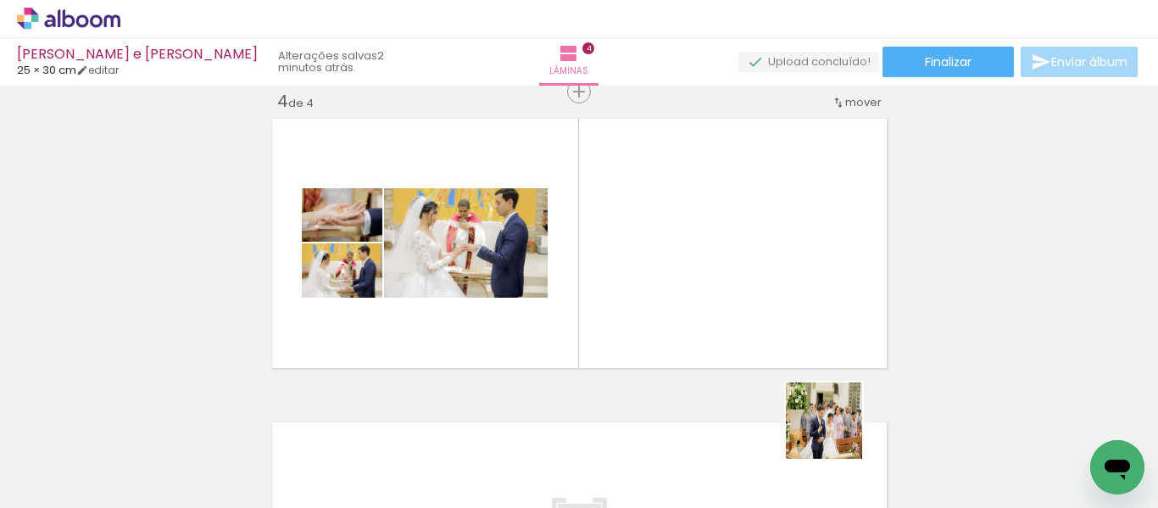
drag, startPoint x: 836, startPoint y: 478, endPoint x: 836, endPoint y: 431, distance: 47.5
click at [836, 431] on quentale-thumb at bounding box center [835, 450] width 95 height 97
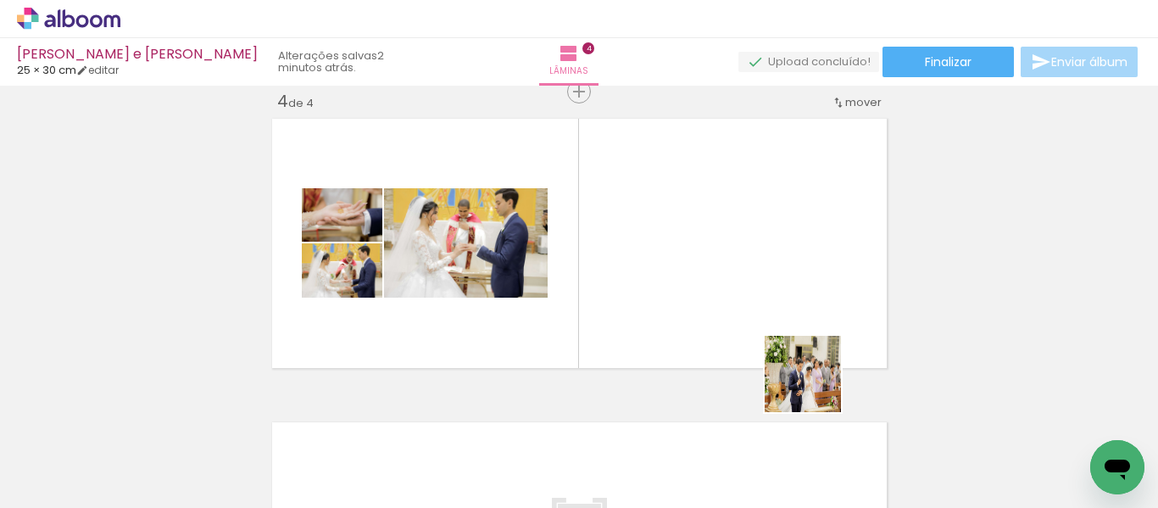
drag, startPoint x: 859, startPoint y: 453, endPoint x: 718, endPoint y: 266, distance: 233.6
click at [718, 266] on quentale-workspace at bounding box center [579, 254] width 1158 height 508
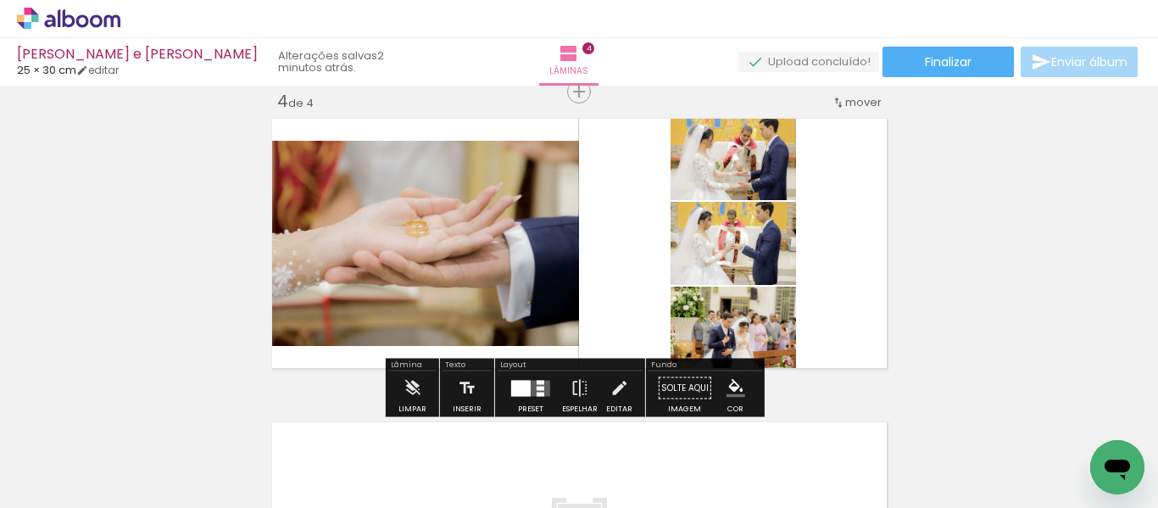
click at [527, 387] on quentale-layouter at bounding box center [530, 388] width 39 height 16
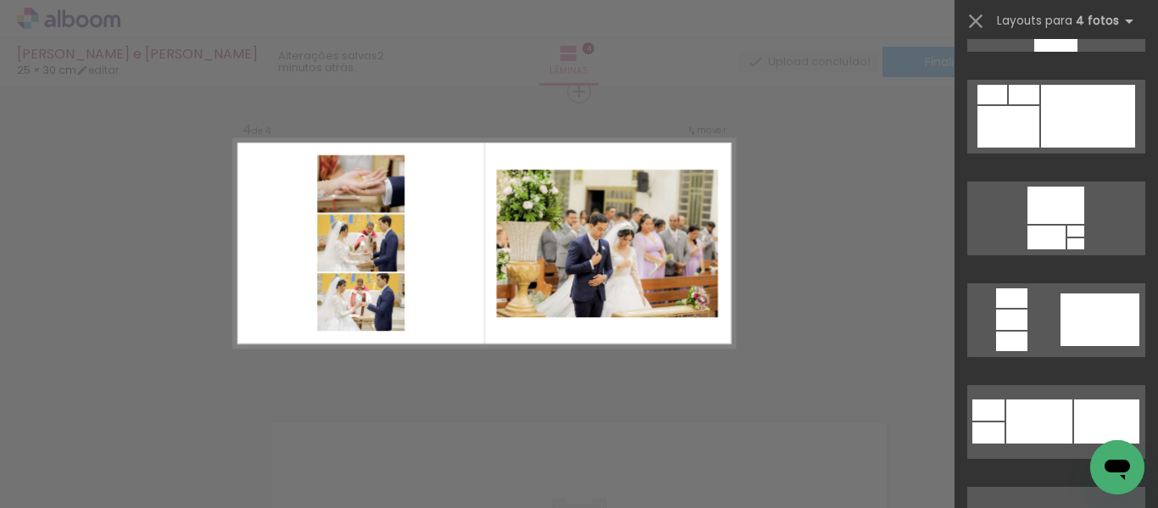
scroll to position [6782, 0]
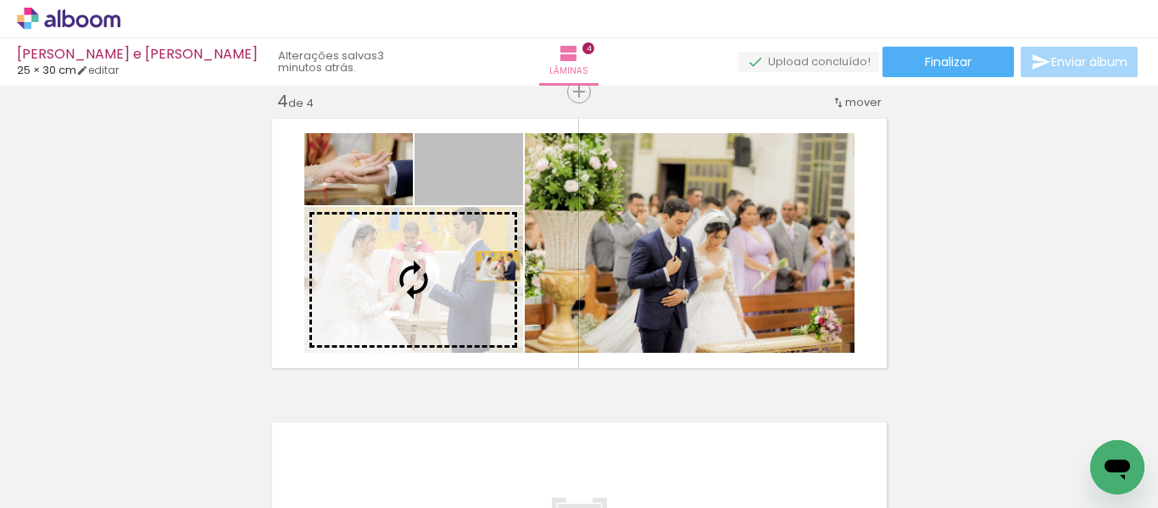
drag, startPoint x: 498, startPoint y: 194, endPoint x: 491, endPoint y: 266, distance: 72.5
click at [0, 0] on slot at bounding box center [0, 0] width 0 height 0
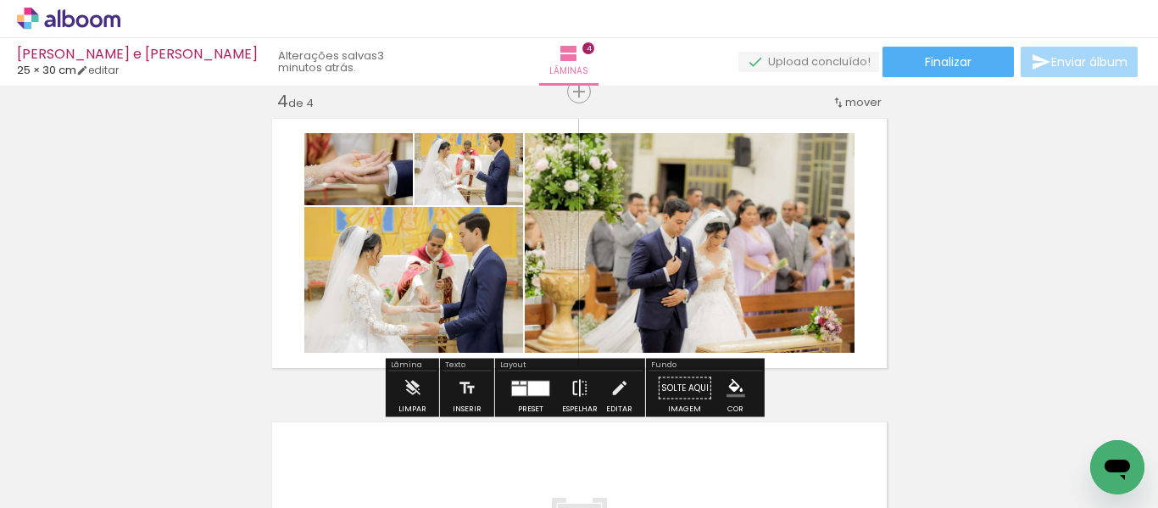
click at [575, 387] on iron-icon at bounding box center [579, 388] width 19 height 34
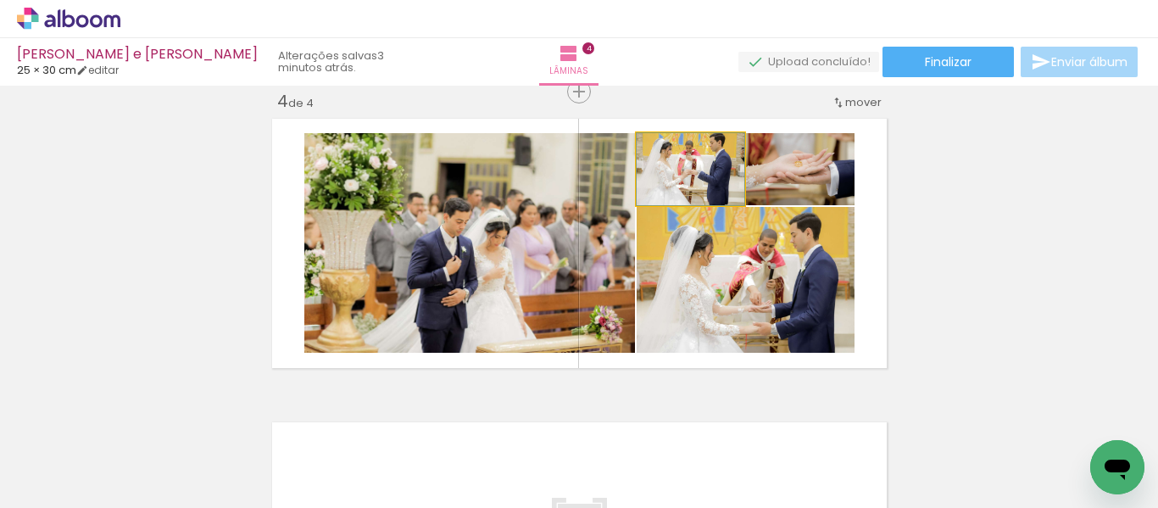
drag, startPoint x: 704, startPoint y: 185, endPoint x: 702, endPoint y: 199, distance: 14.6
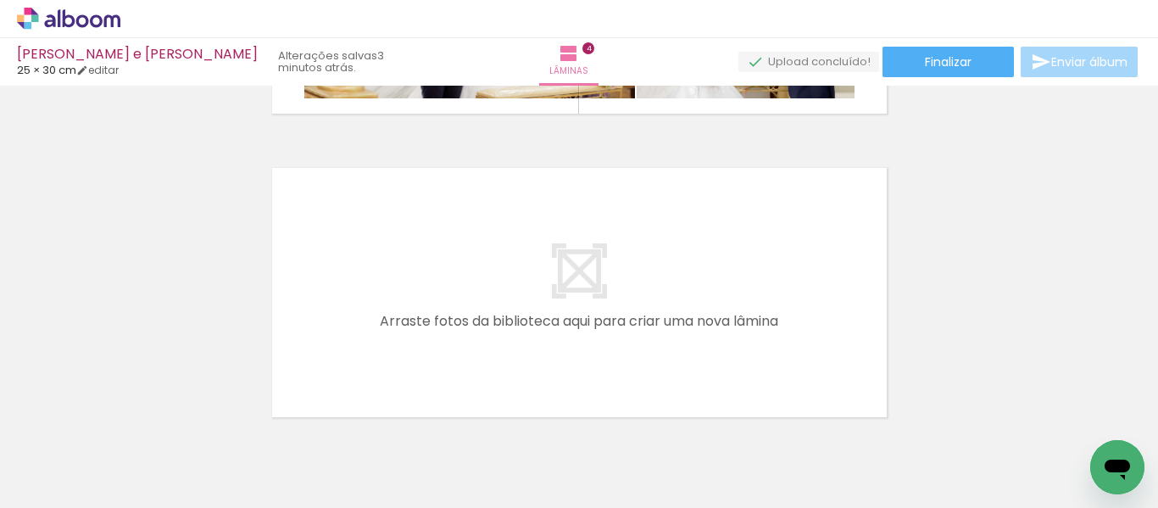
scroll to position [0, 1489]
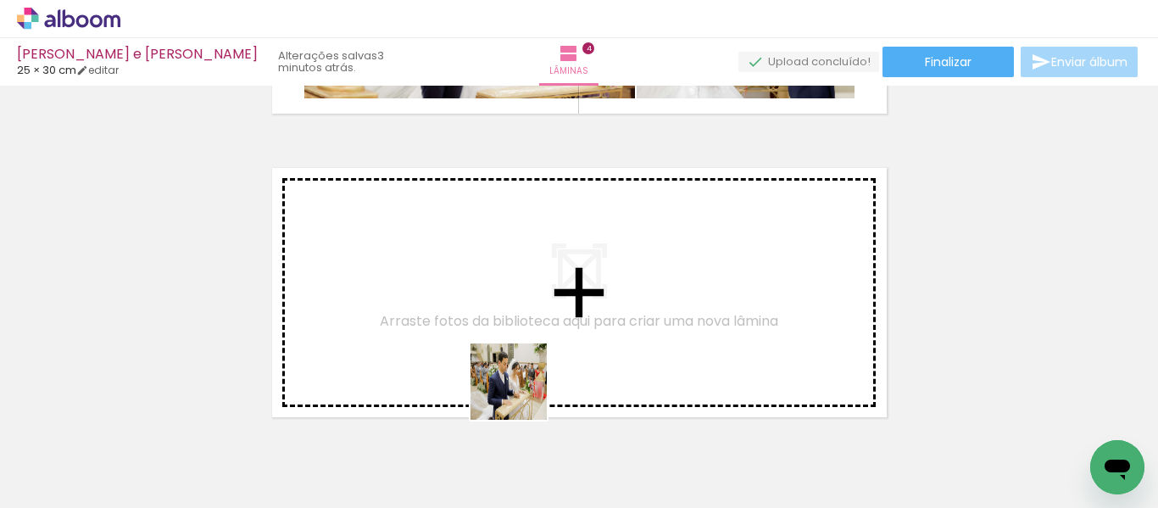
drag, startPoint x: 508, startPoint y: 465, endPoint x: 529, endPoint y: 303, distance: 164.1
click at [529, 303] on quentale-workspace at bounding box center [579, 254] width 1158 height 508
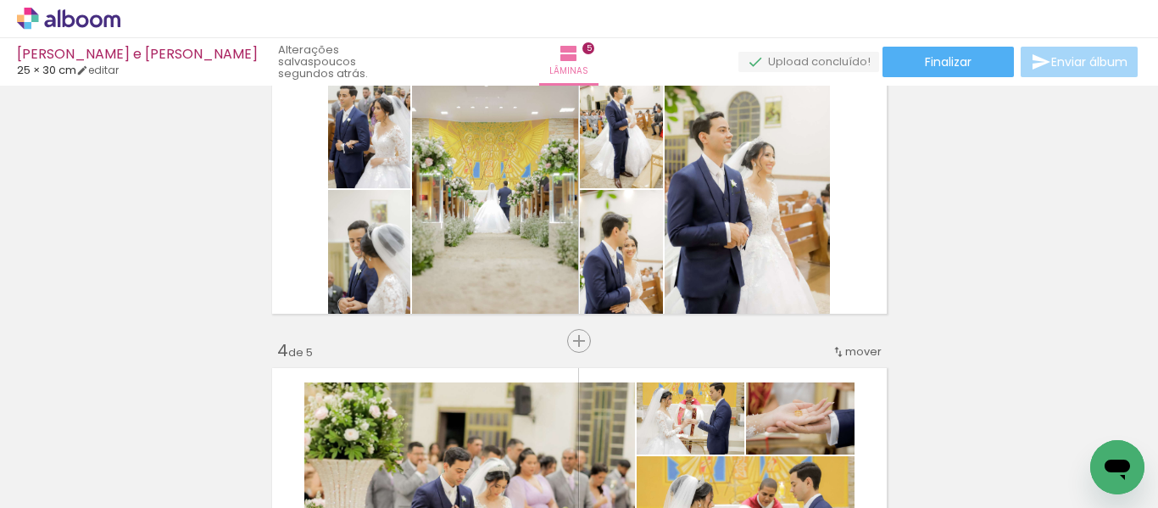
scroll to position [643, 0]
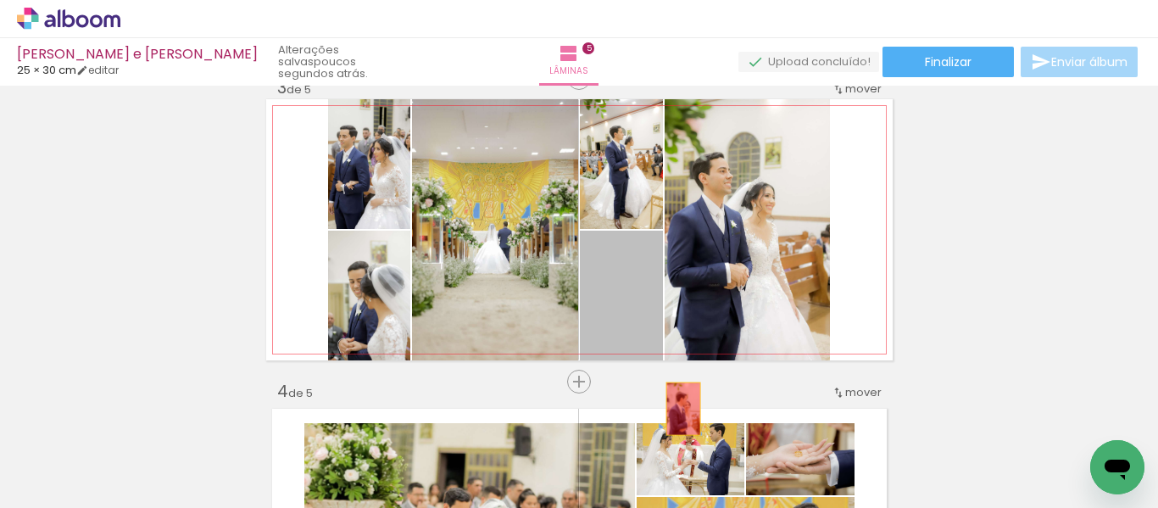
drag, startPoint x: 633, startPoint y: 302, endPoint x: 685, endPoint y: 404, distance: 114.9
click at [678, 420] on quentale-workspace at bounding box center [579, 254] width 1158 height 508
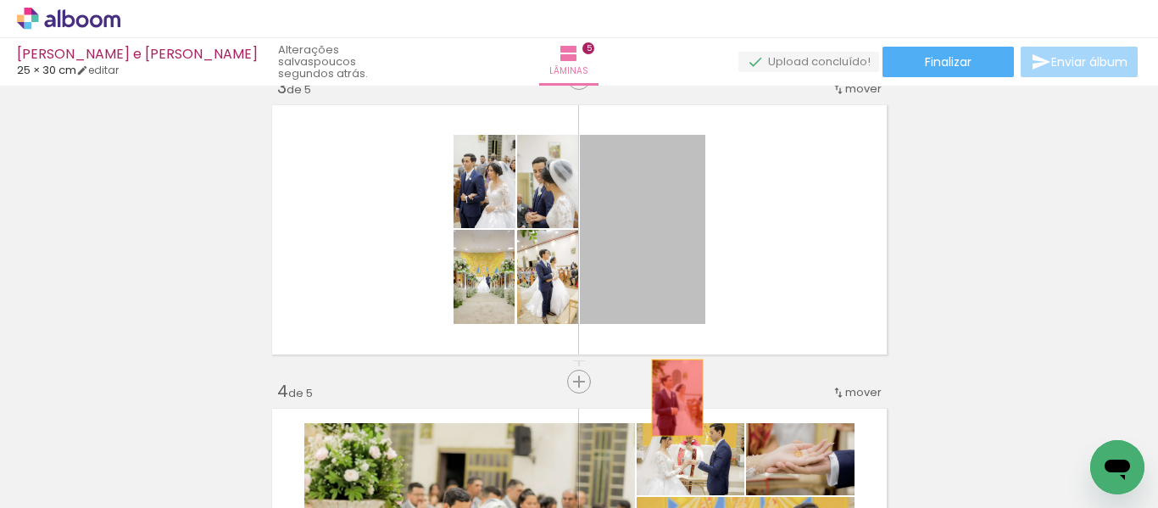
drag, startPoint x: 665, startPoint y: 280, endPoint x: 671, endPoint y: 414, distance: 134.1
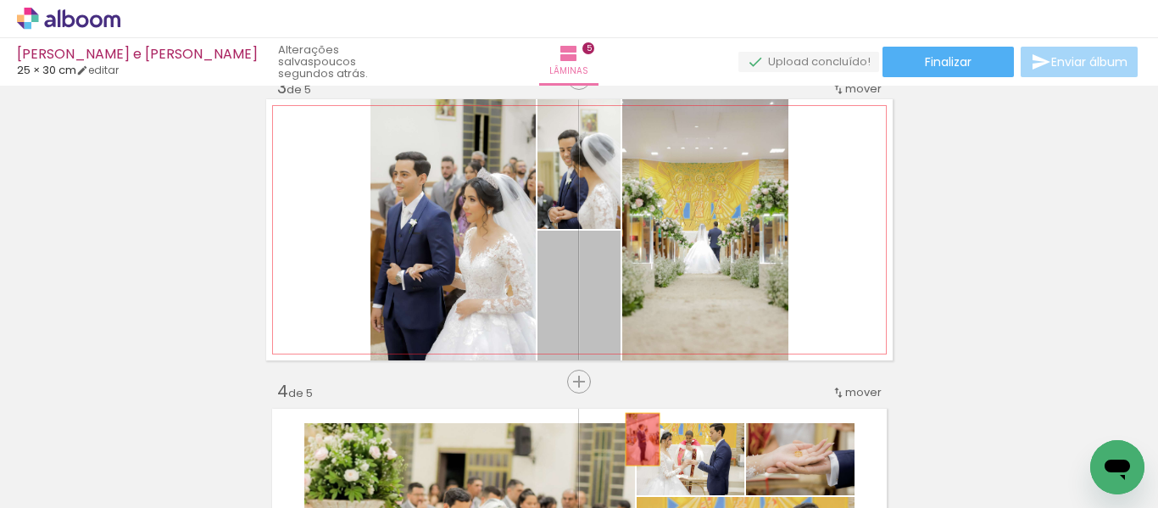
drag, startPoint x: 600, startPoint y: 298, endPoint x: 636, endPoint y: 439, distance: 145.2
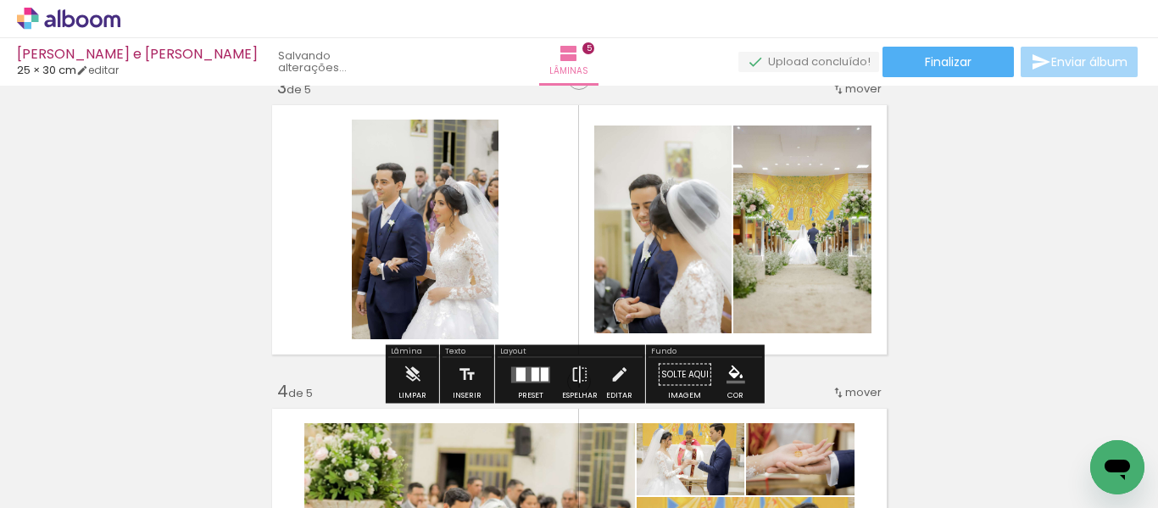
click at [532, 365] on div at bounding box center [531, 375] width 46 height 34
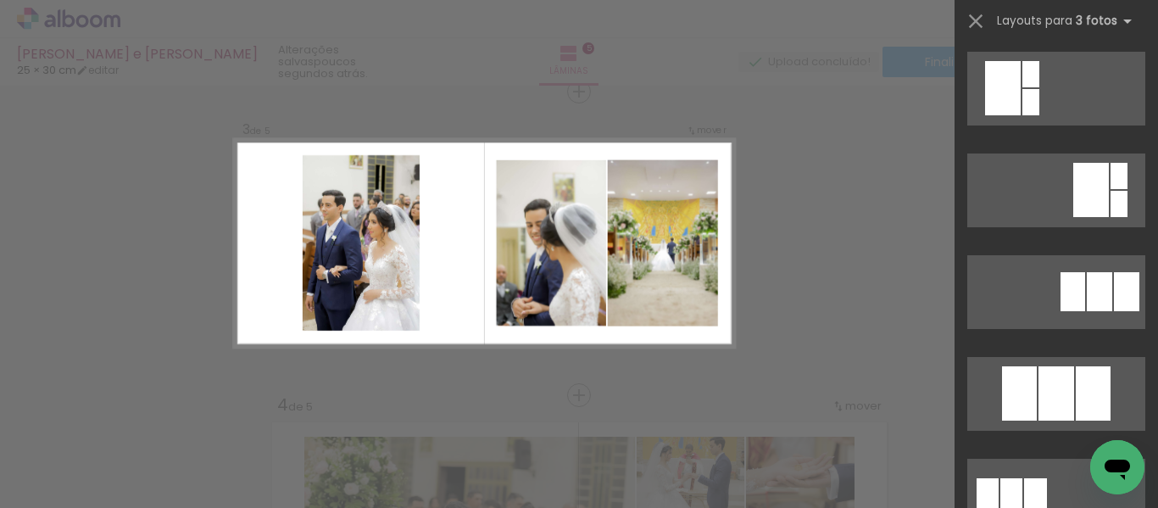
scroll to position [0, 3723]
click at [881, 316] on div "Confirmar Cancelar" at bounding box center [579, 388] width 1158 height 1862
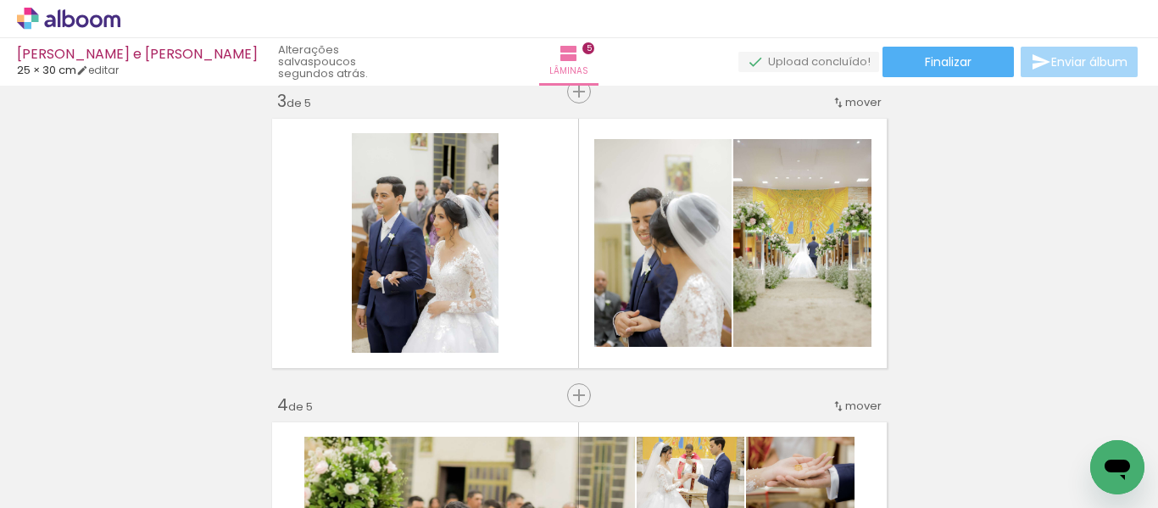
scroll to position [0, 874]
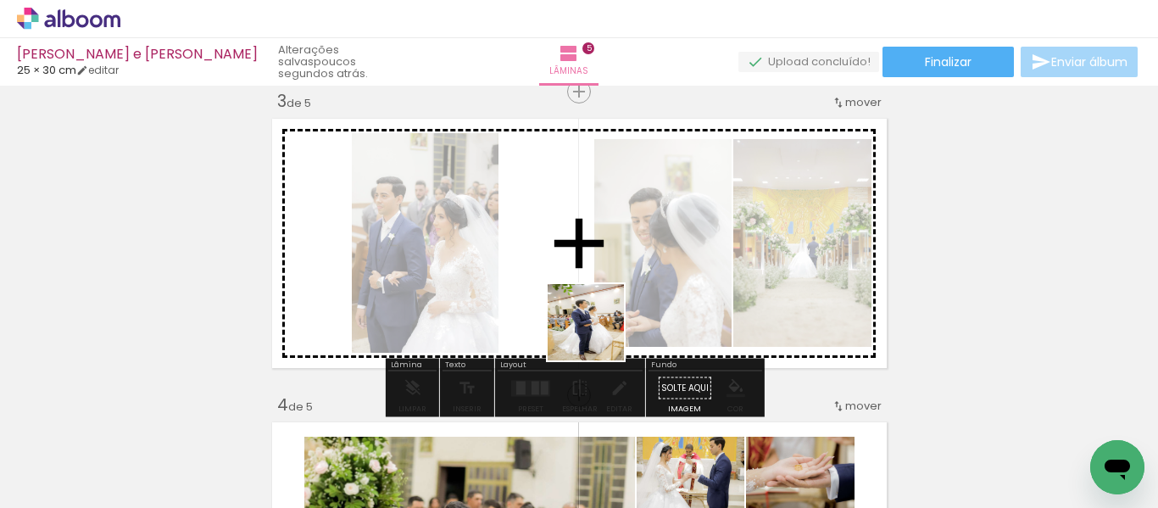
drag, startPoint x: 553, startPoint y: 454, endPoint x: 618, endPoint y: 278, distance: 187.2
click at [617, 274] on quentale-workspace at bounding box center [579, 254] width 1158 height 508
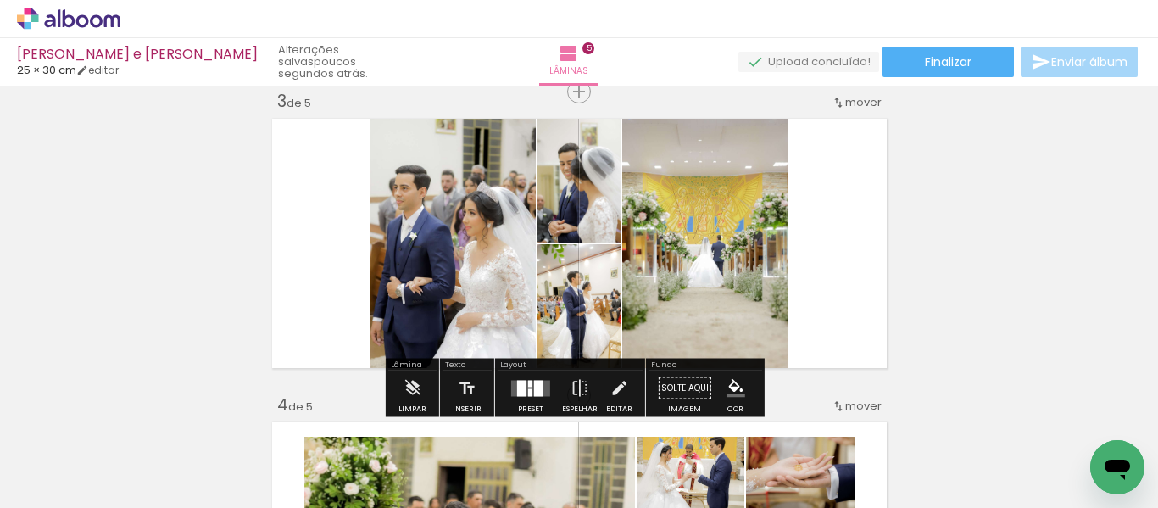
click at [545, 391] on quentale-layouter at bounding box center [530, 388] width 39 height 16
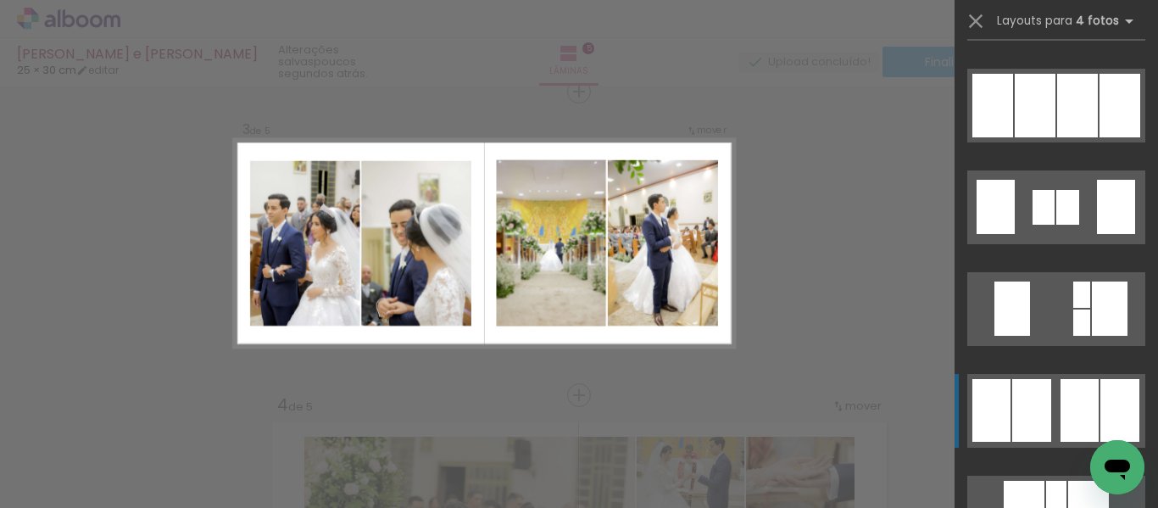
scroll to position [1187, 0]
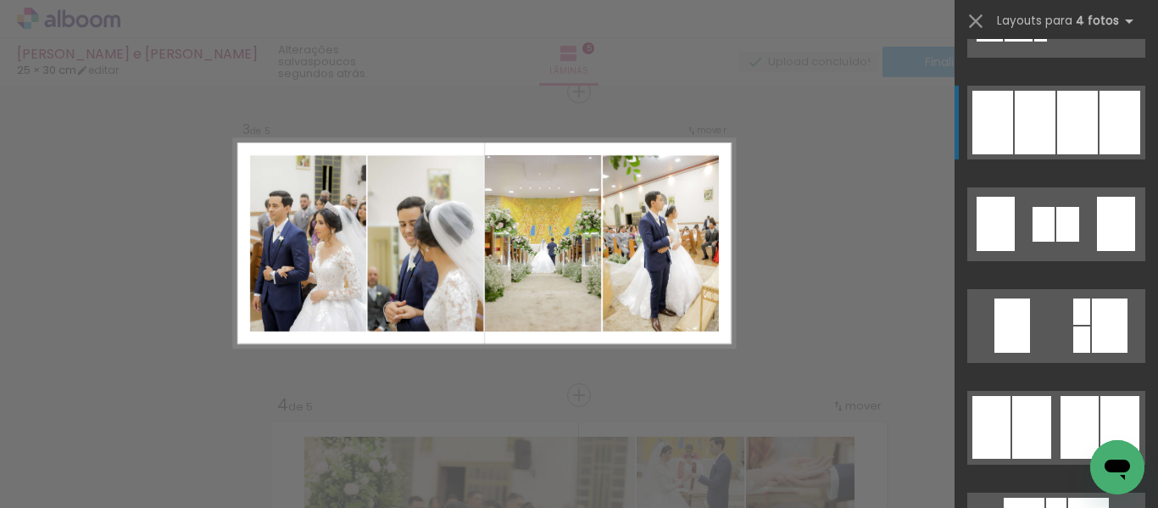
click at [1072, 207] on div at bounding box center [1067, 224] width 23 height 35
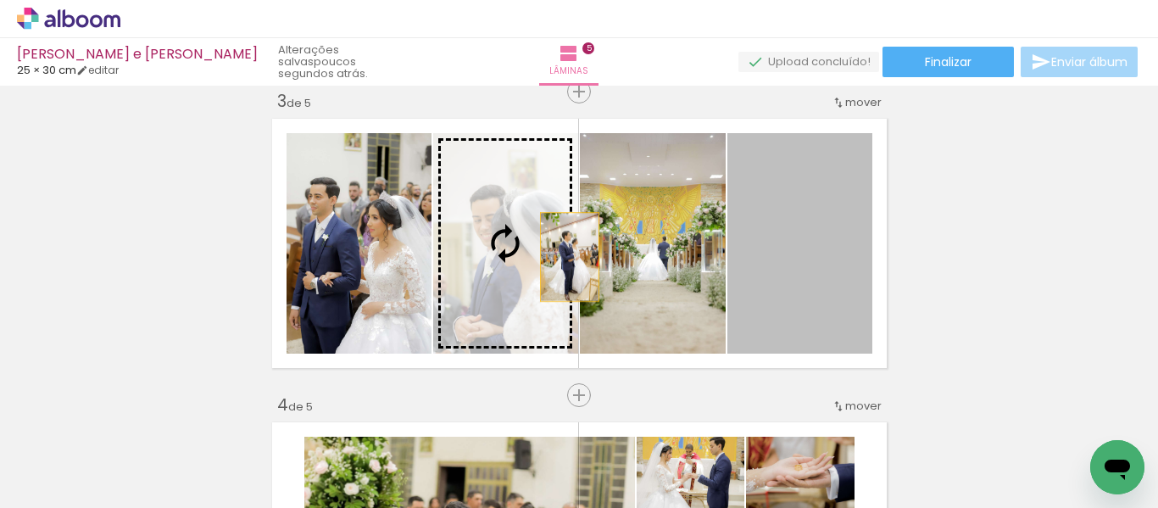
drag, startPoint x: 722, startPoint y: 257, endPoint x: 563, endPoint y: 257, distance: 159.4
click at [0, 0] on slot at bounding box center [0, 0] width 0 height 0
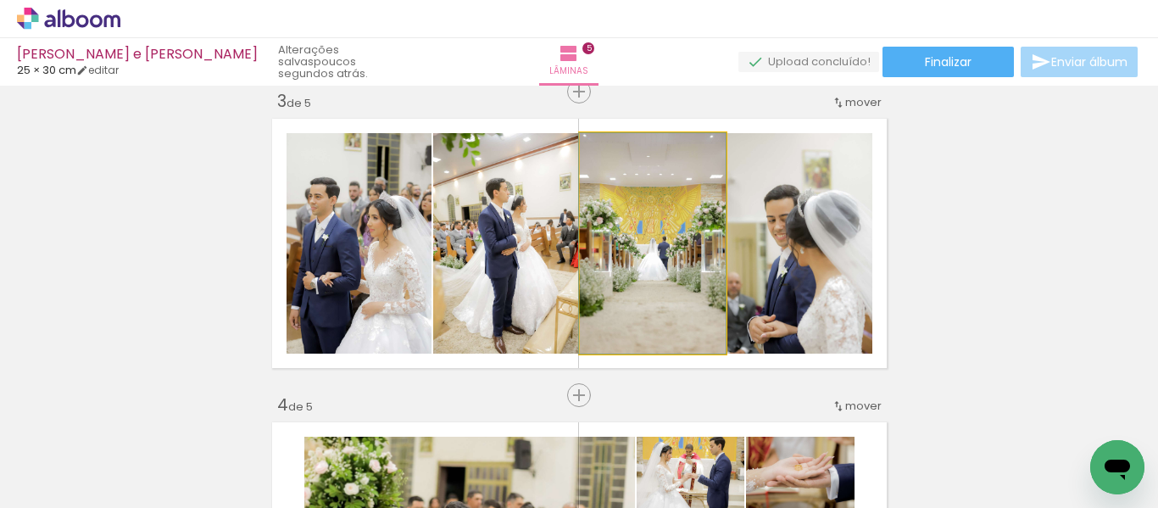
drag, startPoint x: 660, startPoint y: 257, endPoint x: 519, endPoint y: 254, distance: 141.6
click at [0, 0] on slot at bounding box center [0, 0] width 0 height 0
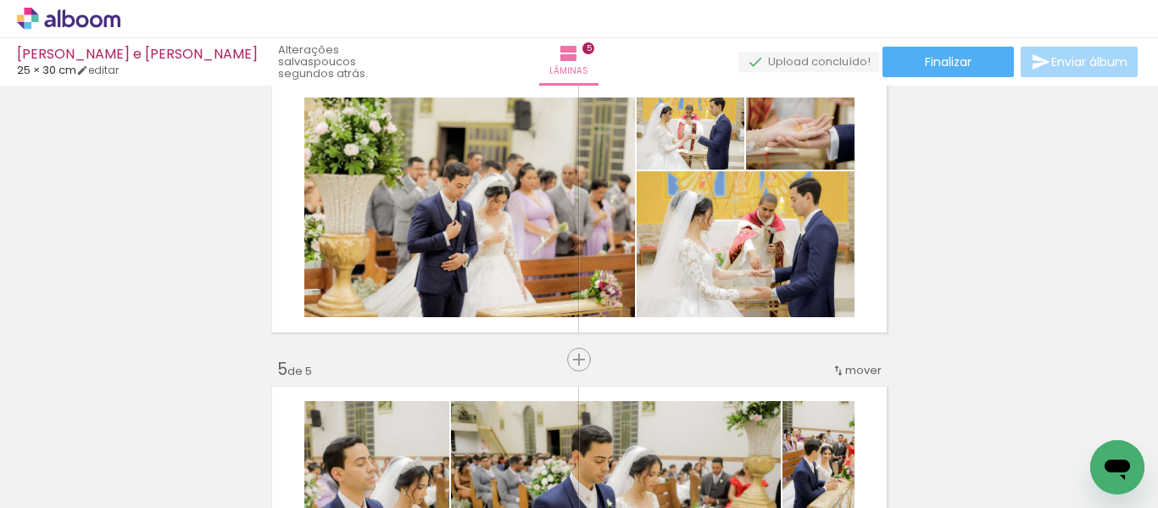
scroll to position [0, 1112]
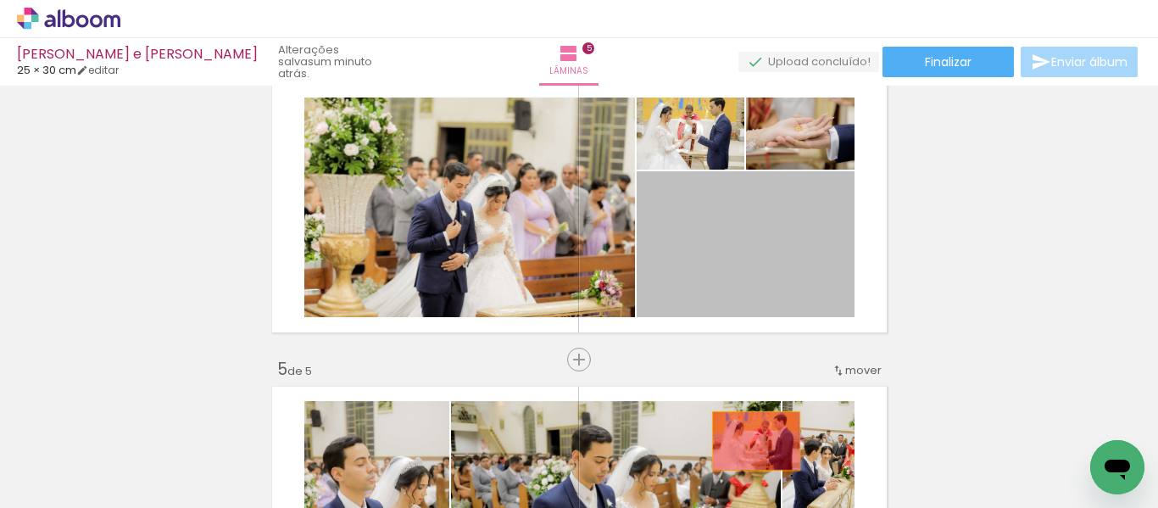
drag, startPoint x: 764, startPoint y: 270, endPoint x: 745, endPoint y: 440, distance: 170.6
click at [745, 467] on quentale-workspace at bounding box center [579, 254] width 1158 height 508
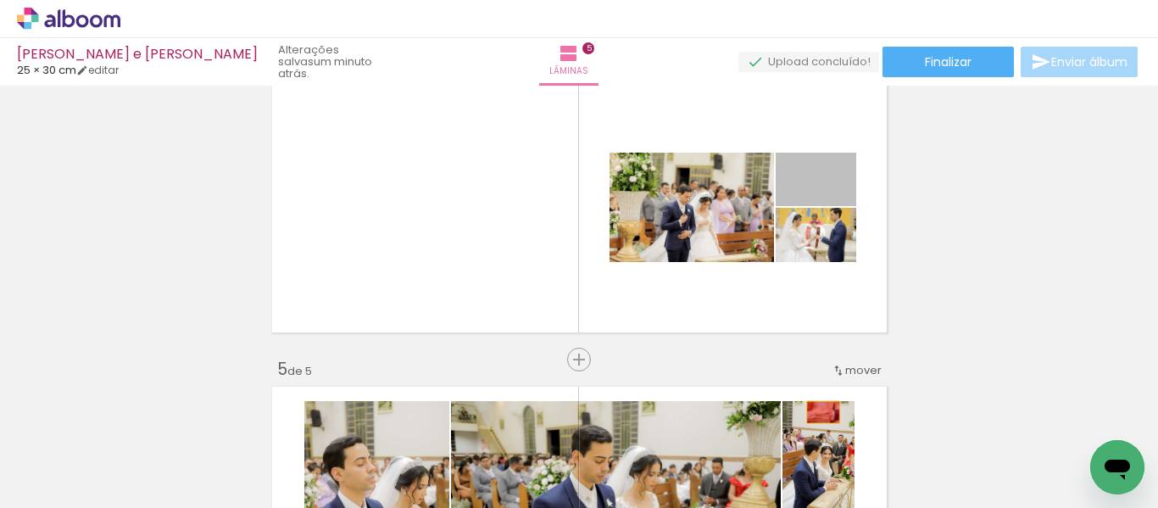
drag, startPoint x: 837, startPoint y: 182, endPoint x: 804, endPoint y: 451, distance: 270.6
click at [804, 451] on quentale-workspace at bounding box center [579, 254] width 1158 height 508
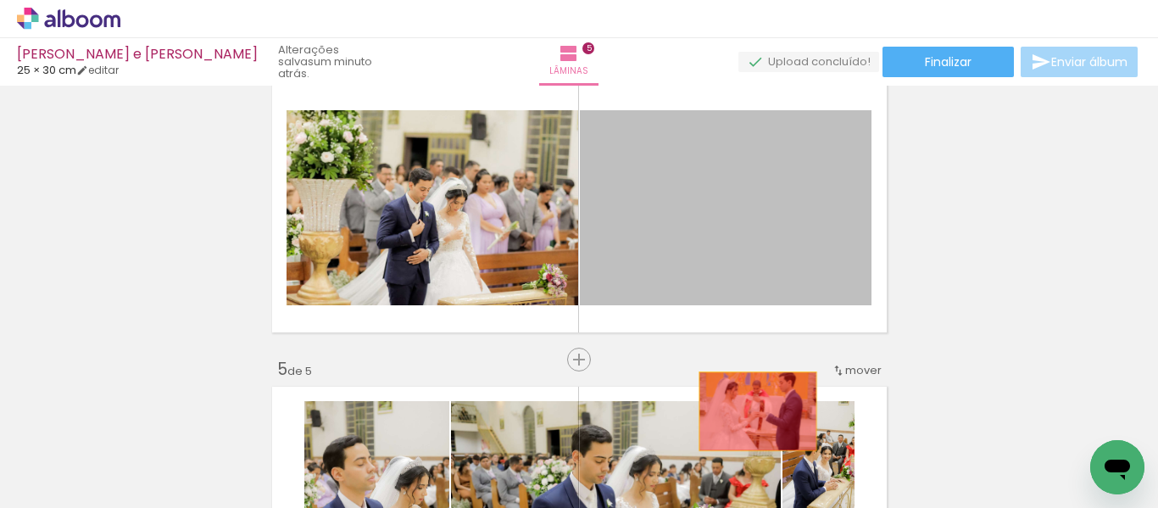
drag, startPoint x: 739, startPoint y: 228, endPoint x: 749, endPoint y: 420, distance: 192.7
click at [750, 415] on quentale-workspace at bounding box center [579, 254] width 1158 height 508
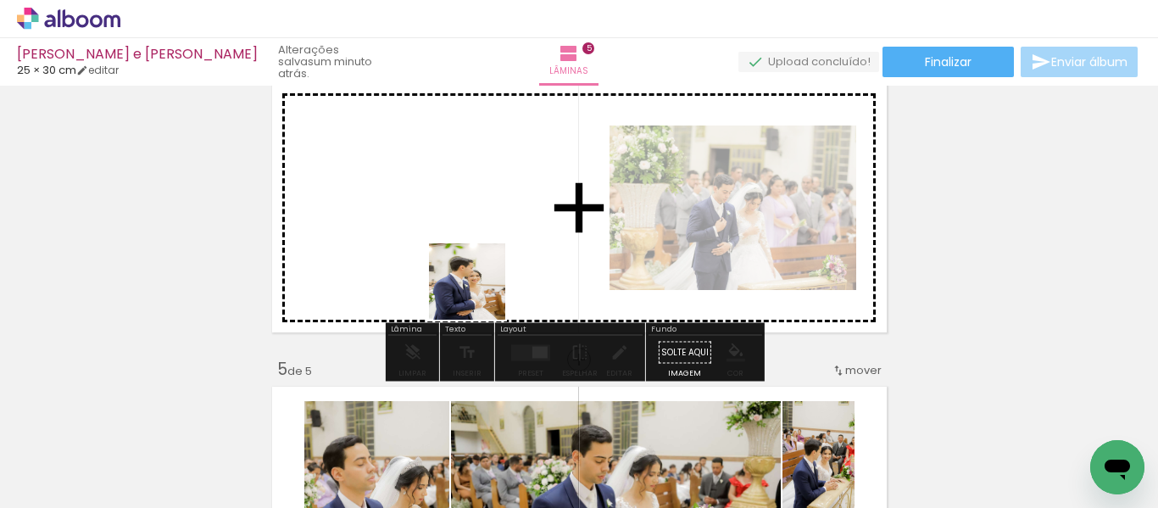
drag, startPoint x: 413, startPoint y: 456, endPoint x: 481, endPoint y: 420, distance: 77.3
click at [484, 270] on quentale-workspace at bounding box center [579, 254] width 1158 height 508
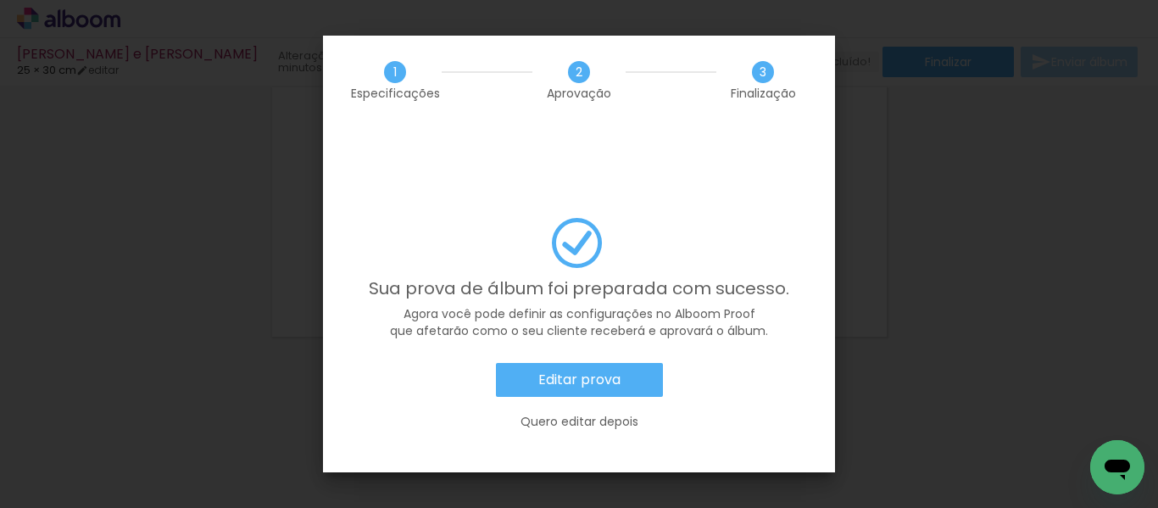
click at [0, 0] on slot "Quero editar depois" at bounding box center [0, 0] width 0 height 0
